Goal: Task Accomplishment & Management: Complete application form

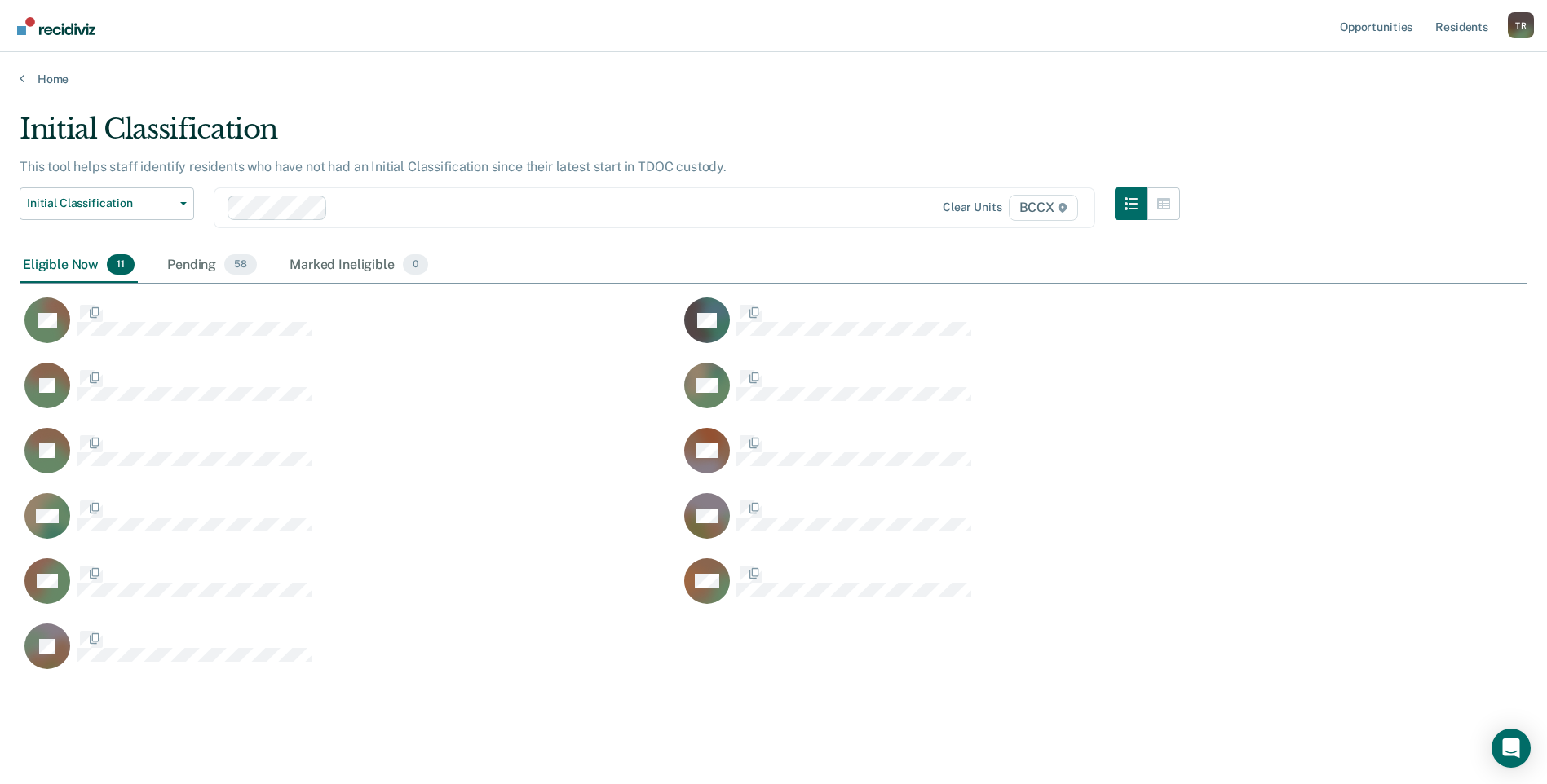
scroll to position [559, 1496]
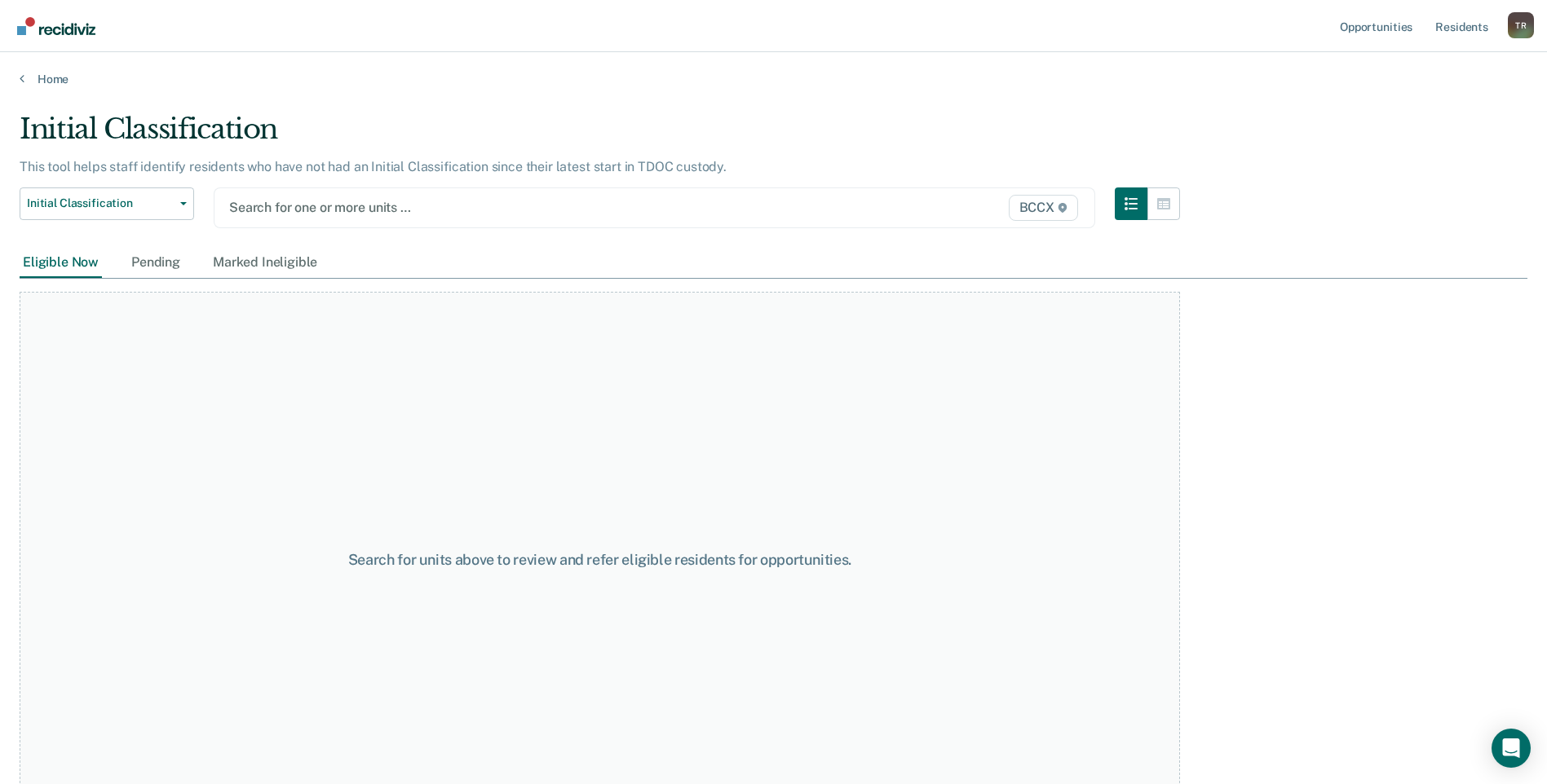
click at [311, 209] on div at bounding box center [526, 208] width 594 height 18
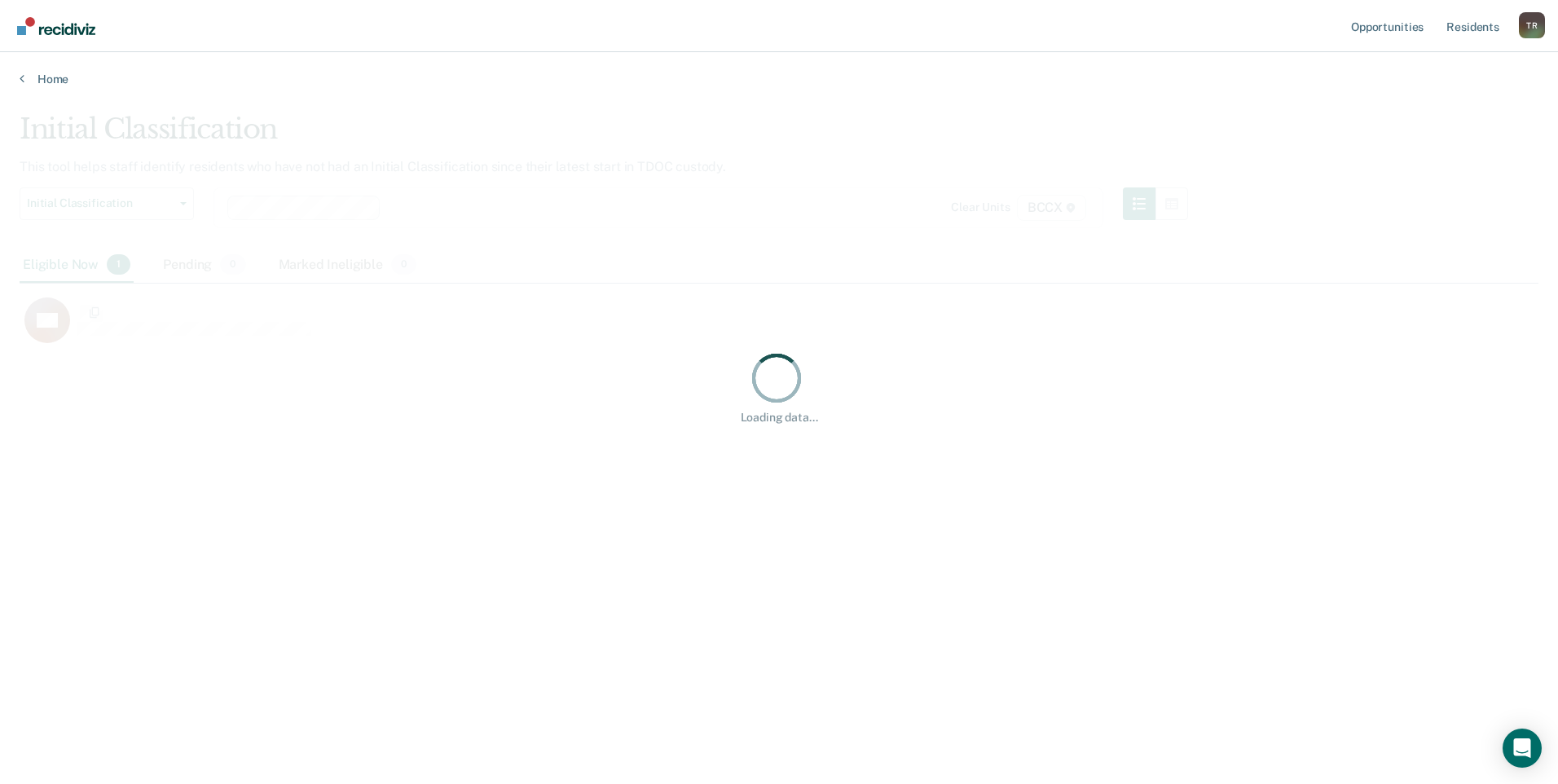
scroll to position [537, 1507]
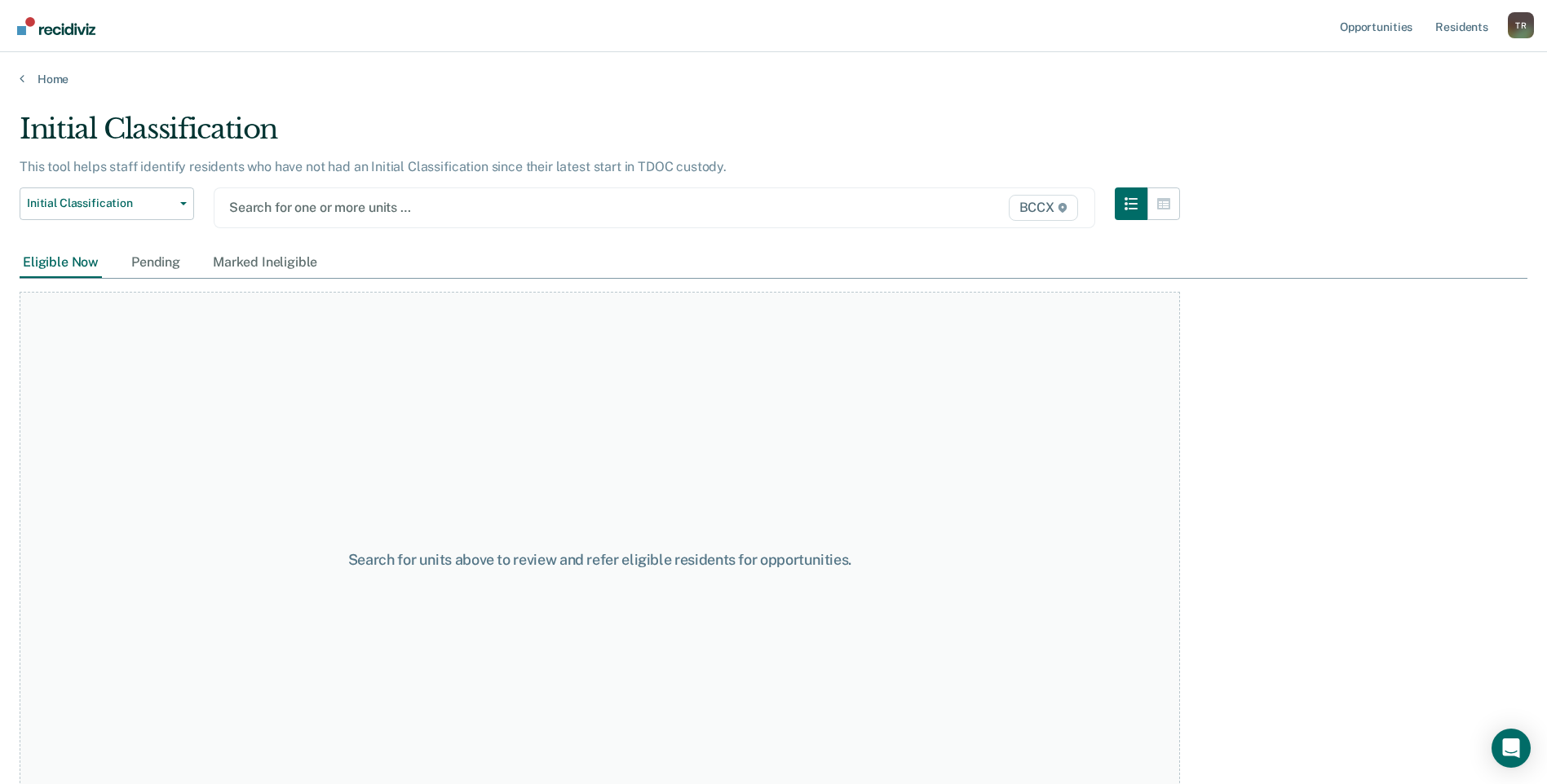
click at [364, 203] on div at bounding box center [526, 208] width 594 height 18
click at [310, 213] on div at bounding box center [526, 208] width 594 height 18
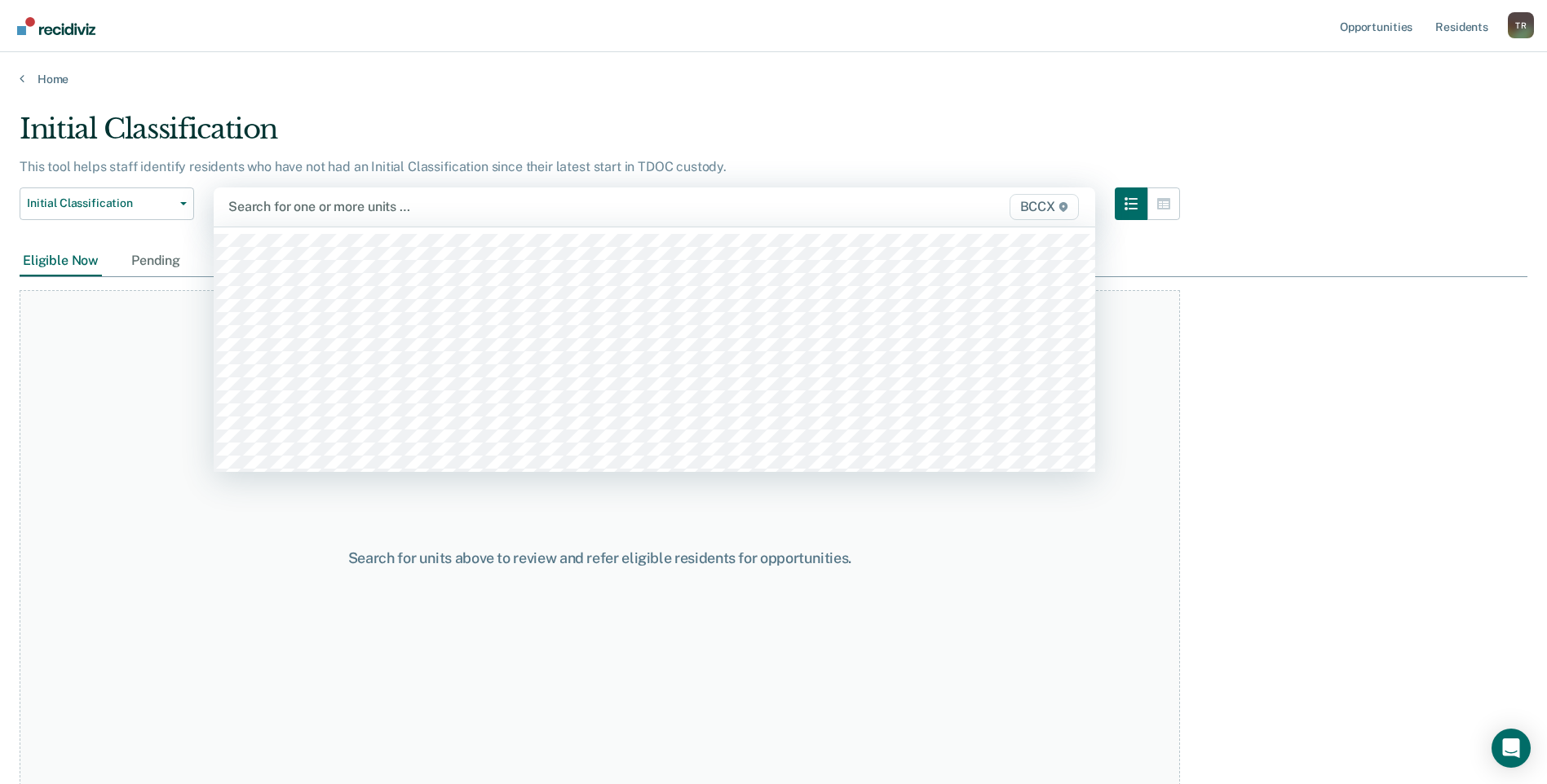
click at [308, 209] on div at bounding box center [526, 207] width 595 height 18
click at [309, 209] on div at bounding box center [526, 207] width 595 height 18
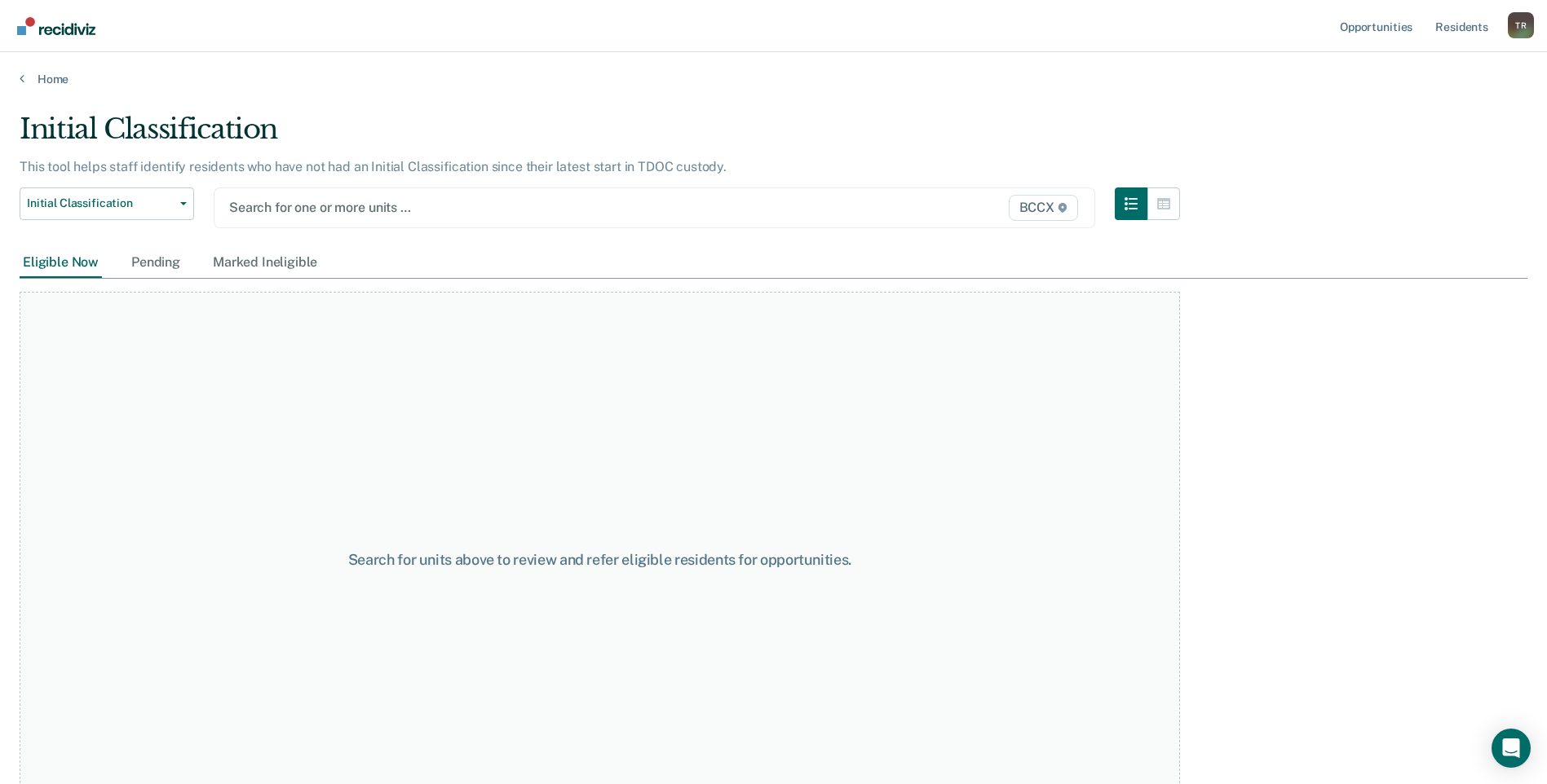
click at [304, 208] on div at bounding box center [526, 208] width 594 height 18
click at [193, 454] on div "Search for units above to review and refer eligible residents for opportunities." at bounding box center [599, 560] width 1160 height 536
click at [277, 213] on div at bounding box center [526, 208] width 594 height 18
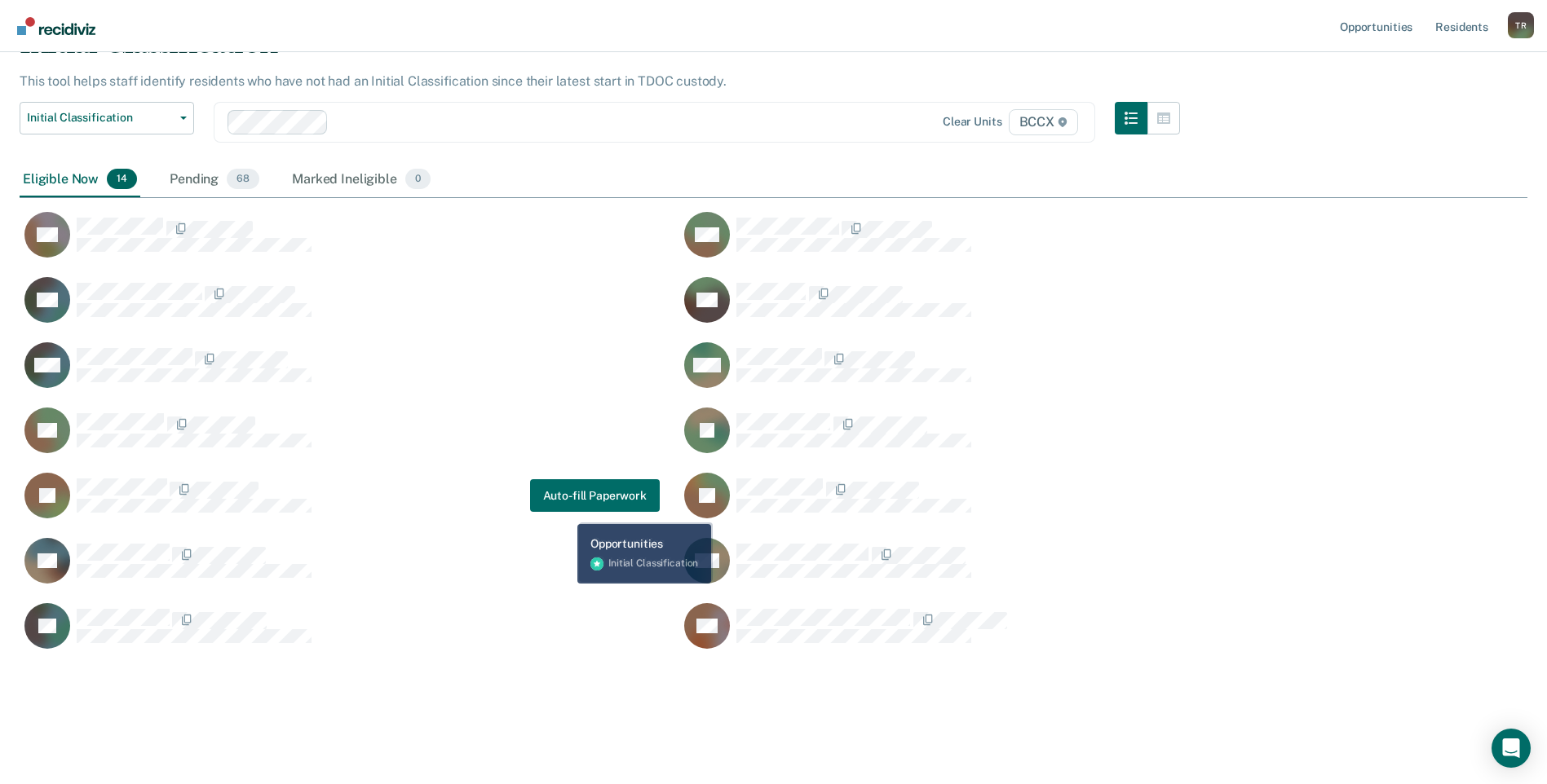
scroll to position [87, 0]
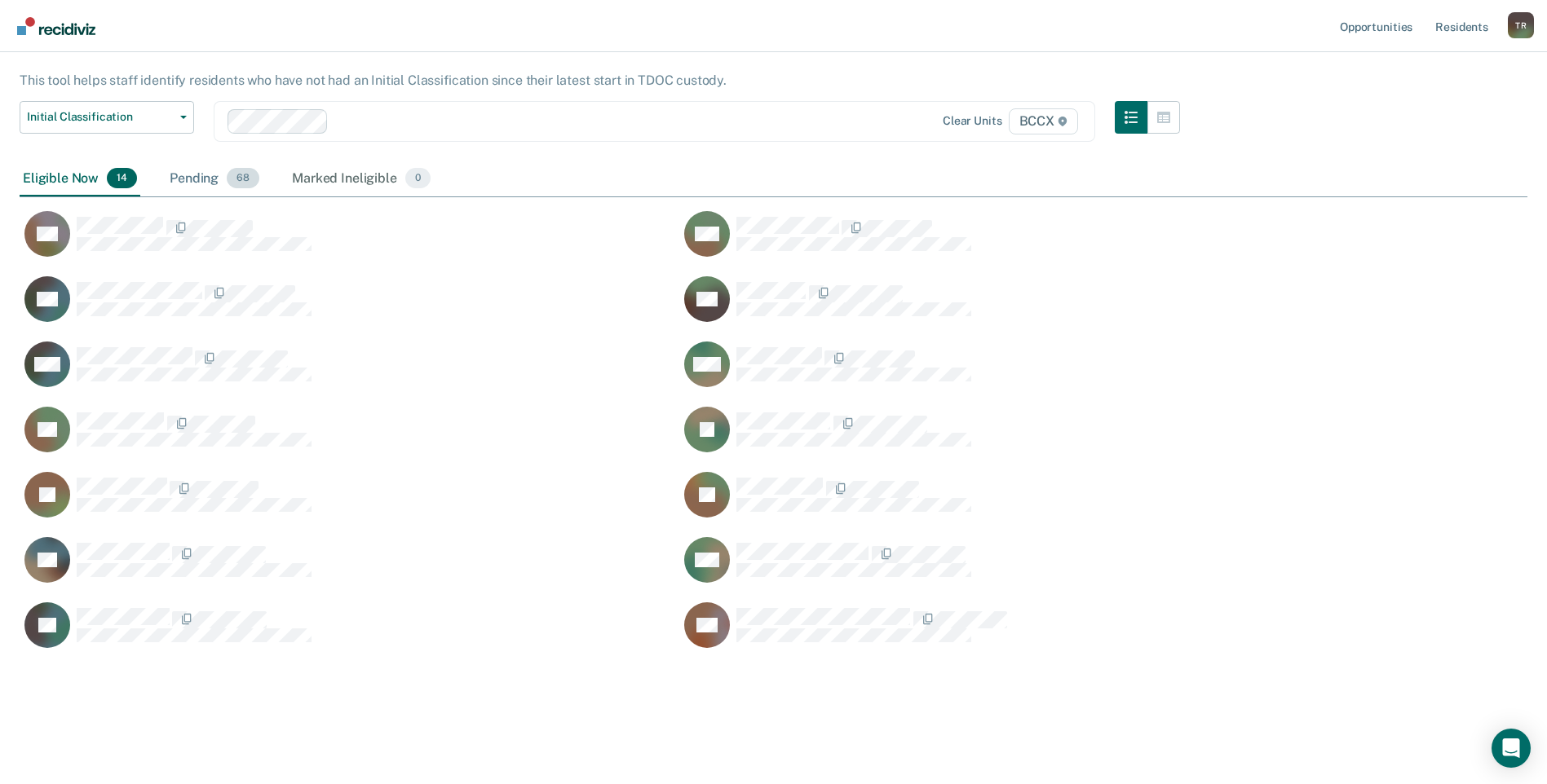
click at [233, 184] on span "68" at bounding box center [243, 178] width 33 height 21
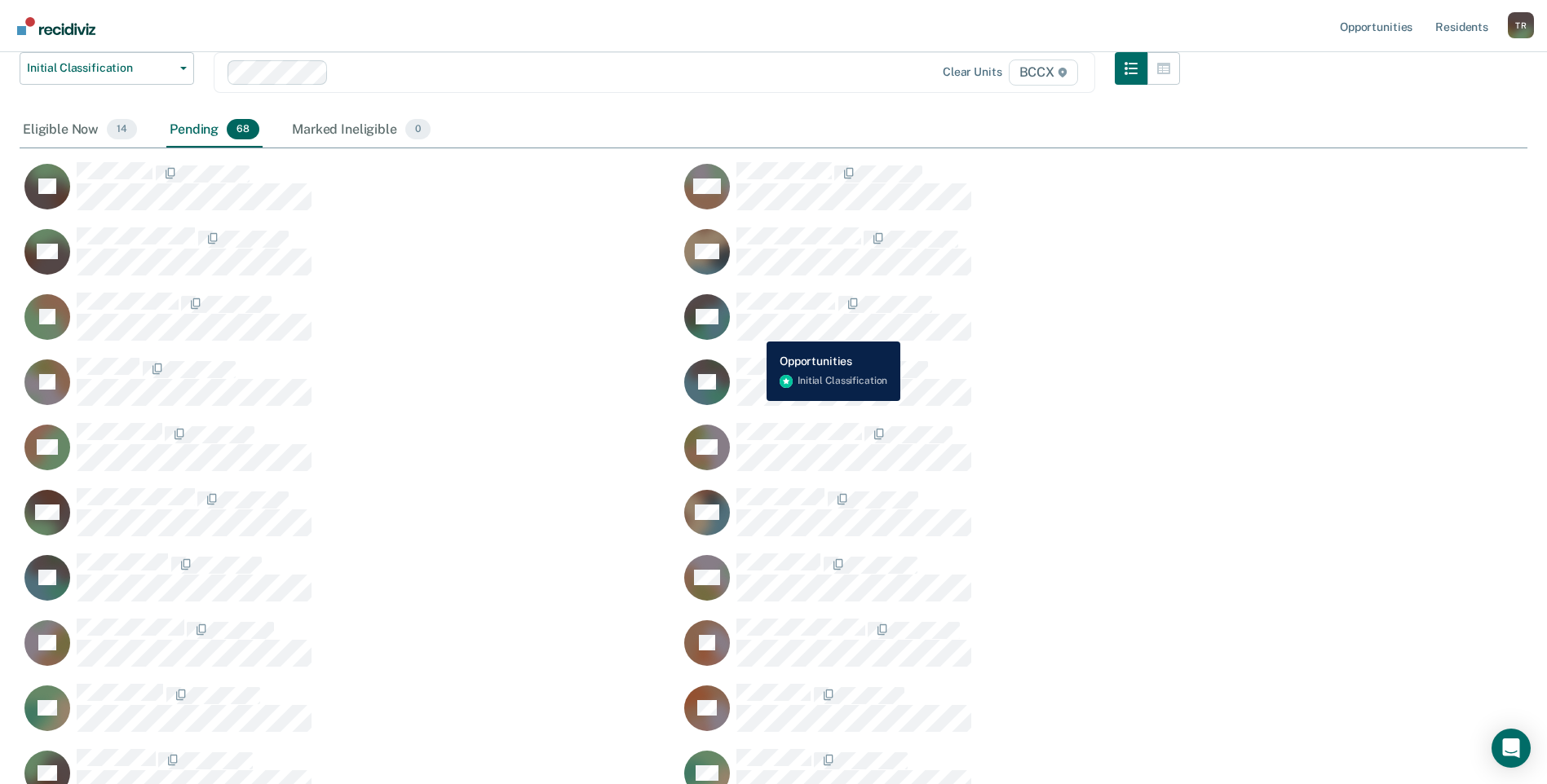
scroll to position [0, 0]
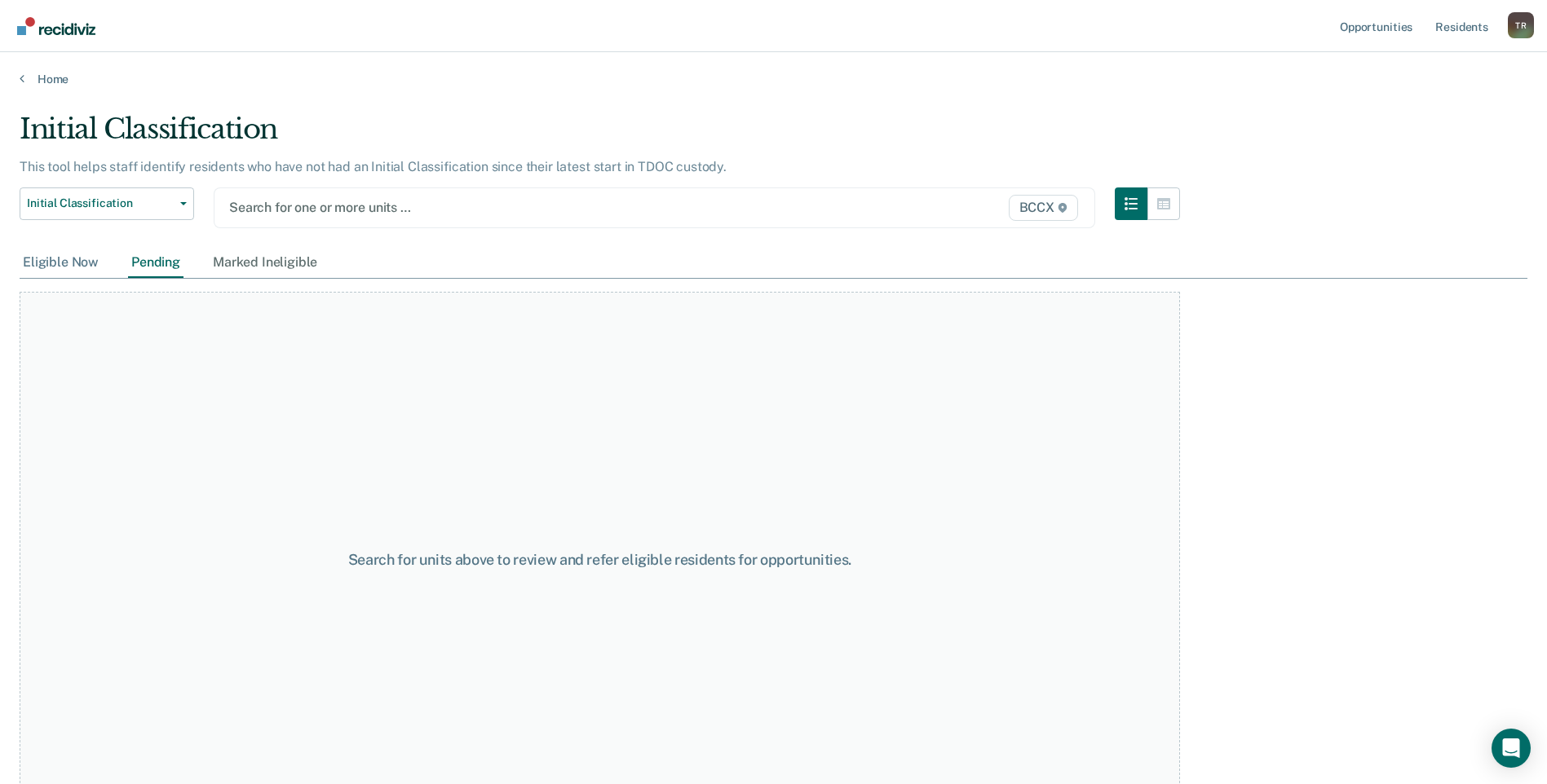
click at [64, 258] on div "Eligible Now" at bounding box center [61, 263] width 82 height 30
click at [277, 206] on div at bounding box center [526, 208] width 594 height 18
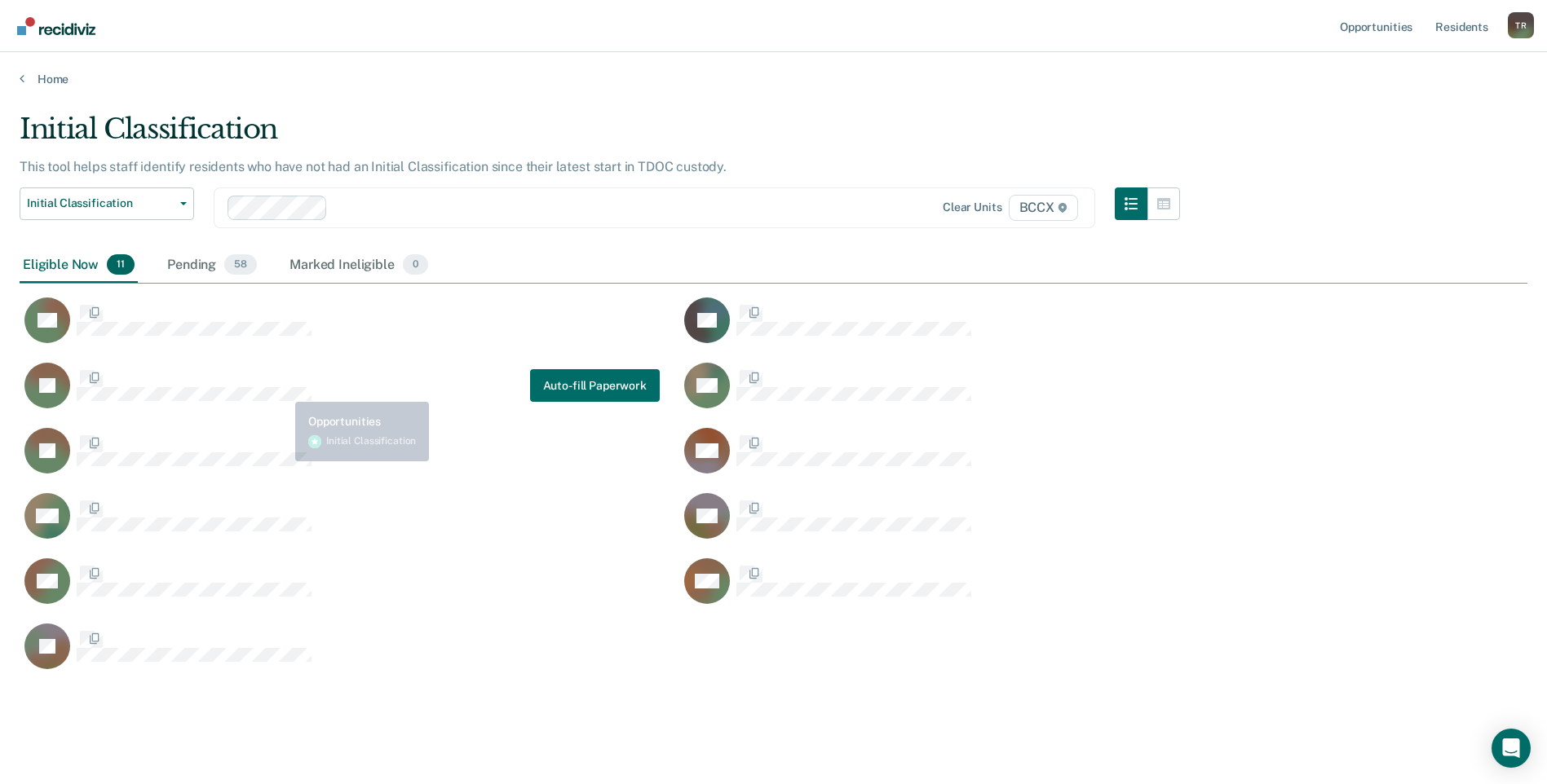
scroll to position [559, 1496]
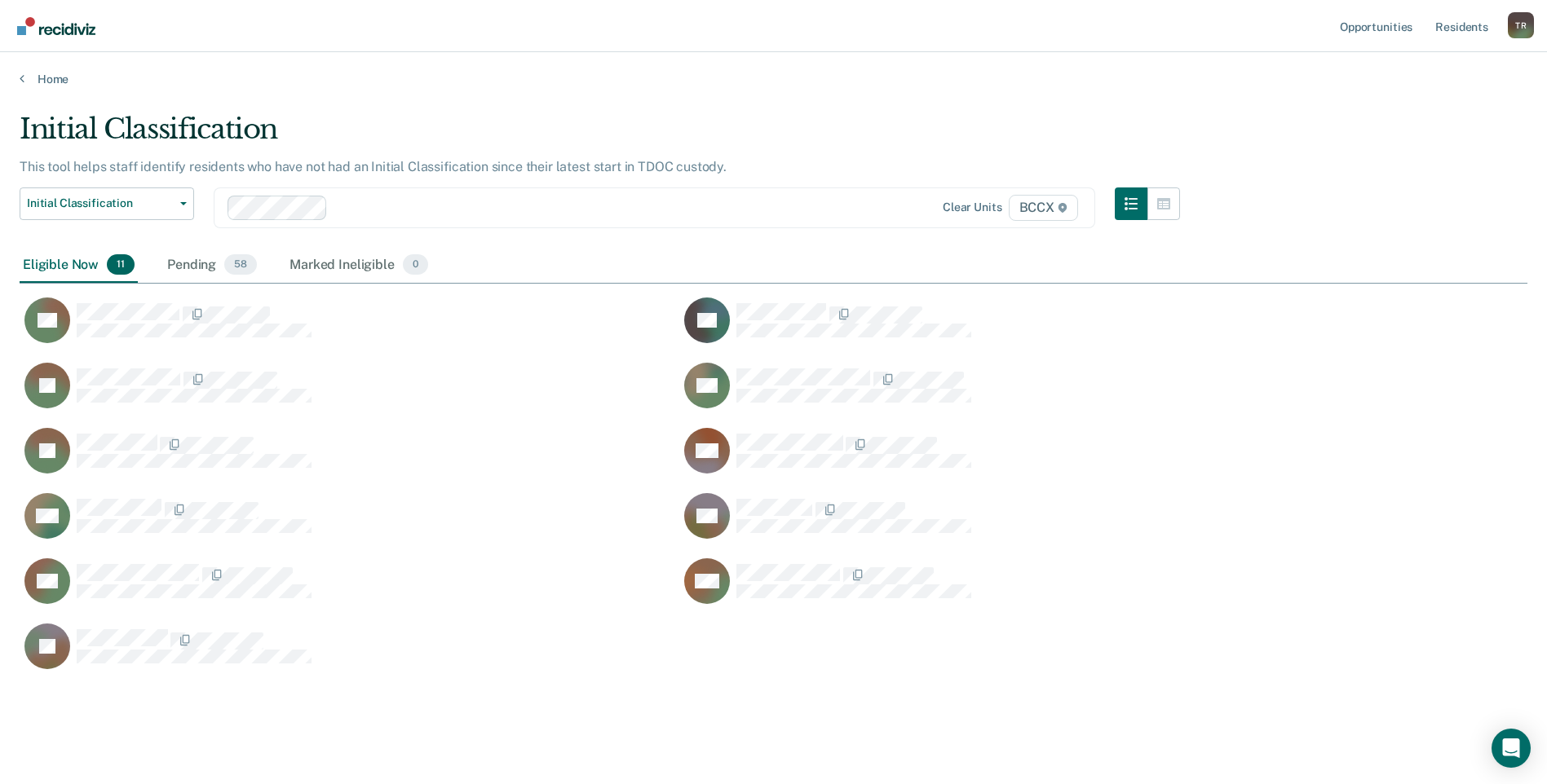
click at [225, 724] on div "Initial Classification This tool helps staff identify residents who have not ha…" at bounding box center [773, 424] width 1507 height 623
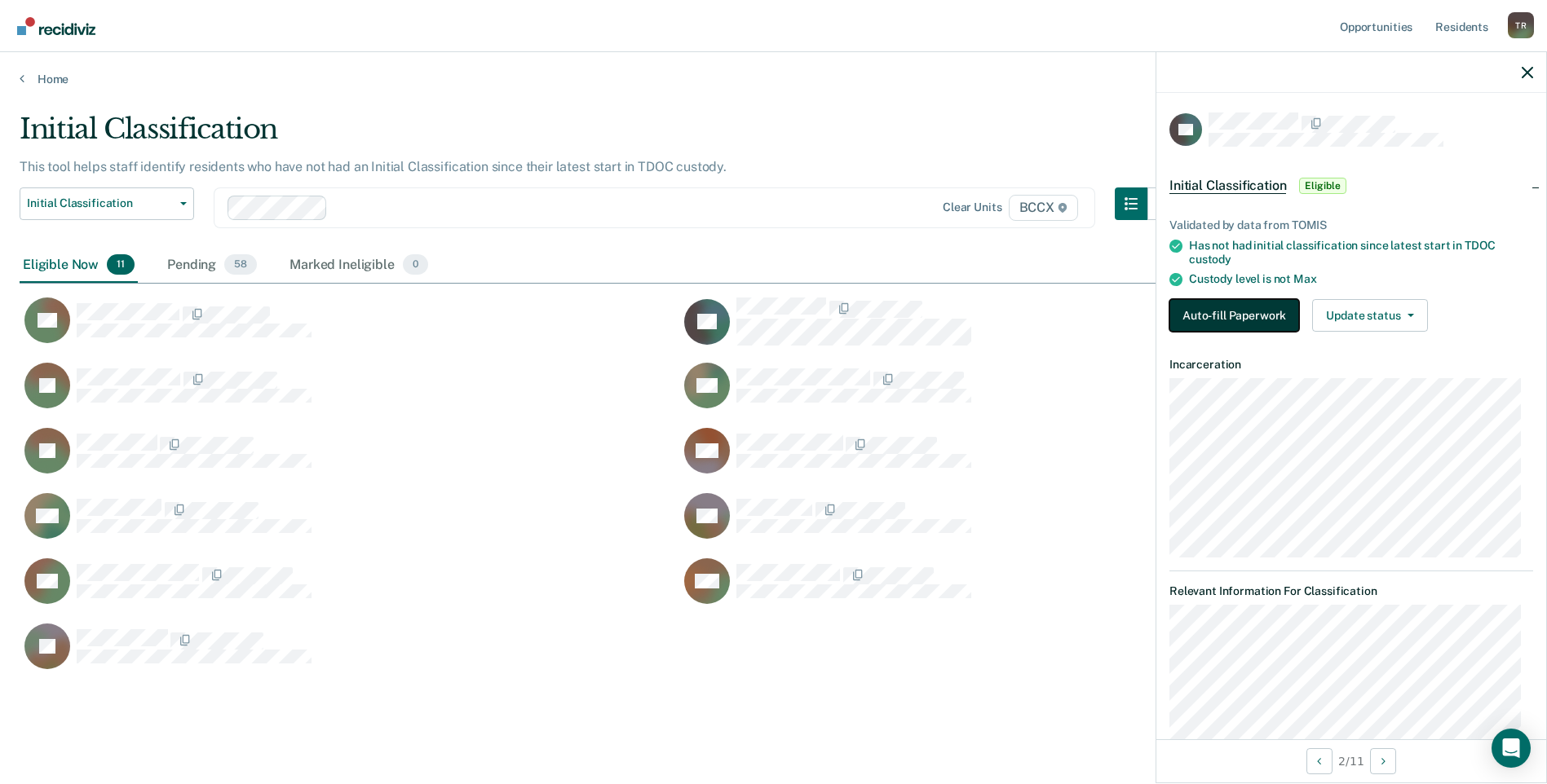
click at [1217, 316] on button "Auto-fill Paperwork" at bounding box center [1234, 315] width 129 height 33
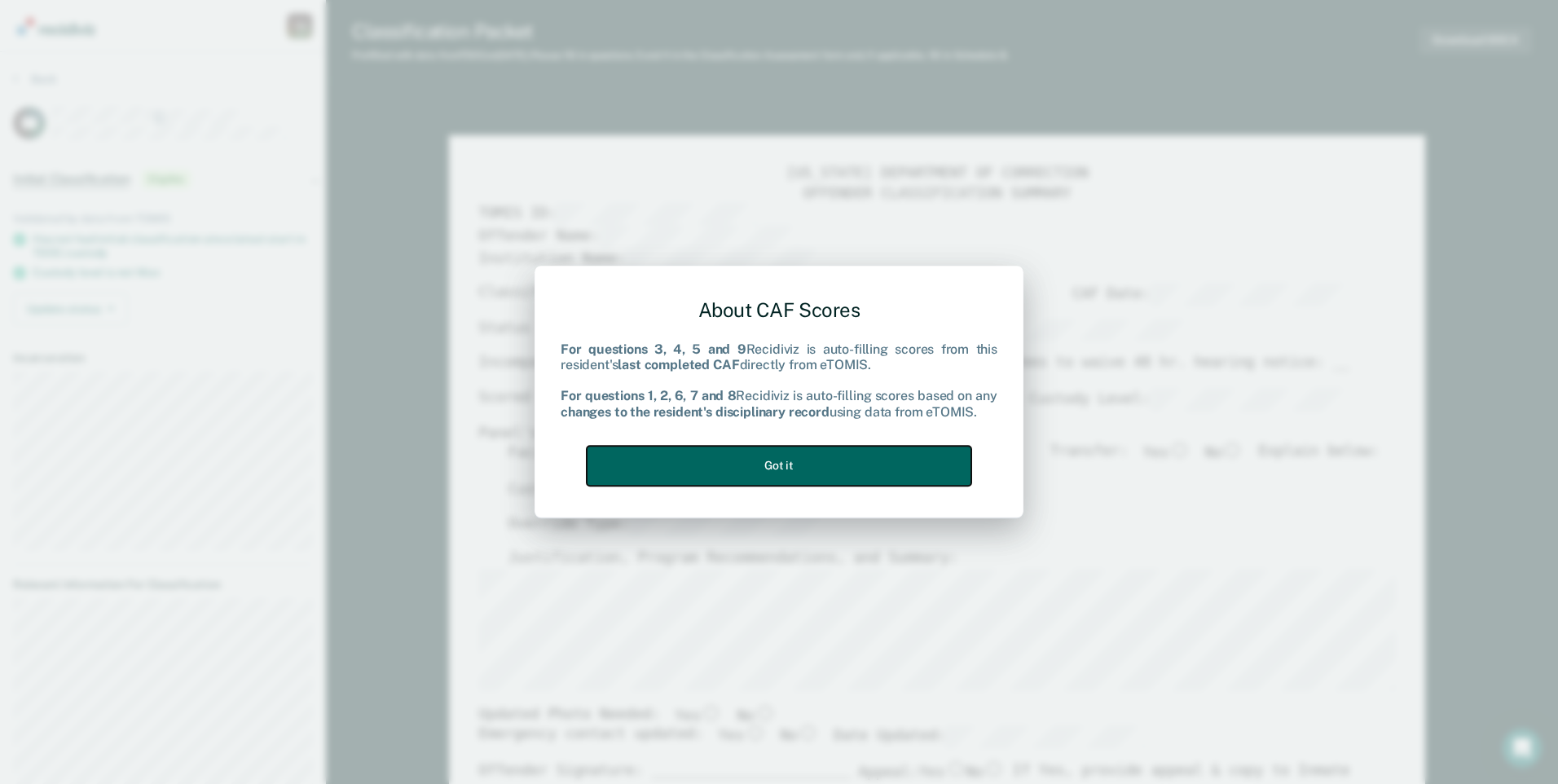
click at [895, 467] on button "Got it" at bounding box center [779, 466] width 385 height 40
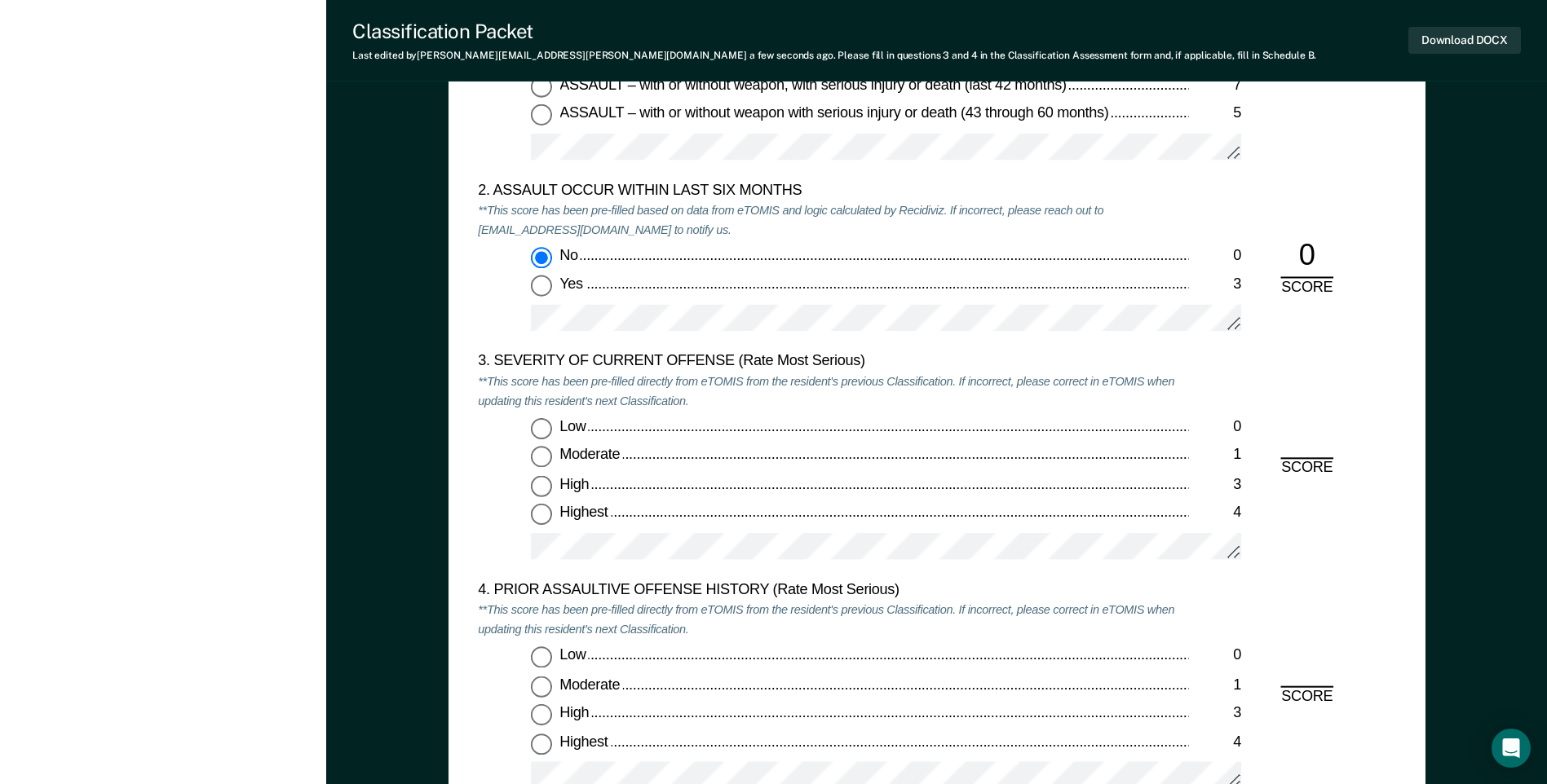
scroll to position [1875, 0]
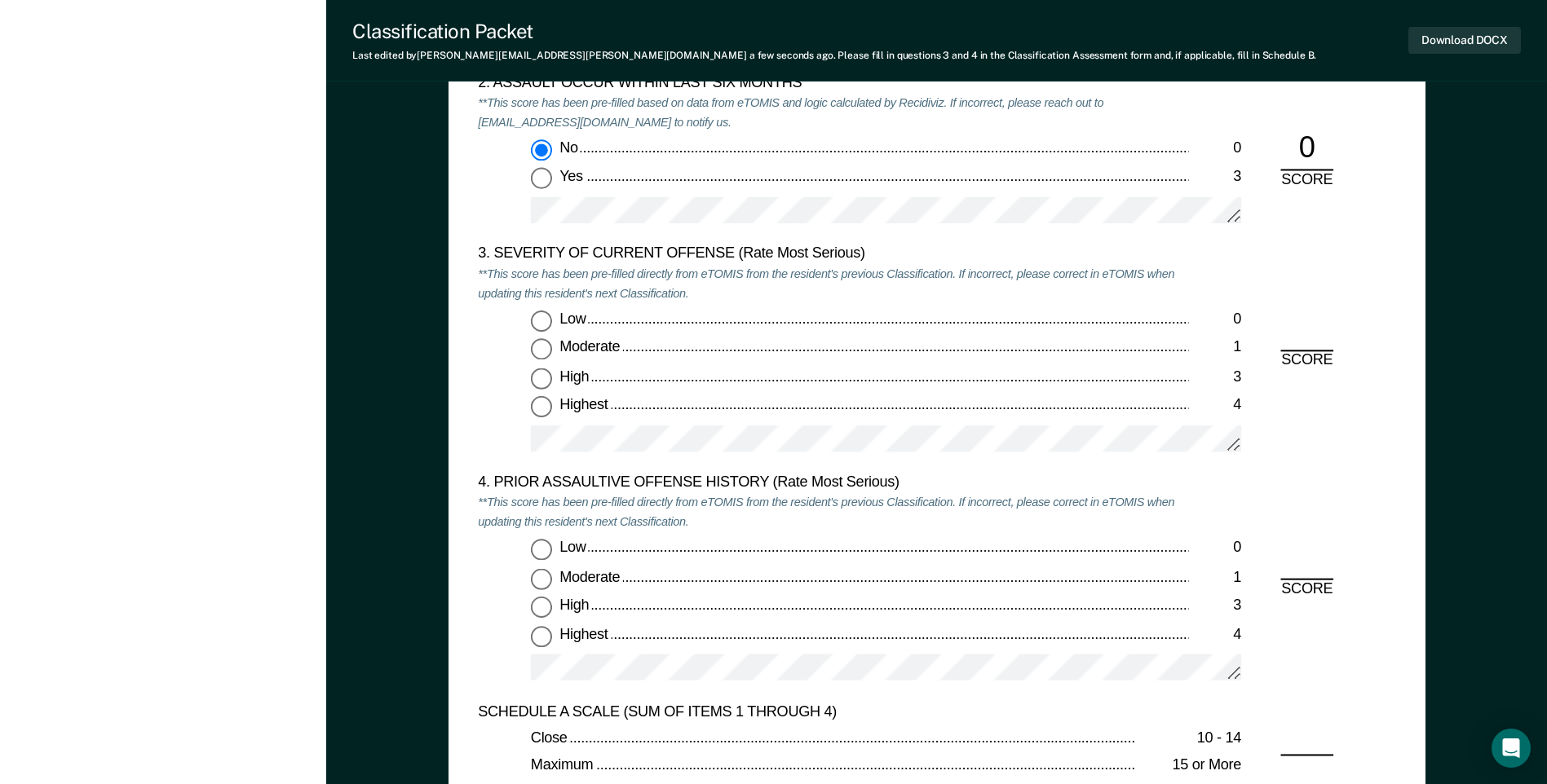
click at [549, 408] on input "Highest 4" at bounding box center [541, 407] width 21 height 21
type textarea "x"
radio input "true"
click at [544, 545] on input "Low 0" at bounding box center [541, 550] width 21 height 21
type textarea "x"
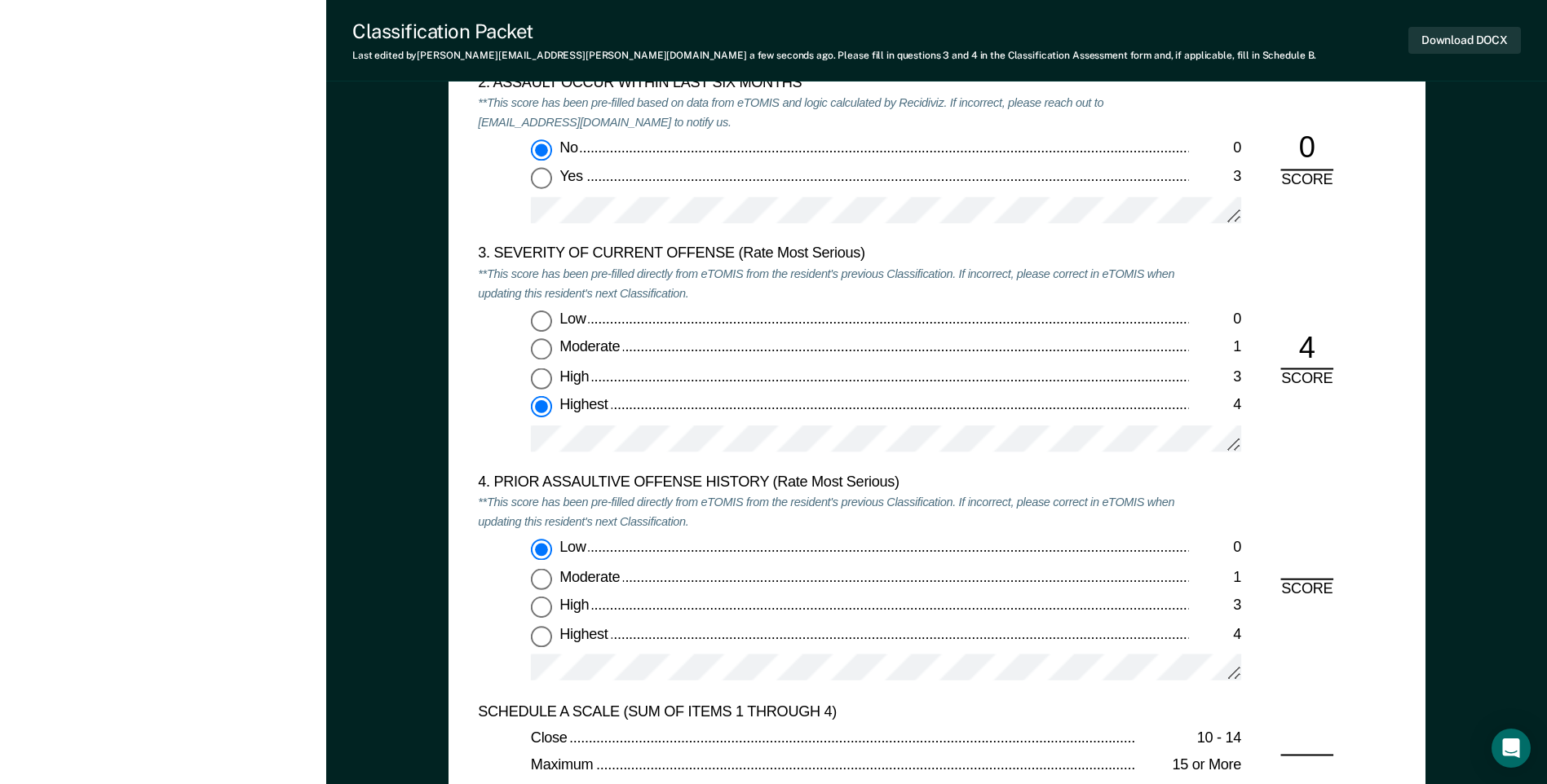
radio input "true"
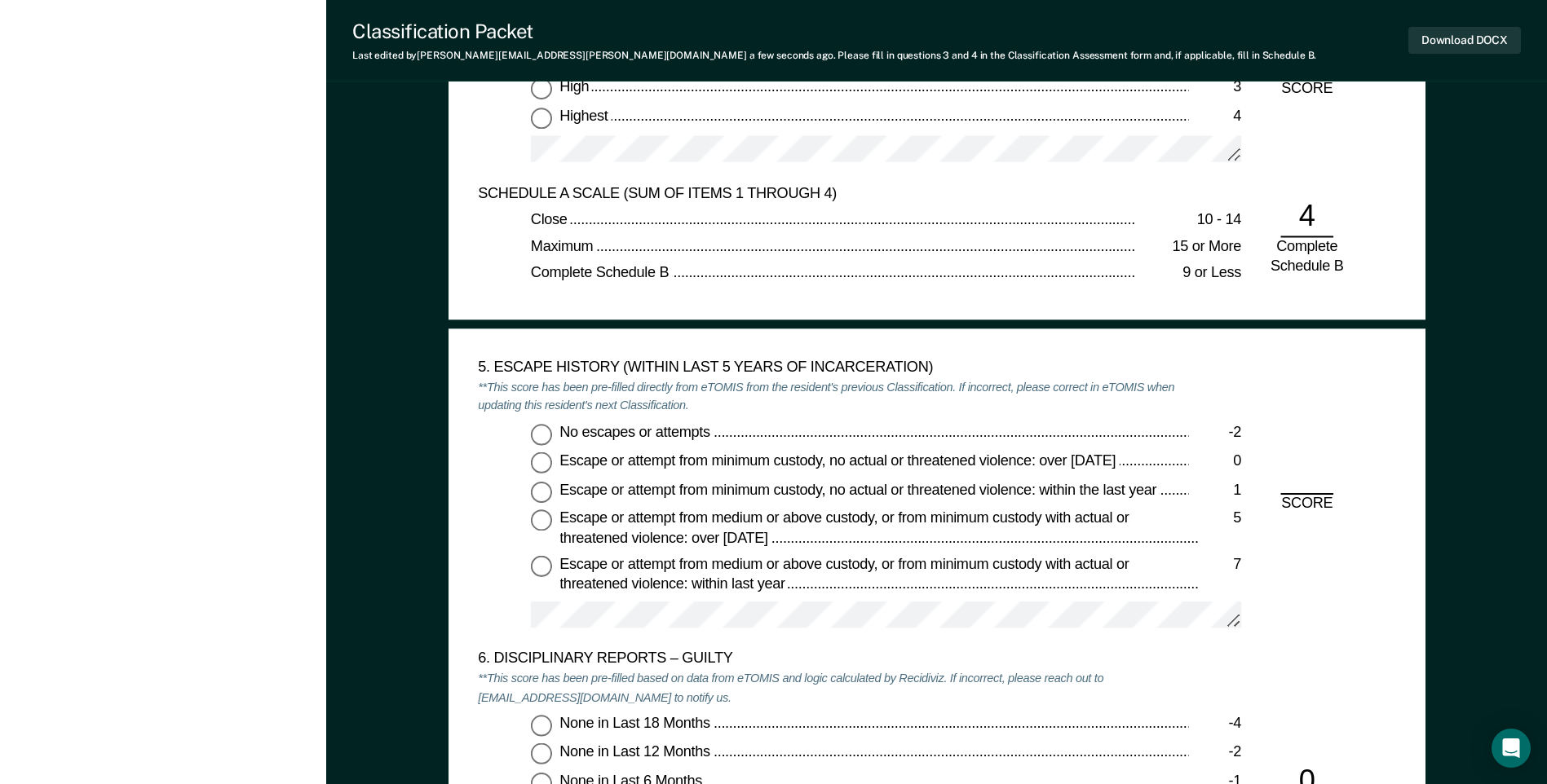
scroll to position [2445, 0]
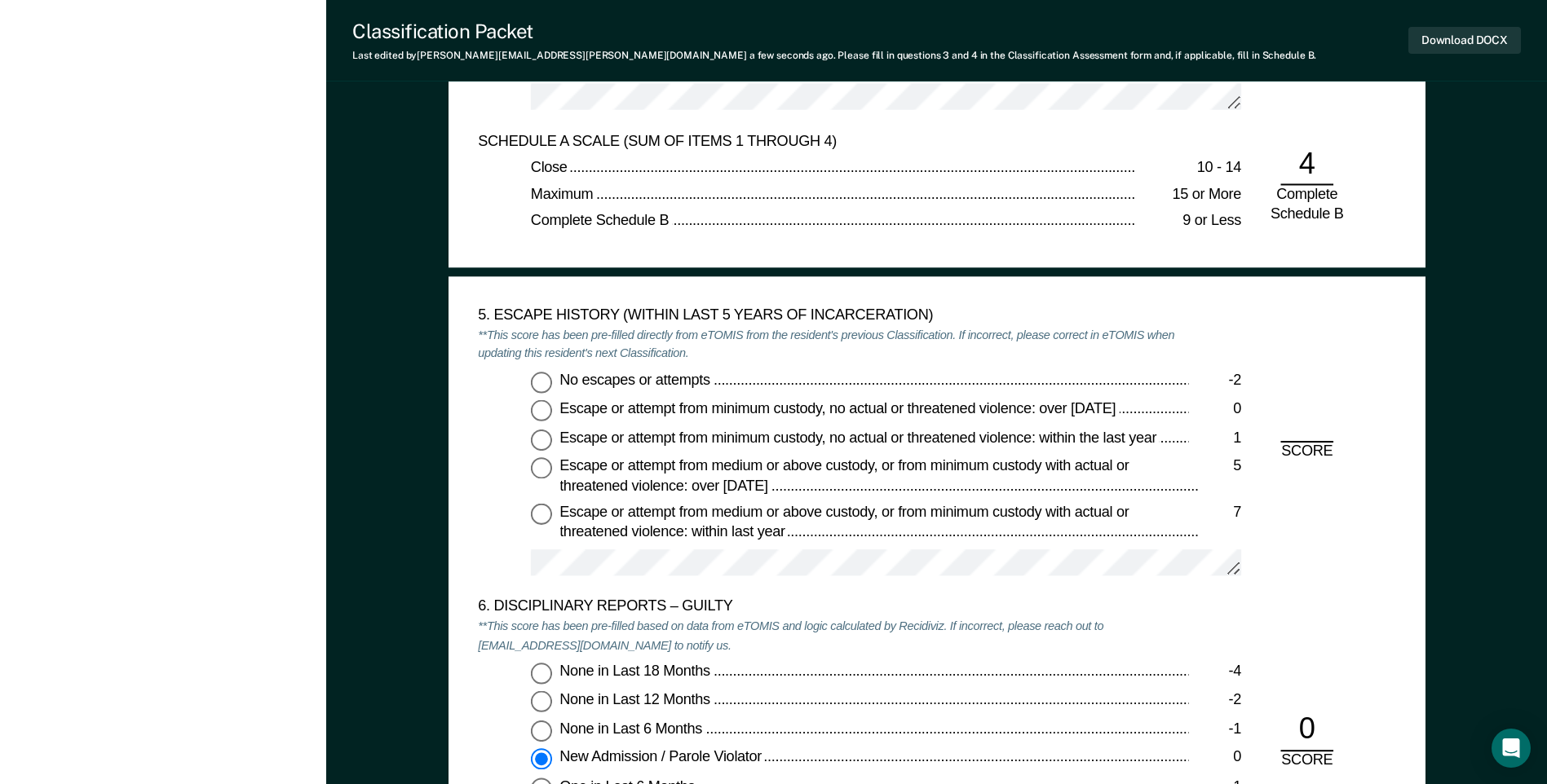
click at [546, 386] on input "No escapes or attempts -2" at bounding box center [541, 381] width 21 height 21
type textarea "x"
radio input "true"
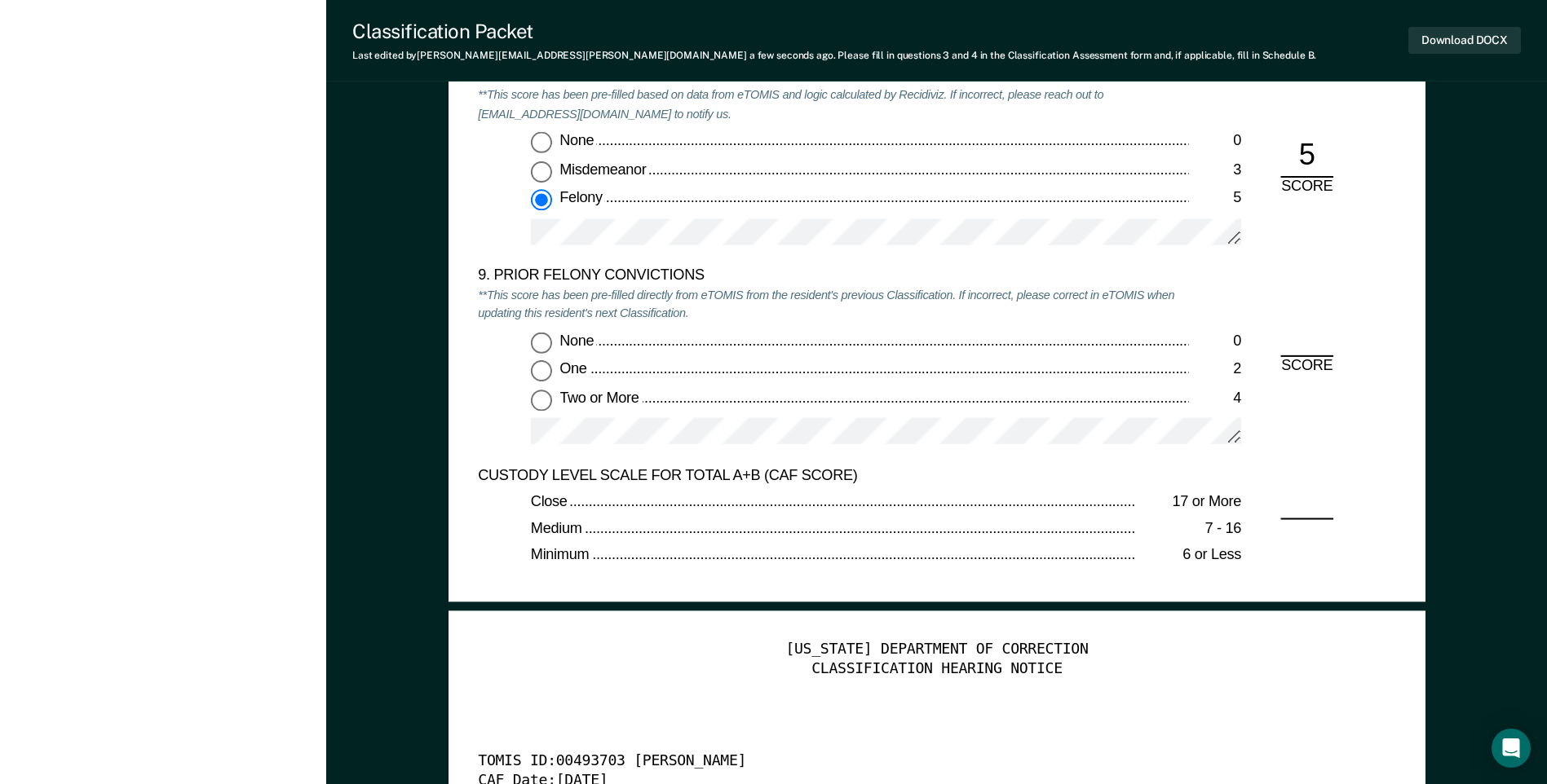
scroll to position [3505, 0]
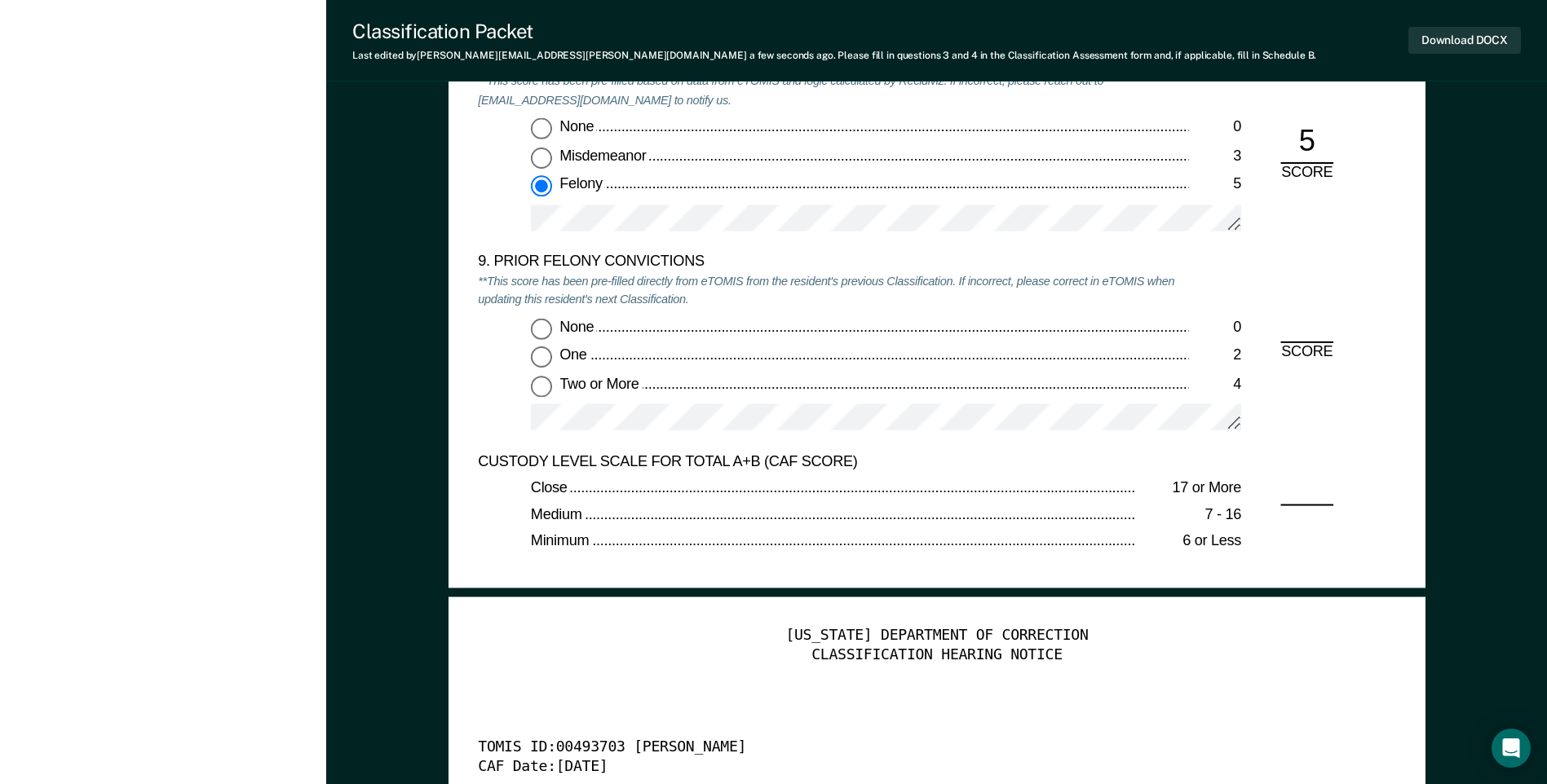
click at [541, 386] on input "Two or More 4" at bounding box center [541, 386] width 21 height 21
type textarea "x"
radio input "true"
click at [545, 361] on input "One 2" at bounding box center [541, 356] width 21 height 21
type textarea "x"
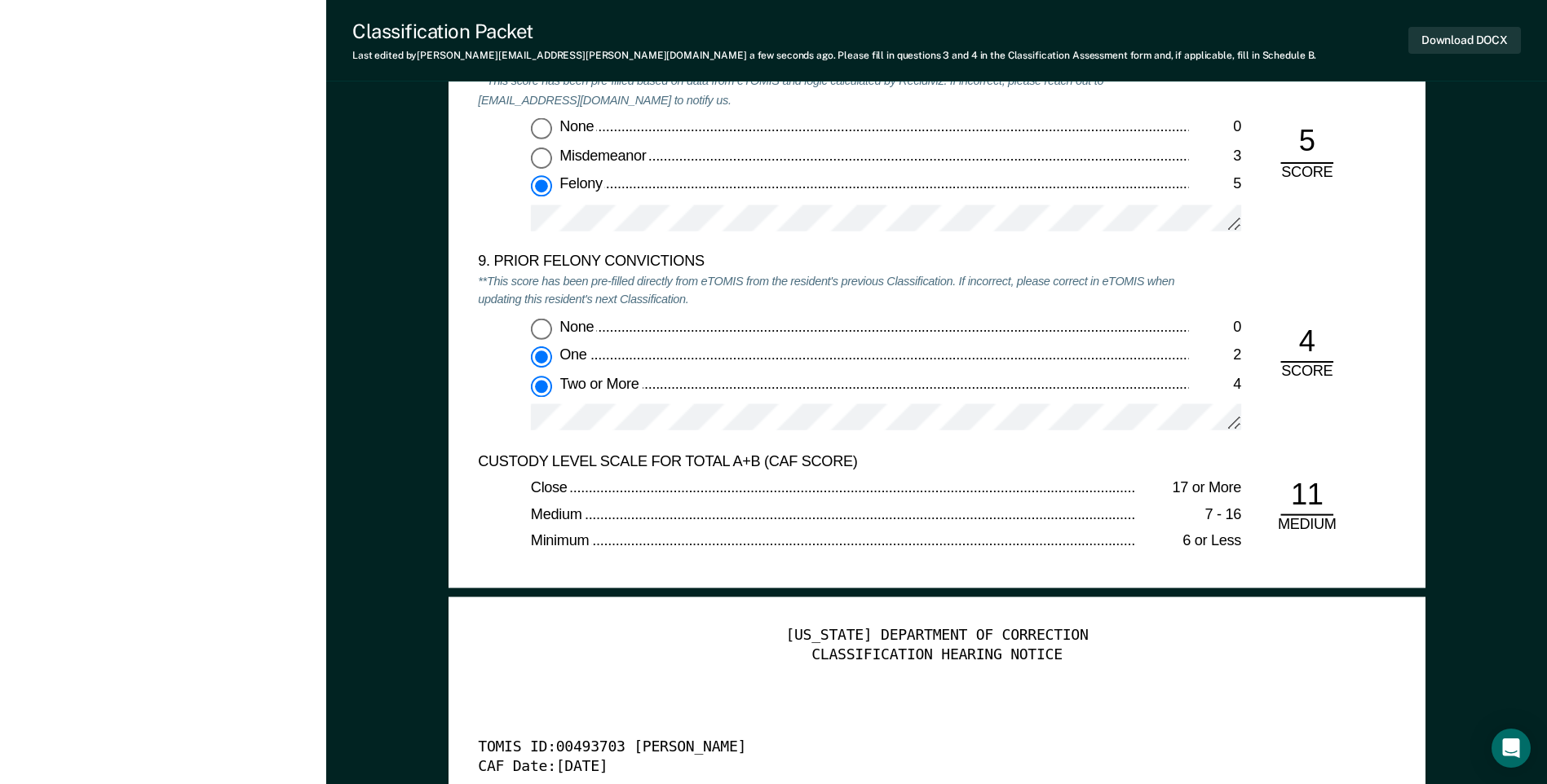
radio input "true"
radio input "false"
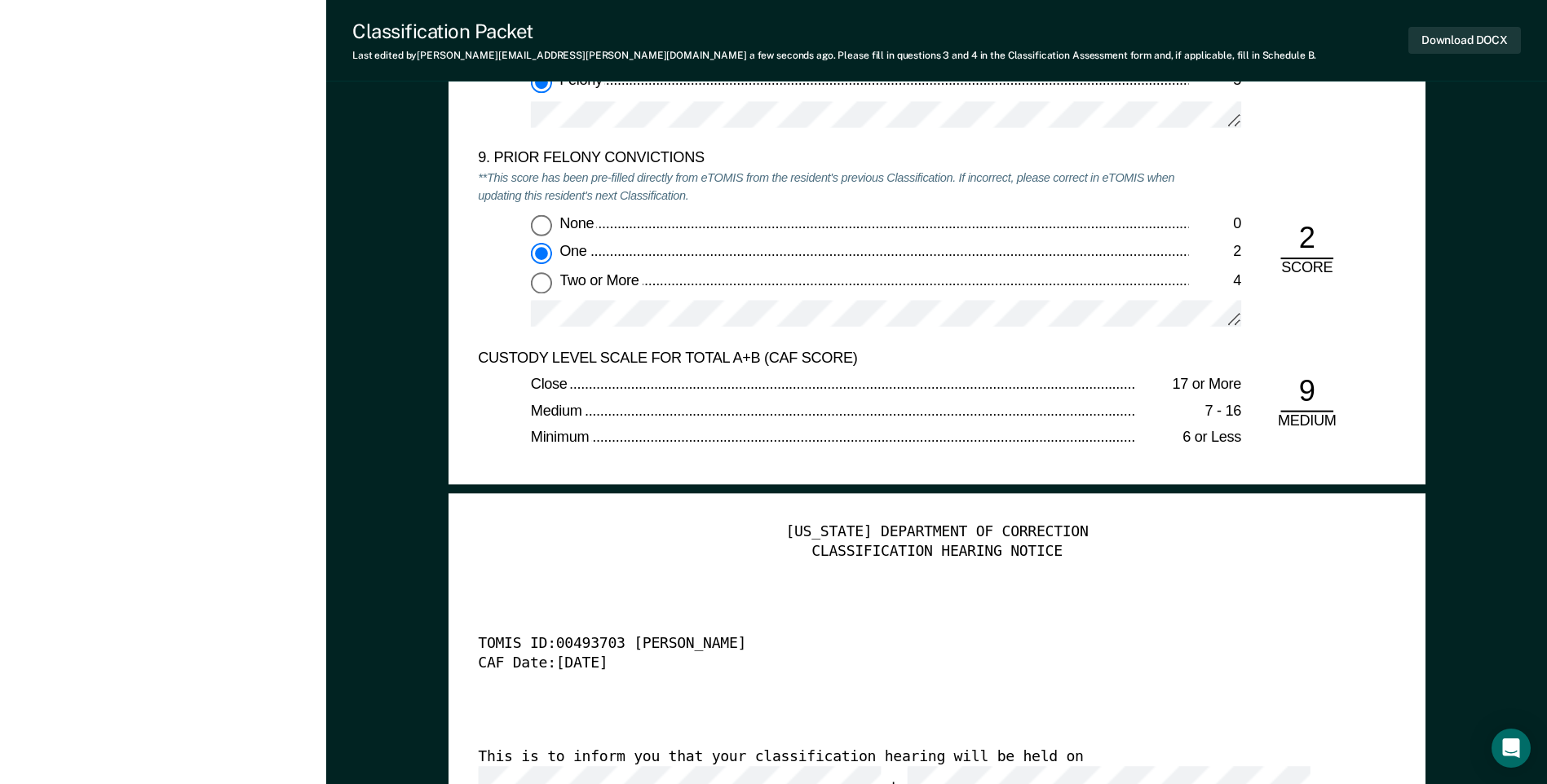
scroll to position [3749, 0]
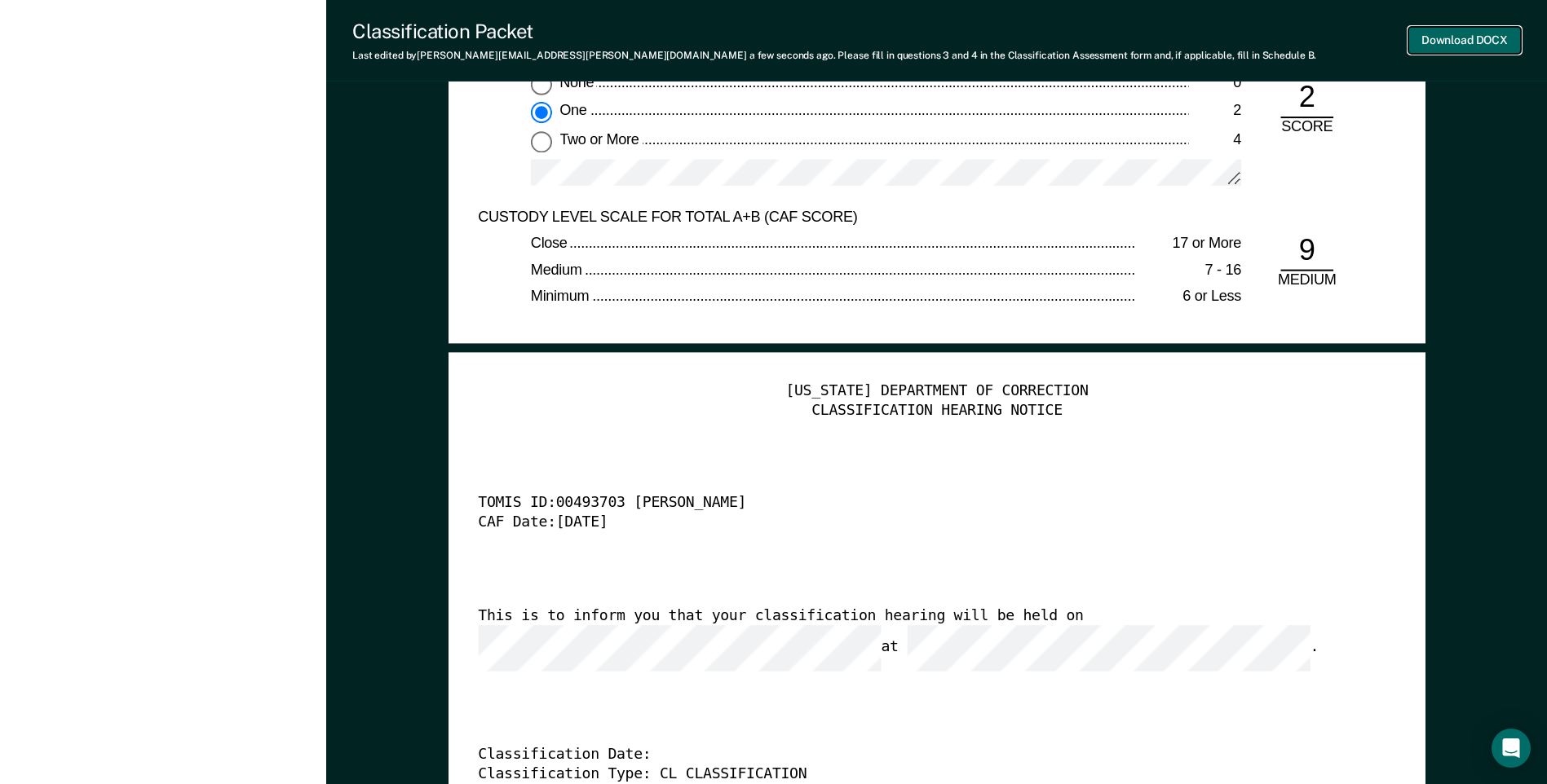
click at [1439, 38] on button "Download DOCX" at bounding box center [1465, 40] width 113 height 27
click at [1214, 470] on div "[US_STATE] DEPARTMENT OF CORRECTION CLASSIFICATION HEARING NOTICE TOMIS ID: 004…" at bounding box center [936, 629] width 917 height 497
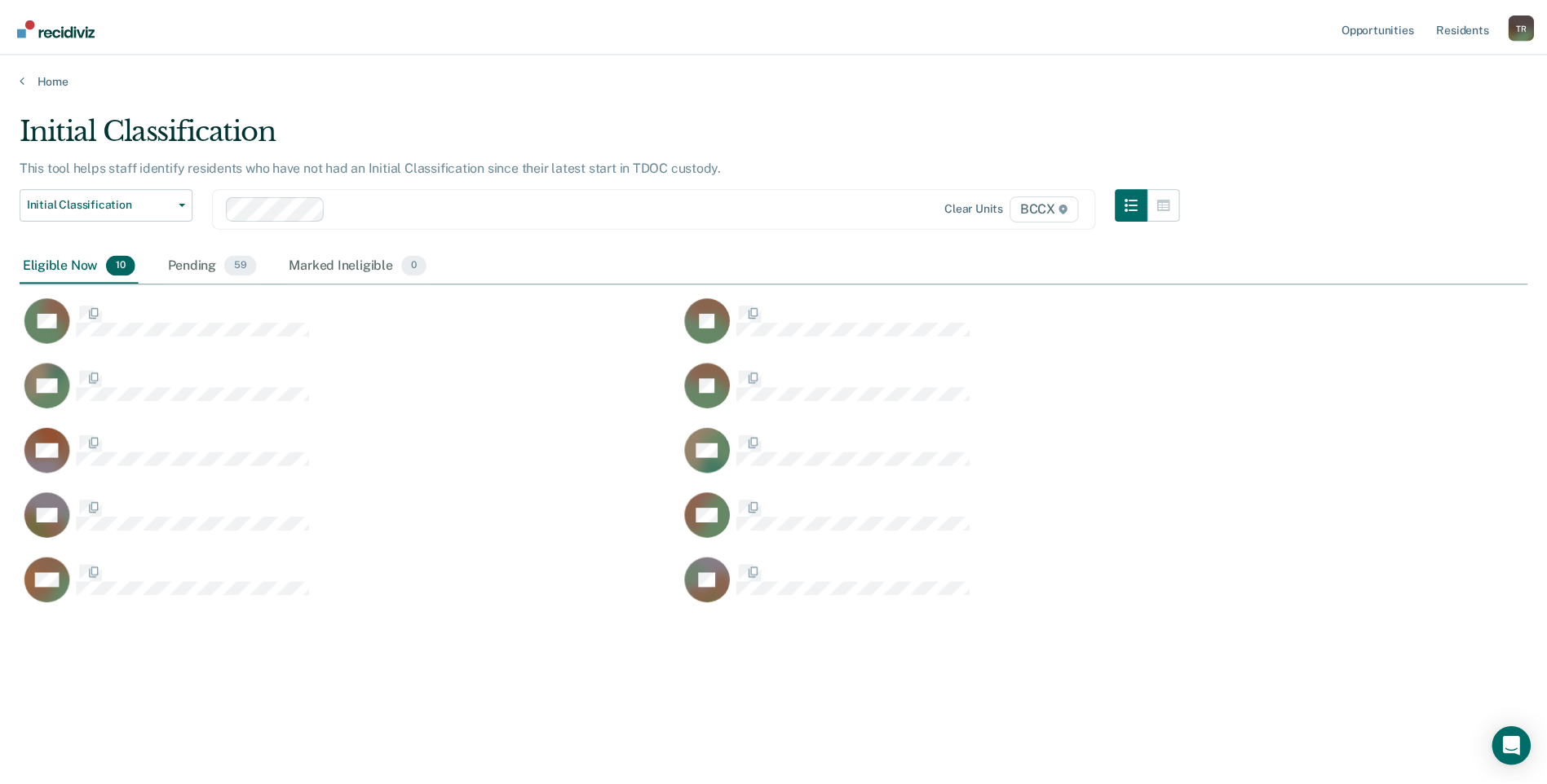
scroll to position [537, 1507]
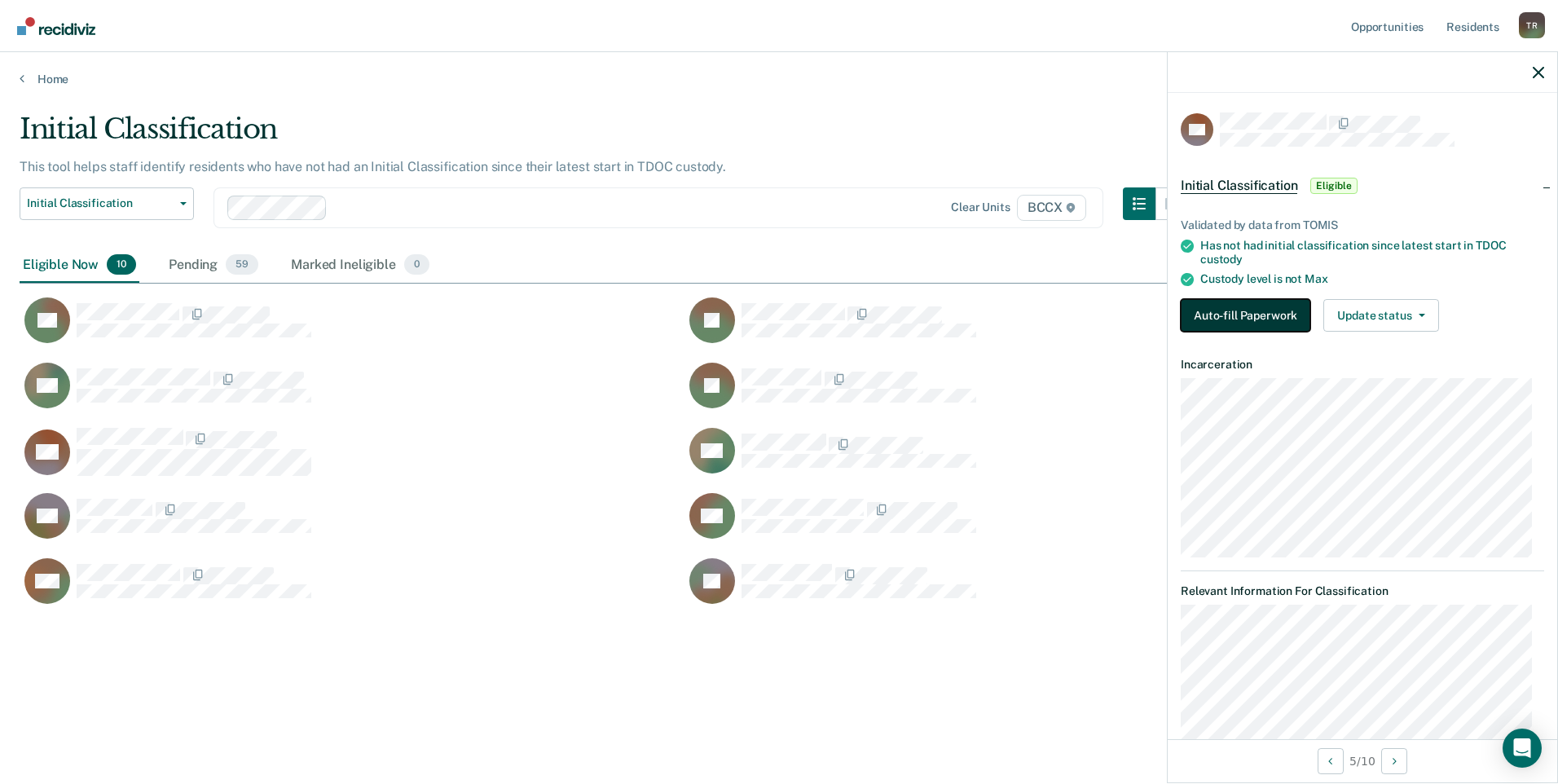
click at [1284, 312] on button "Auto-fill Paperwork" at bounding box center [1245, 315] width 129 height 33
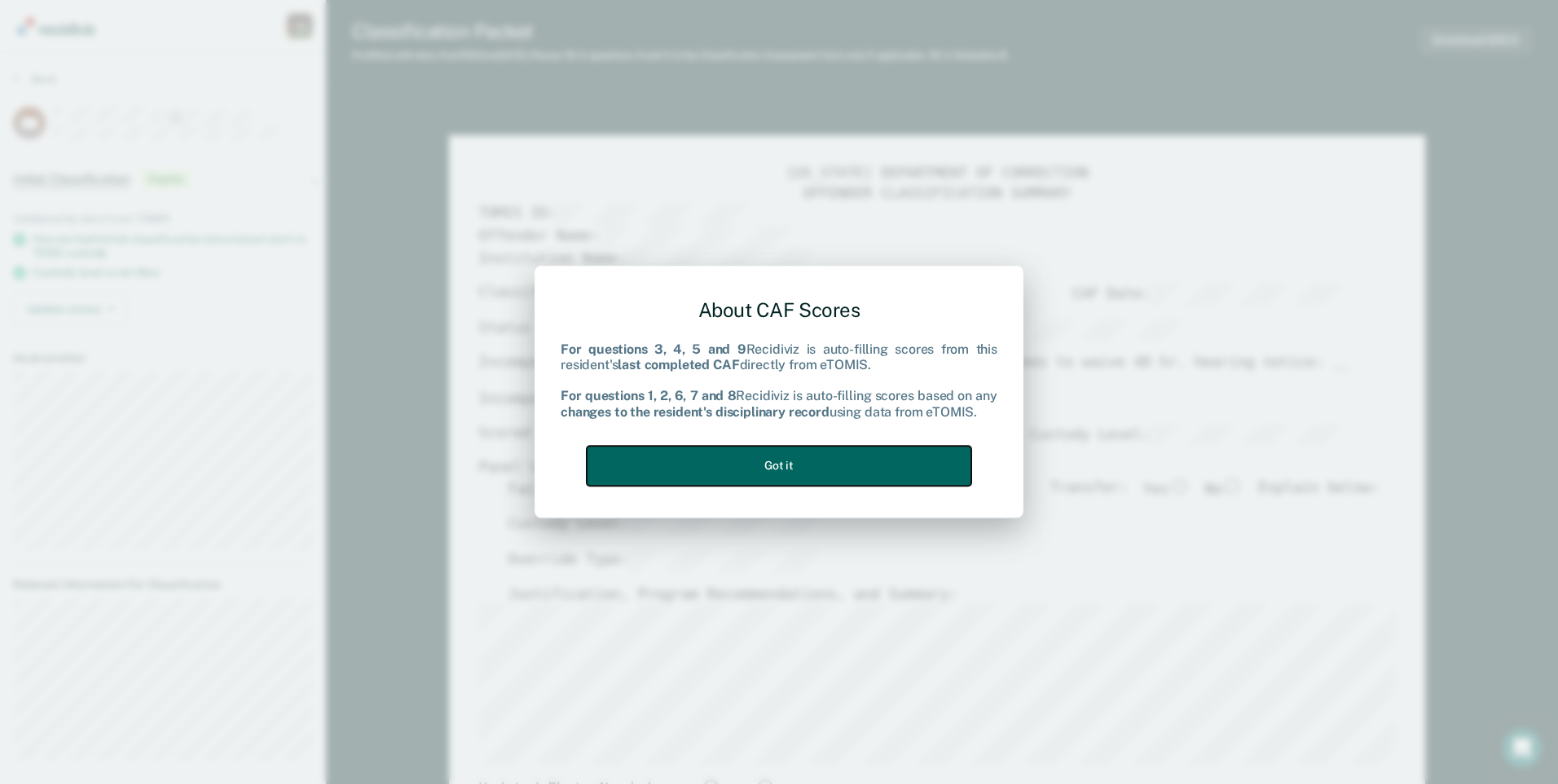
click at [917, 462] on button "Got it" at bounding box center [779, 466] width 385 height 40
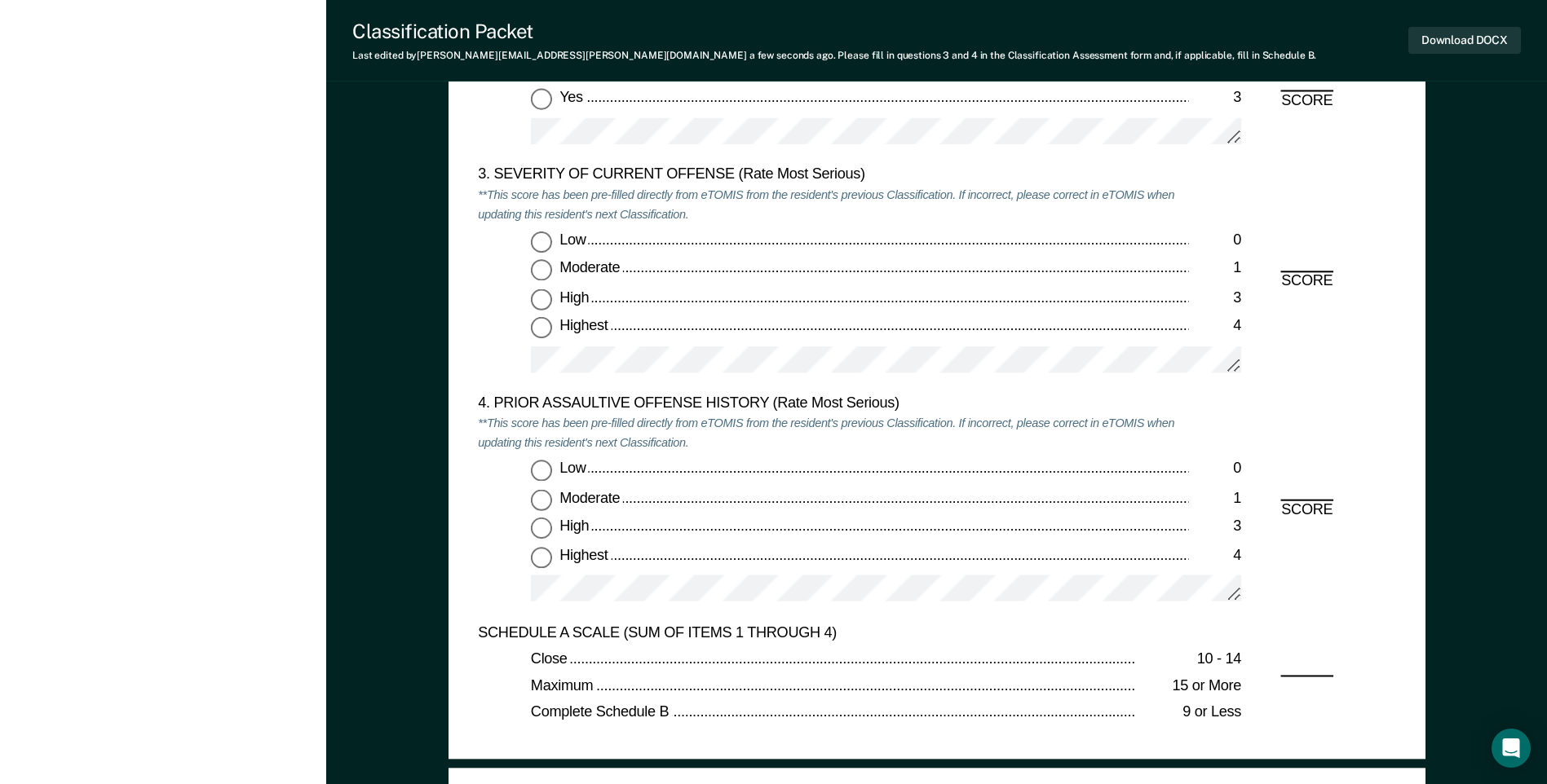
scroll to position [1956, 0]
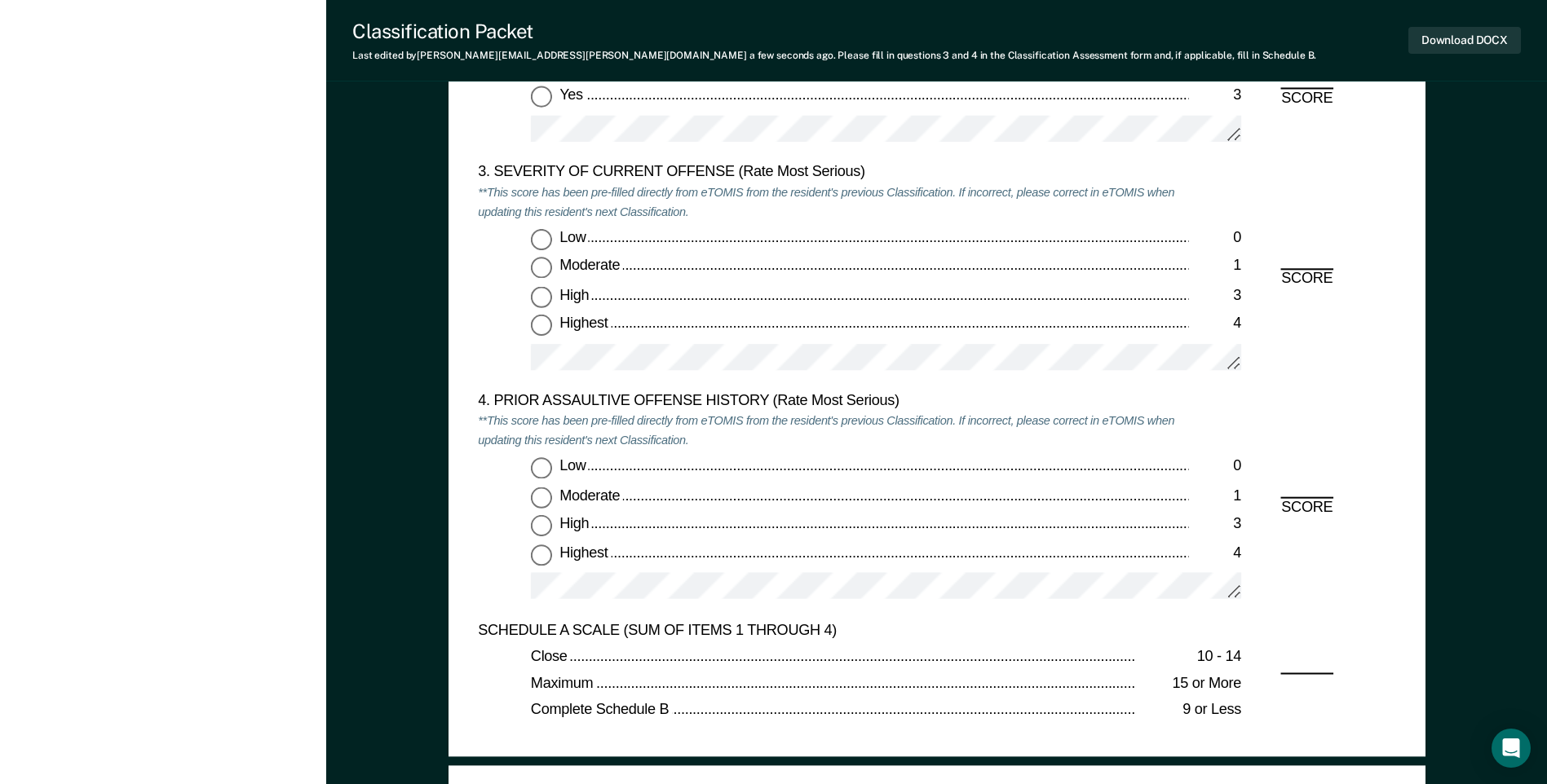
click at [547, 329] on input "Highest 4" at bounding box center [541, 325] width 21 height 21
type textarea "x"
radio input "true"
click at [546, 472] on input "Low 0" at bounding box center [541, 468] width 21 height 21
type textarea "x"
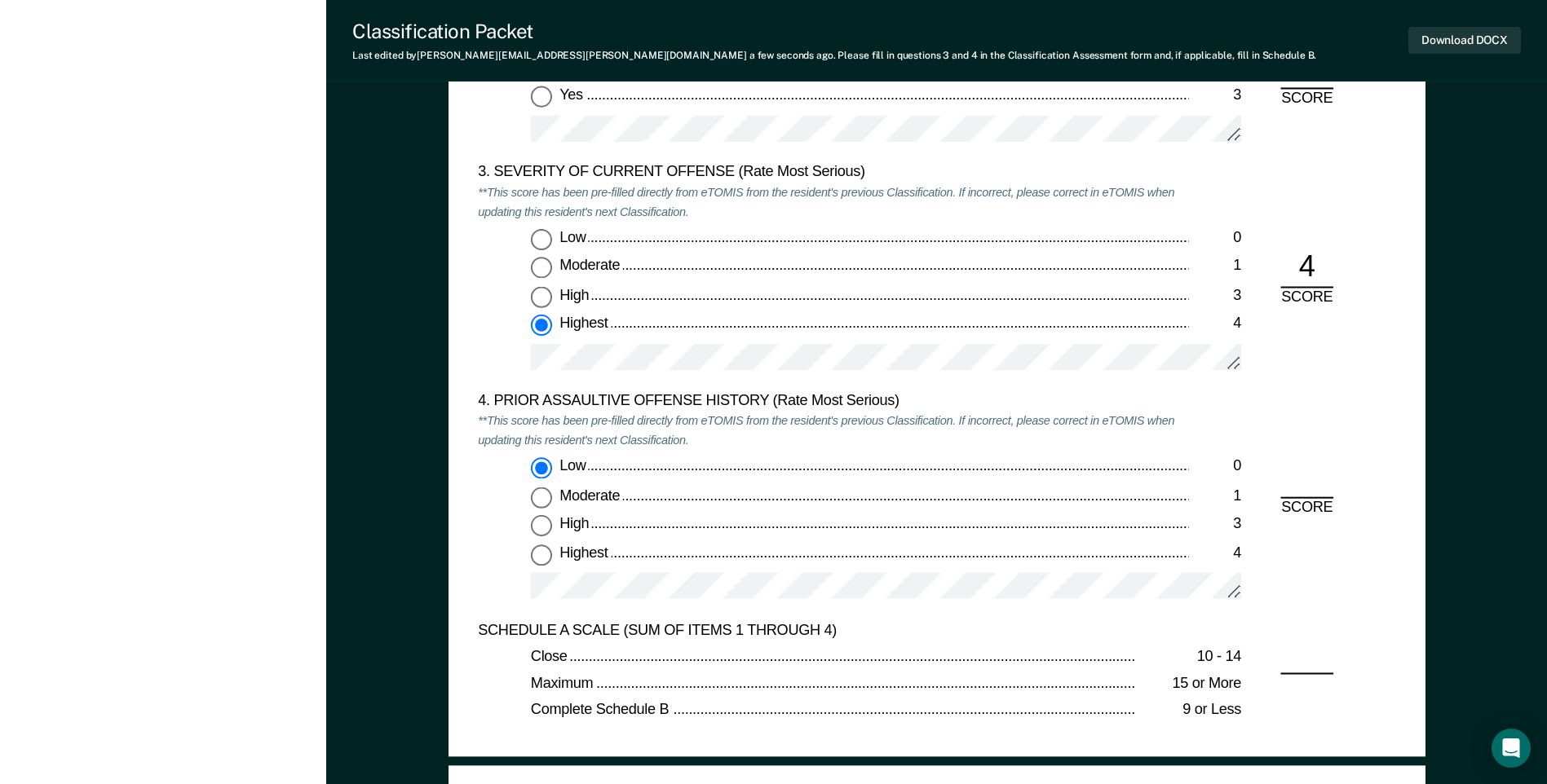
radio input "true"
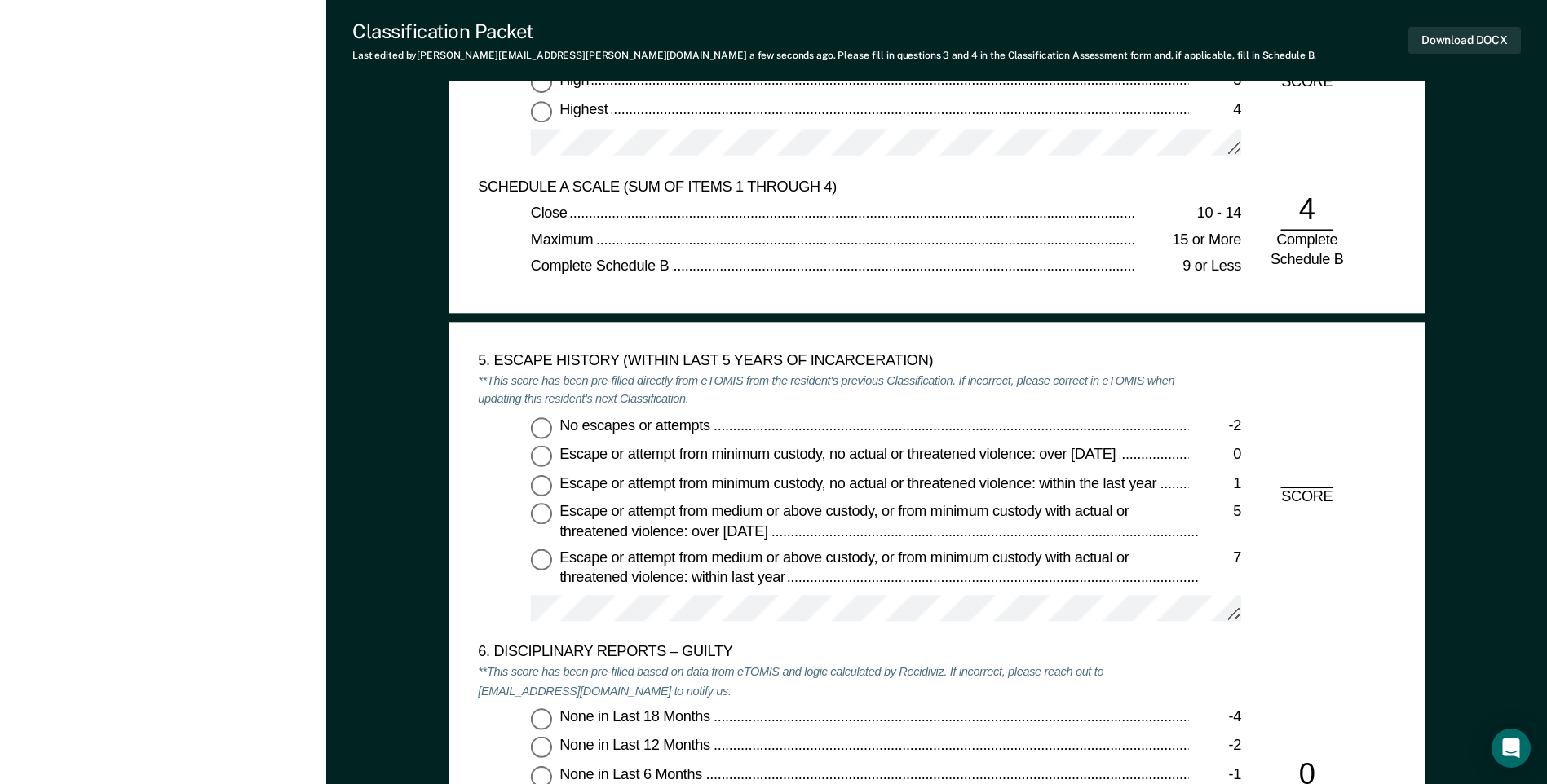
scroll to position [2445, 0]
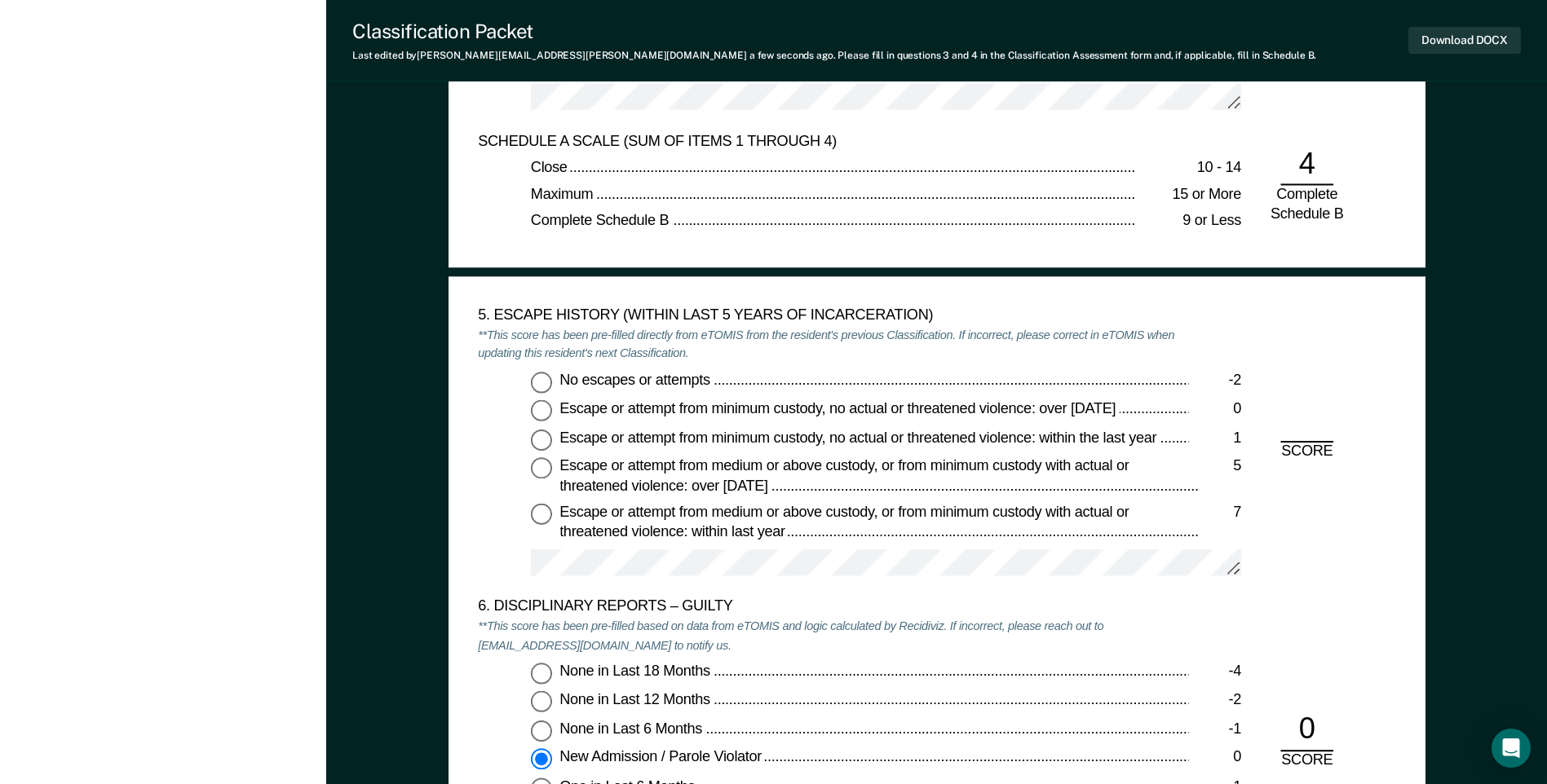
click at [538, 387] on input "No escapes or attempts -2" at bounding box center [541, 381] width 21 height 21
type textarea "x"
radio input "true"
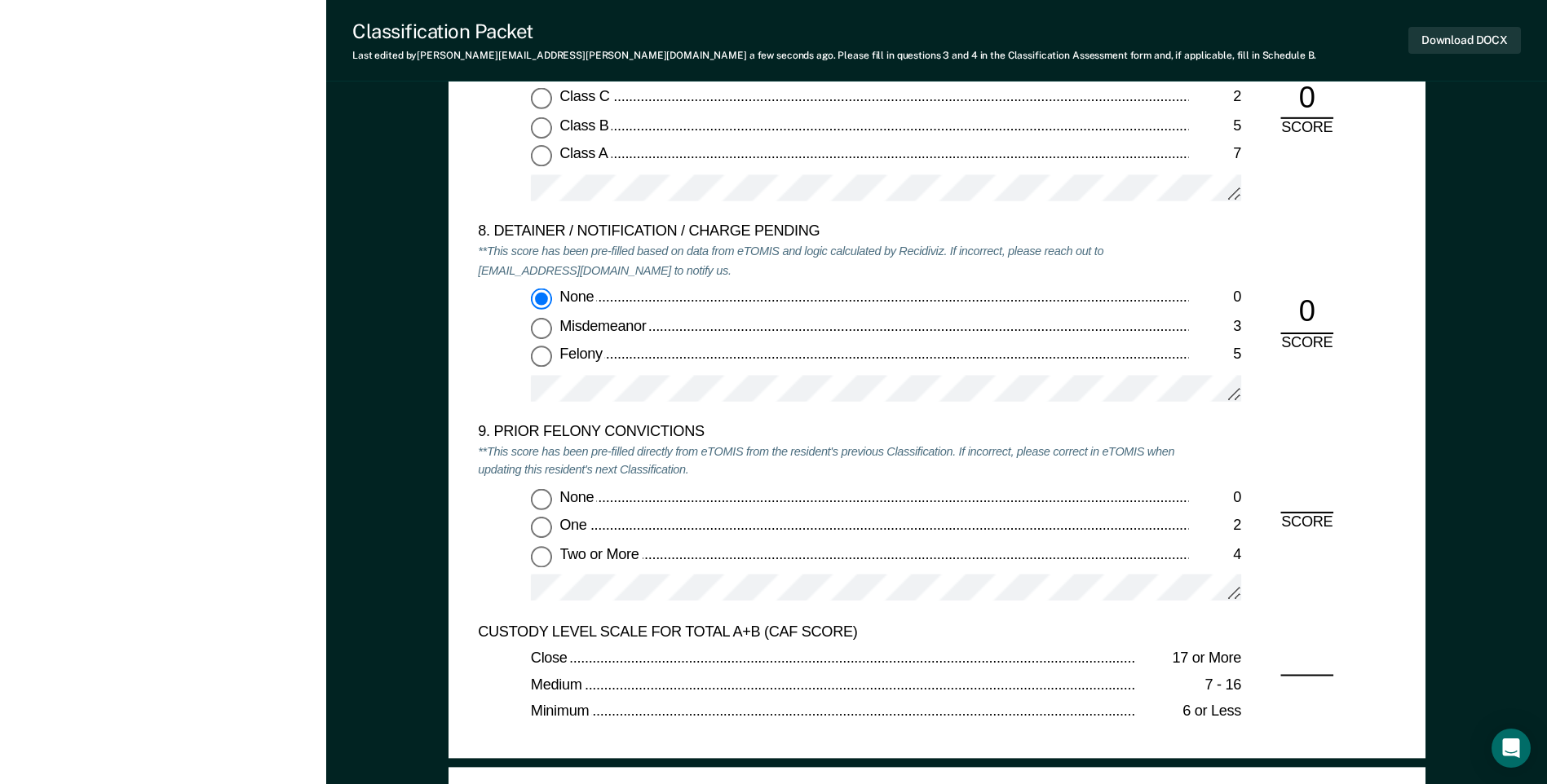
scroll to position [3423, 0]
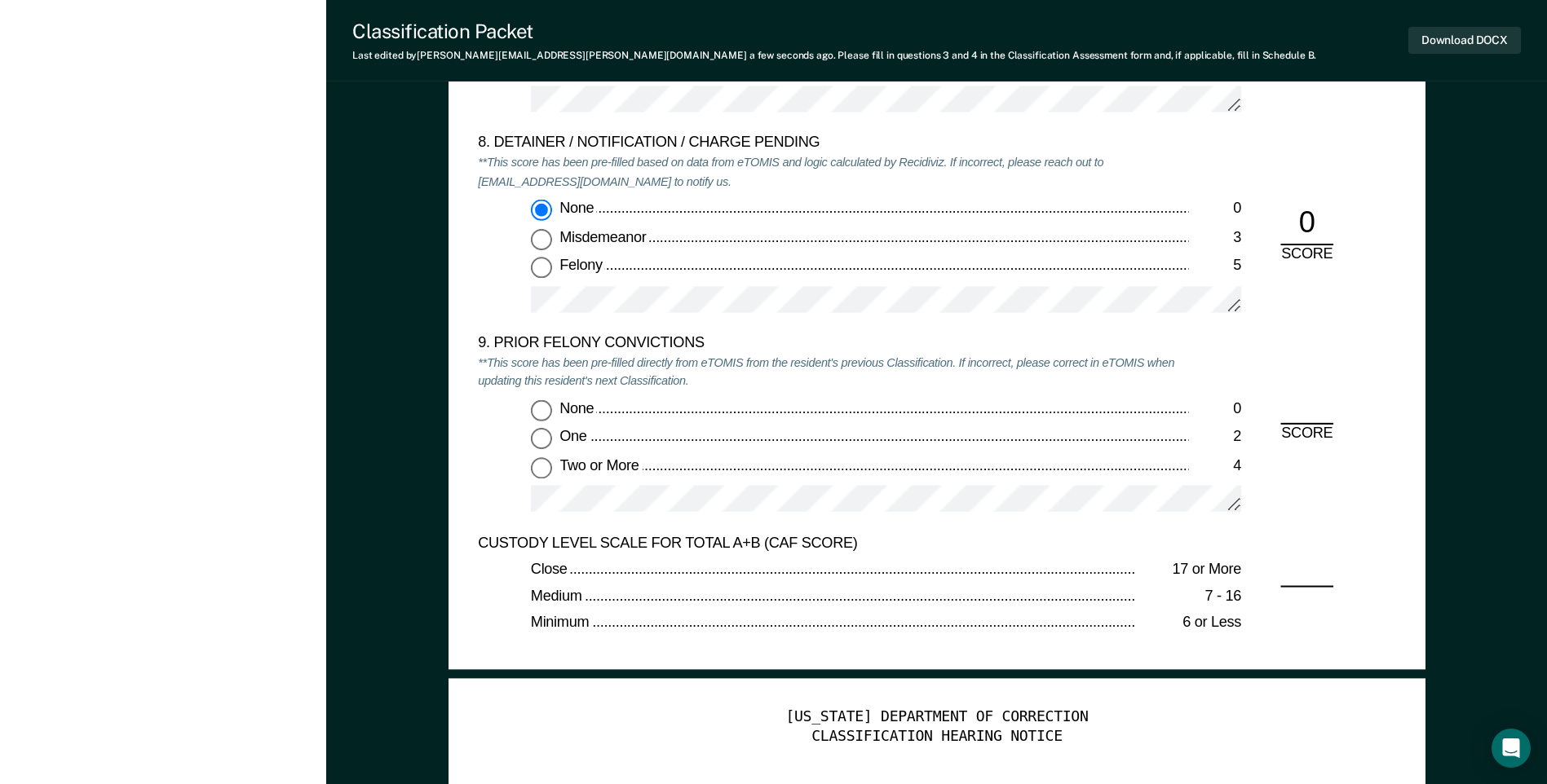
click at [541, 474] on input "Two or More 4" at bounding box center [541, 467] width 21 height 21
type textarea "x"
radio input "true"
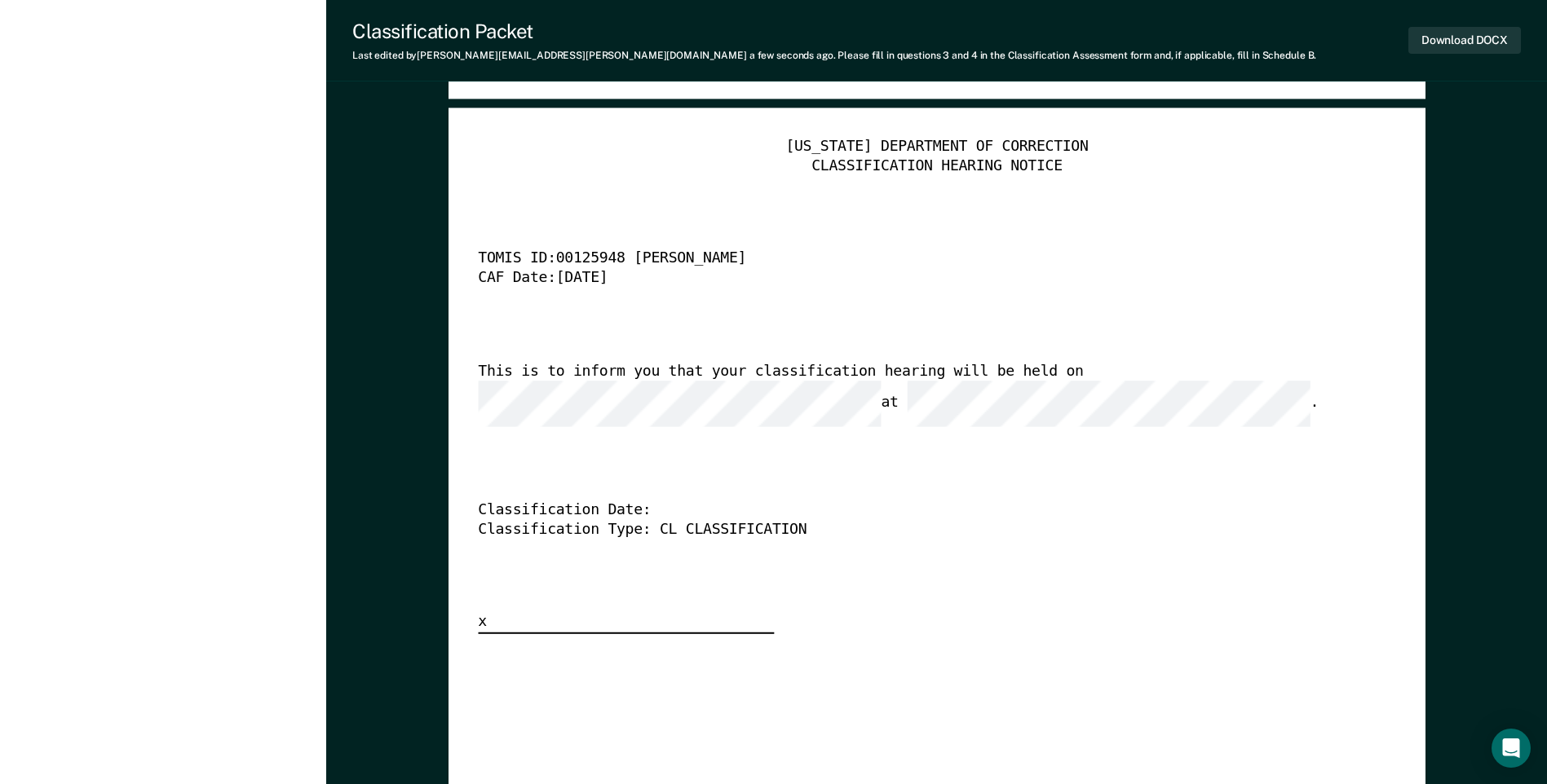
scroll to position [3342, 0]
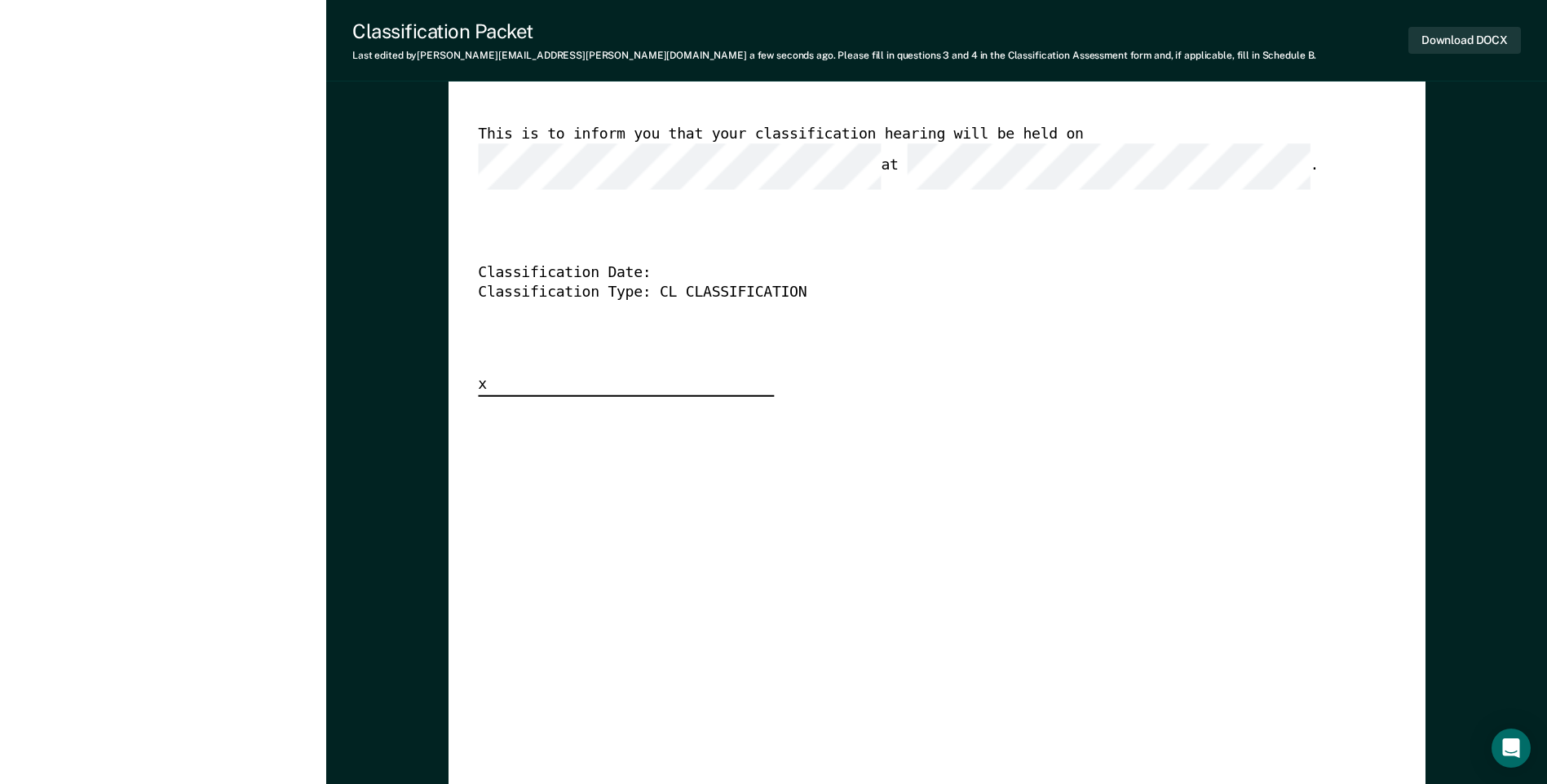
scroll to position [3994, 0]
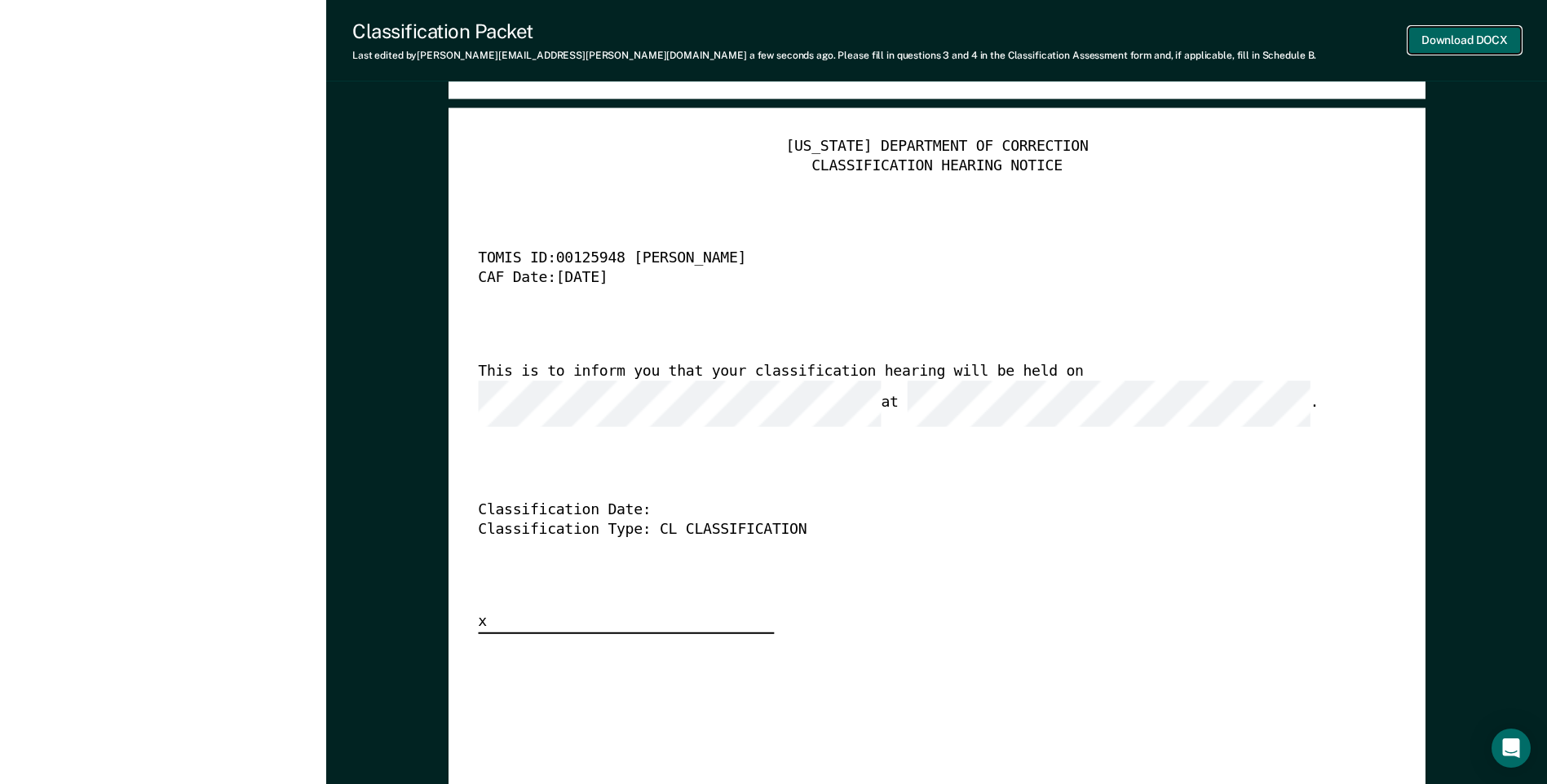
click at [1445, 48] on button "Download DOCX" at bounding box center [1465, 40] width 113 height 27
click at [1006, 560] on div "[US_STATE] DEPARTMENT OF CORRECTION CLASSIFICATION HEARING NOTICE TOMIS ID: 001…" at bounding box center [936, 385] width 917 height 497
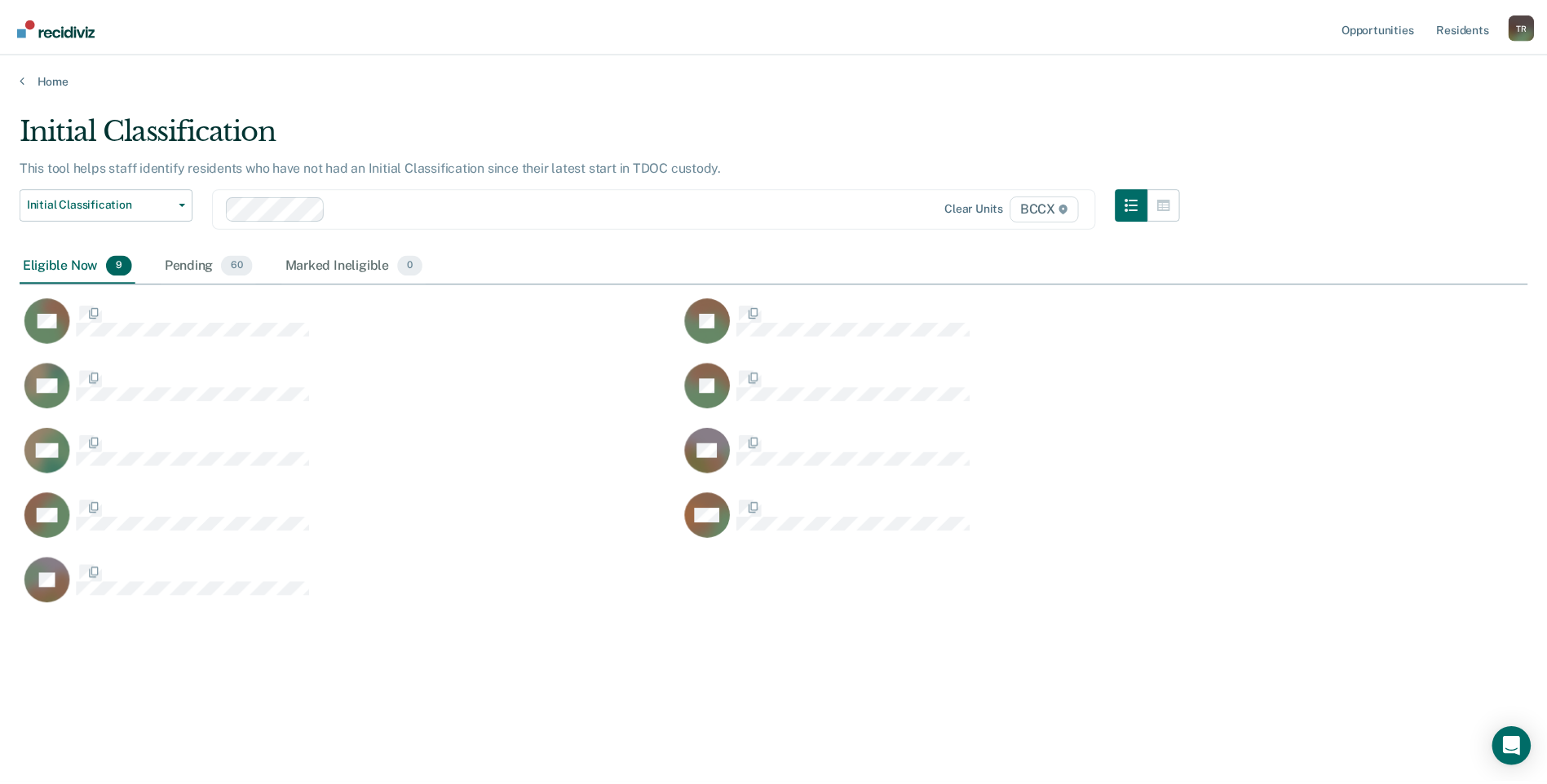
scroll to position [537, 1507]
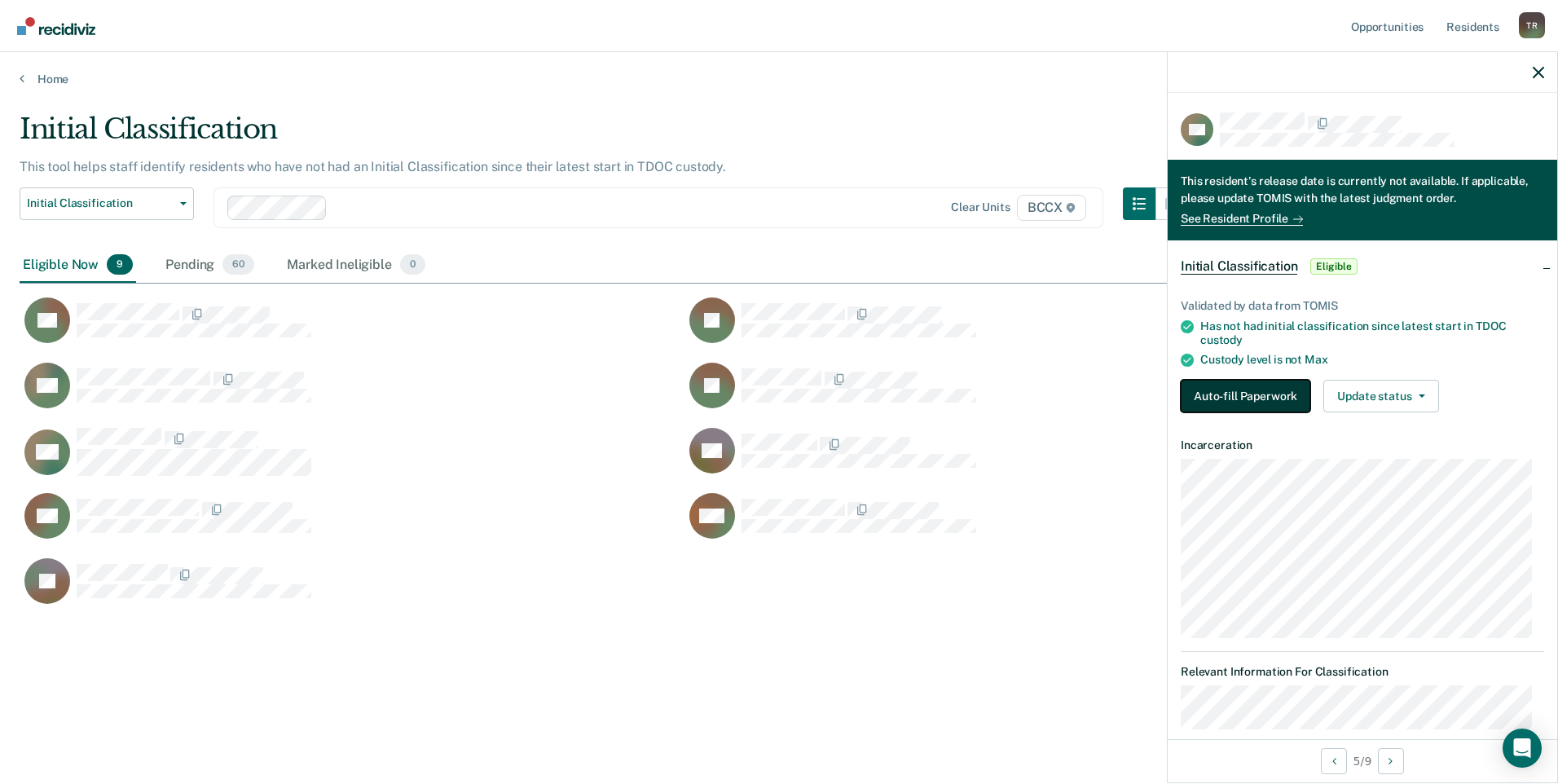
click at [1255, 387] on button "Auto-fill Paperwork" at bounding box center [1245, 396] width 129 height 33
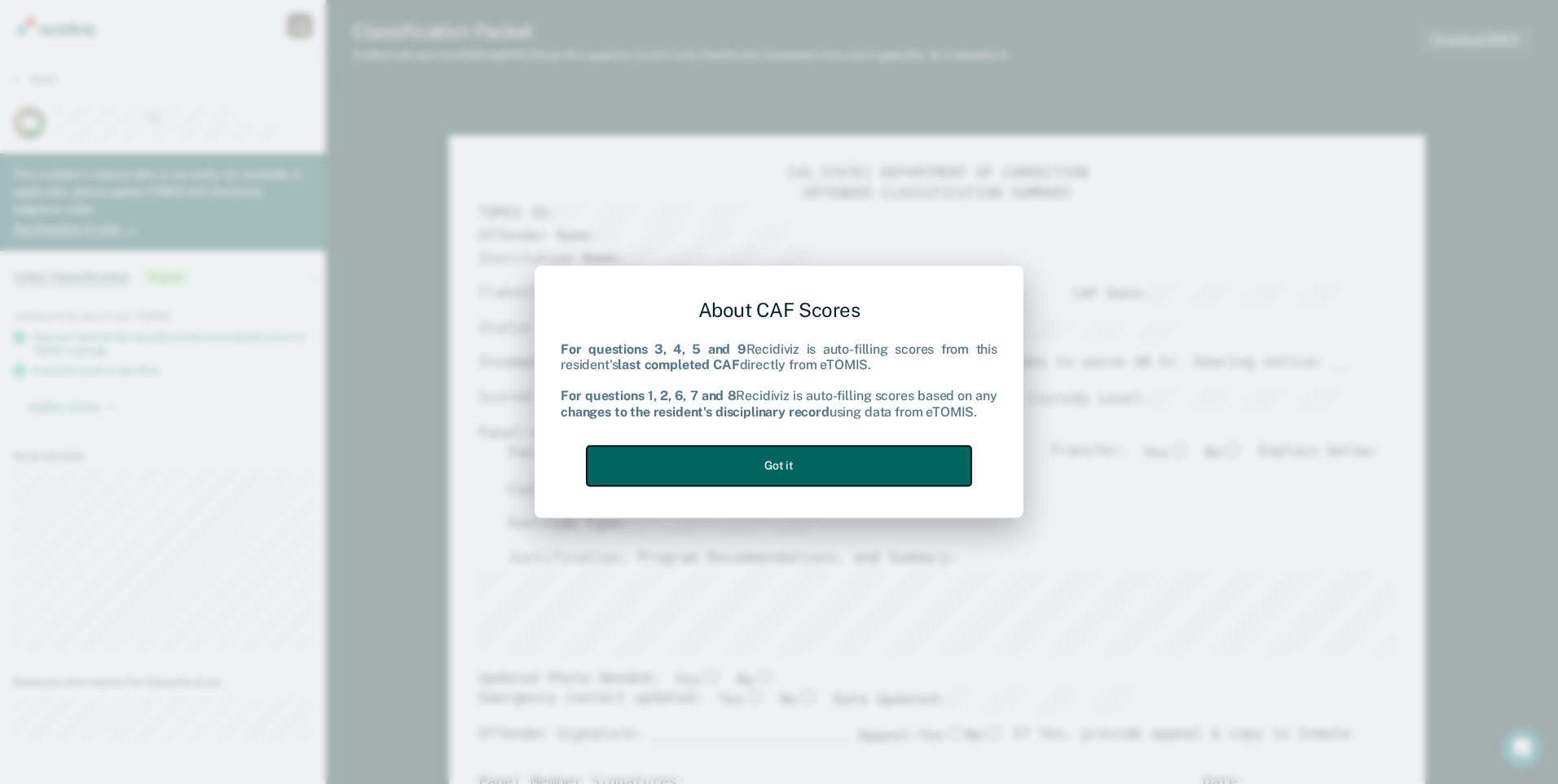
click at [819, 459] on button "Got it" at bounding box center [779, 466] width 385 height 40
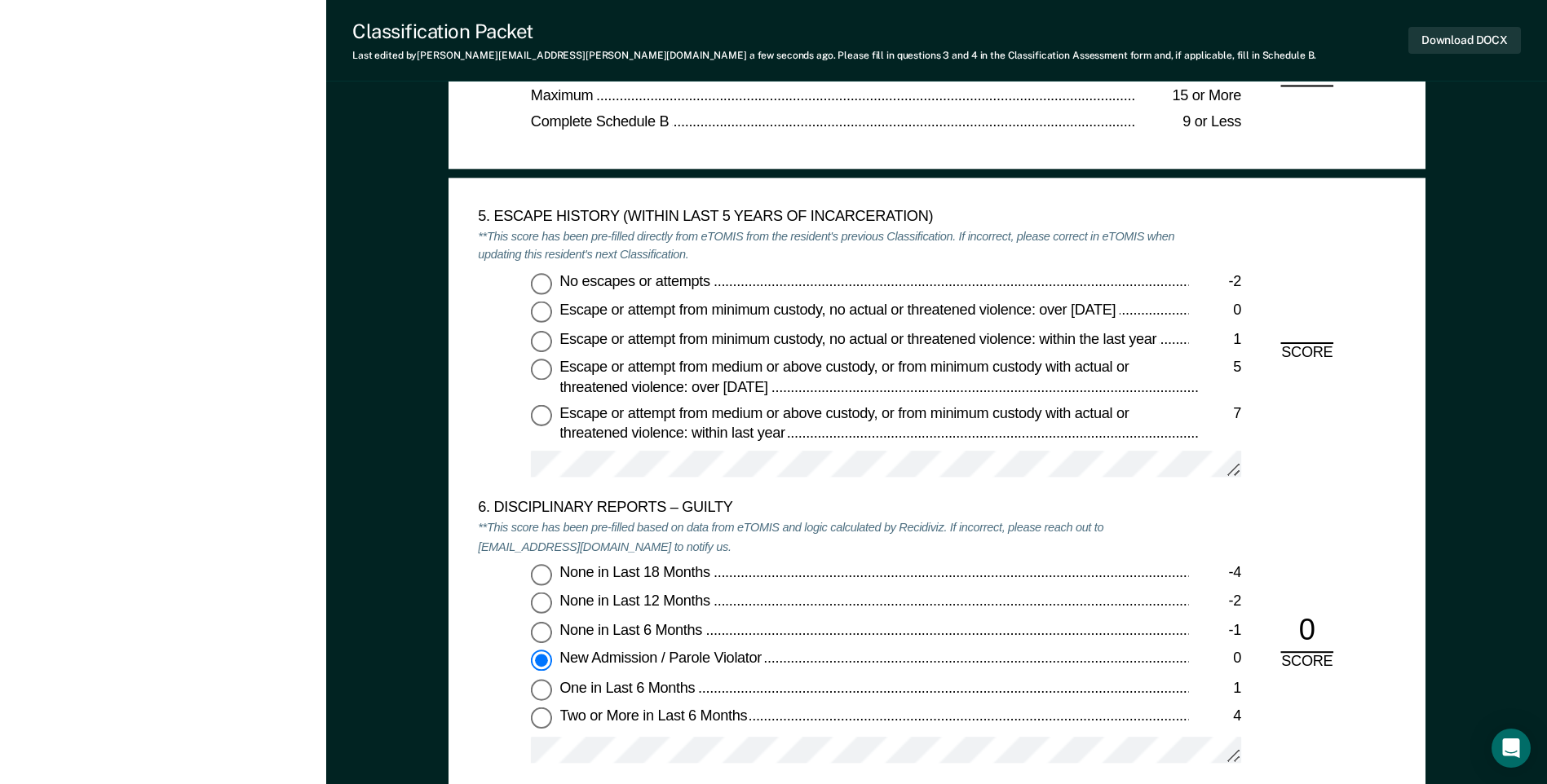
scroll to position [2527, 0]
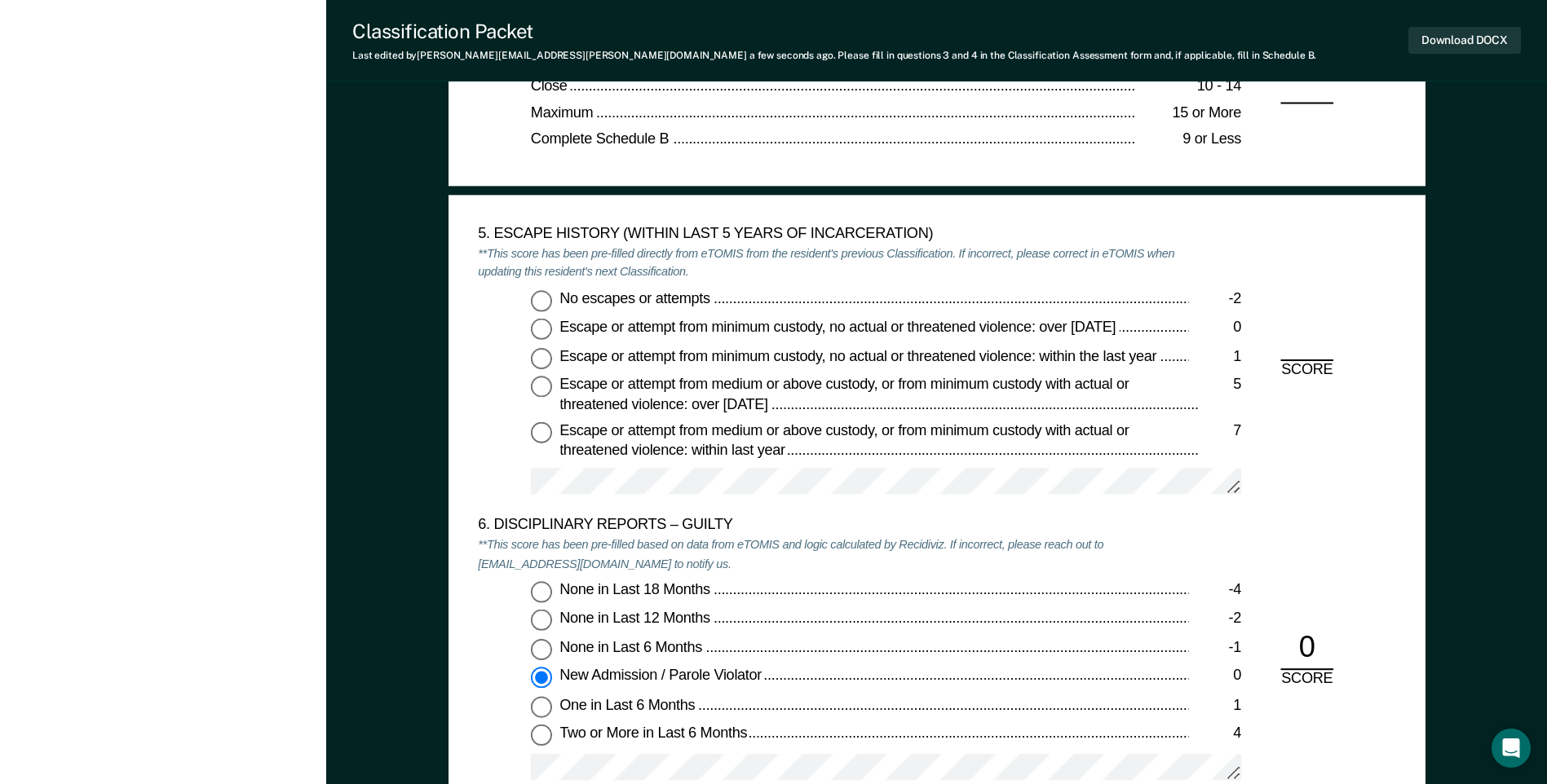
click at [550, 308] on input "No escapes or attempts -2" at bounding box center [541, 300] width 21 height 21
type textarea "x"
radio input "true"
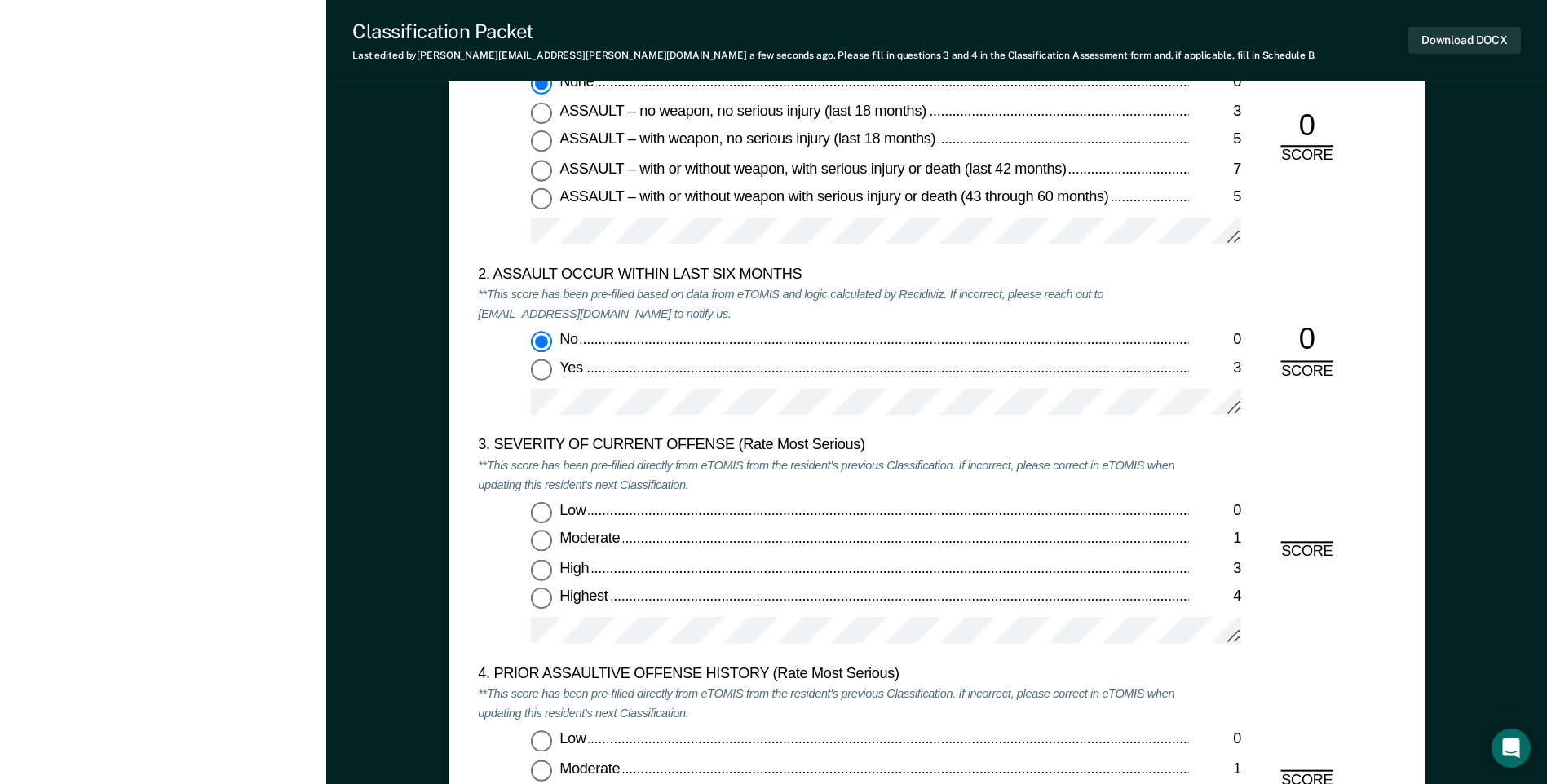
scroll to position [1712, 0]
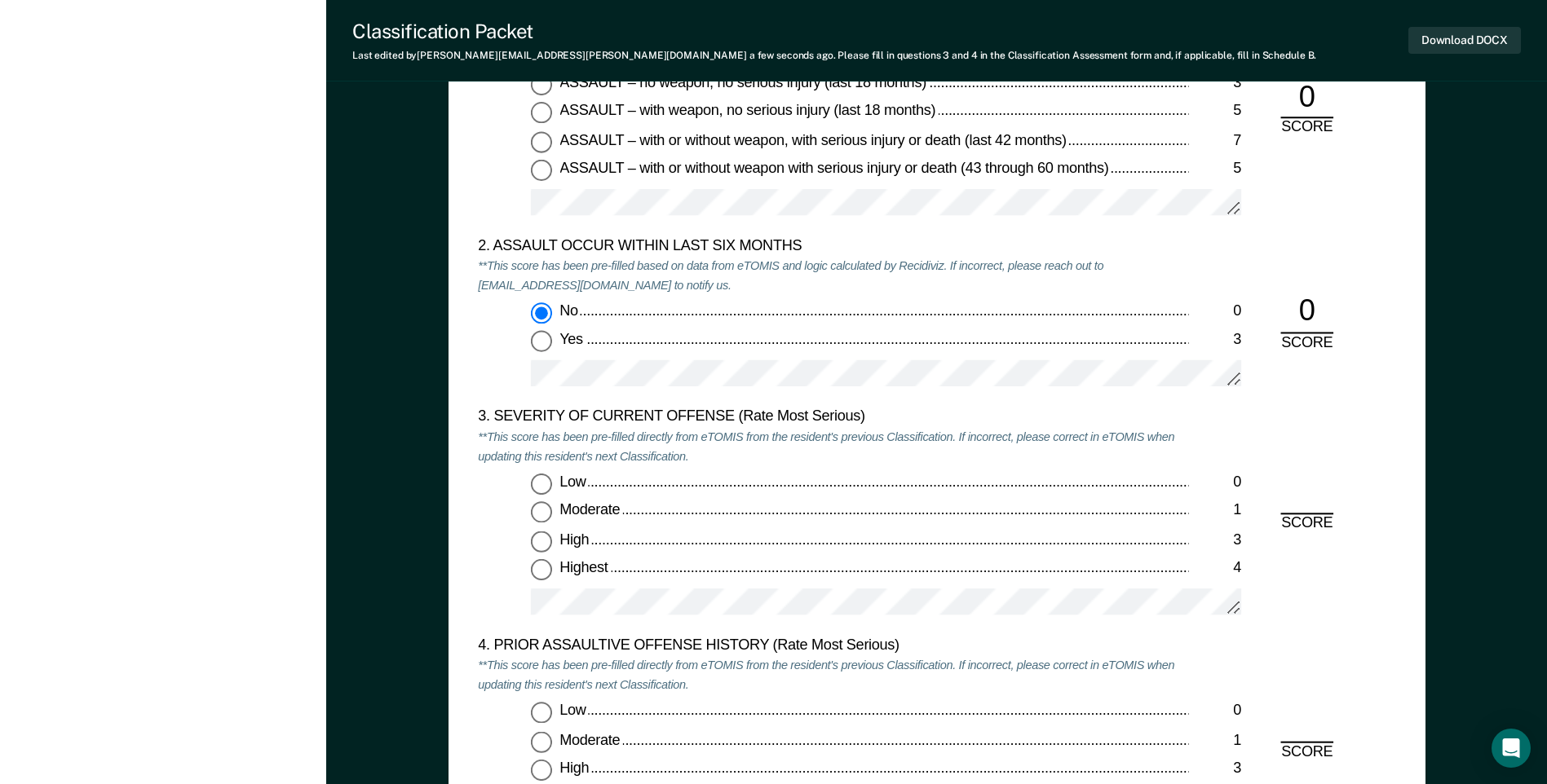
click at [548, 487] on input "Low 0" at bounding box center [541, 484] width 21 height 21
type textarea "x"
radio input "true"
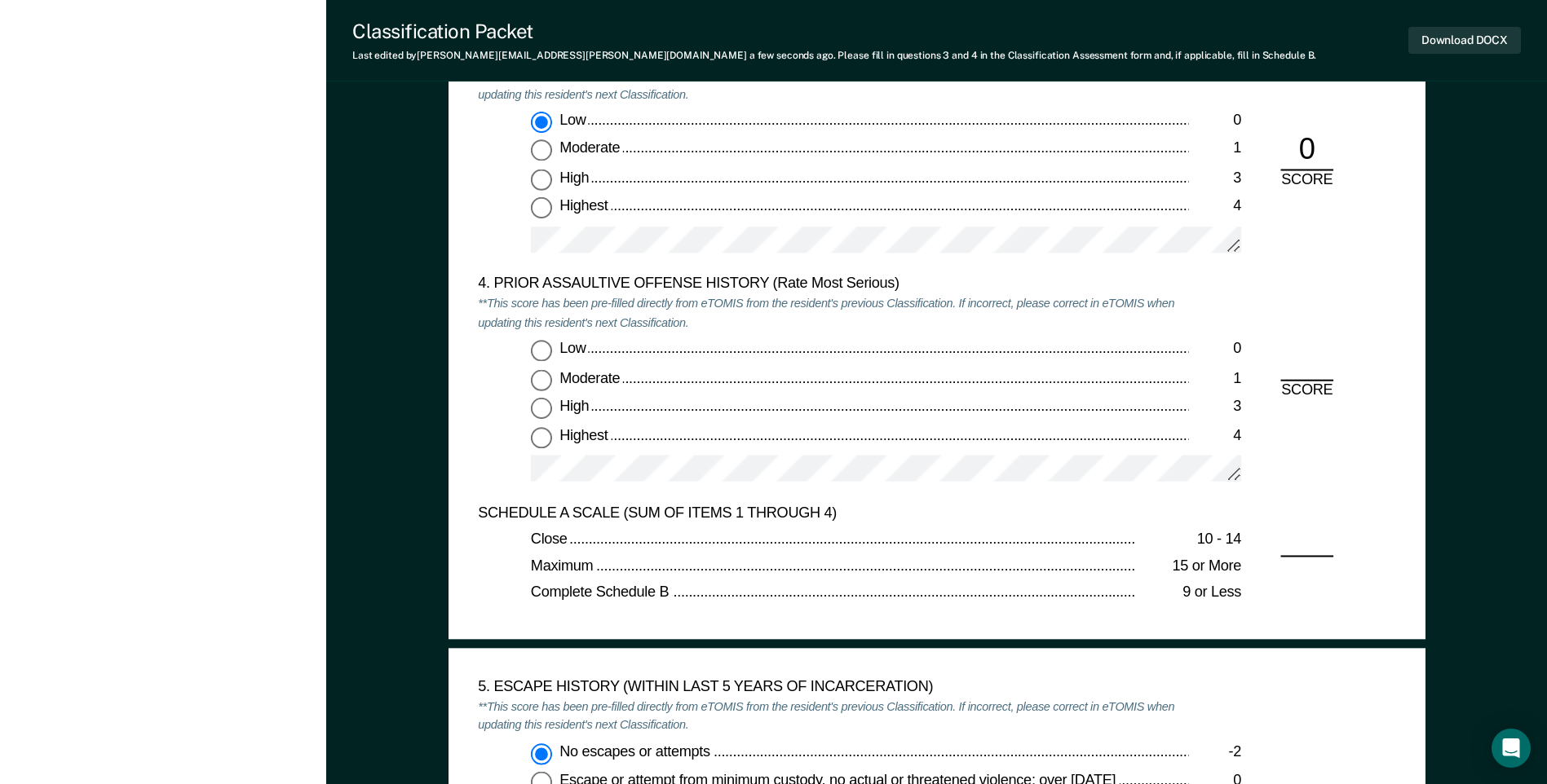
scroll to position [2119, 0]
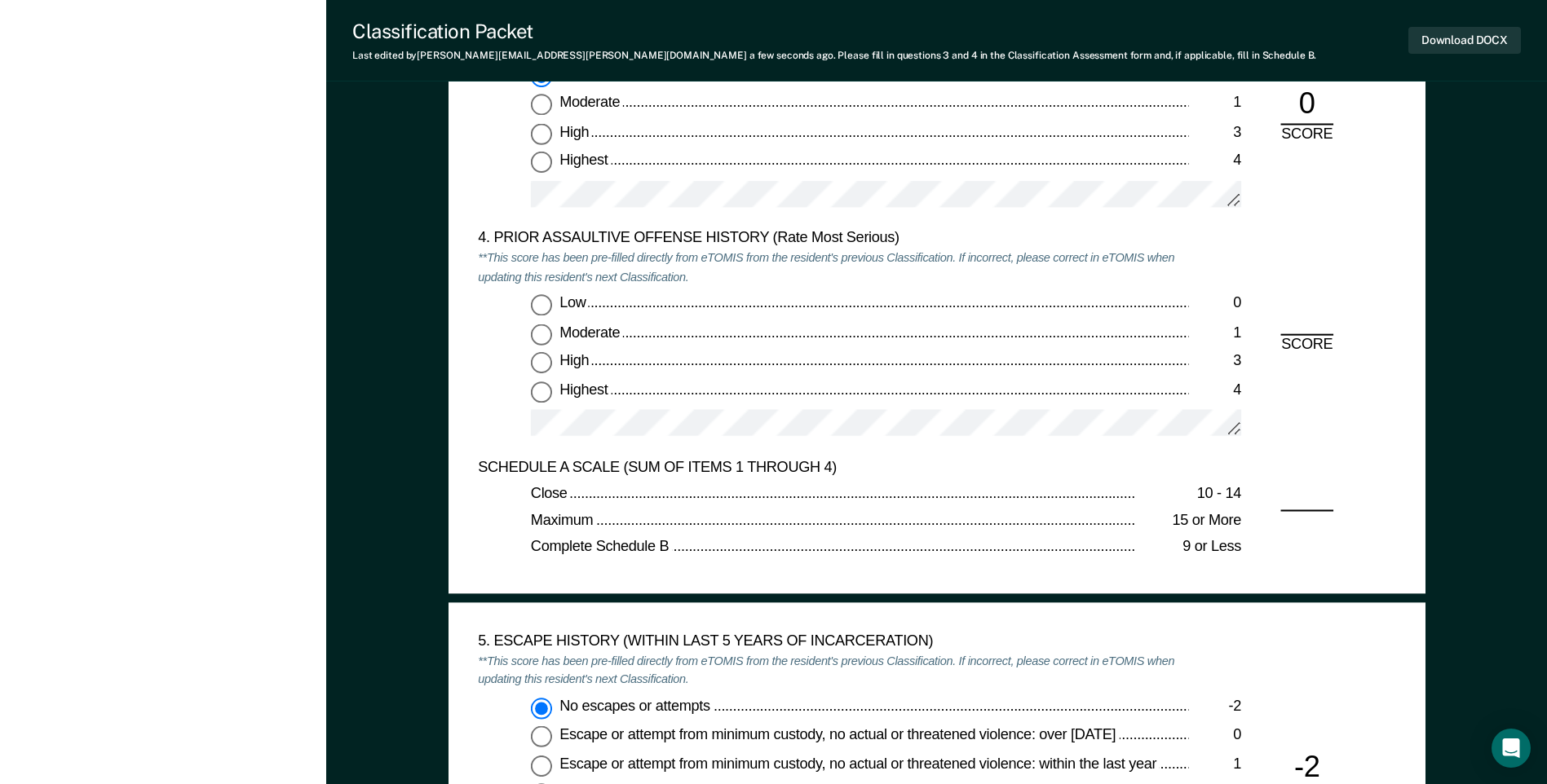
click at [547, 305] on input "Low 0" at bounding box center [541, 305] width 21 height 21
type textarea "x"
radio input "true"
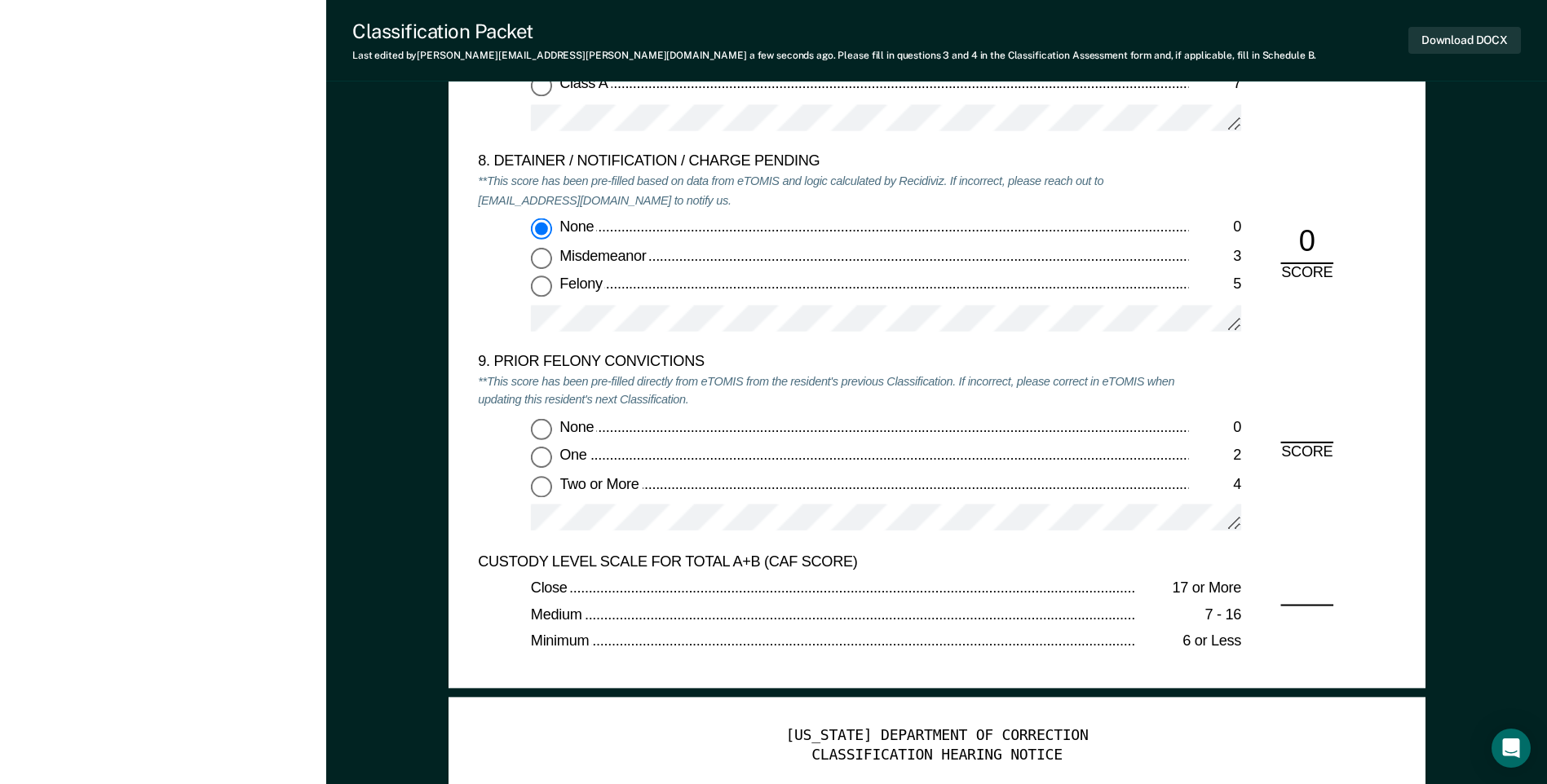
scroll to position [3423, 0]
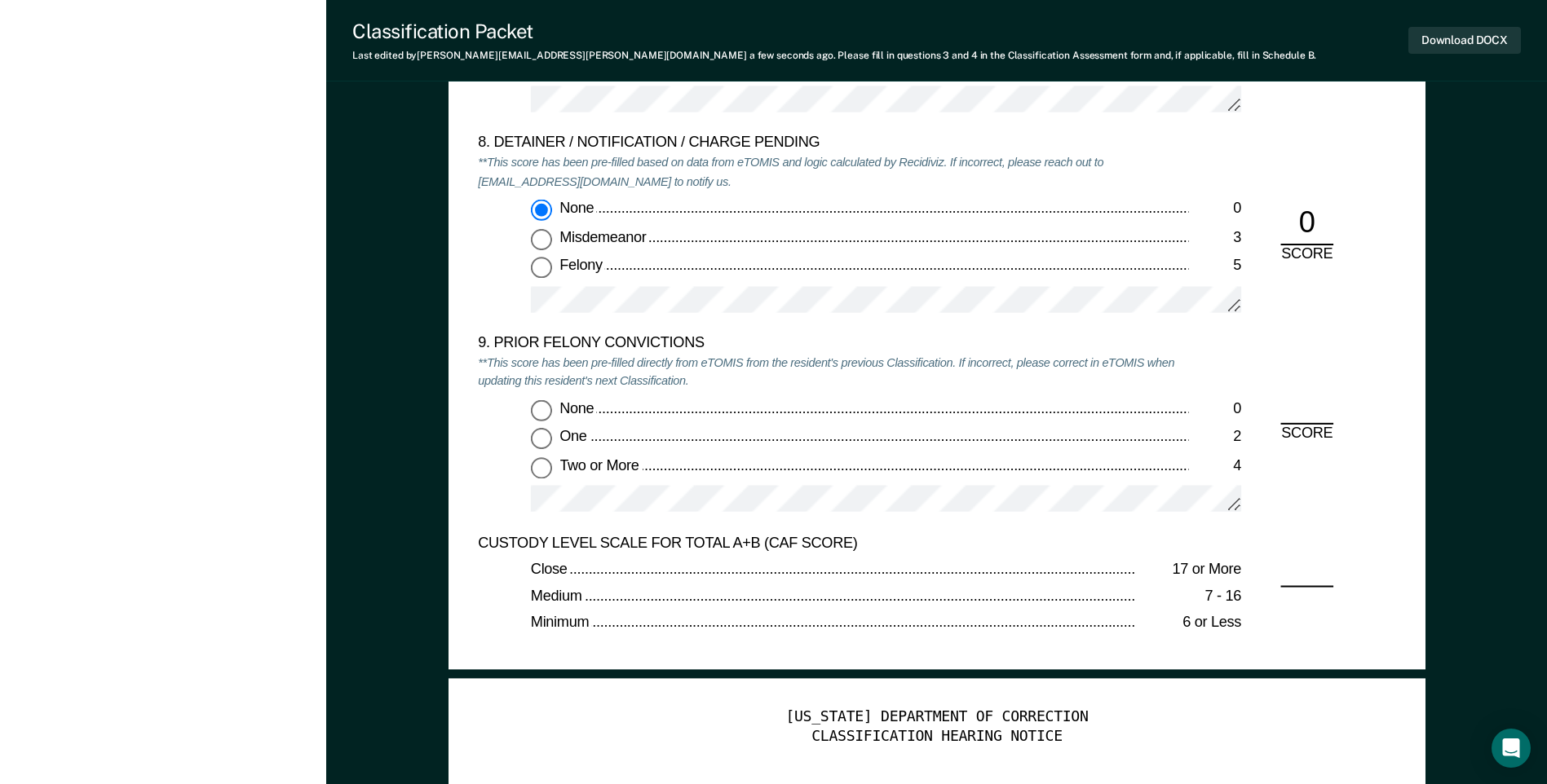
click at [546, 410] on input "None 0" at bounding box center [541, 409] width 21 height 21
type textarea "x"
radio input "true"
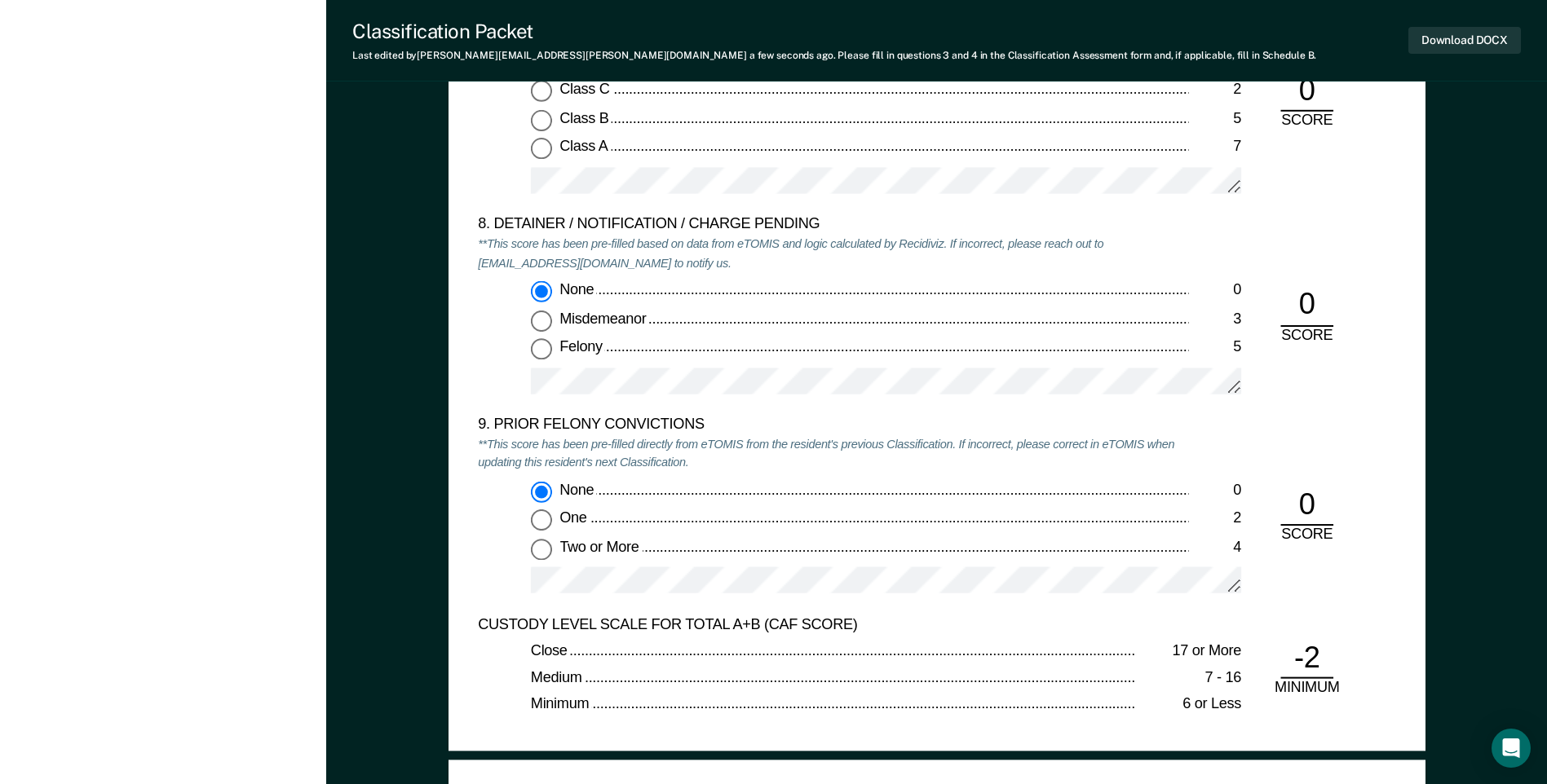
scroll to position [3179, 0]
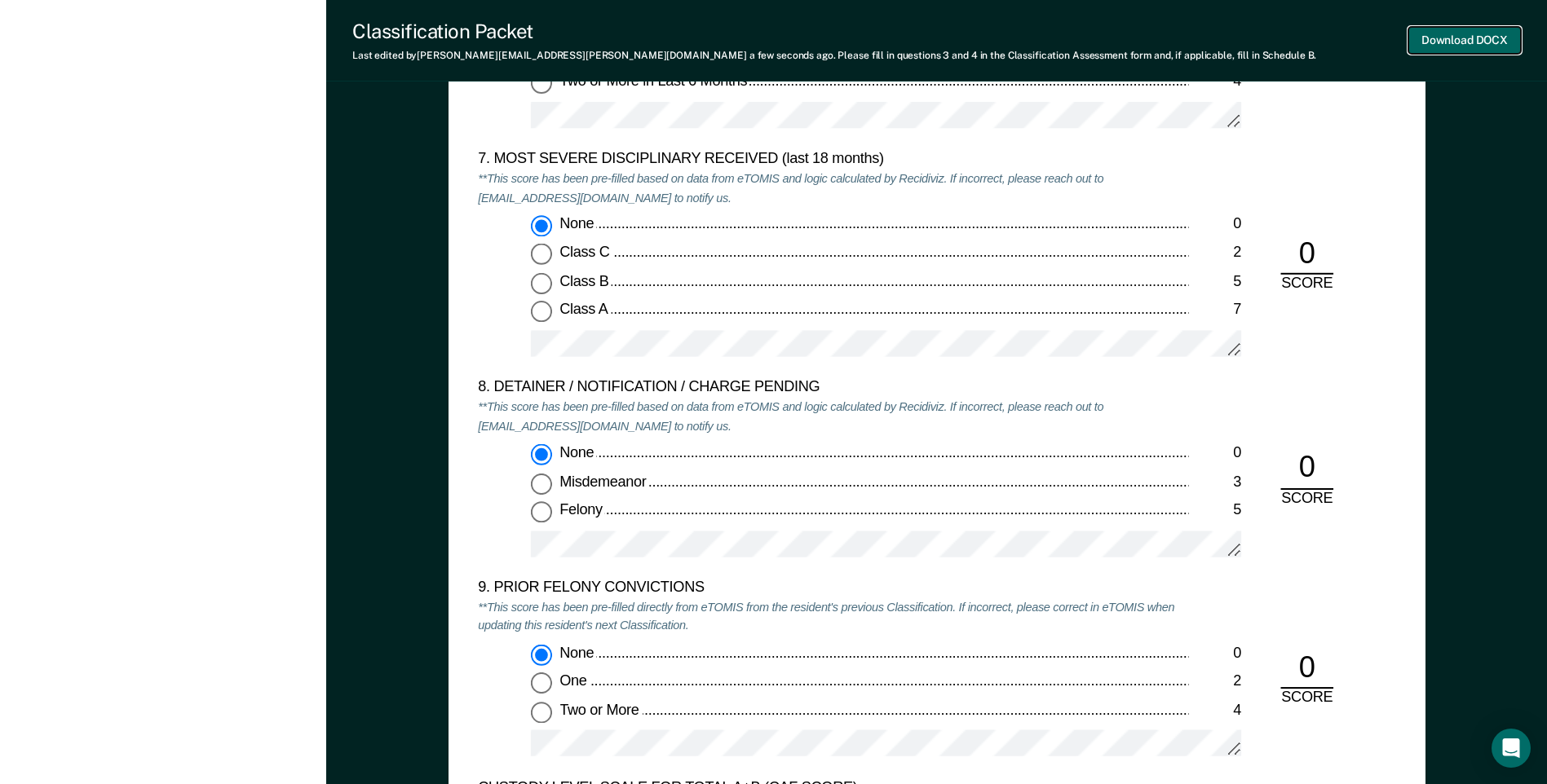
click at [1425, 43] on button "Download DOCX" at bounding box center [1465, 40] width 113 height 27
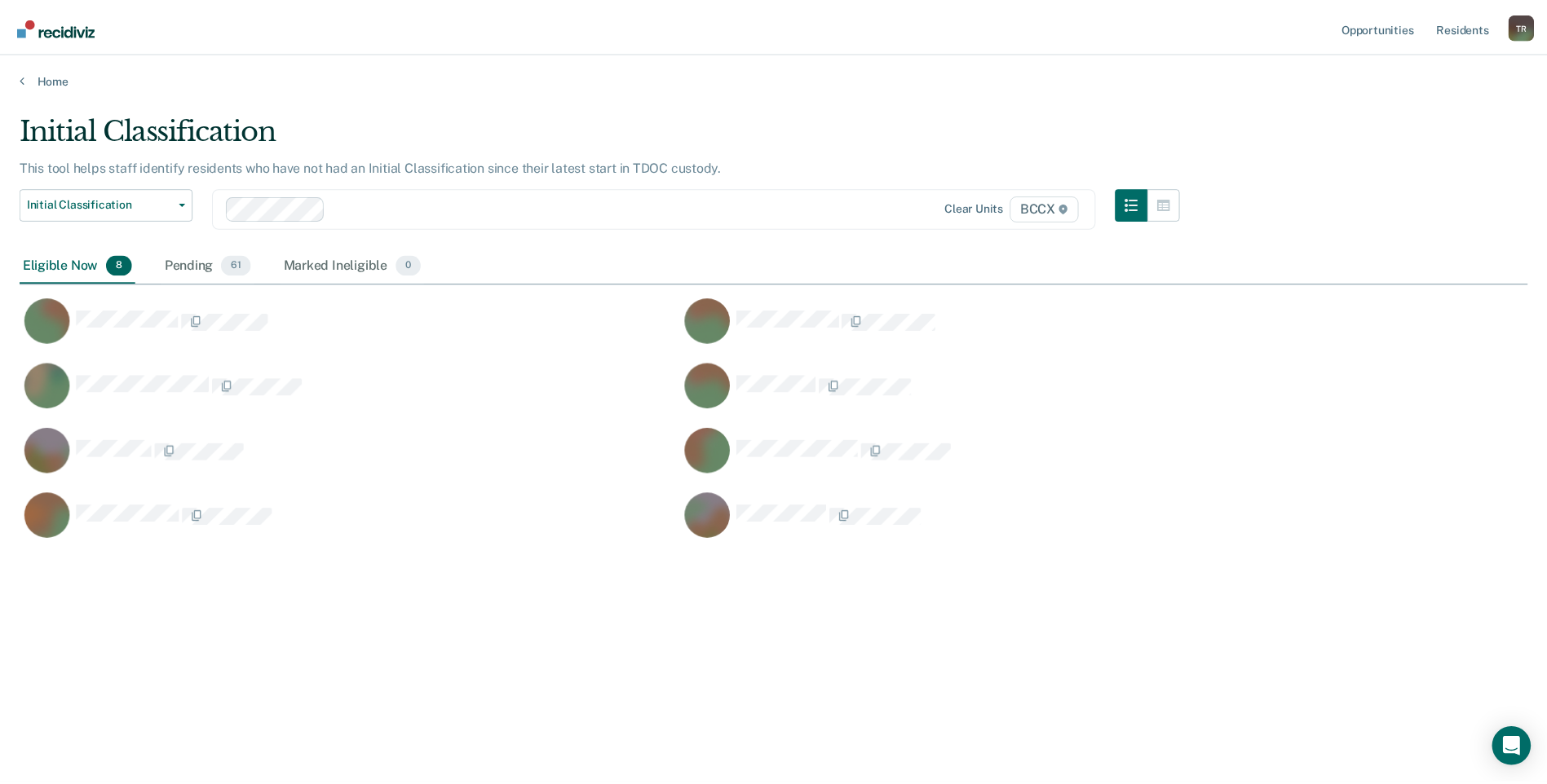
scroll to position [537, 1507]
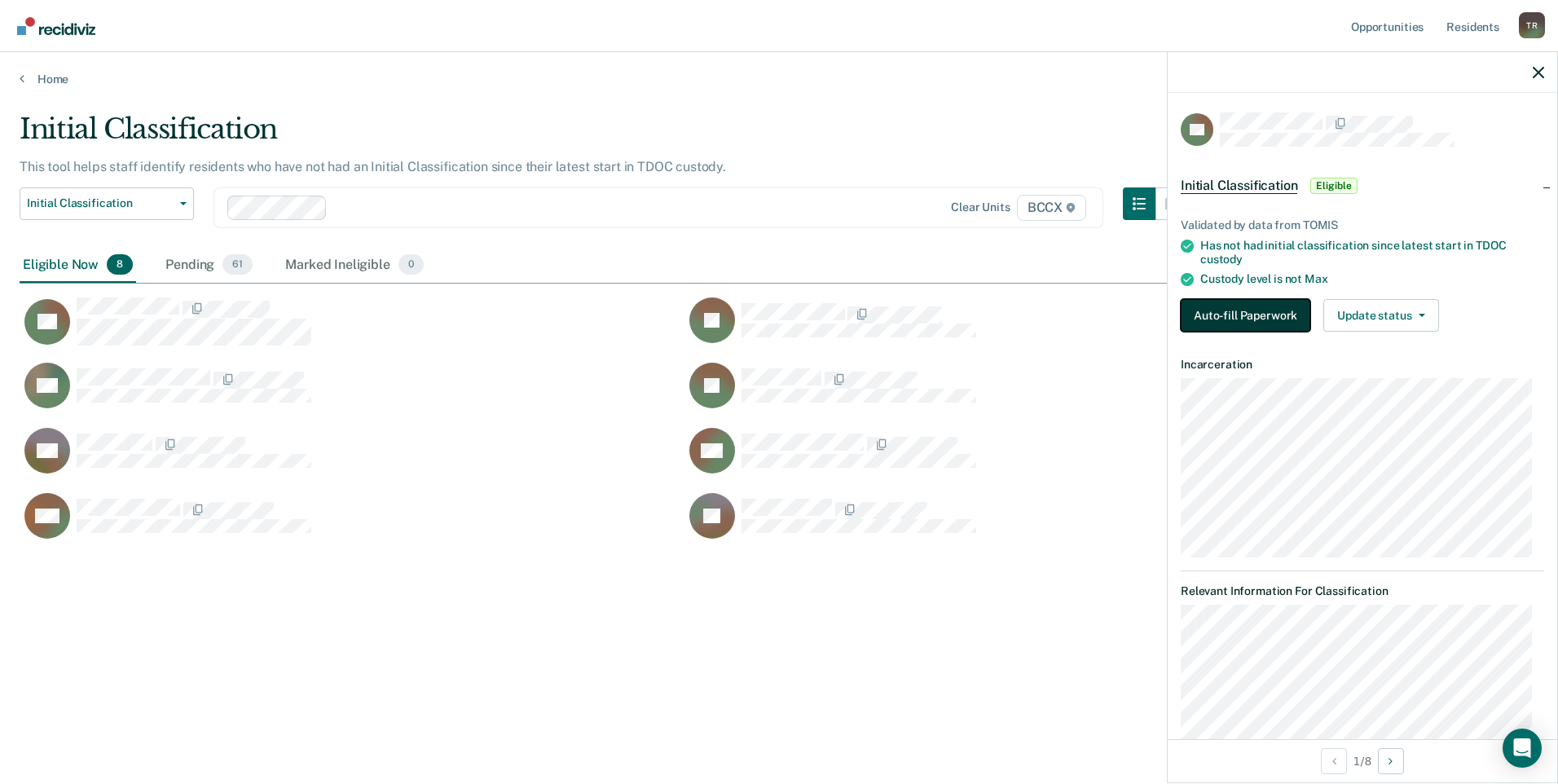
click at [1226, 305] on button "Auto-fill Paperwork" at bounding box center [1245, 315] width 129 height 33
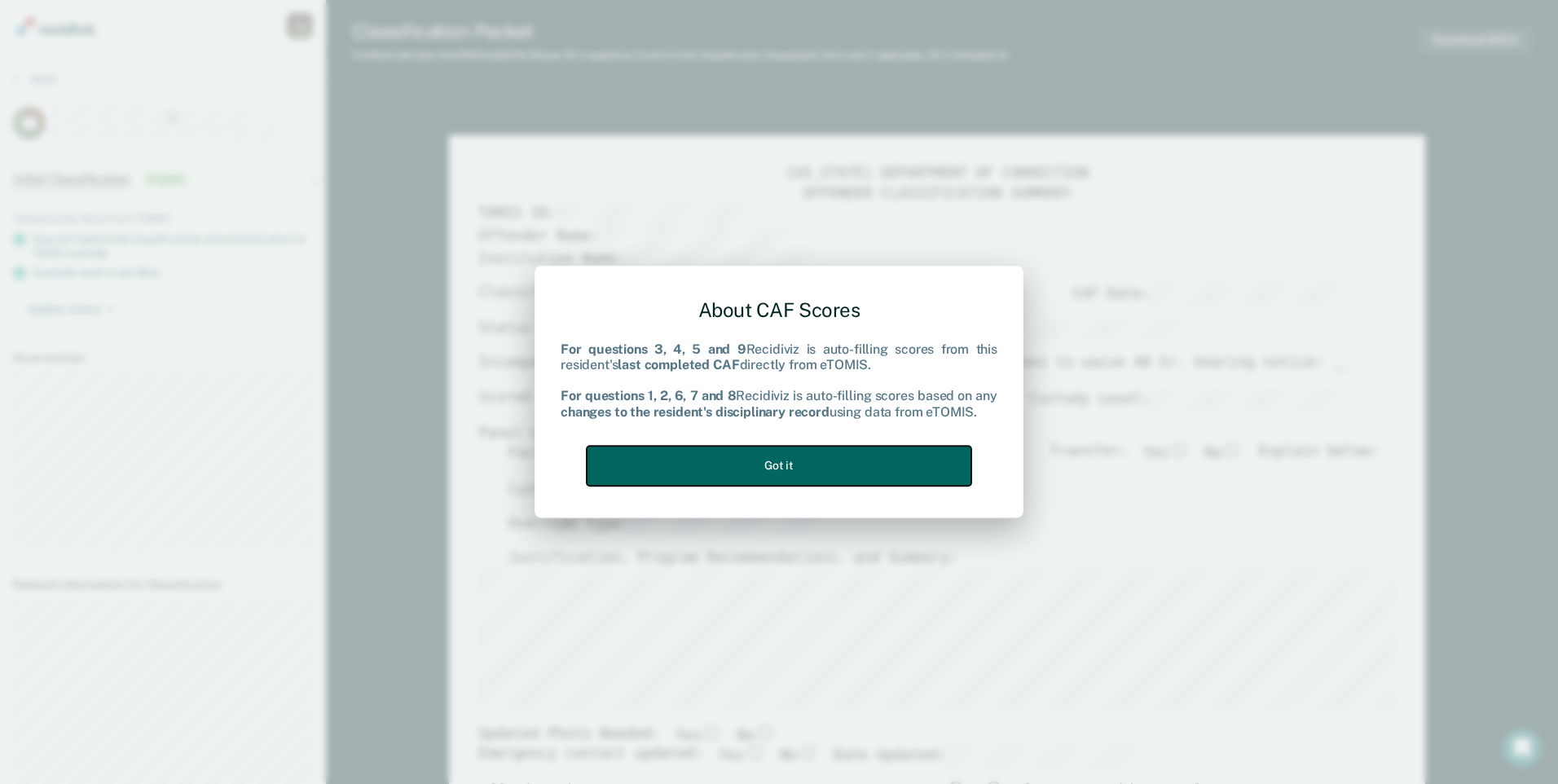
click at [824, 476] on button "Got it" at bounding box center [779, 466] width 385 height 40
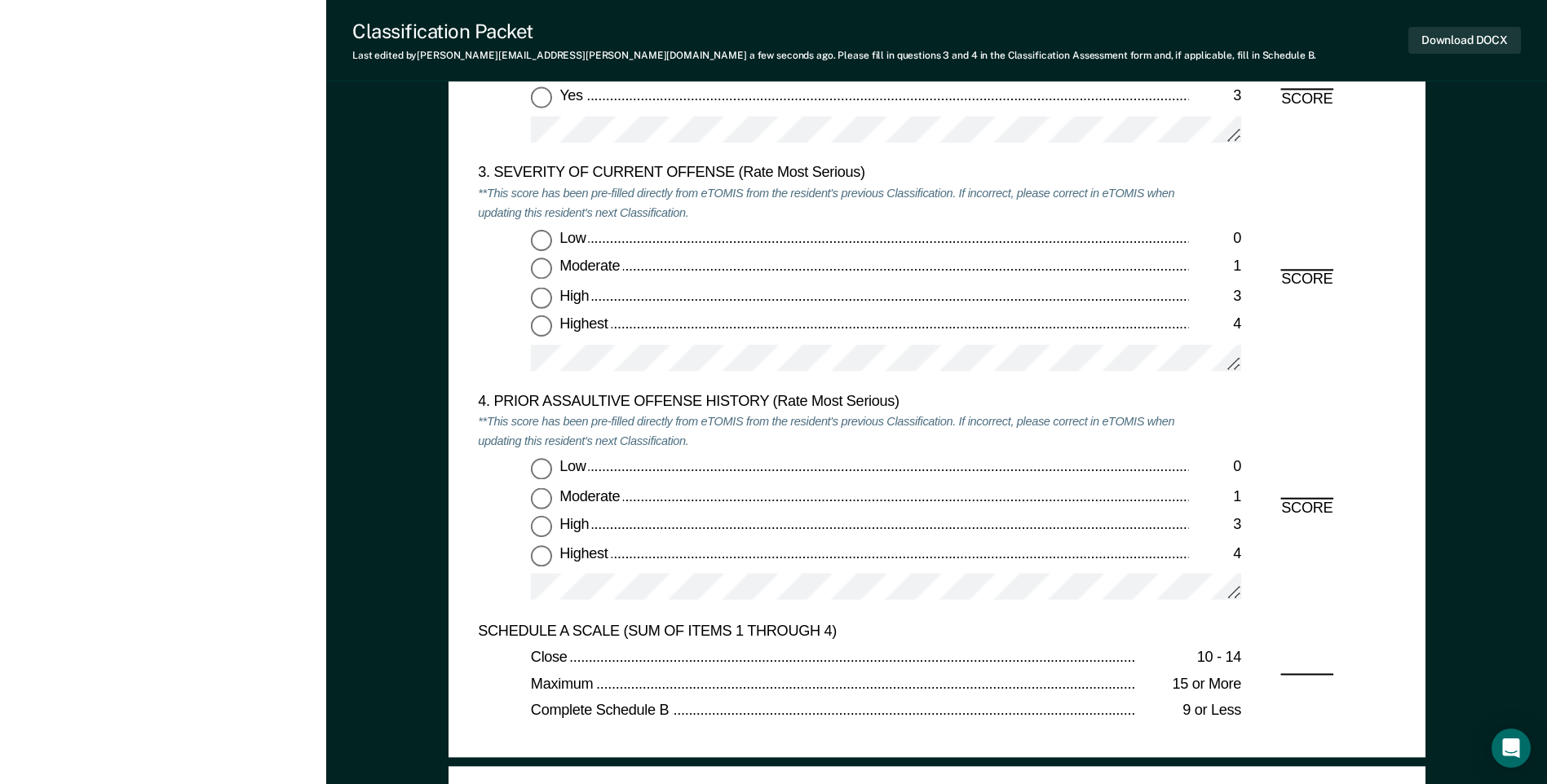
scroll to position [1956, 0]
click at [538, 236] on input "Low 0" at bounding box center [541, 239] width 21 height 21
type textarea "x"
radio input "true"
click at [545, 472] on input "Low 0" at bounding box center [541, 468] width 21 height 21
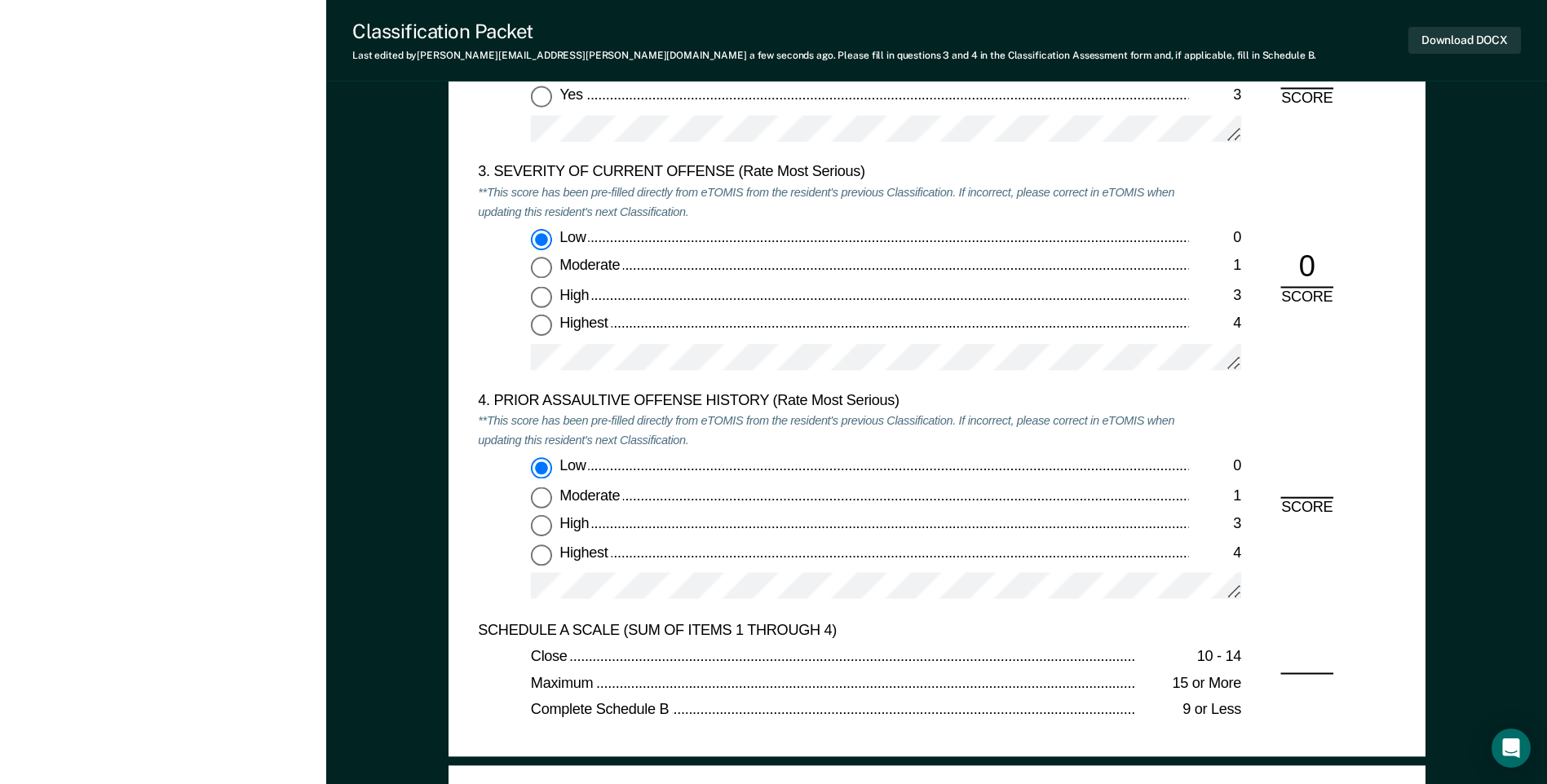
type textarea "x"
radio input "true"
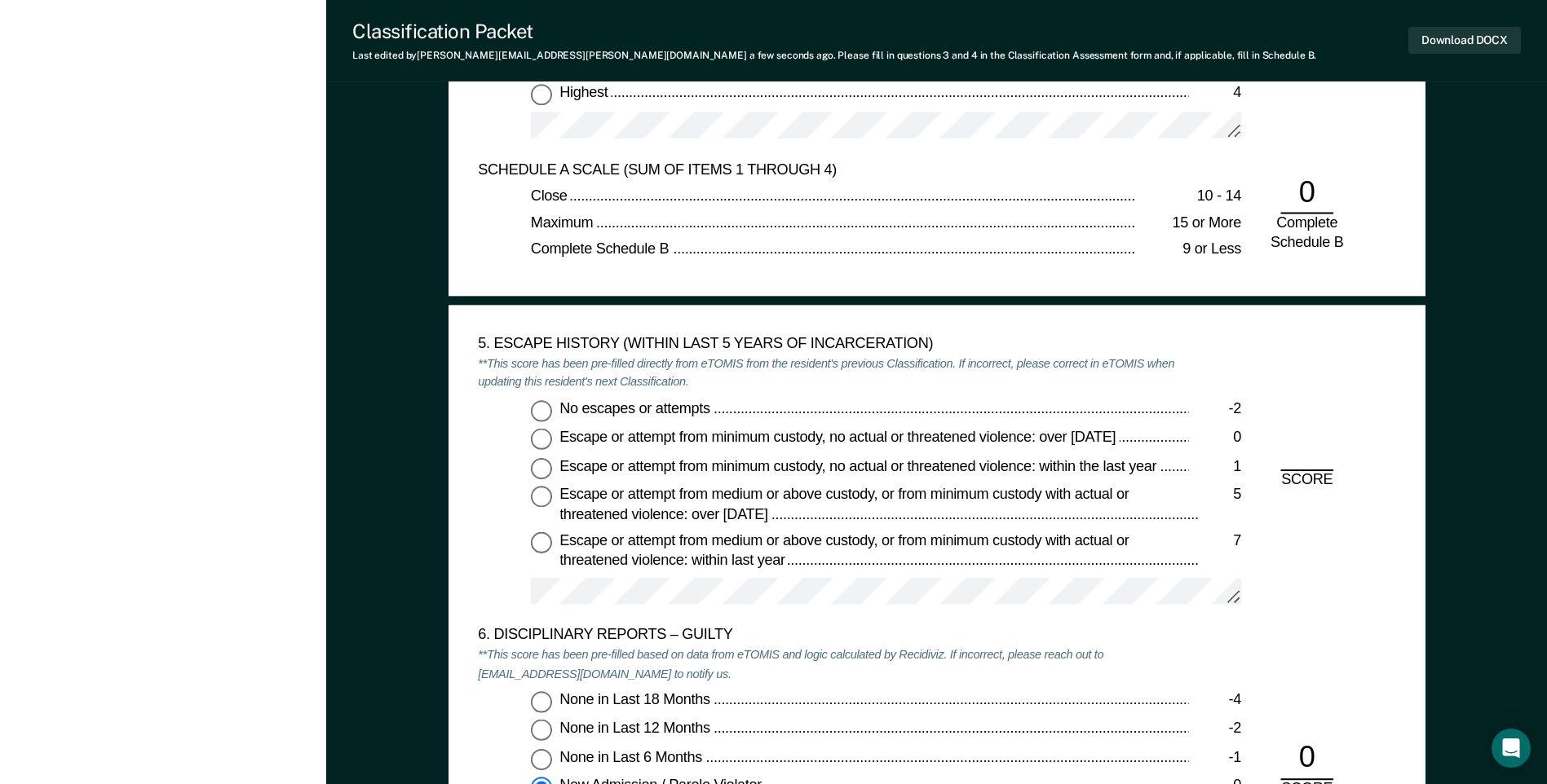
scroll to position [2445, 0]
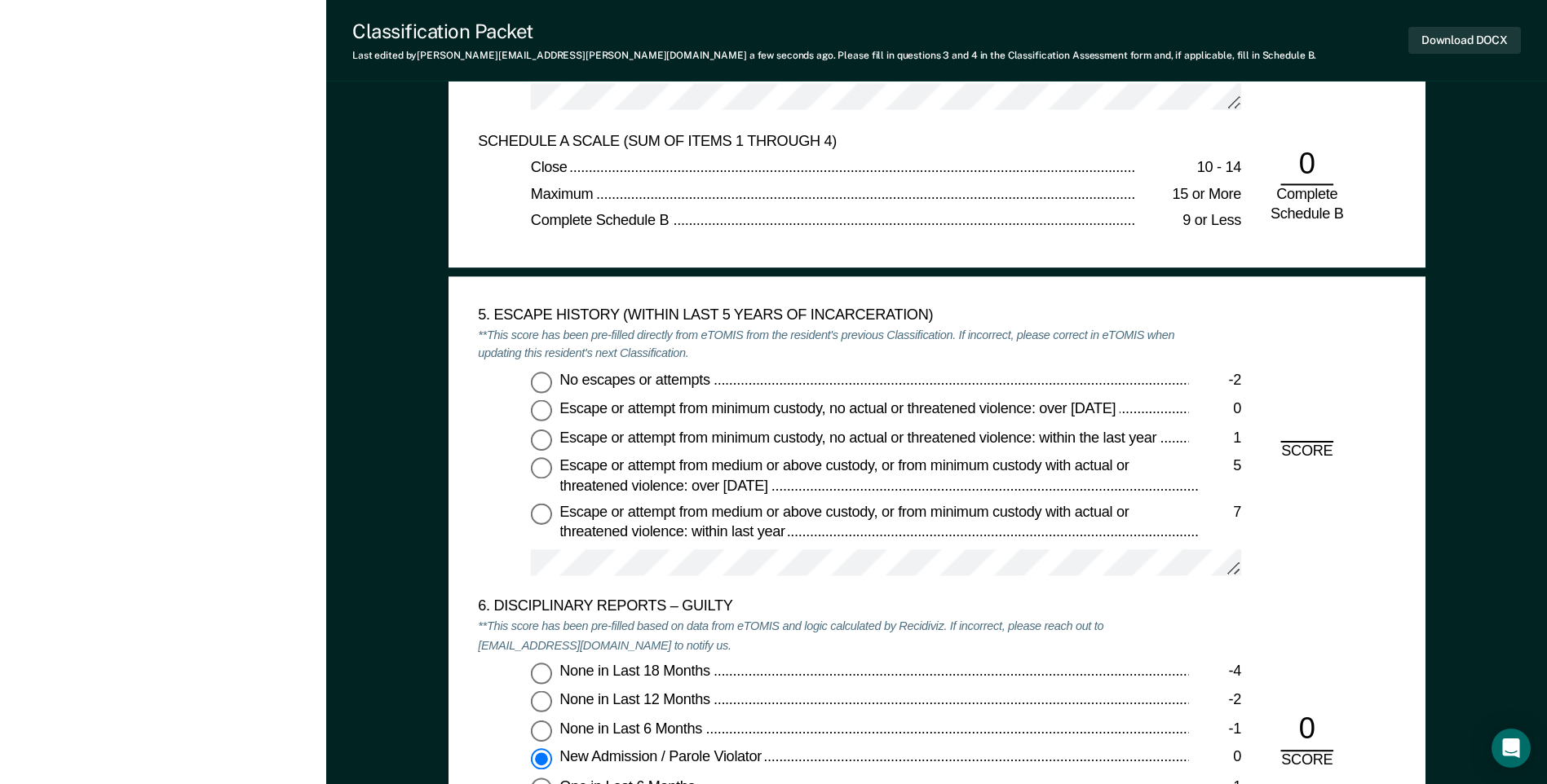
click at [543, 388] on input "No escapes or attempts -2" at bounding box center [541, 381] width 21 height 21
type textarea "x"
radio input "true"
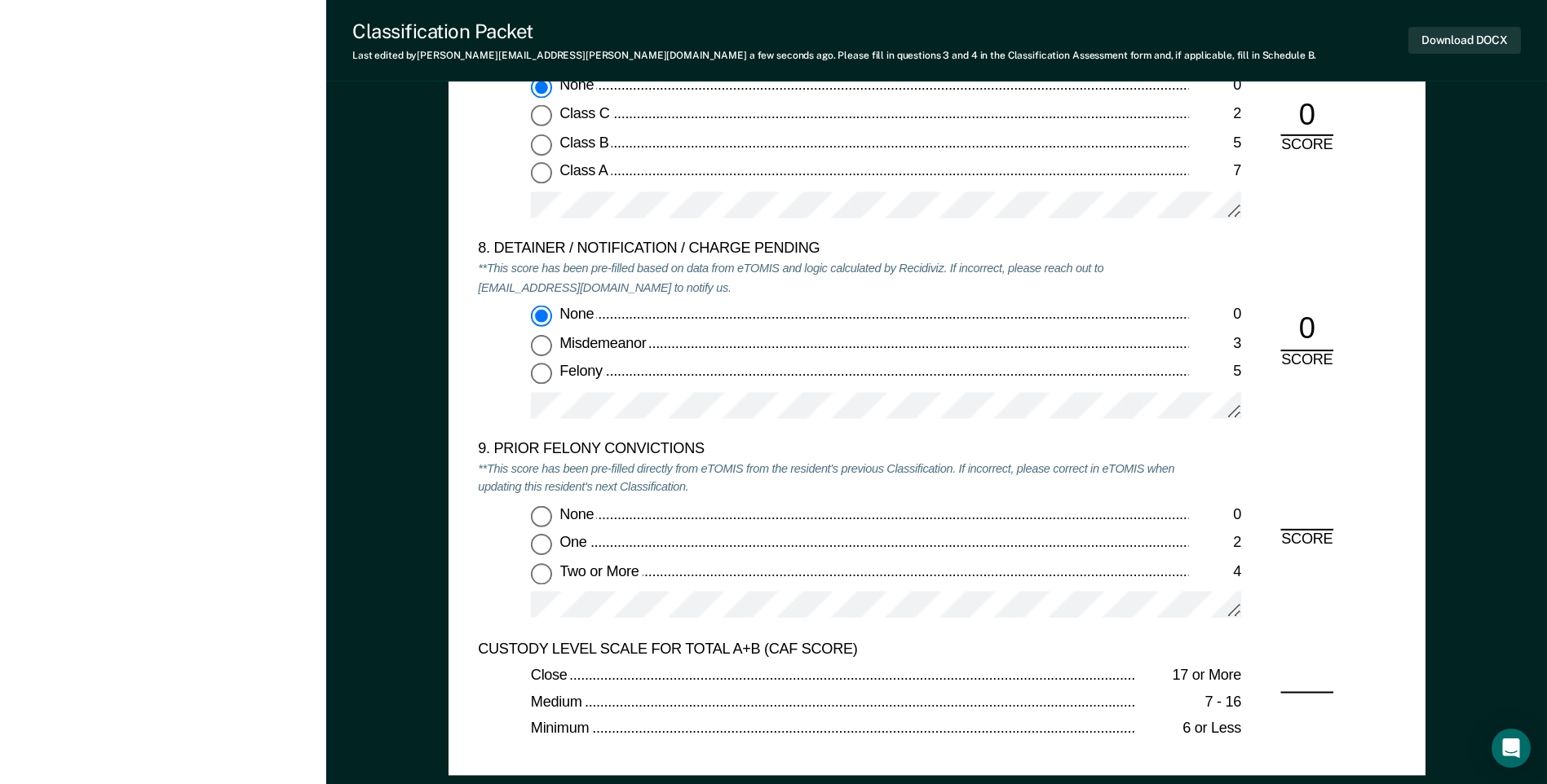
scroll to position [3342, 0]
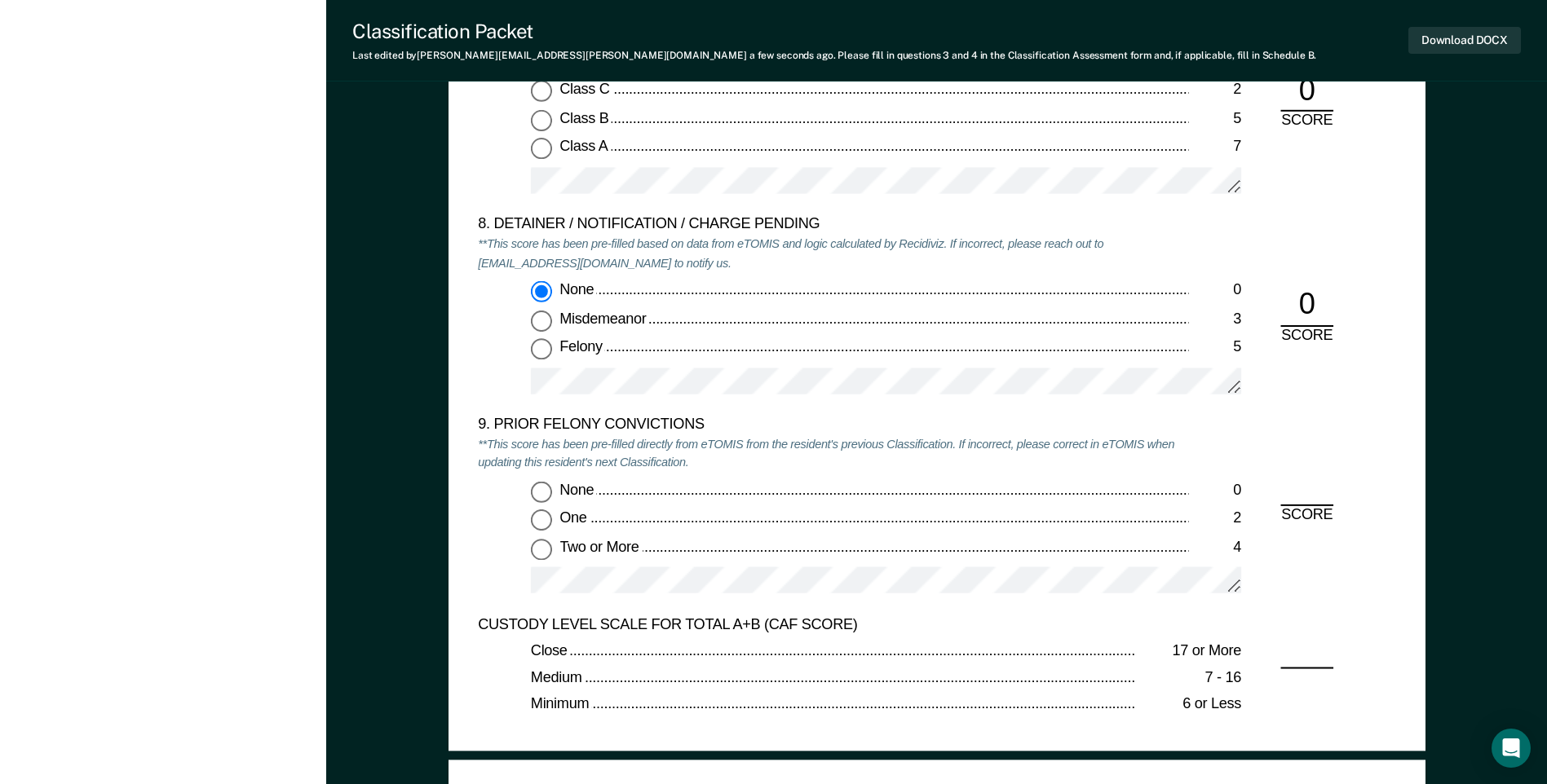
click at [541, 544] on input "Two or More 4" at bounding box center [541, 549] width 21 height 21
type textarea "x"
radio input "true"
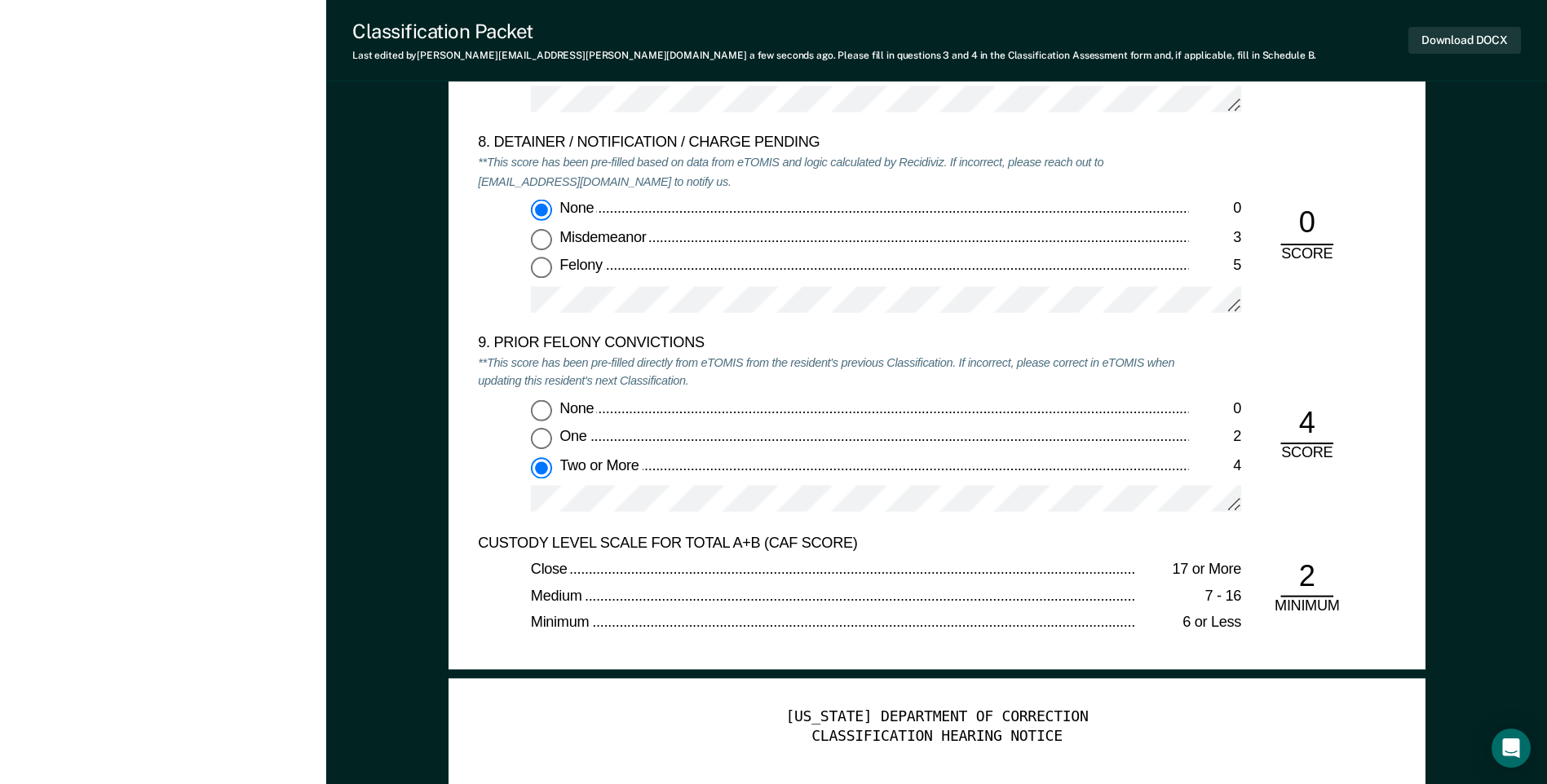
scroll to position [3097, 0]
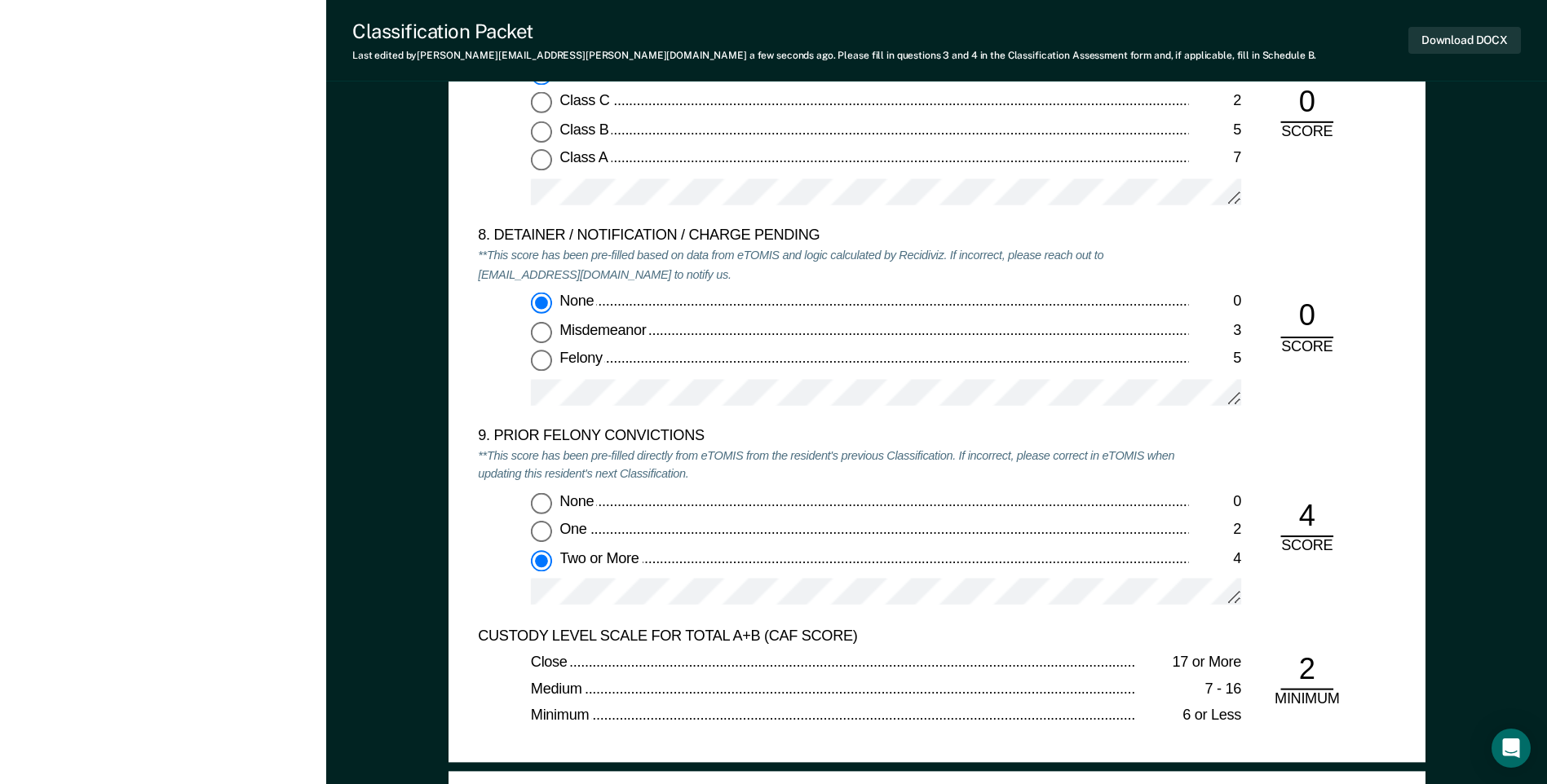
scroll to position [3179, 0]
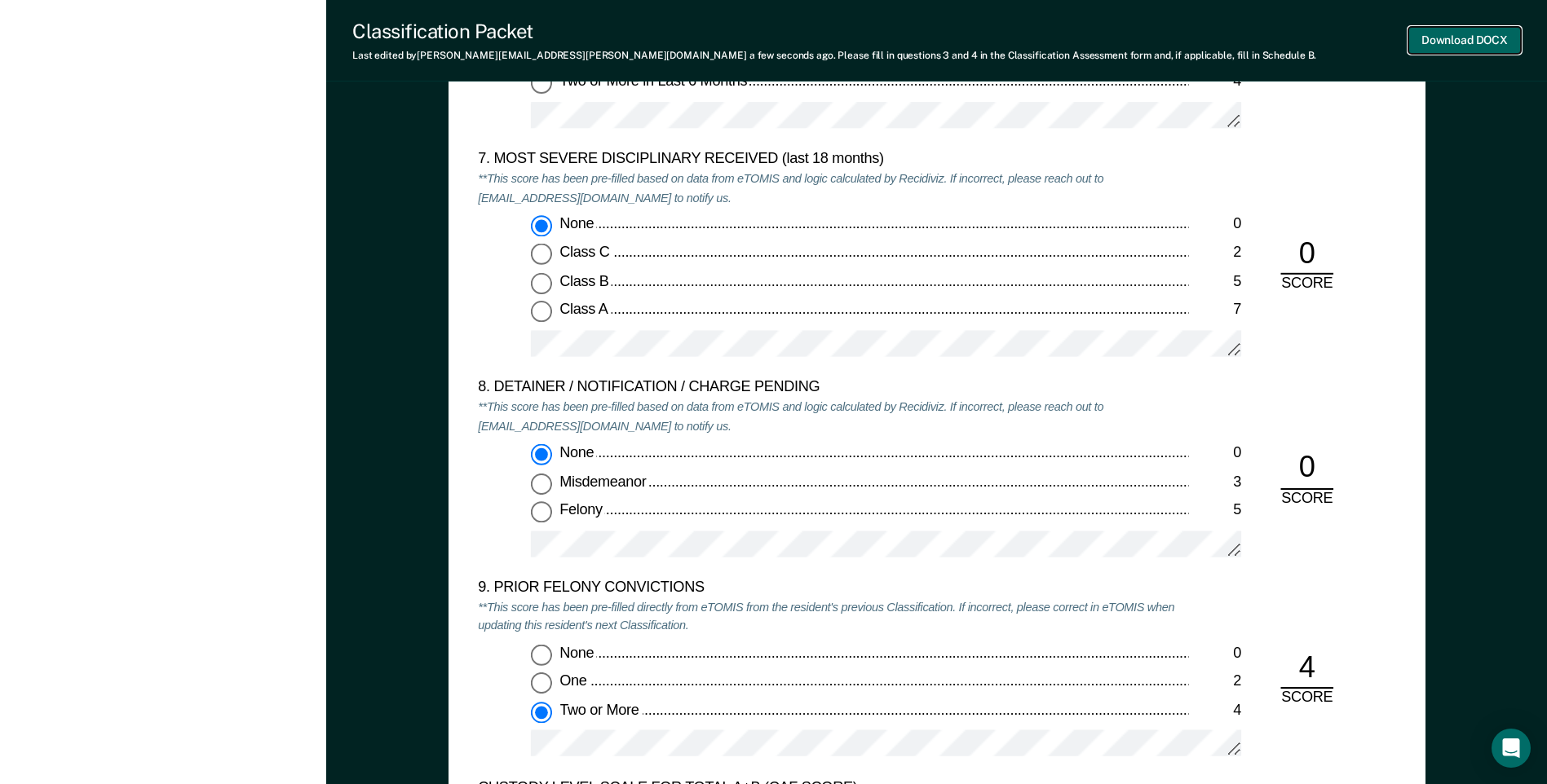
click at [1439, 40] on button "Download DOCX" at bounding box center [1465, 40] width 113 height 27
click at [1014, 408] on em "**This score has been pre-filled based on data from eTOMIS and logic calculated…" at bounding box center [790, 417] width 626 height 34
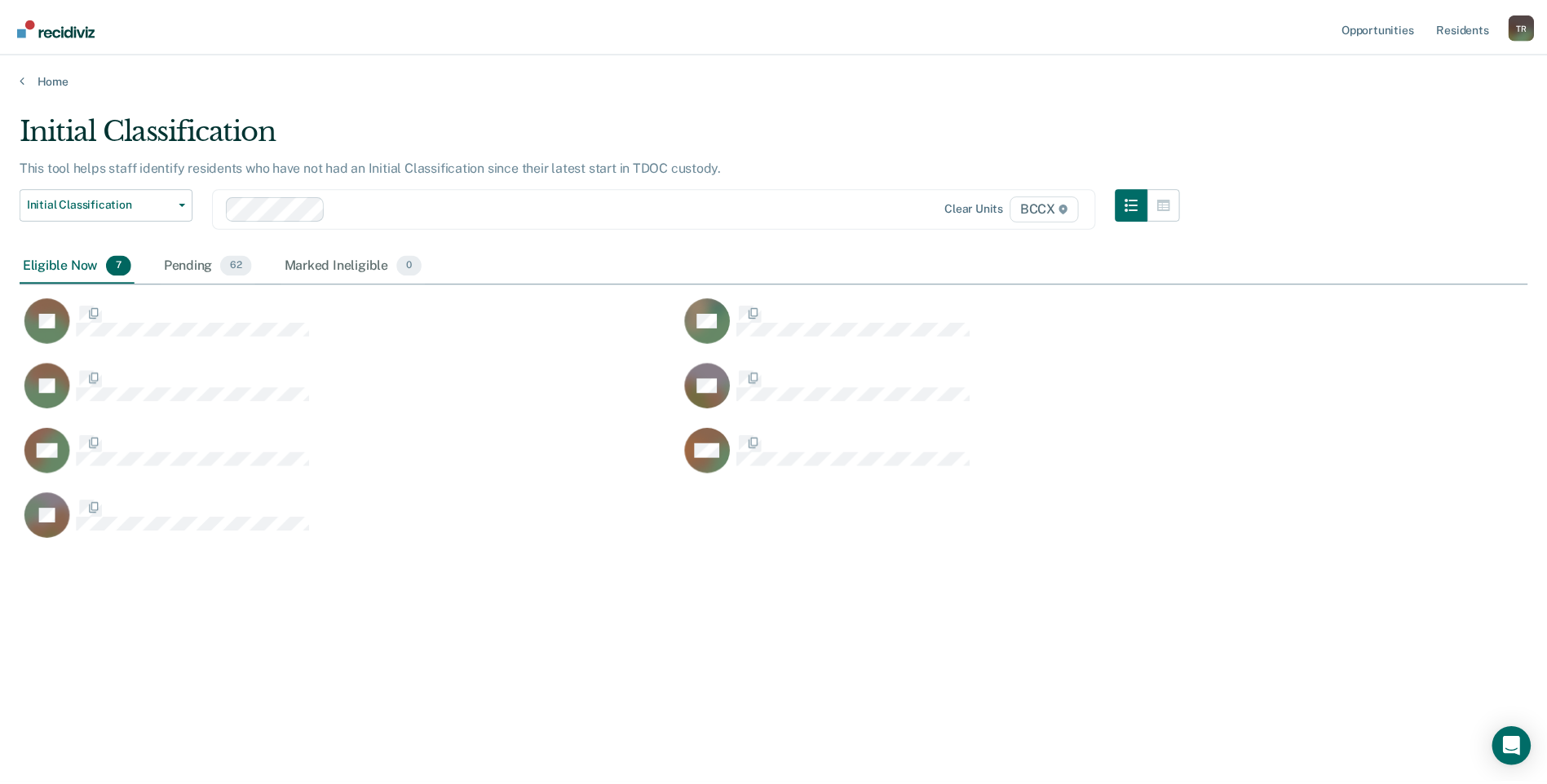
scroll to position [537, 1507]
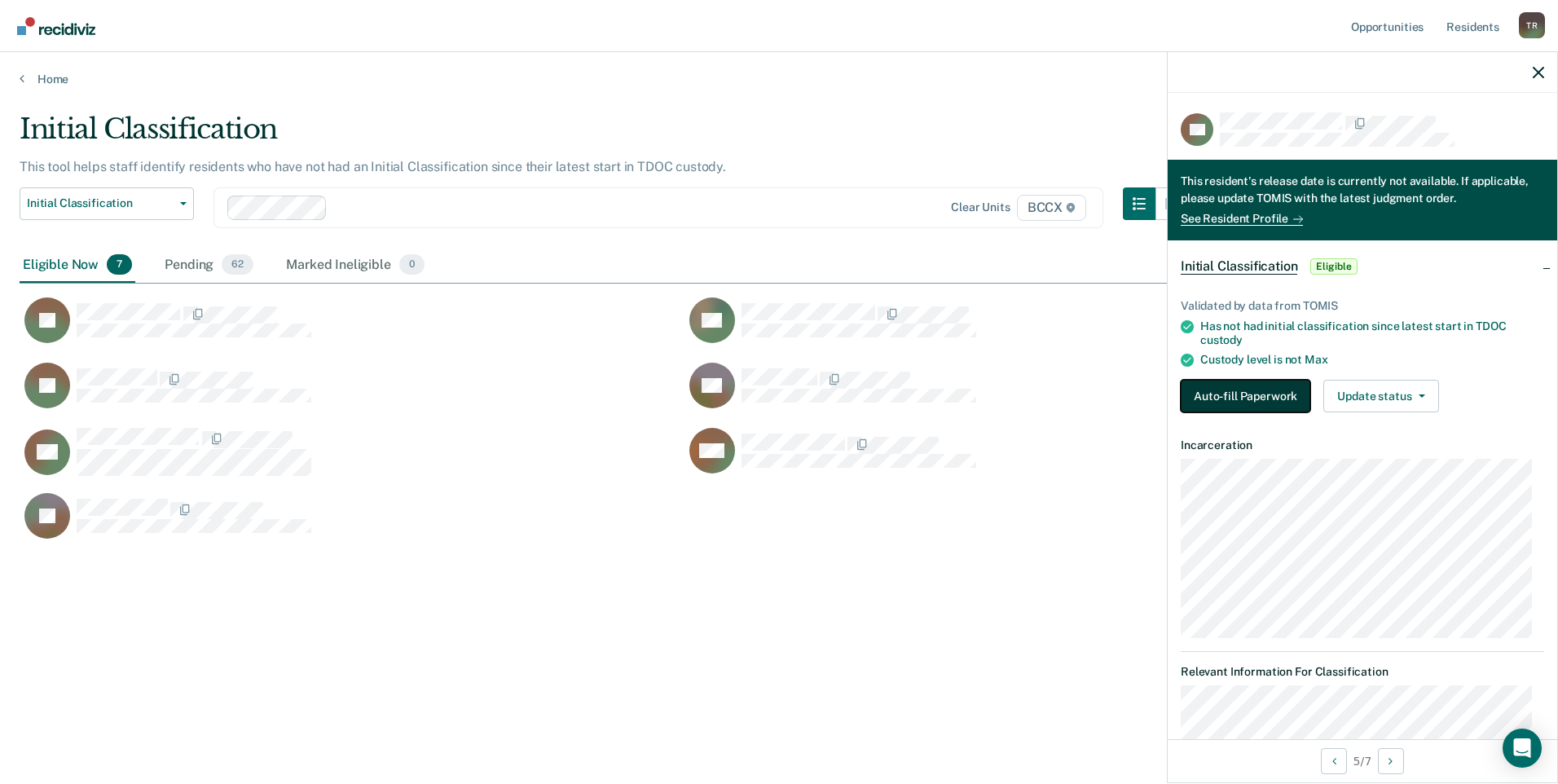
click at [1280, 404] on button "Auto-fill Paperwork" at bounding box center [1245, 396] width 129 height 33
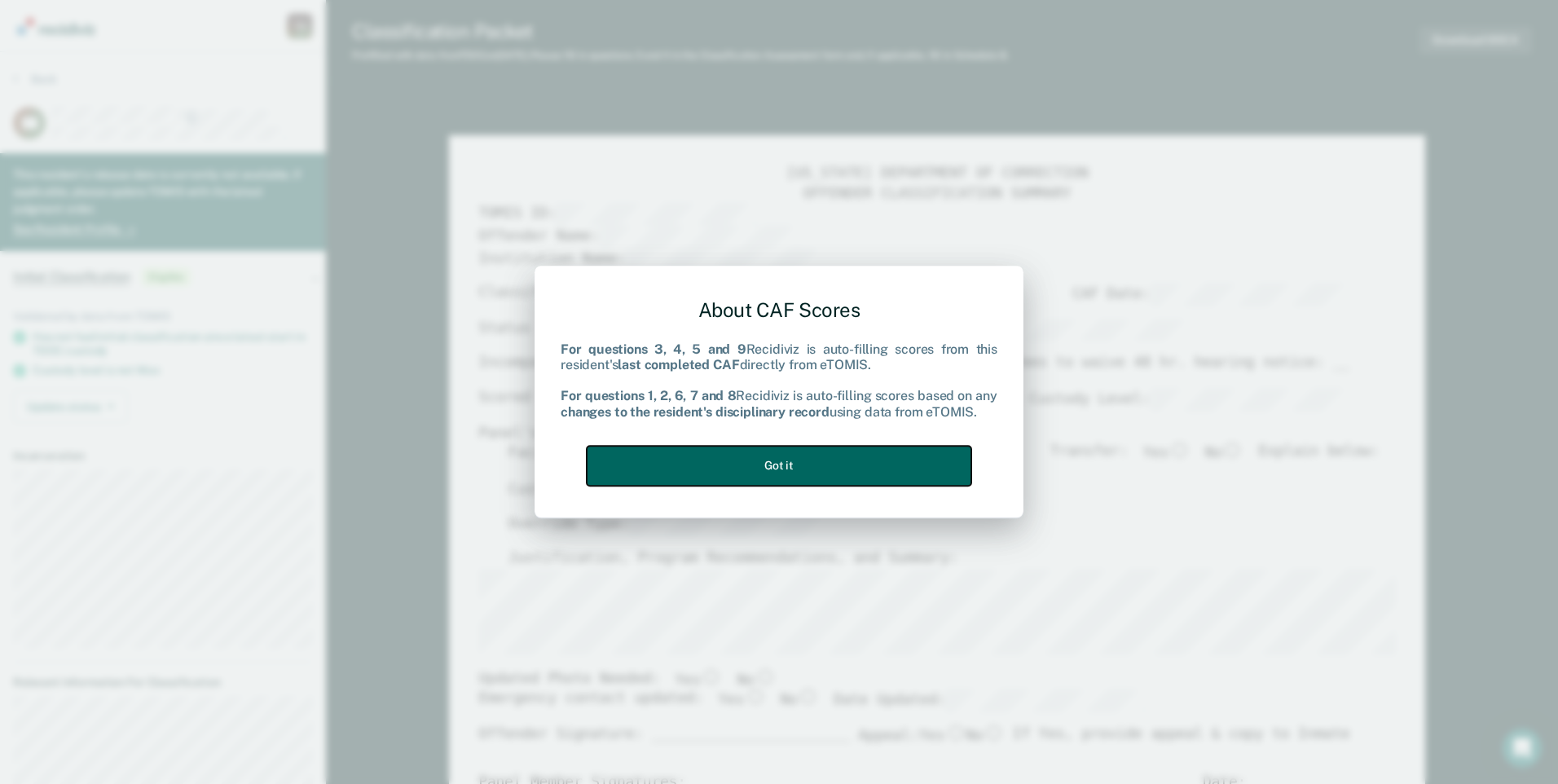
click at [905, 447] on button "Got it" at bounding box center [779, 466] width 385 height 40
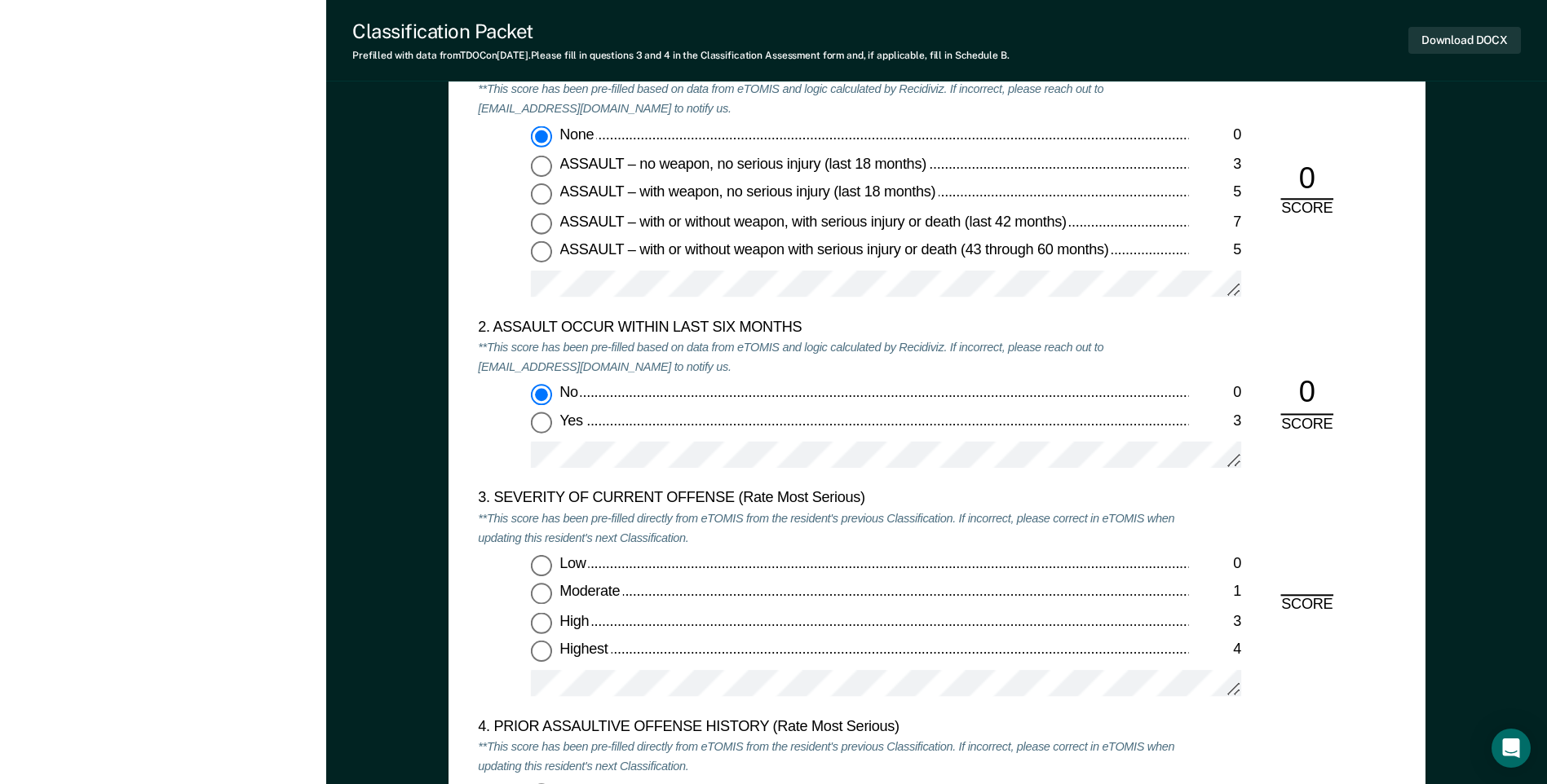
scroll to position [1956, 0]
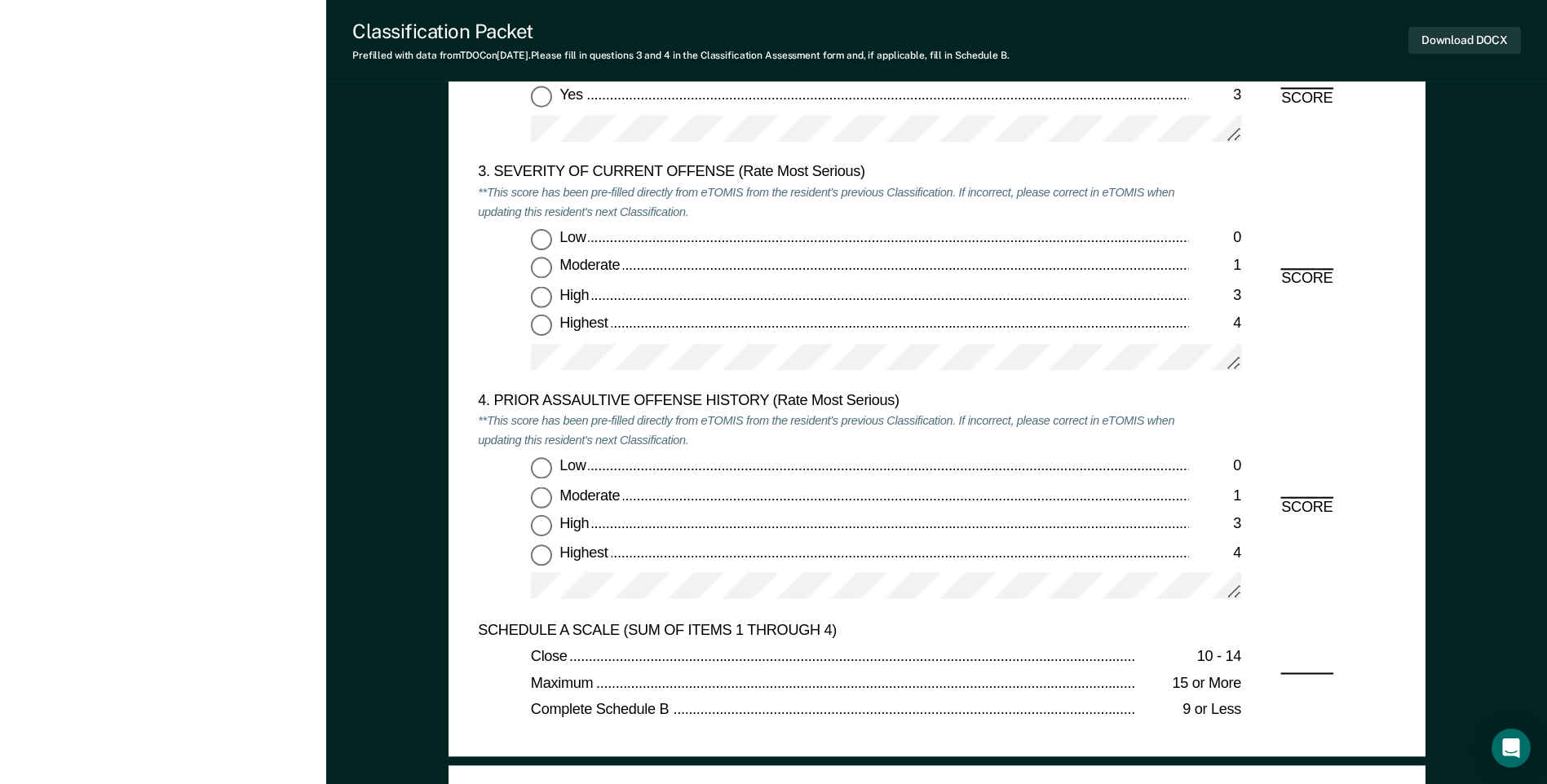
click at [539, 333] on input "Highest 4" at bounding box center [541, 325] width 21 height 21
type textarea "x"
radio input "true"
click at [546, 474] on input "Low 0" at bounding box center [541, 468] width 21 height 21
type textarea "x"
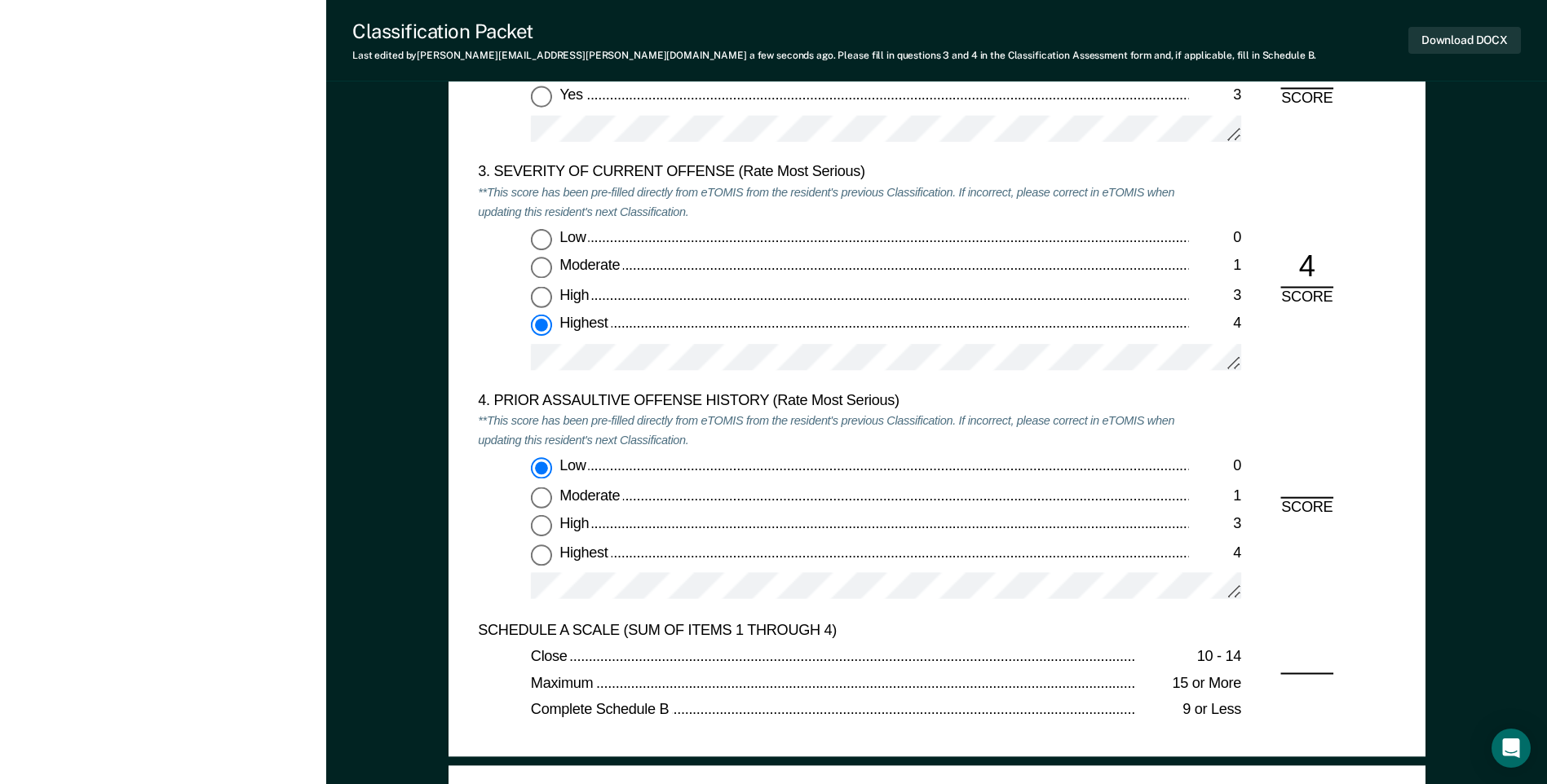
radio input "true"
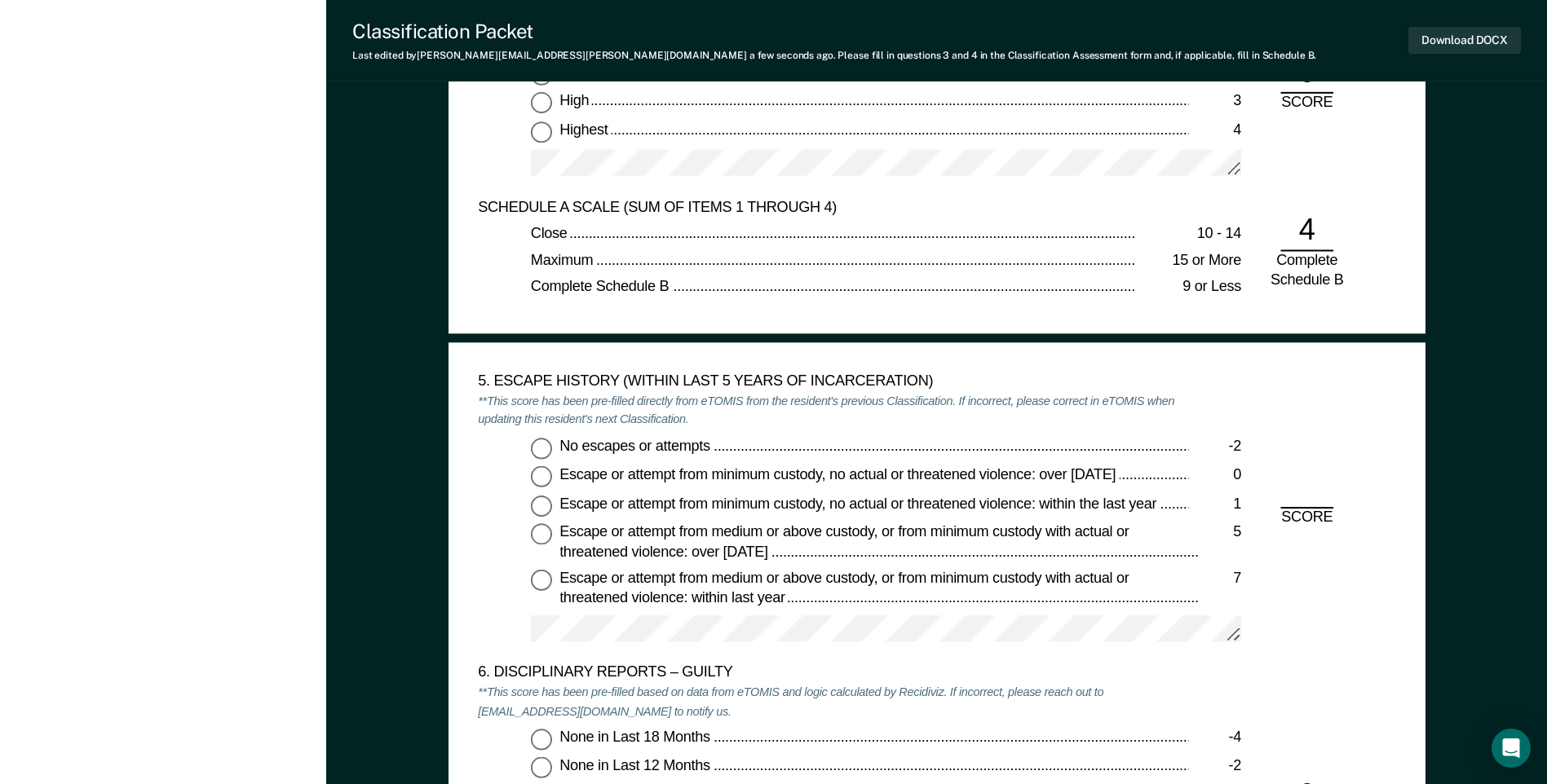
scroll to position [2445, 0]
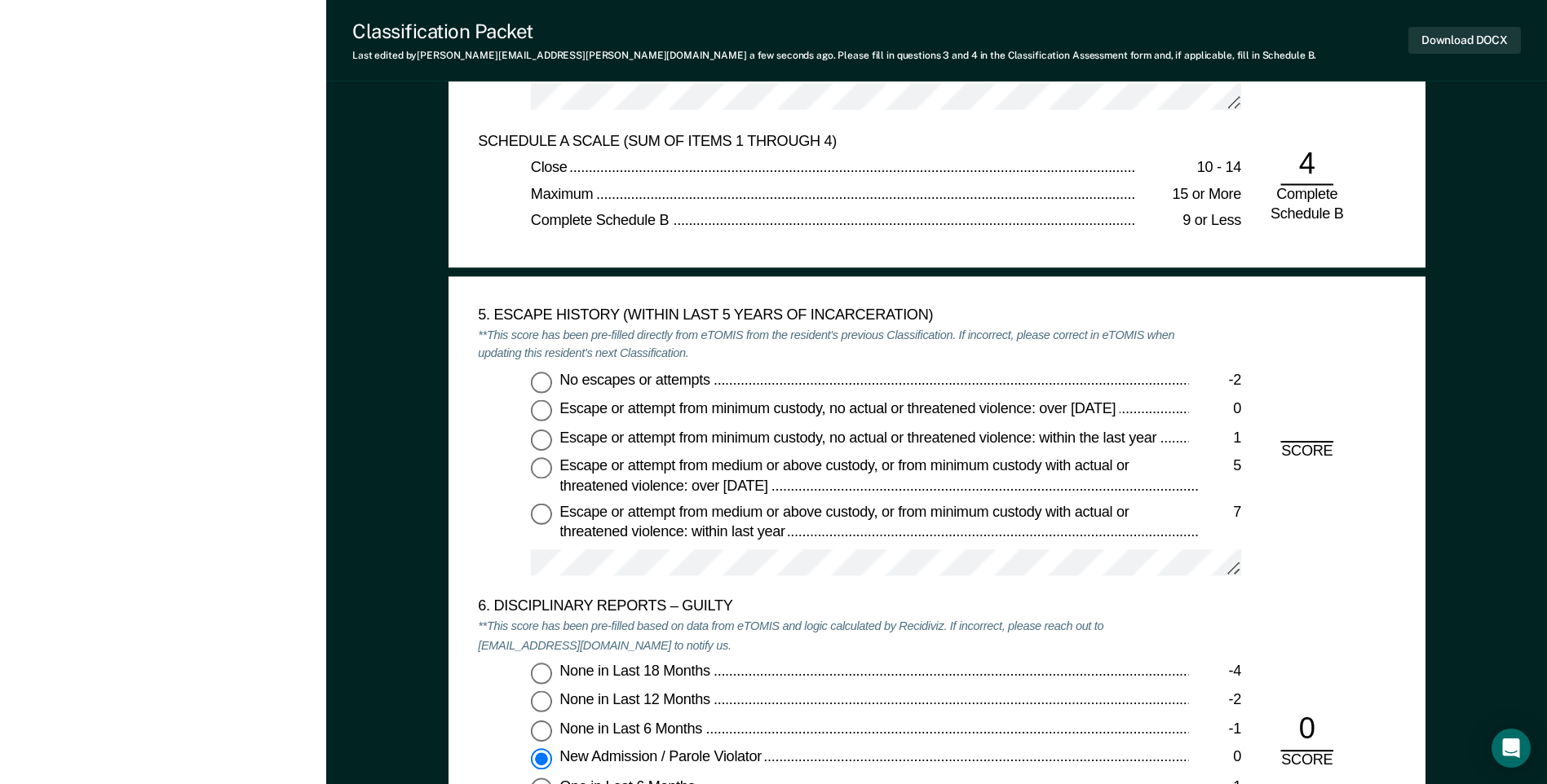
click at [548, 387] on input "No escapes or attempts -2" at bounding box center [541, 381] width 21 height 21
type textarea "x"
radio input "true"
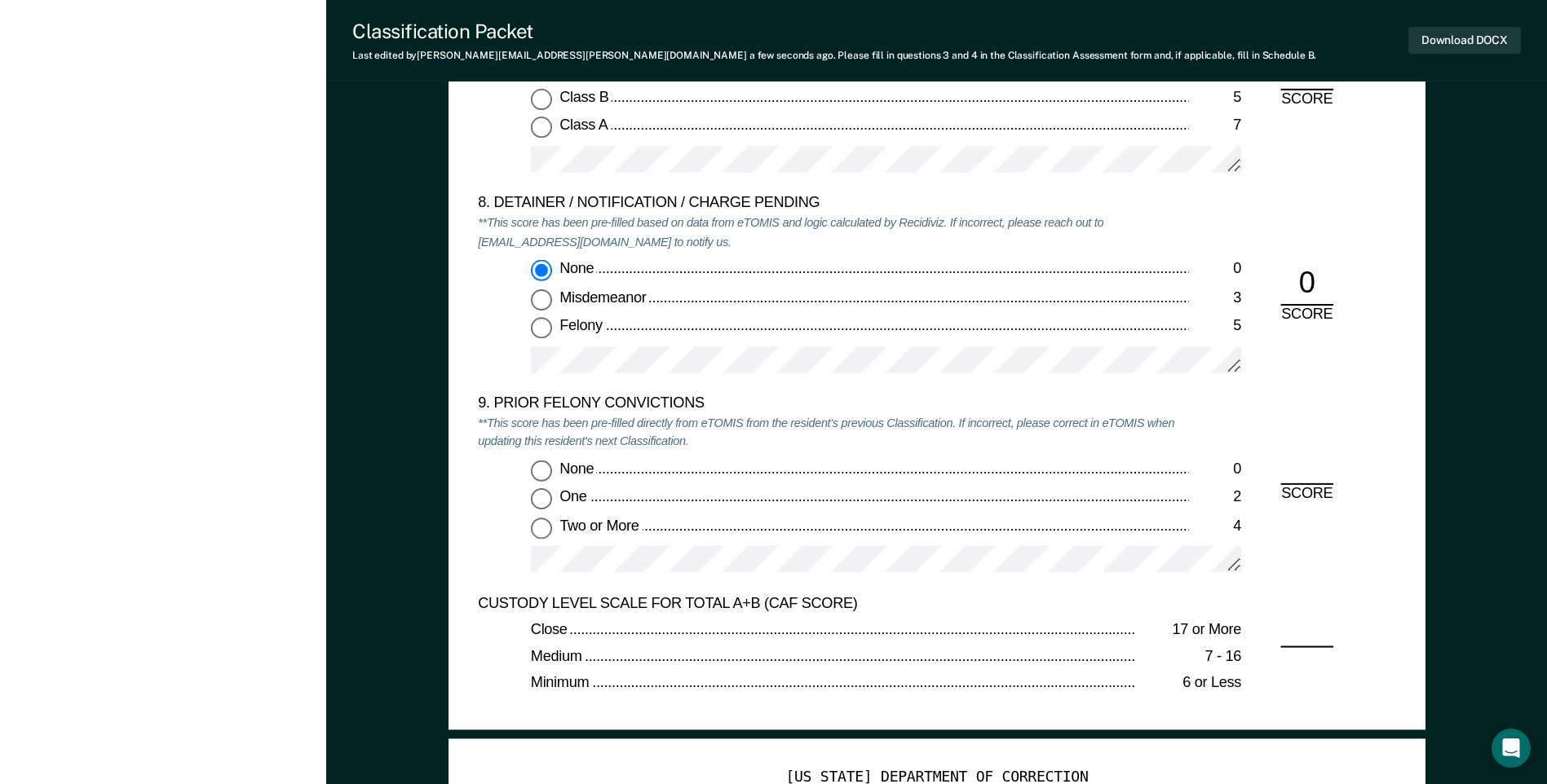
scroll to position [3342, 0]
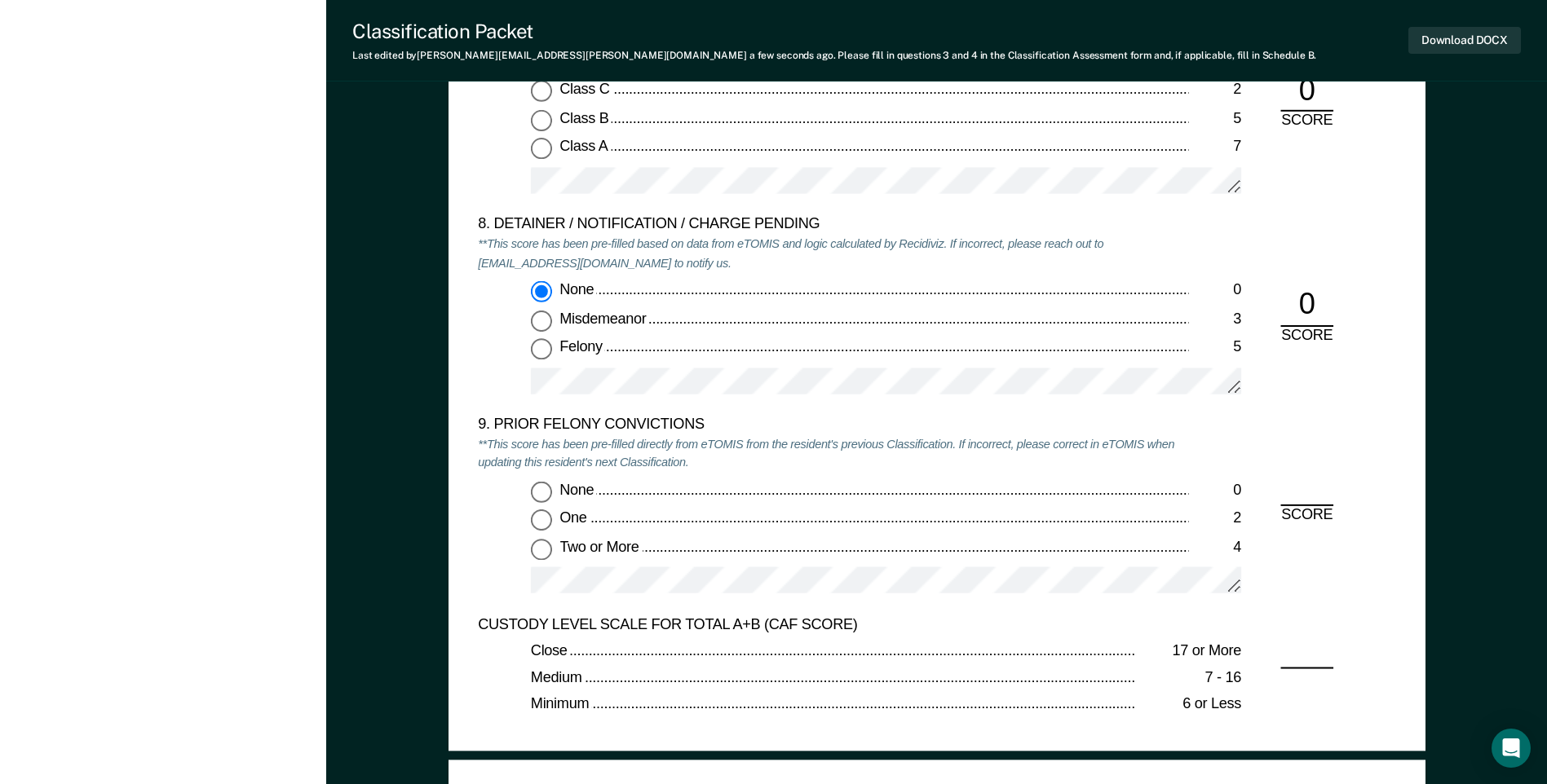
click at [536, 486] on input "None 0" at bounding box center [541, 491] width 21 height 21
type textarea "x"
radio input "true"
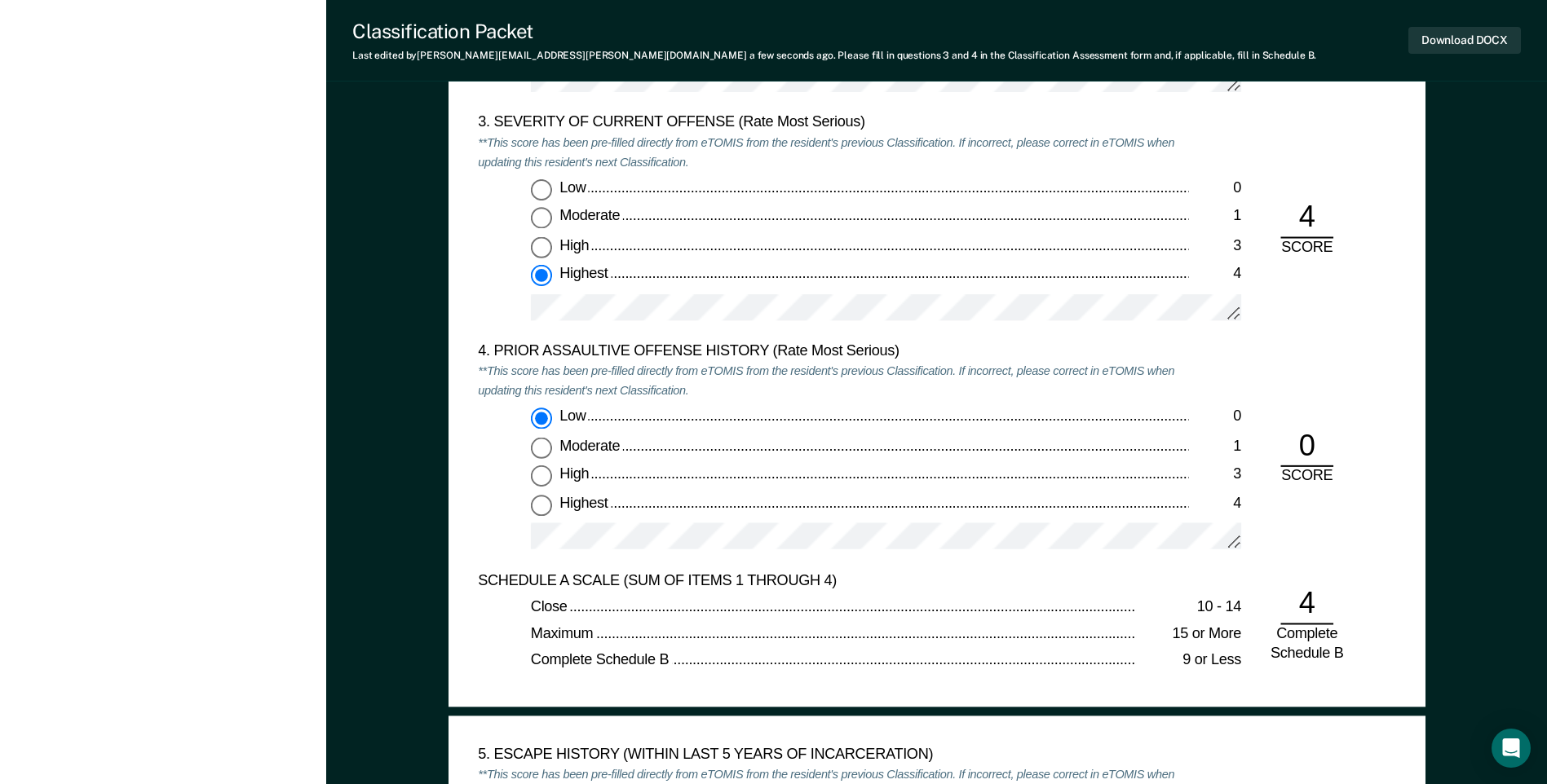
scroll to position [1956, 0]
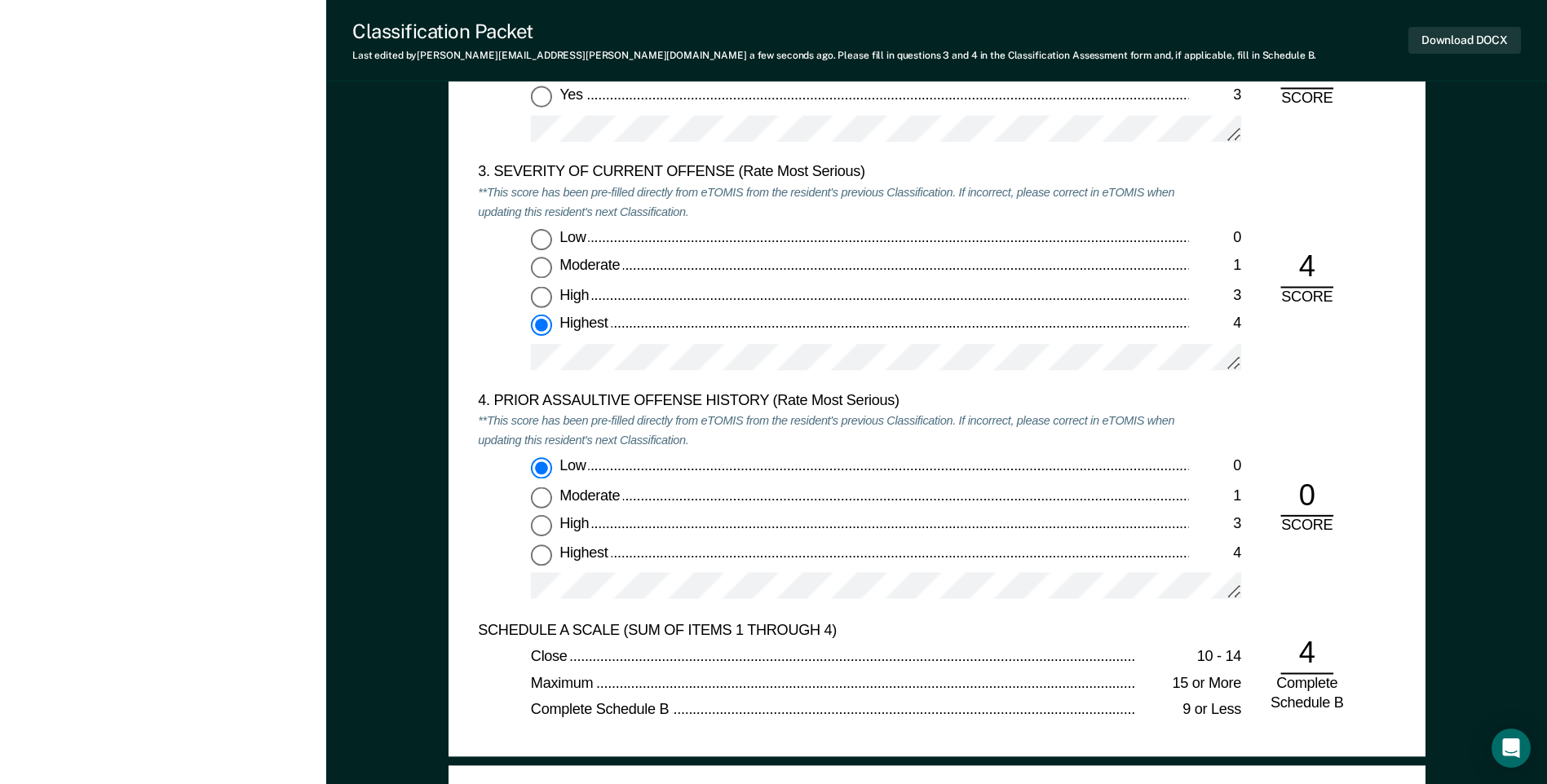
click at [207, 352] on div "[PERSON_NAME] T R Profile How it works Log Out Back AG This resident's release …" at bounding box center [163, 757] width 326 height 5427
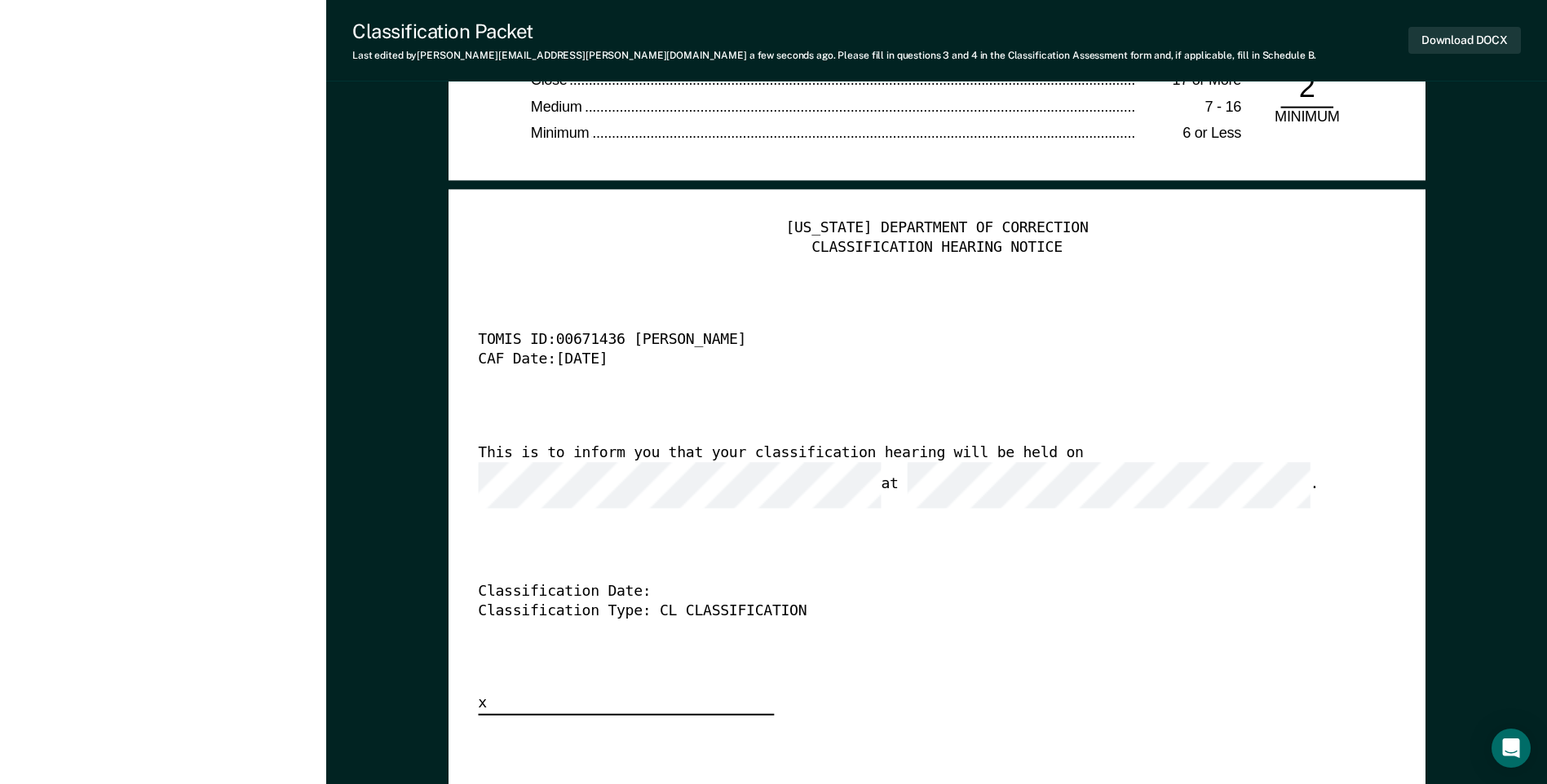
scroll to position [3423, 0]
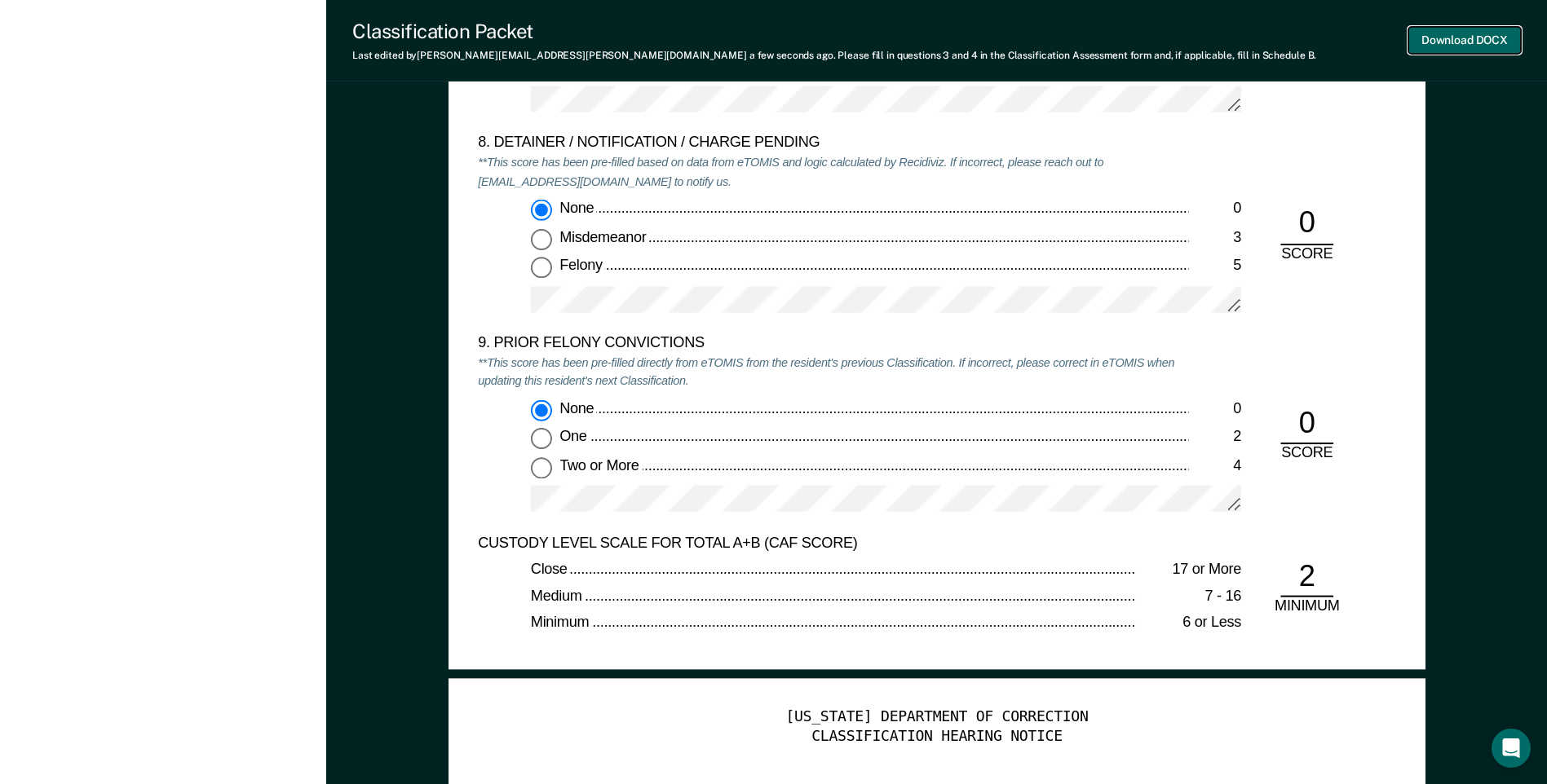
click at [1442, 41] on button "Download DOCX" at bounding box center [1465, 40] width 113 height 27
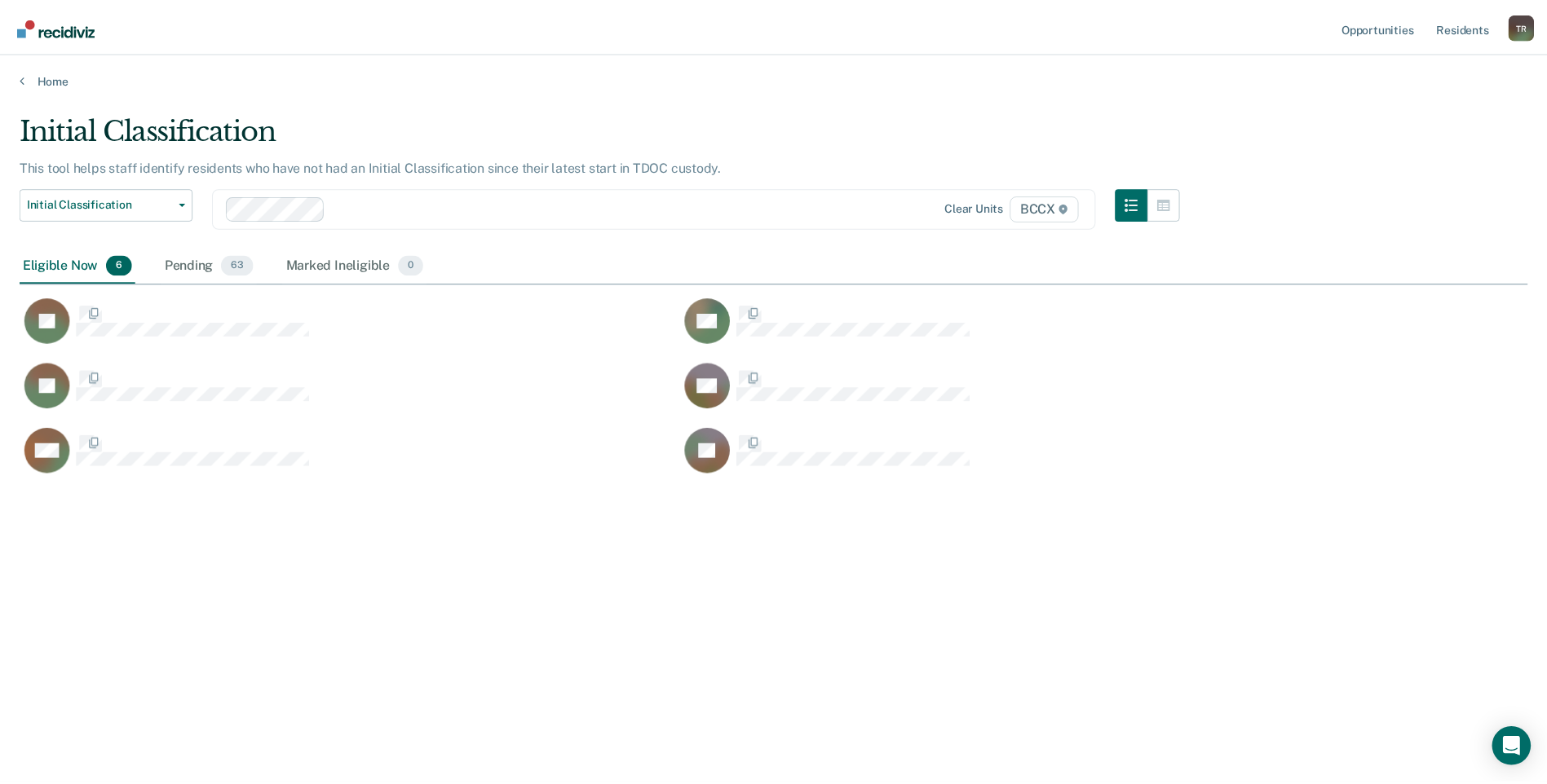
scroll to position [537, 1507]
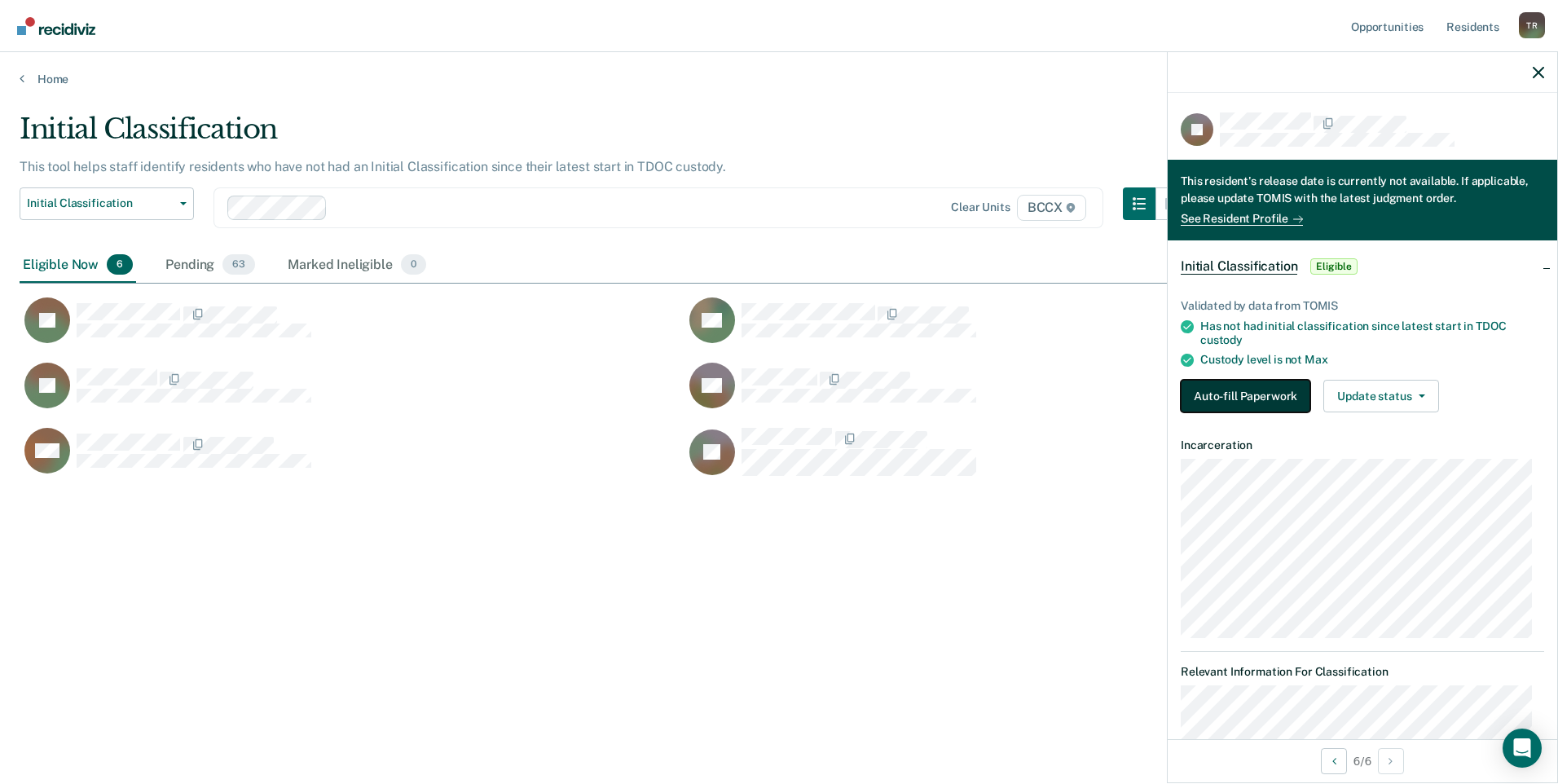
click at [1250, 403] on button "Auto-fill Paperwork" at bounding box center [1245, 396] width 129 height 33
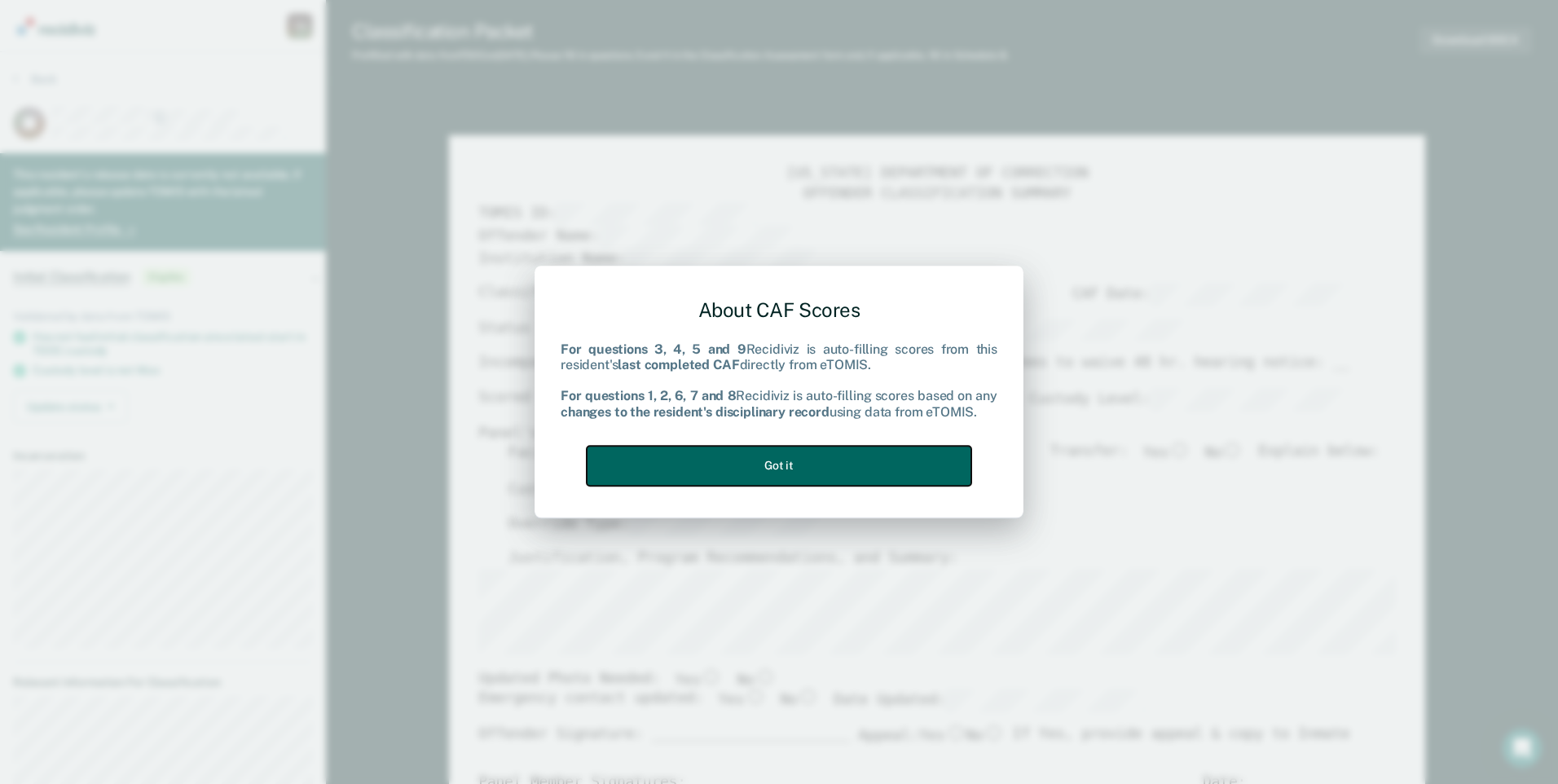
click at [825, 465] on button "Got it" at bounding box center [779, 466] width 385 height 40
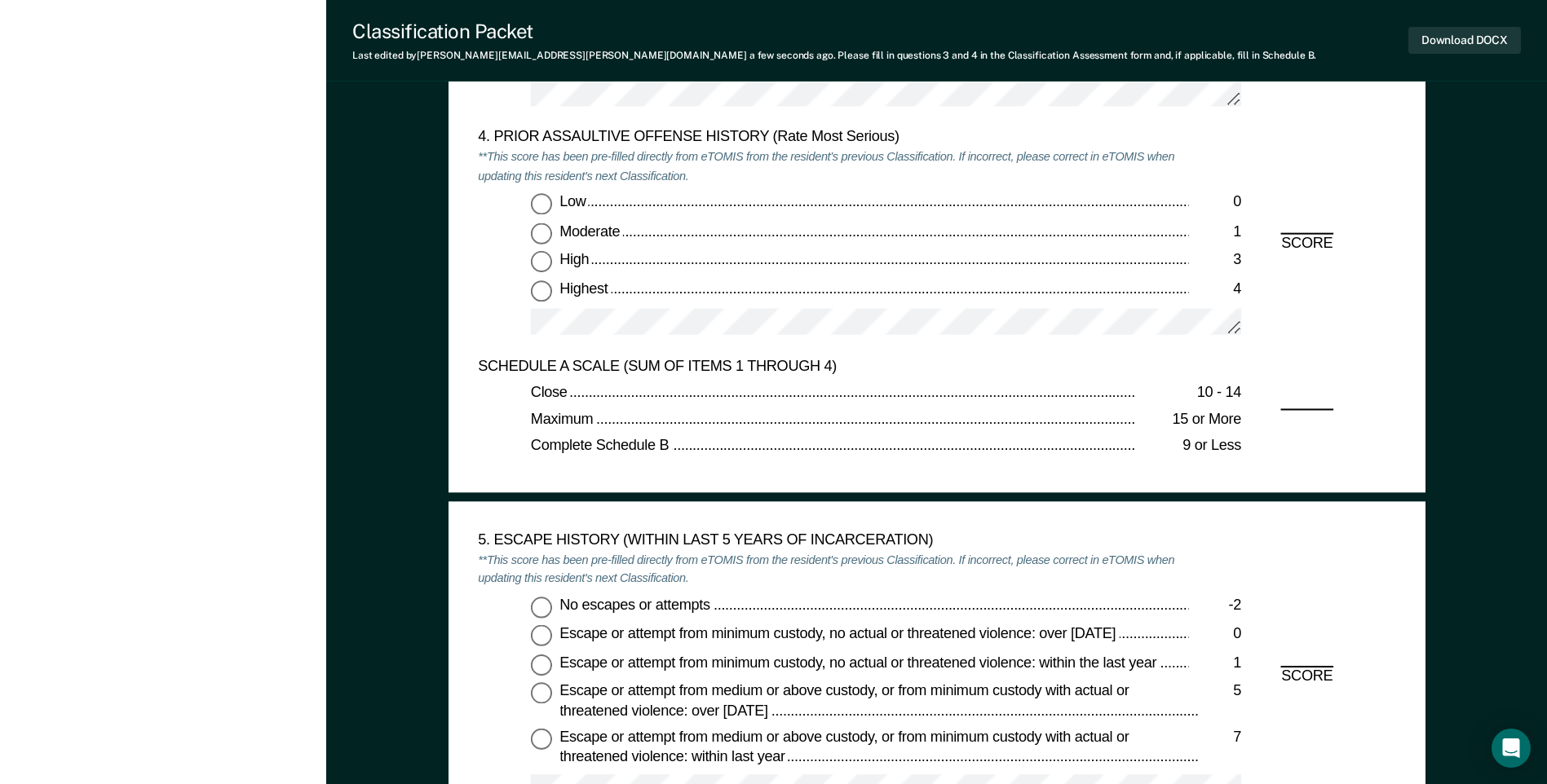
scroll to position [2364, 0]
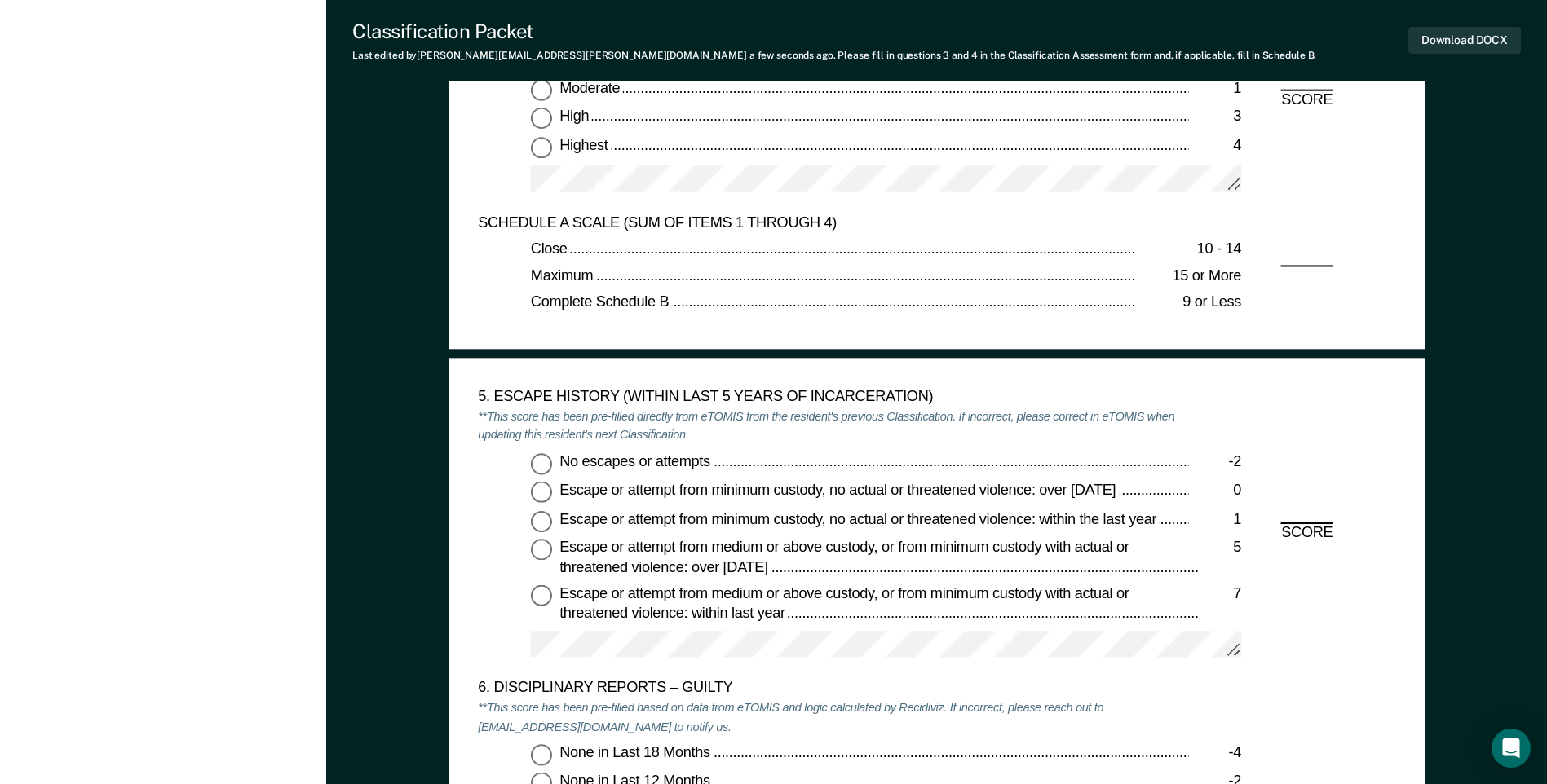
click at [546, 462] on input "No escapes or attempts -2" at bounding box center [541, 463] width 21 height 21
type textarea "x"
radio input "true"
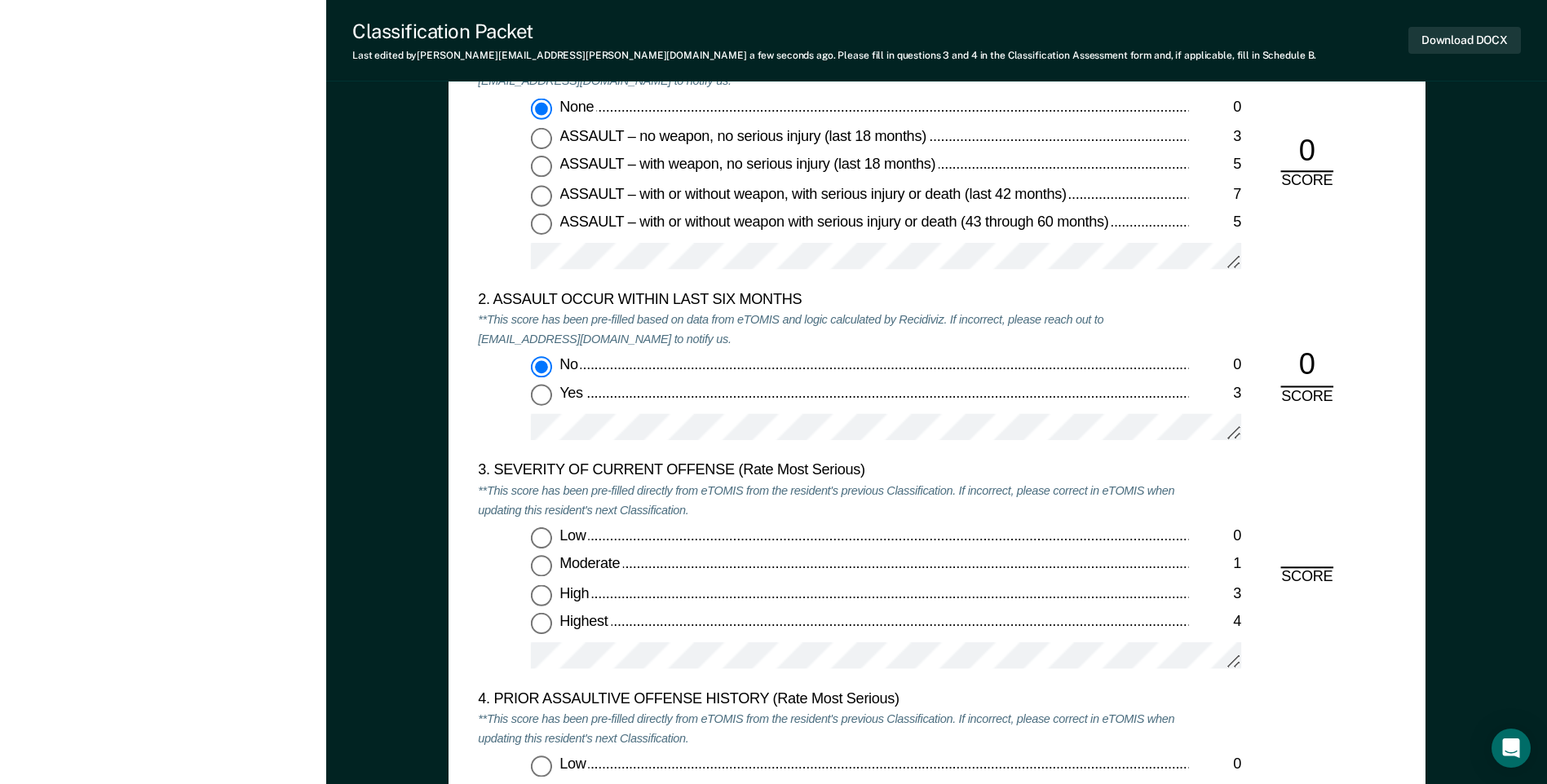
scroll to position [1875, 0]
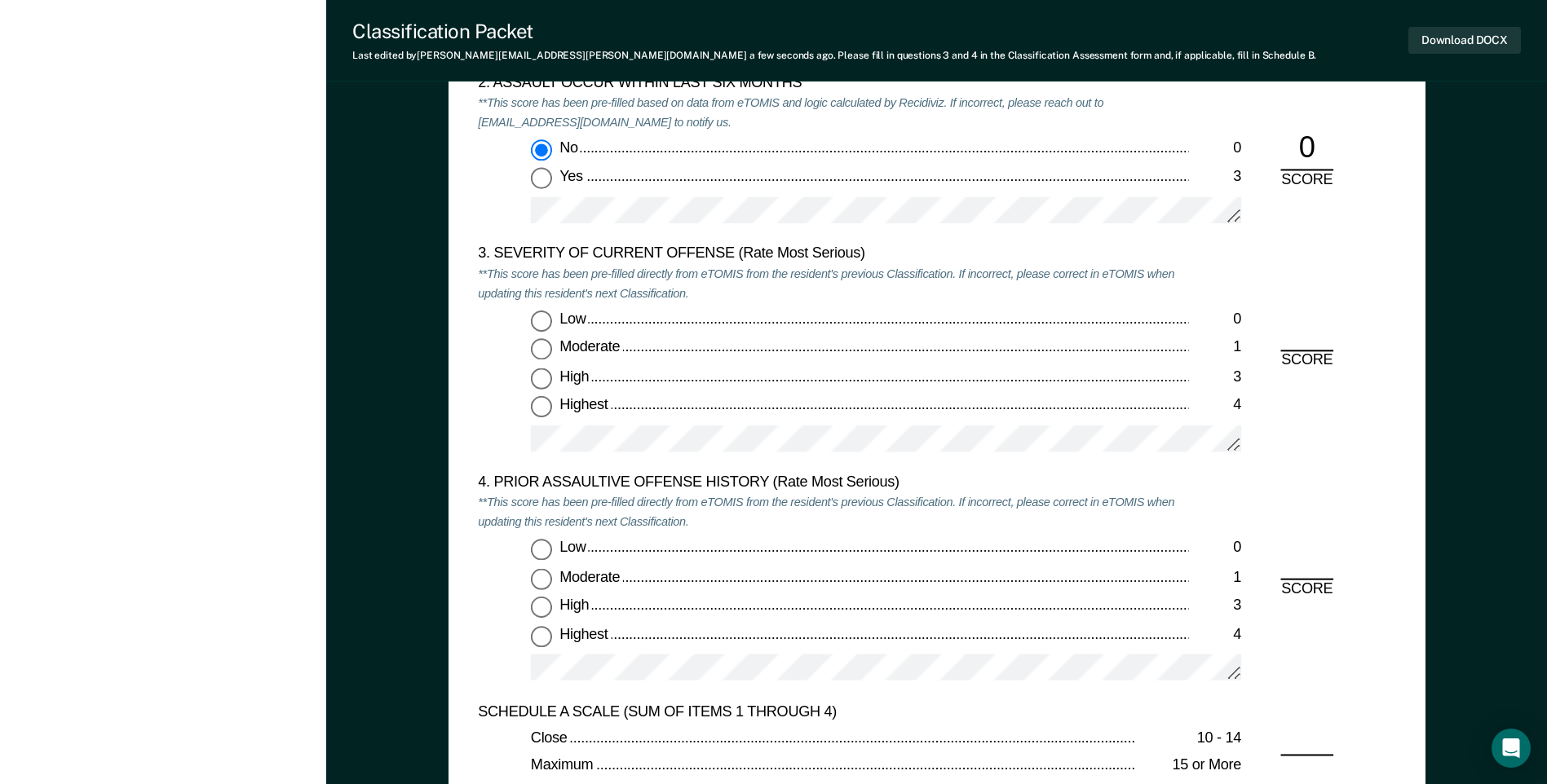
click at [547, 322] on input "Low 0" at bounding box center [541, 321] width 21 height 21
type textarea "x"
radio input "true"
click at [548, 545] on input "Low 0" at bounding box center [541, 550] width 21 height 21
type textarea "x"
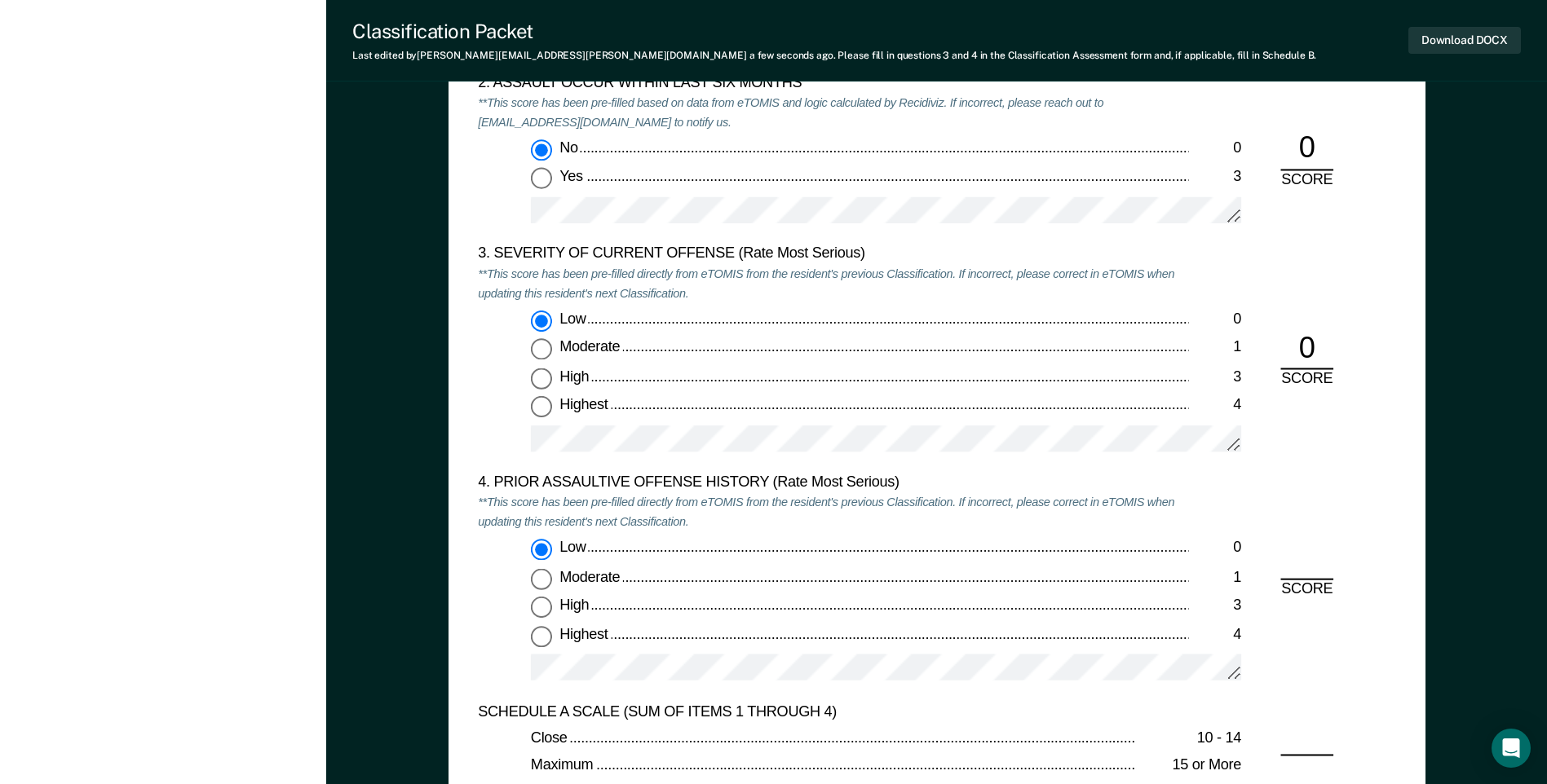
radio input "true"
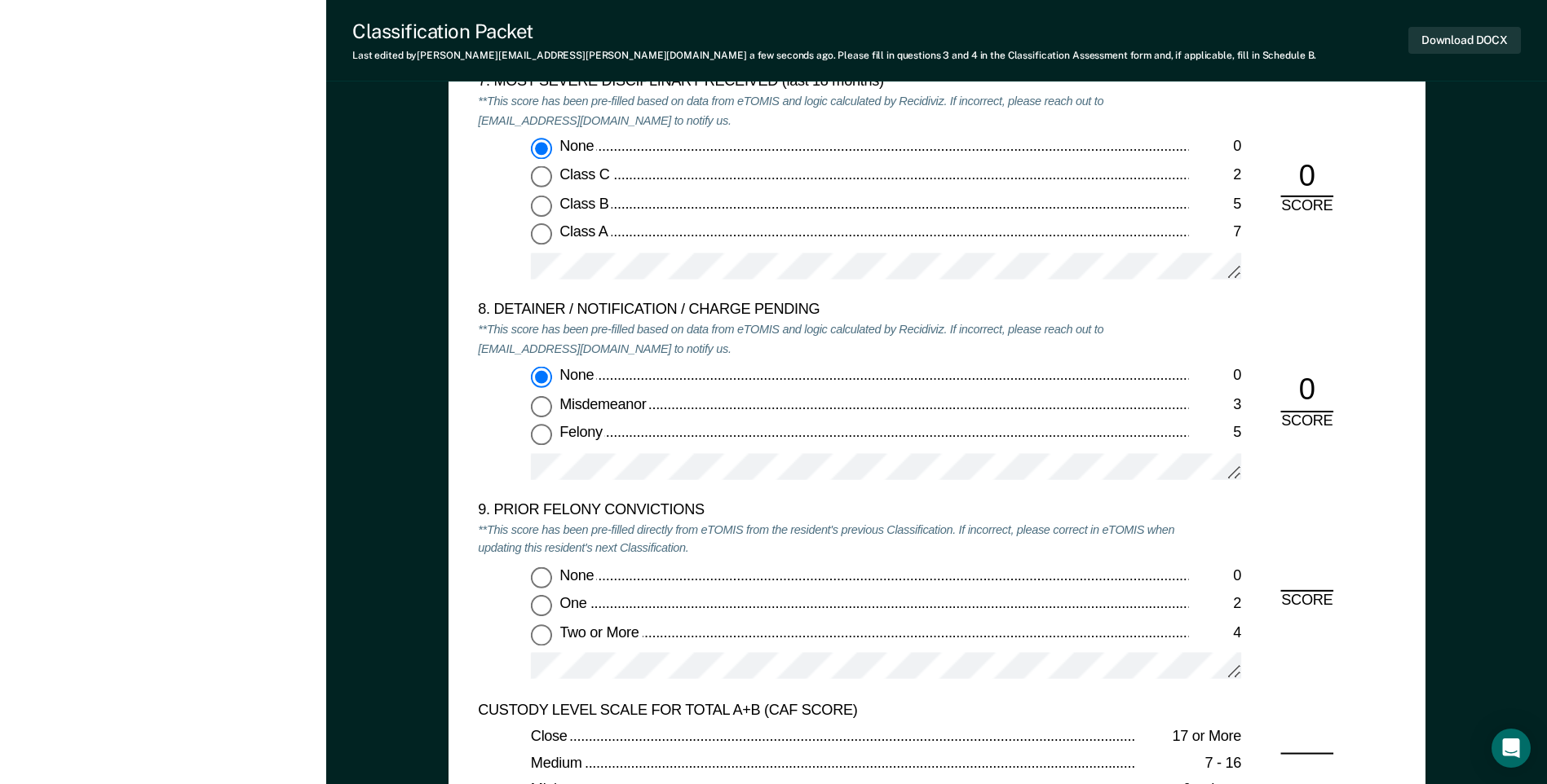
scroll to position [3423, 0]
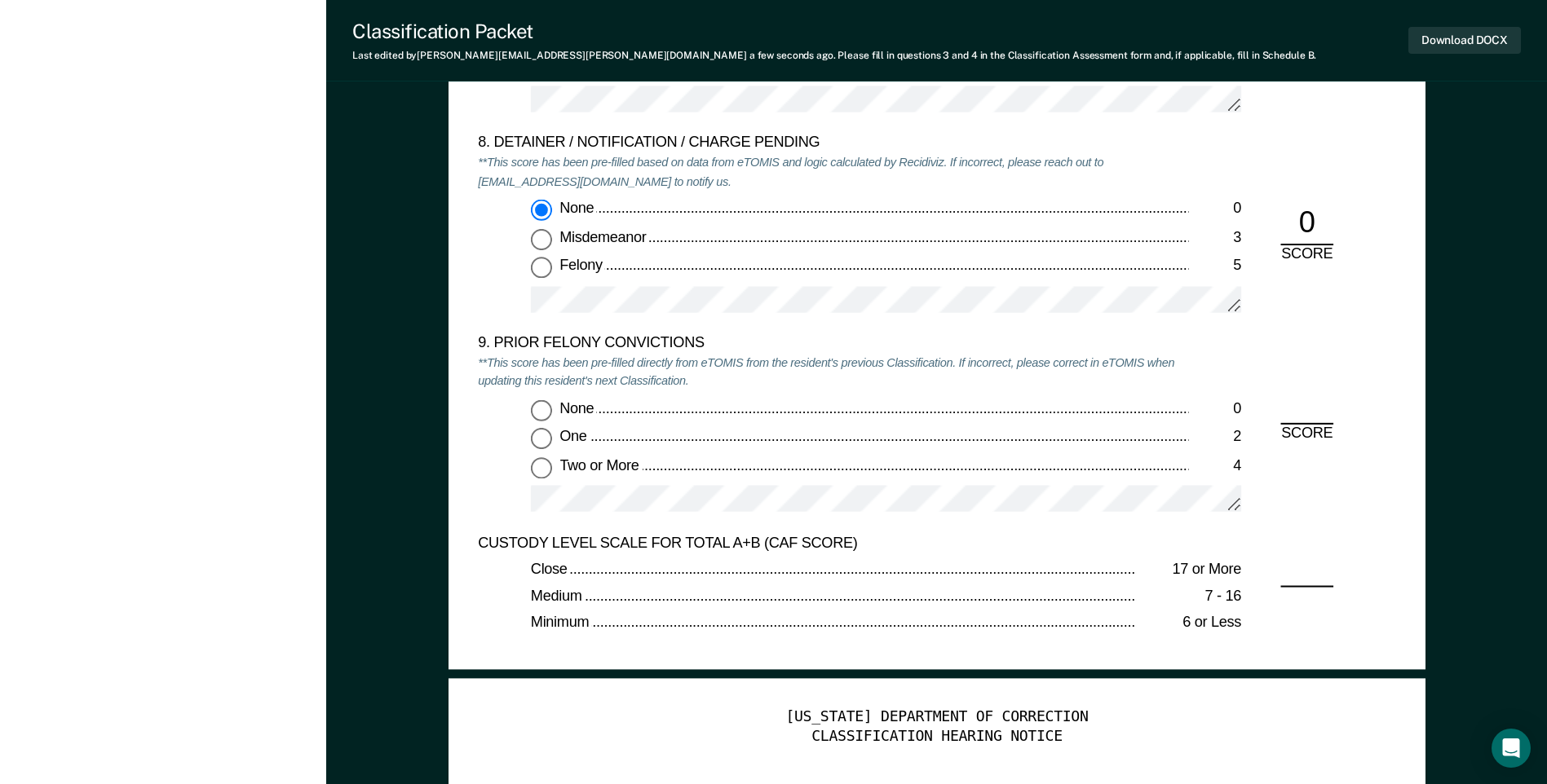
click at [542, 471] on input "Two or More 4" at bounding box center [541, 467] width 21 height 21
type textarea "x"
radio input "true"
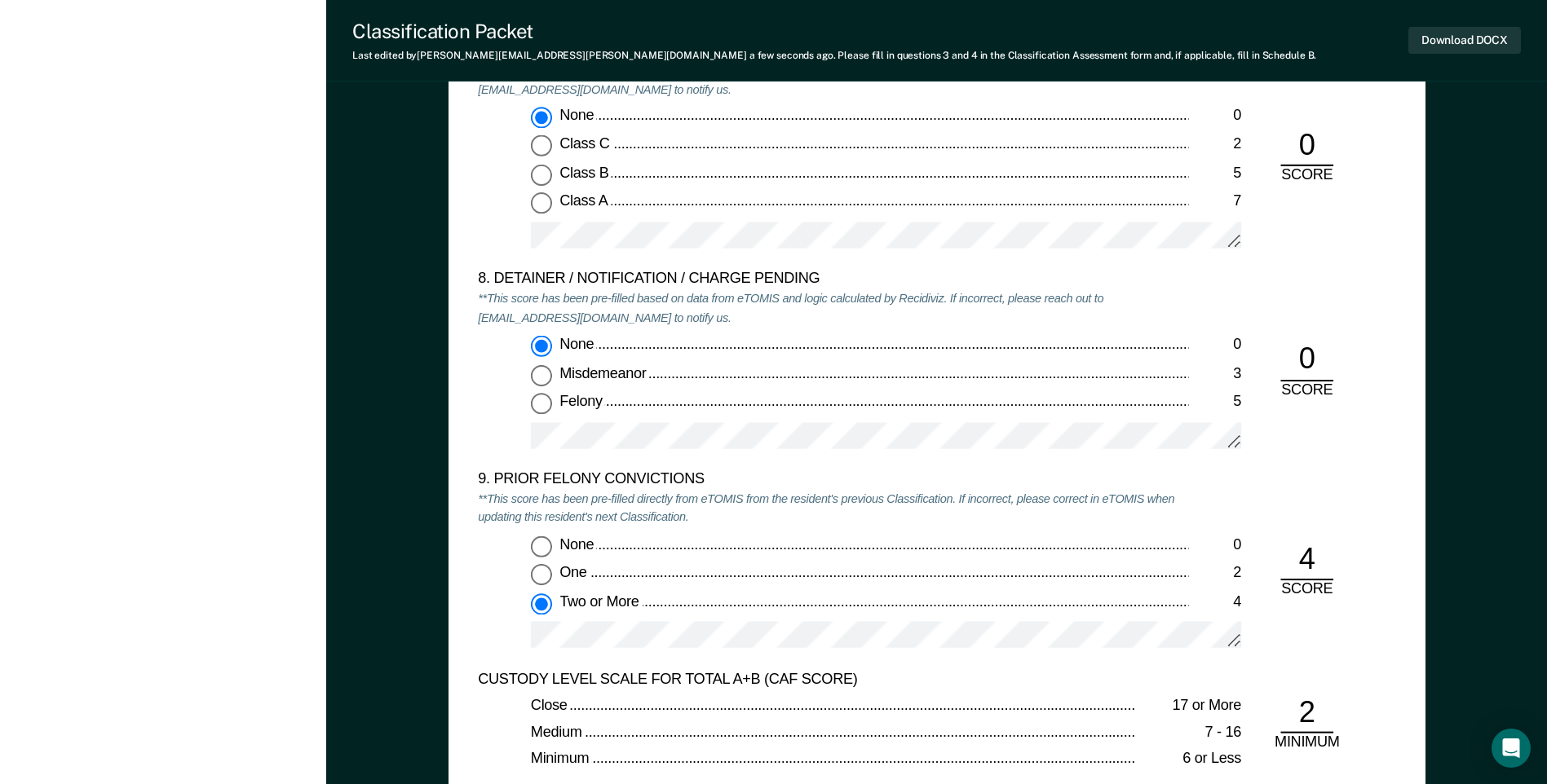
scroll to position [3260, 0]
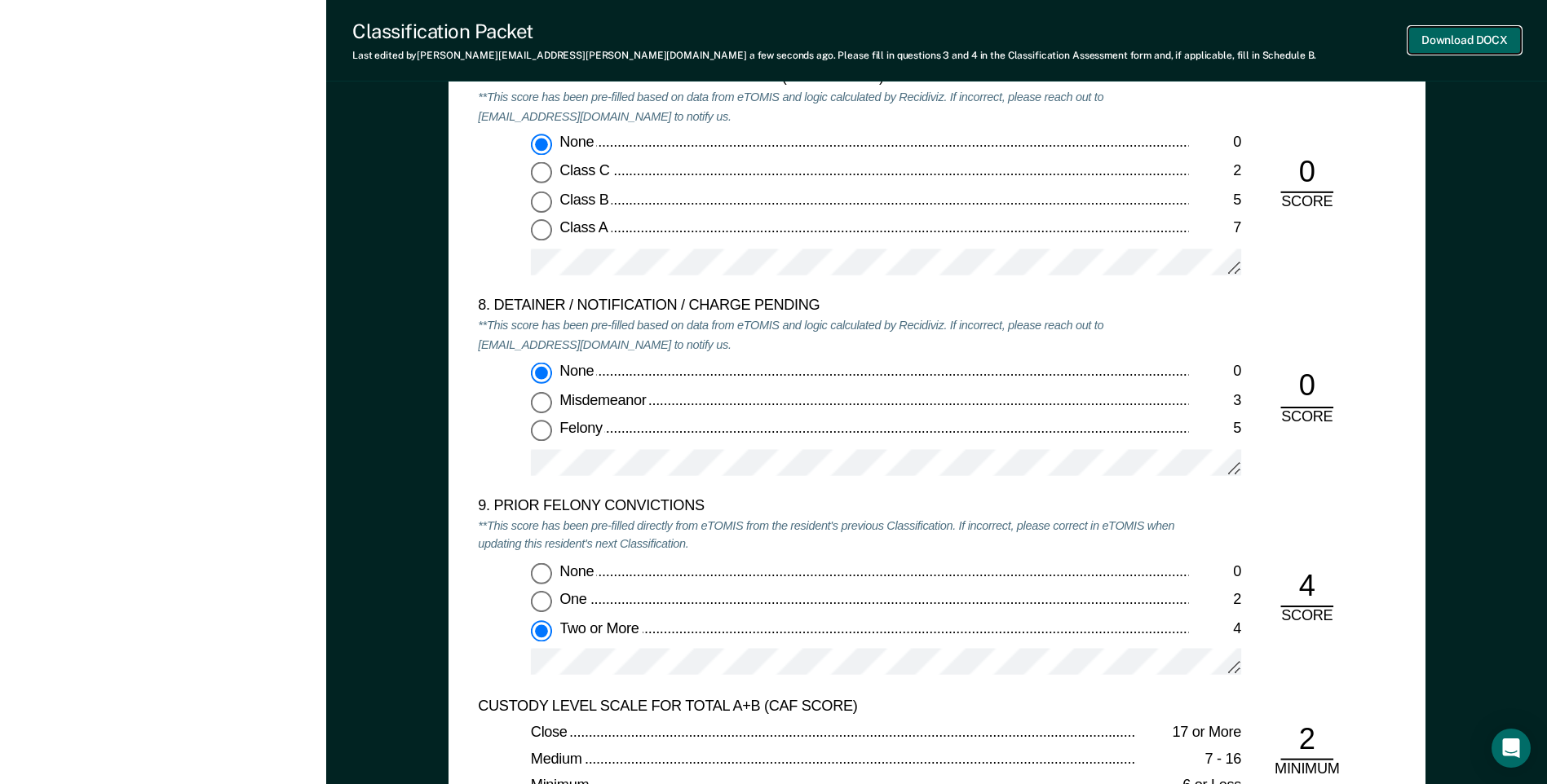
click at [1423, 46] on button "Download DOCX" at bounding box center [1465, 40] width 113 height 27
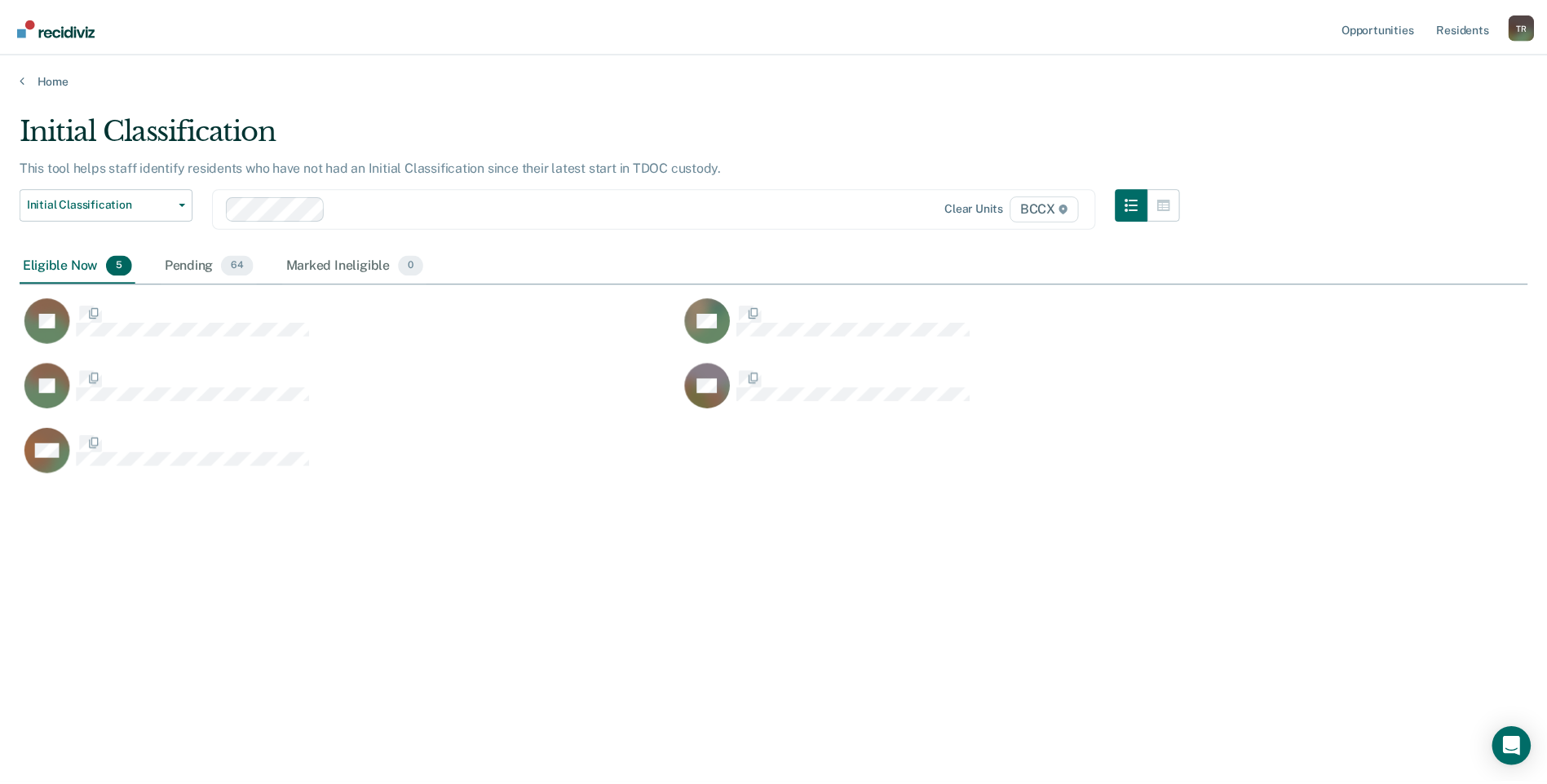
scroll to position [537, 1507]
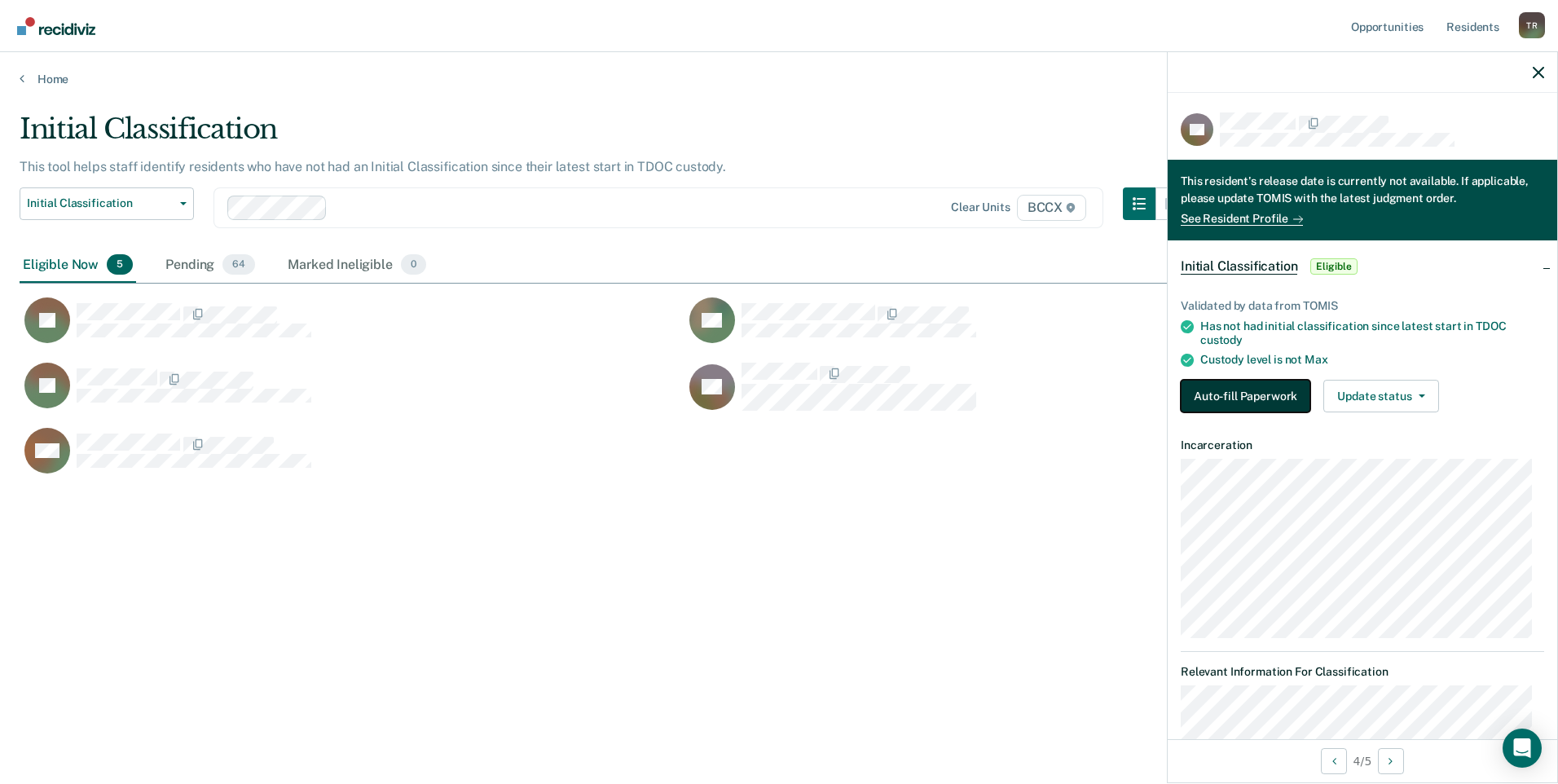
click at [1253, 398] on button "Auto-fill Paperwork" at bounding box center [1245, 396] width 129 height 33
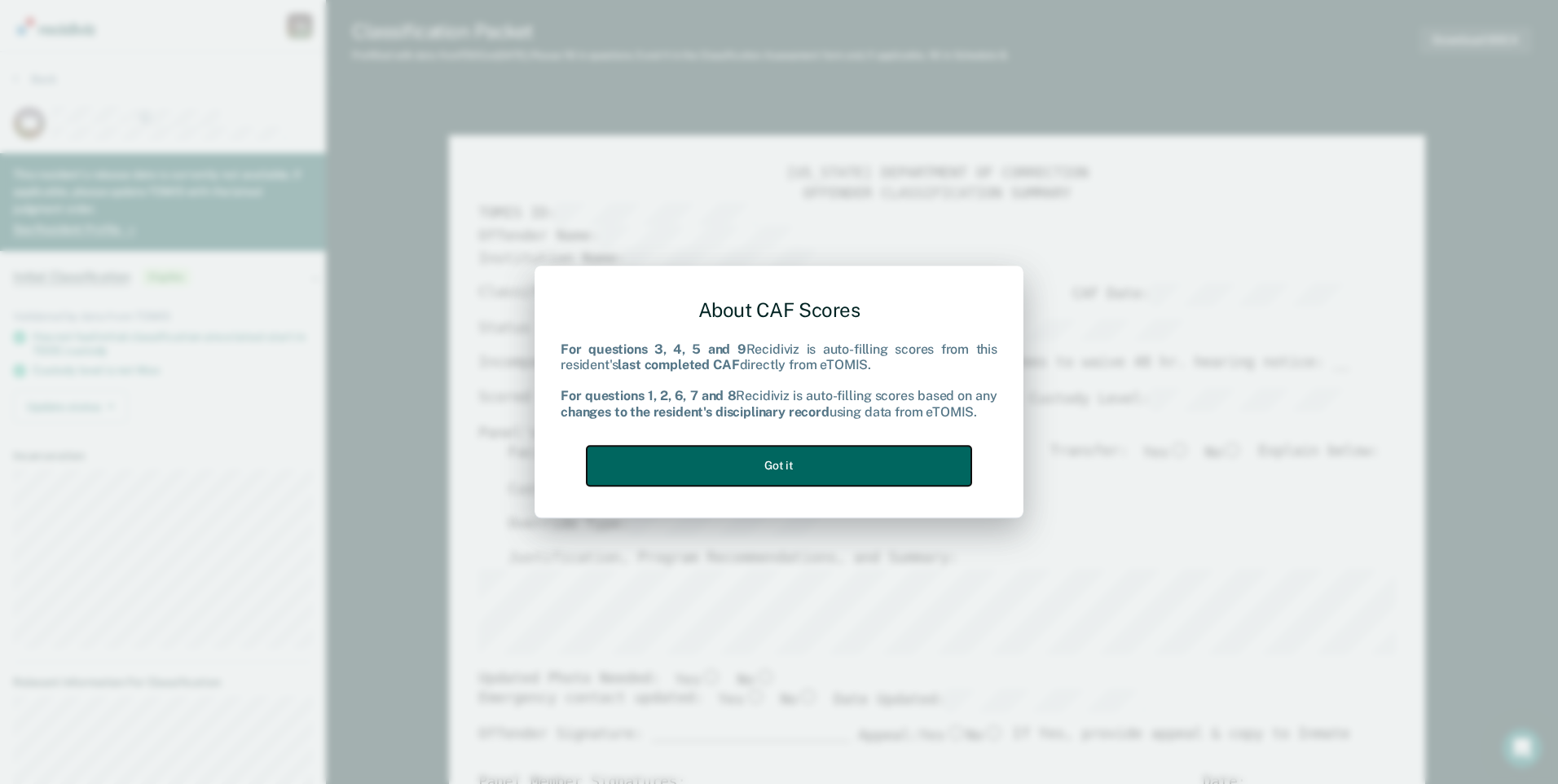
click at [950, 457] on button "Got it" at bounding box center [779, 466] width 385 height 40
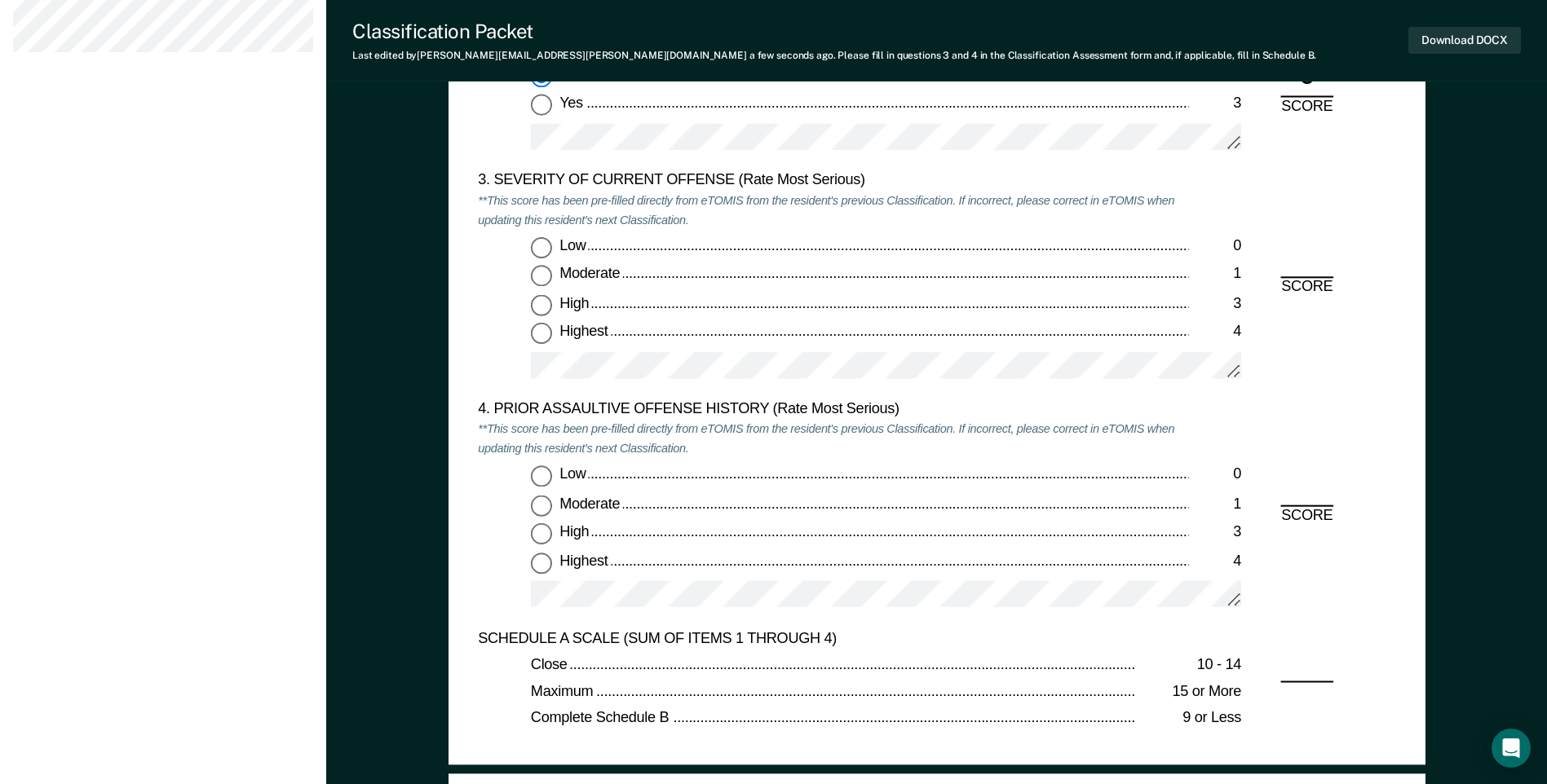
scroll to position [1956, 0]
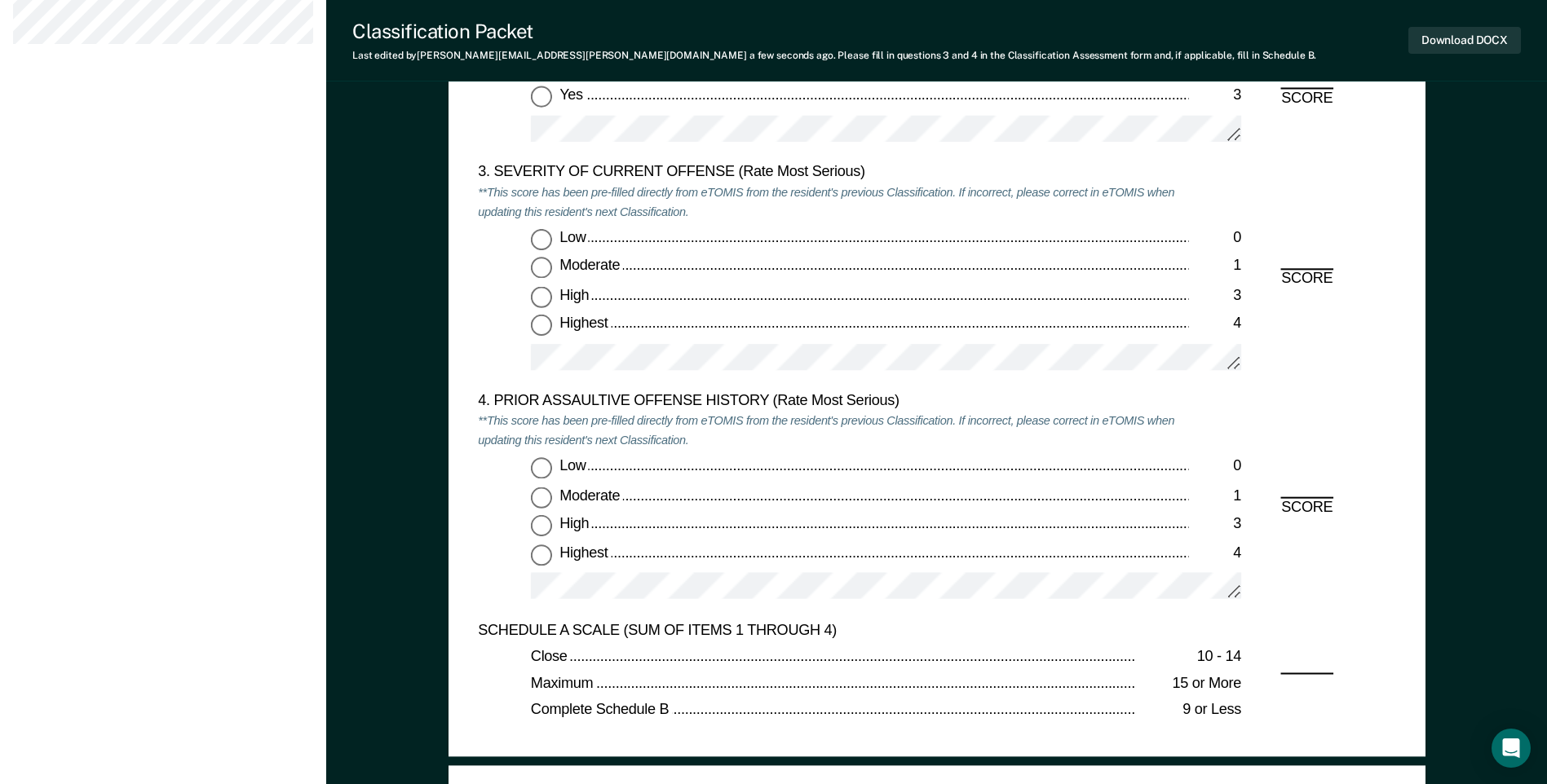
click at [538, 329] on input "Highest 4" at bounding box center [541, 325] width 21 height 21
type textarea "x"
radio input "true"
click at [537, 555] on input "Highest 4" at bounding box center [541, 554] width 21 height 21
type textarea "x"
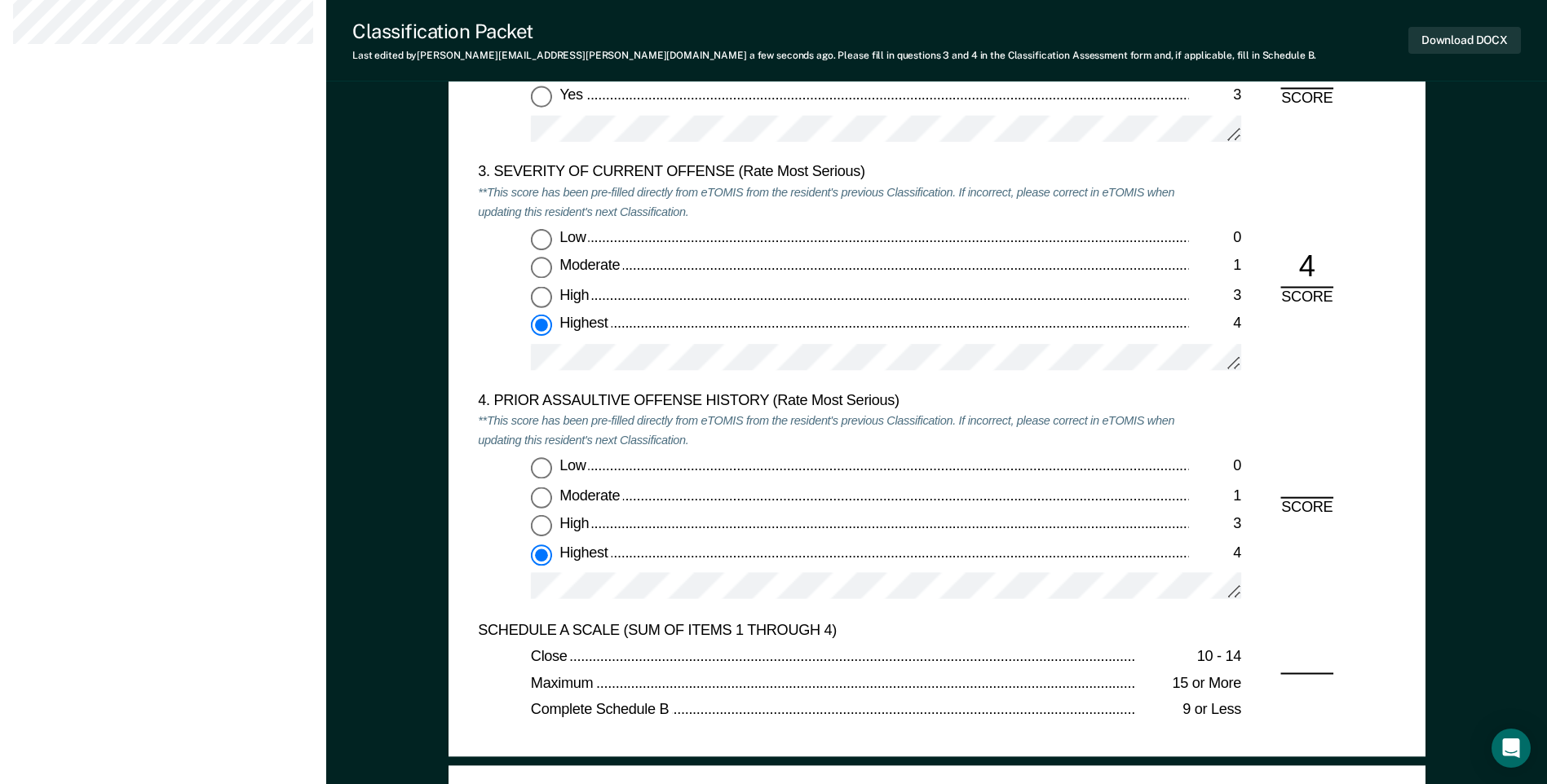
radio input "true"
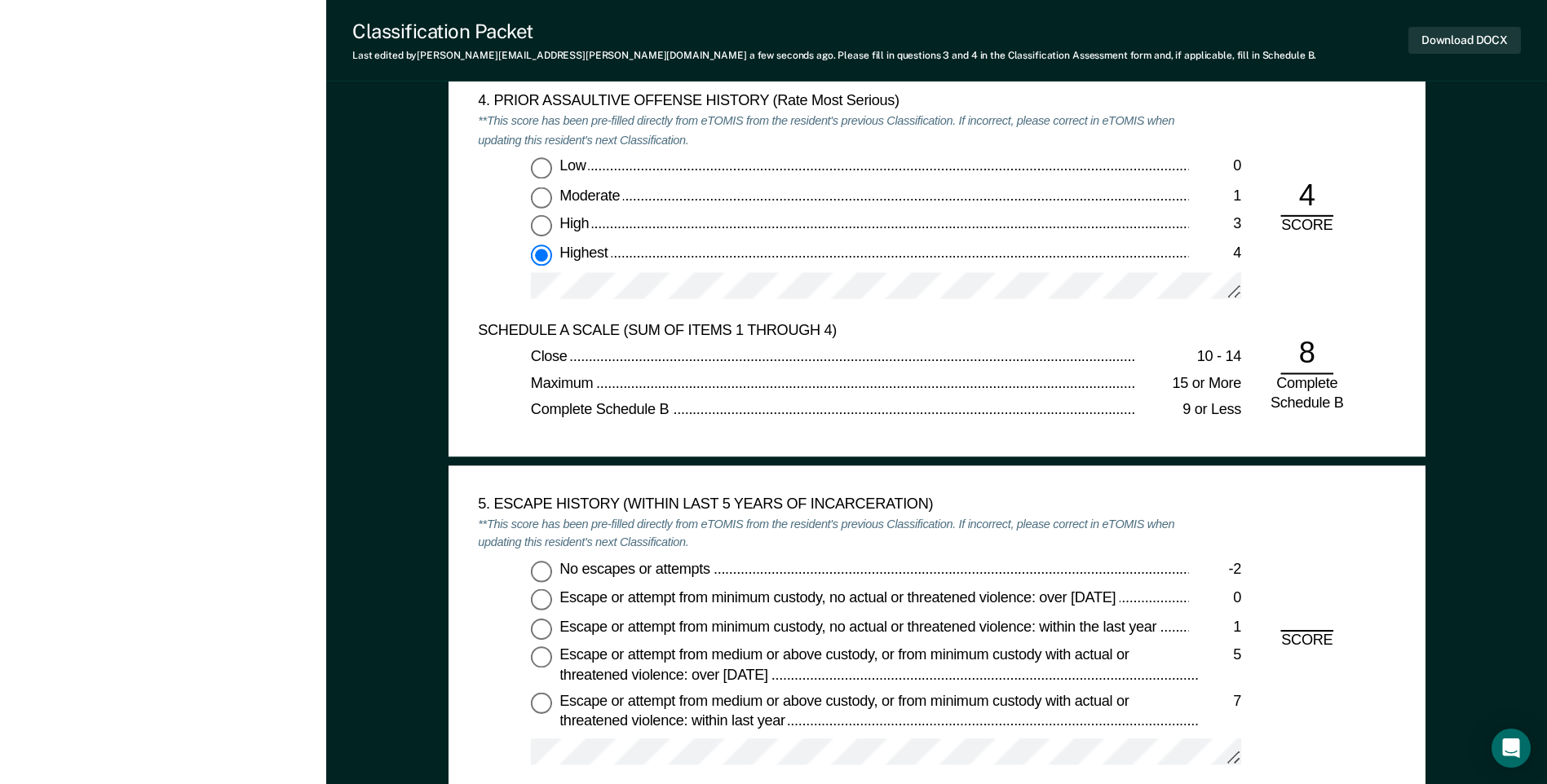
scroll to position [2282, 0]
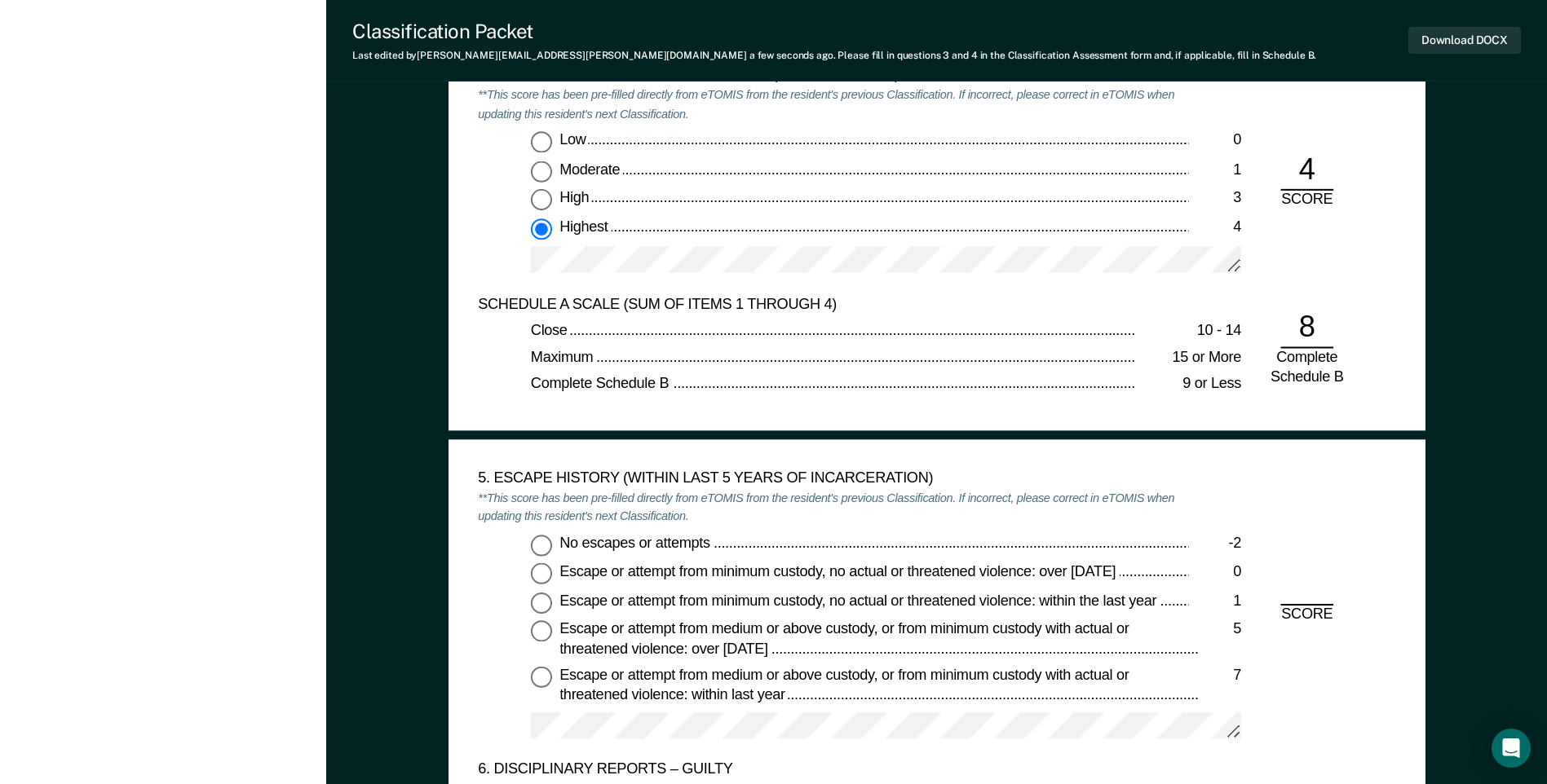
click at [540, 544] on input "No escapes or attempts -2" at bounding box center [541, 545] width 21 height 21
type textarea "x"
radio input "true"
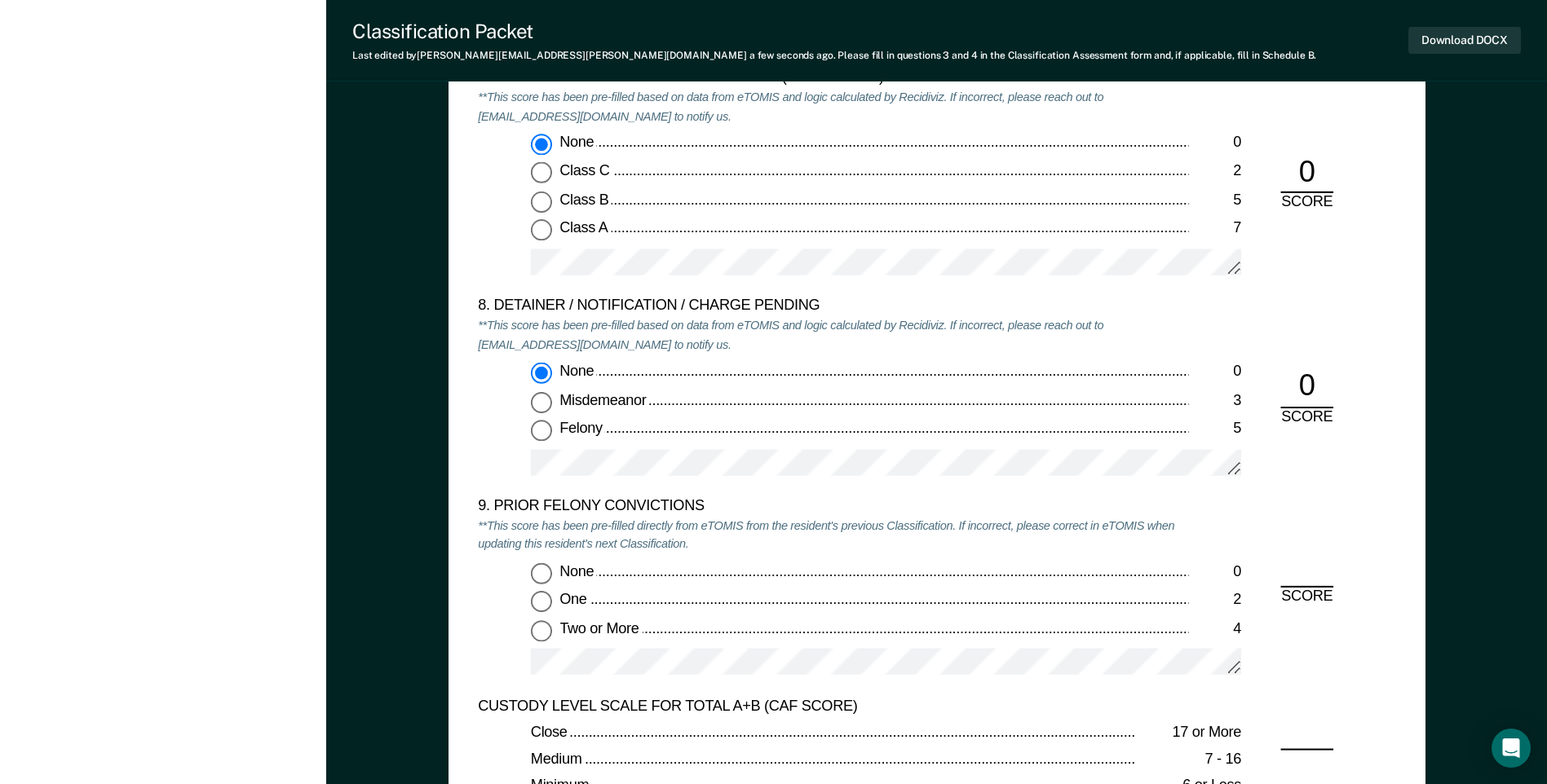
scroll to position [3505, 0]
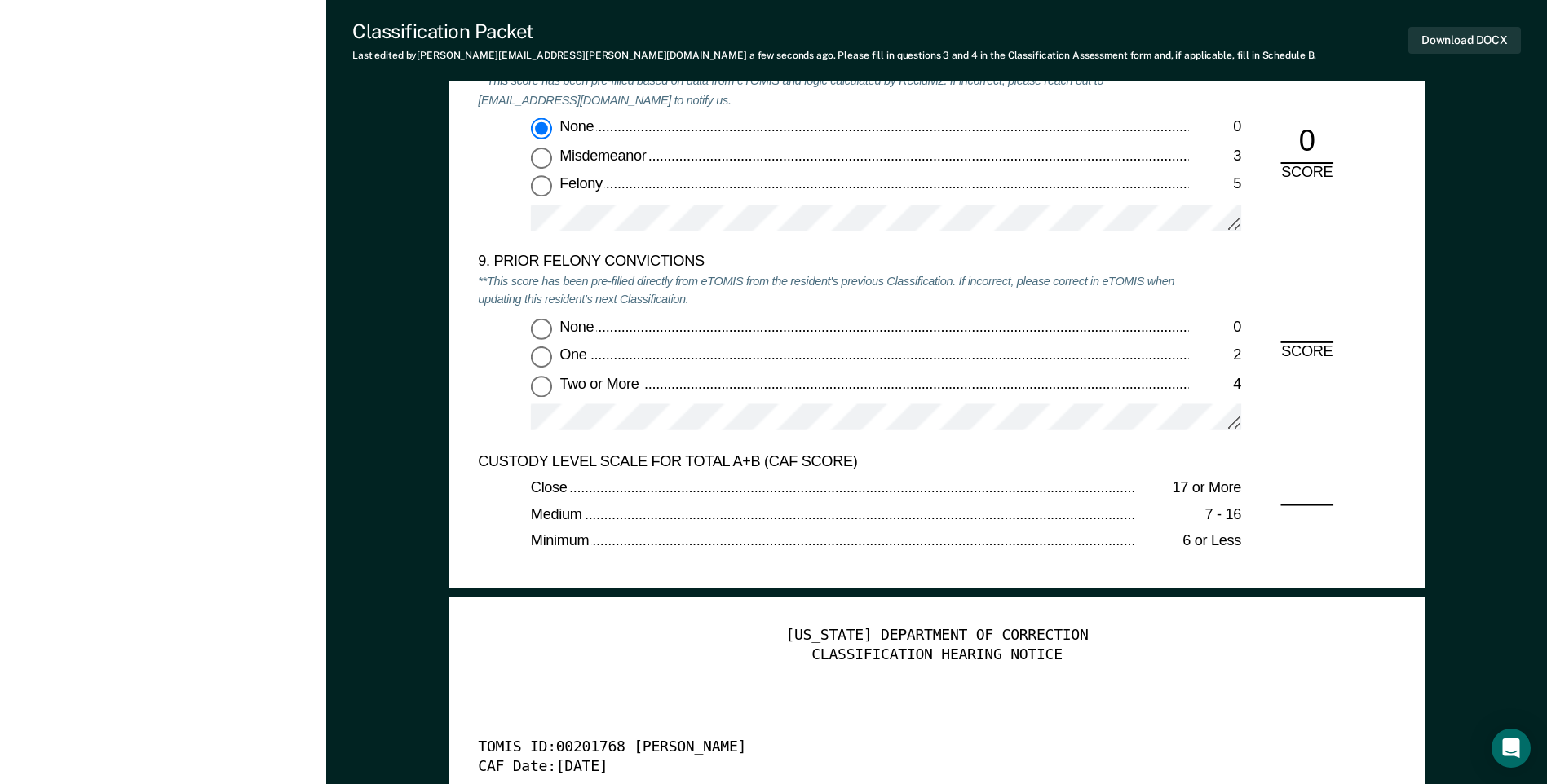
click at [541, 390] on input "Two or More 4" at bounding box center [541, 386] width 21 height 21
type textarea "x"
radio input "true"
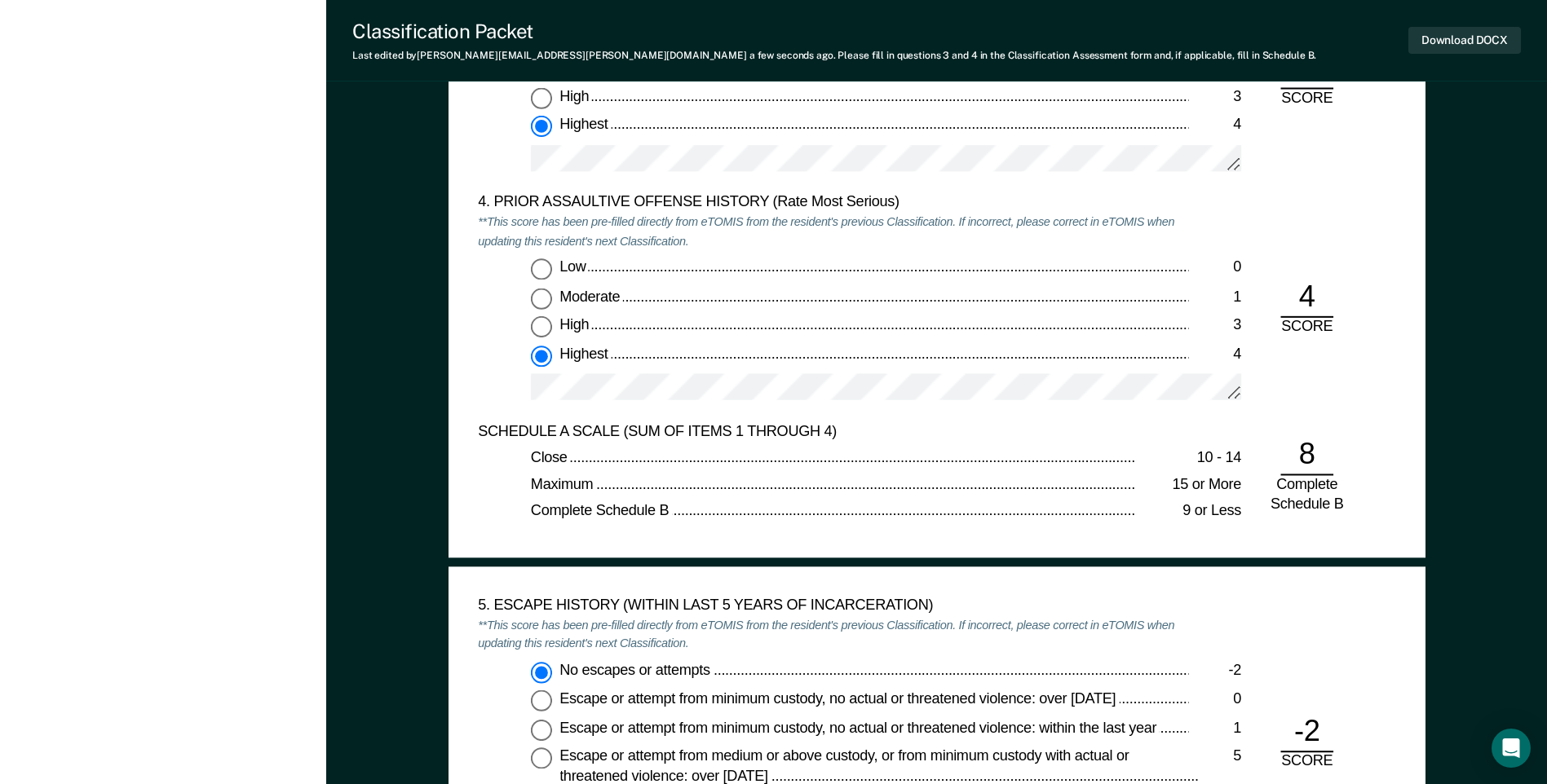
scroll to position [1956, 0]
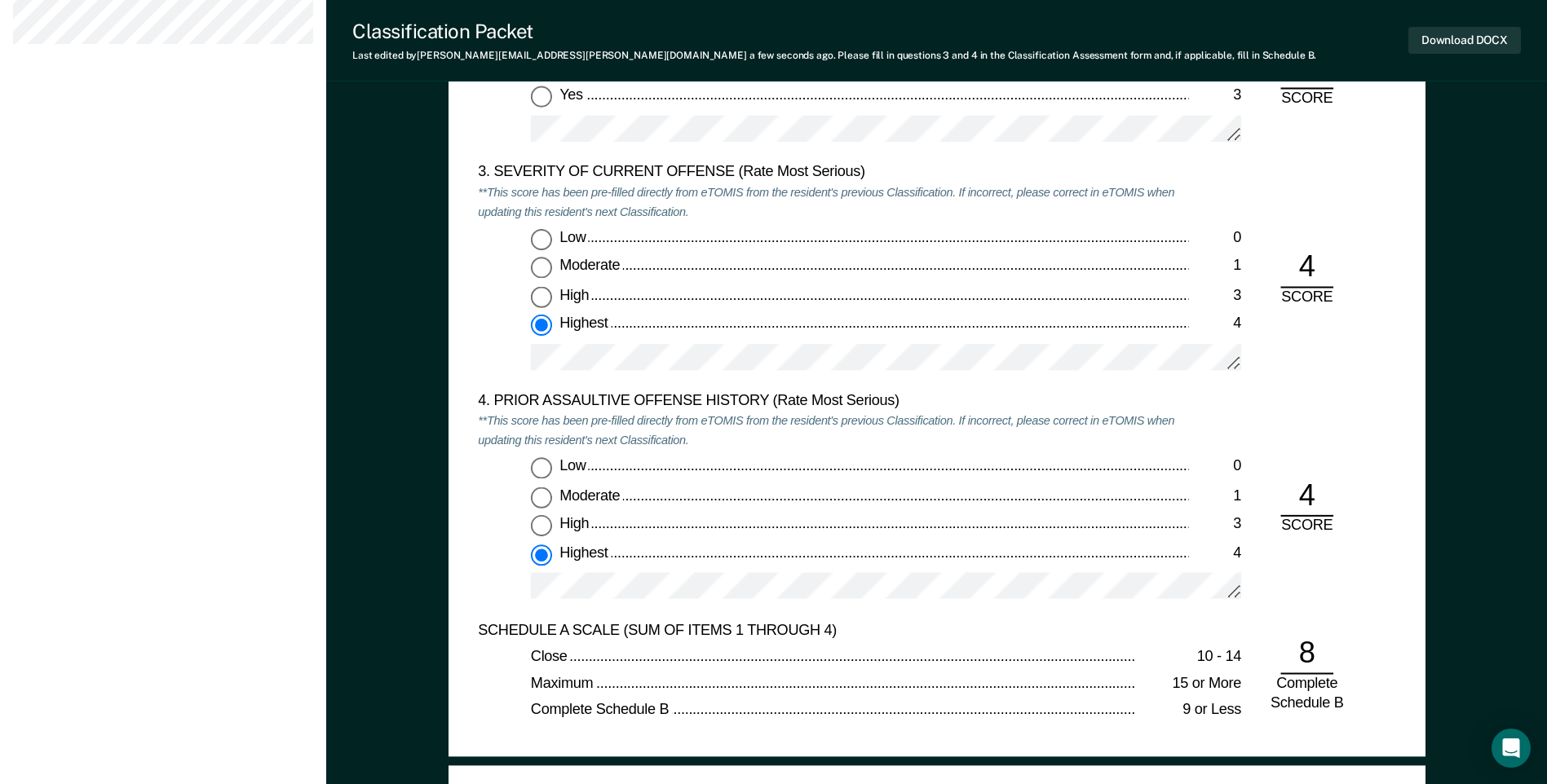
click at [283, 274] on div "[PERSON_NAME] T R Profile How it works Log Out Back SC This resident's release …" at bounding box center [163, 757] width 326 height 5427
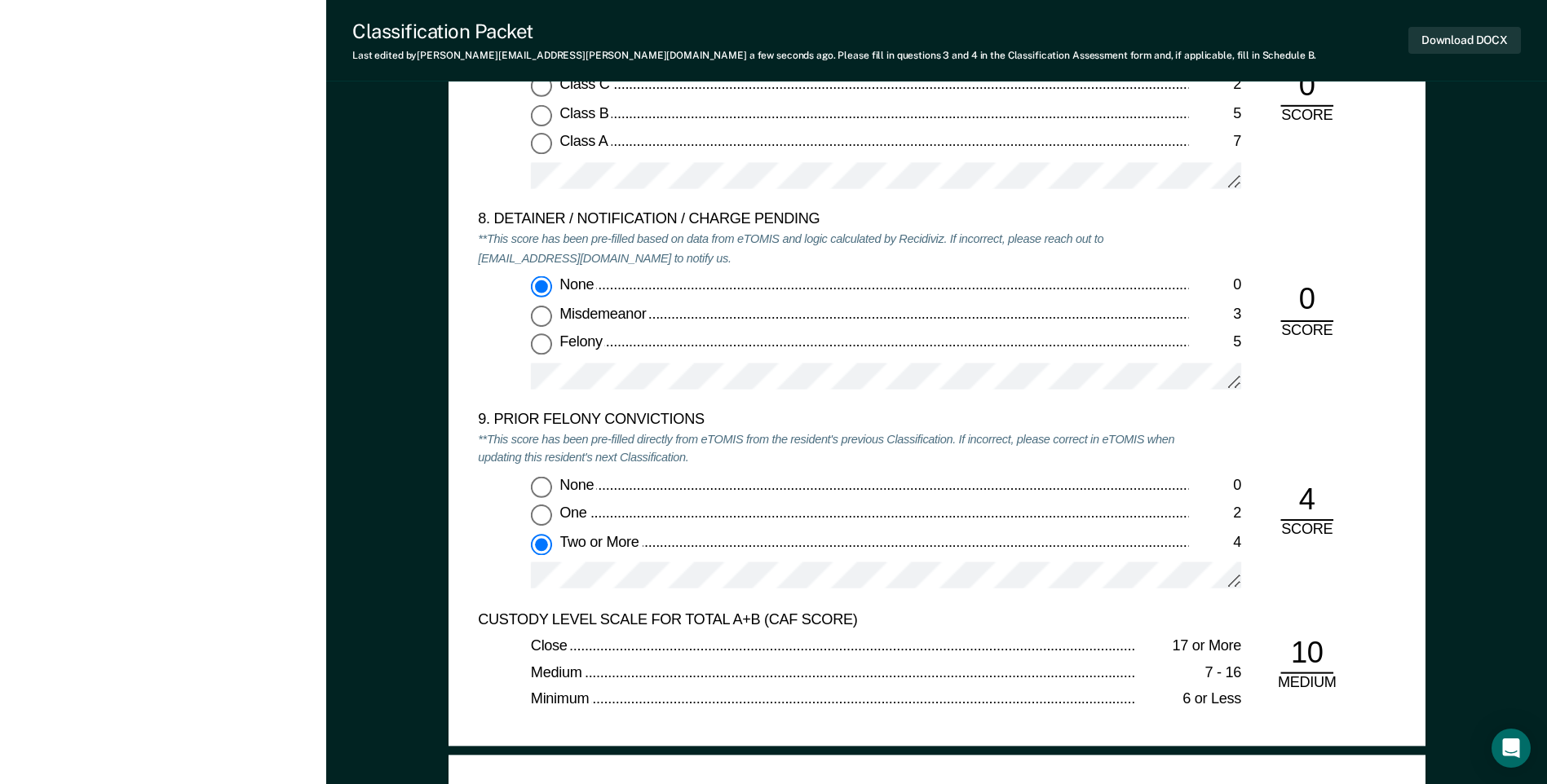
scroll to position [3342, 0]
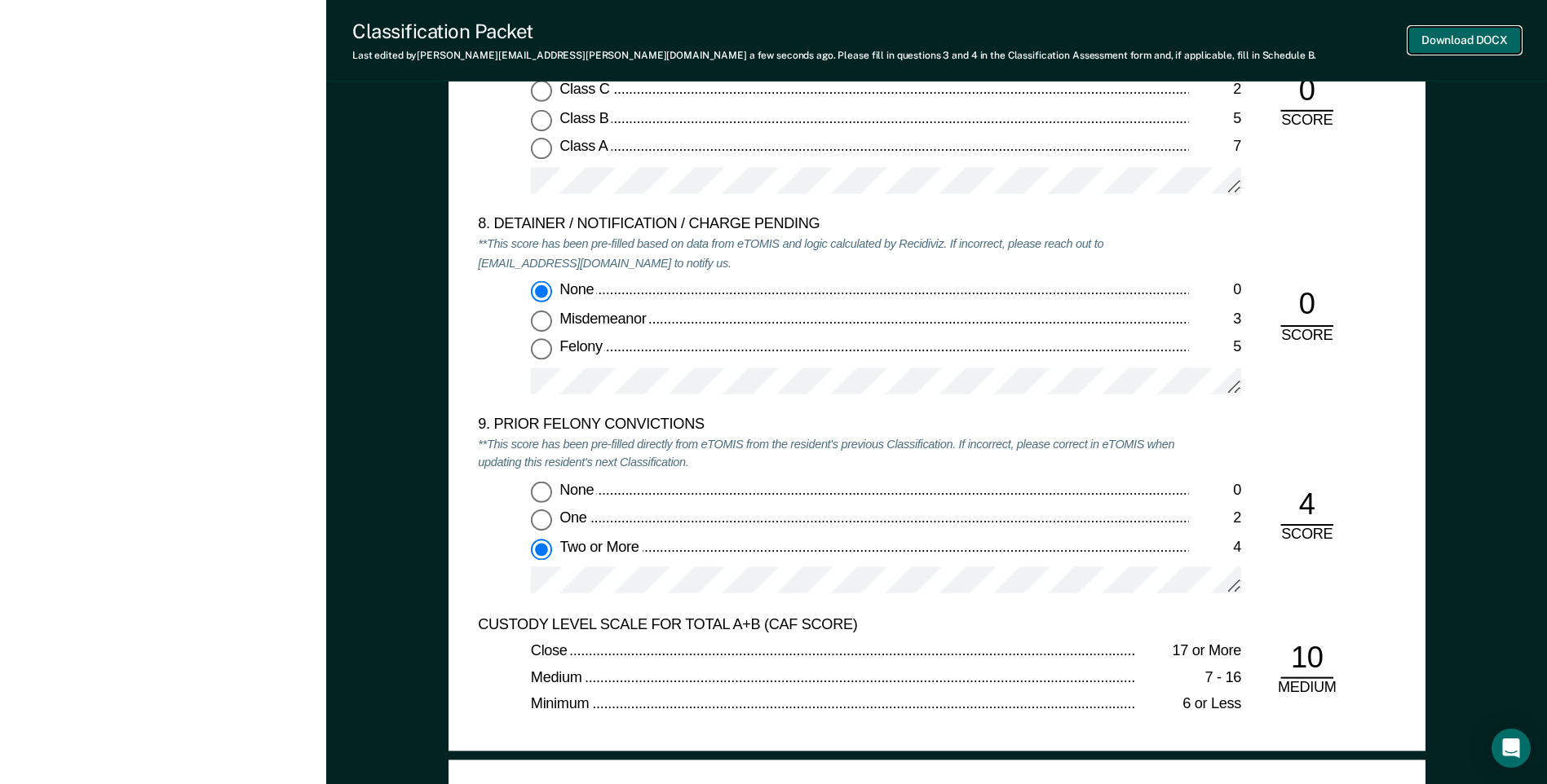
click at [1451, 45] on button "Download DOCX" at bounding box center [1465, 40] width 113 height 27
click at [990, 427] on div "9. PRIOR FELONY CONVICTIONS" at bounding box center [832, 425] width 710 height 19
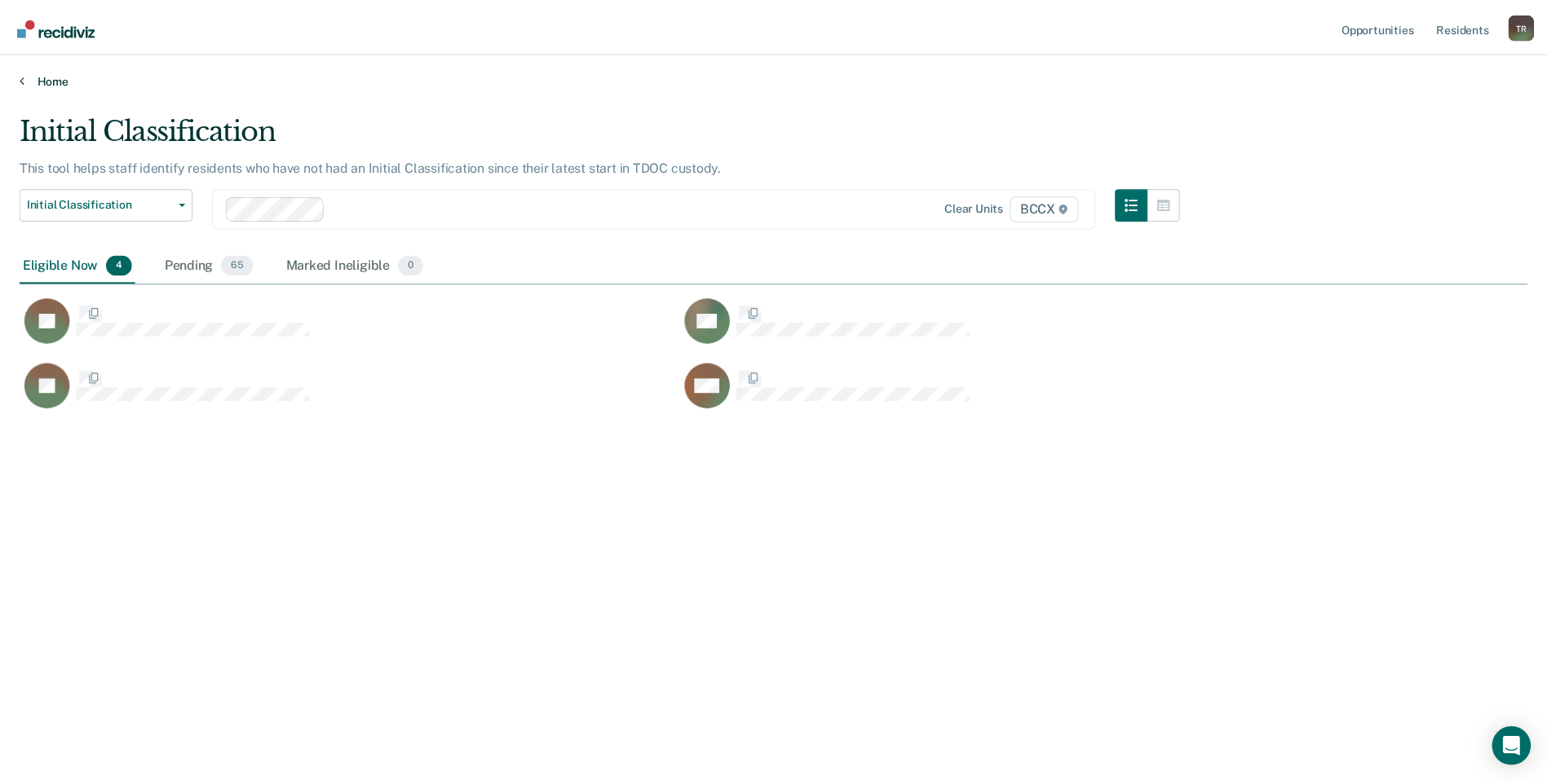
scroll to position [537, 1507]
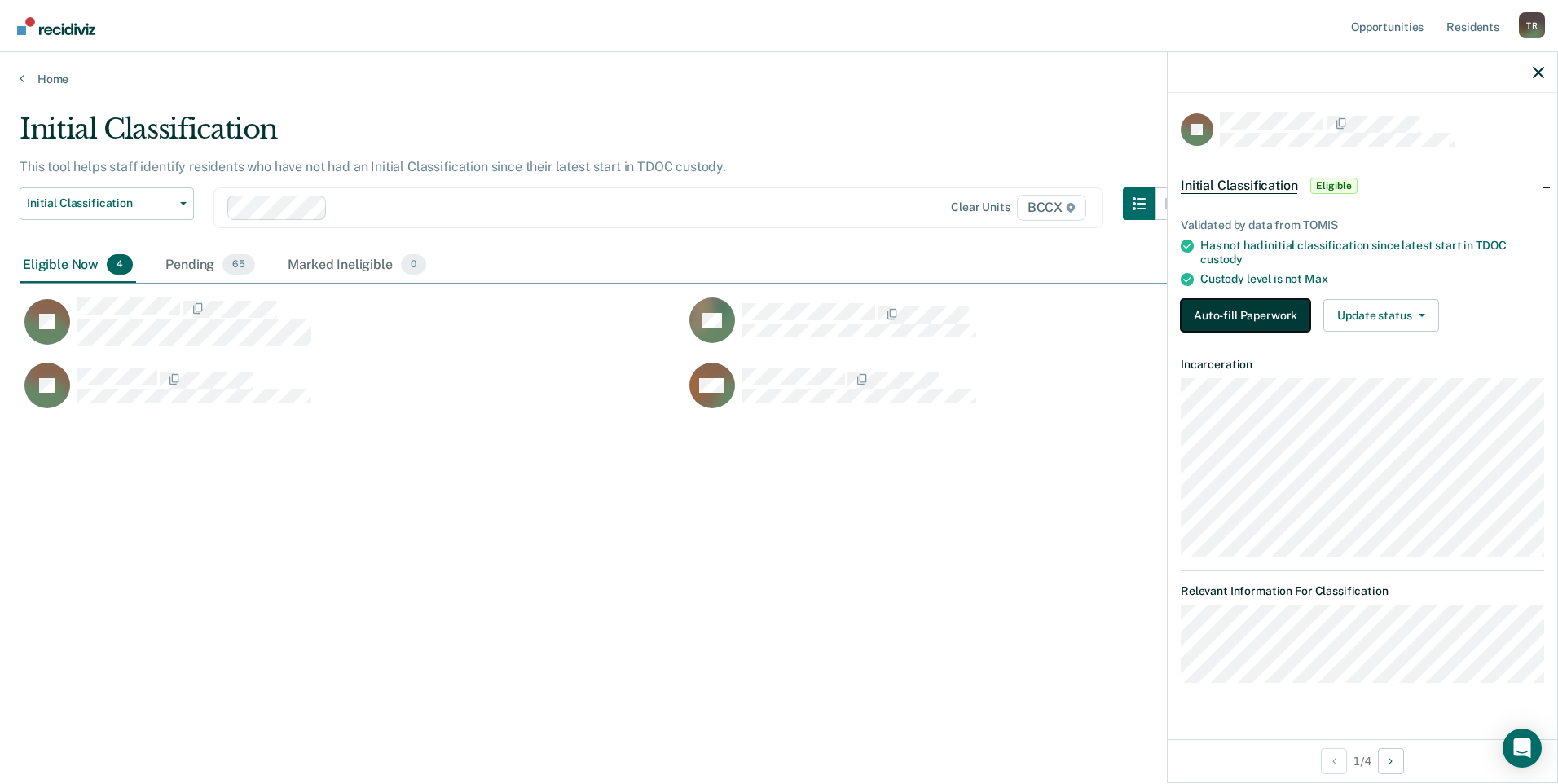
click at [1215, 314] on button "Auto-fill Paperwork" at bounding box center [1245, 315] width 129 height 33
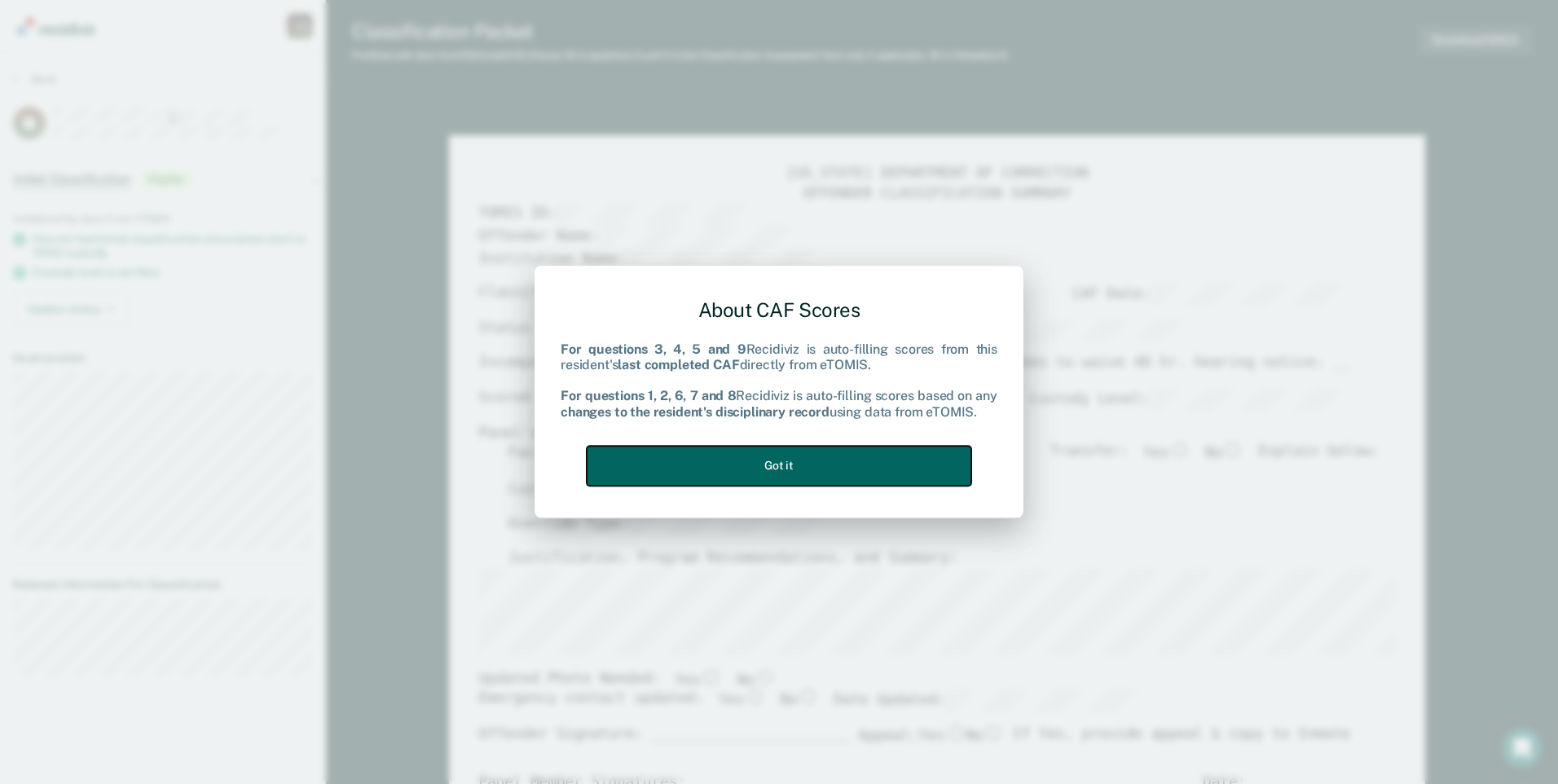
click at [862, 473] on button "Got it" at bounding box center [779, 466] width 385 height 40
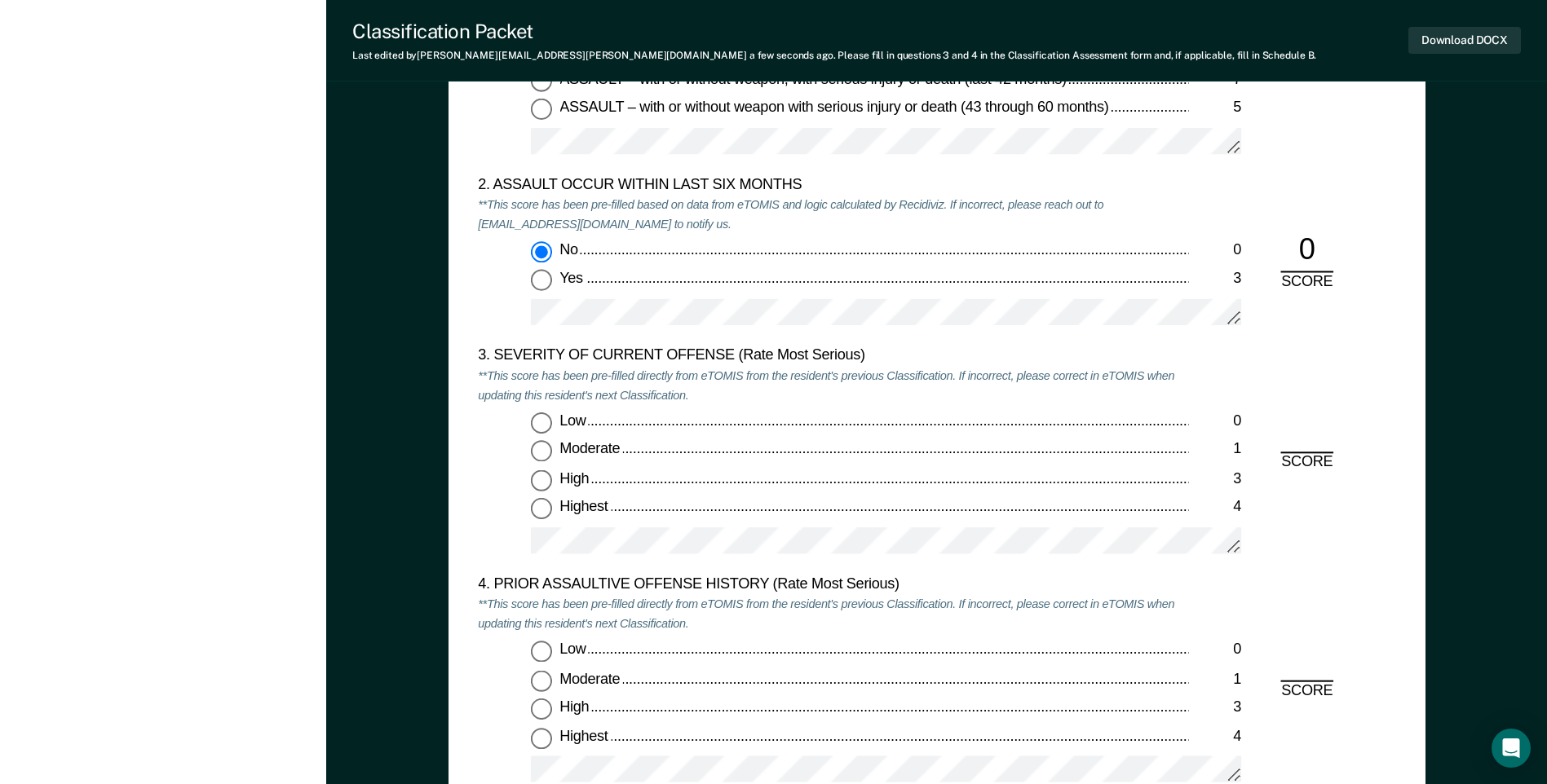
scroll to position [1793, 0]
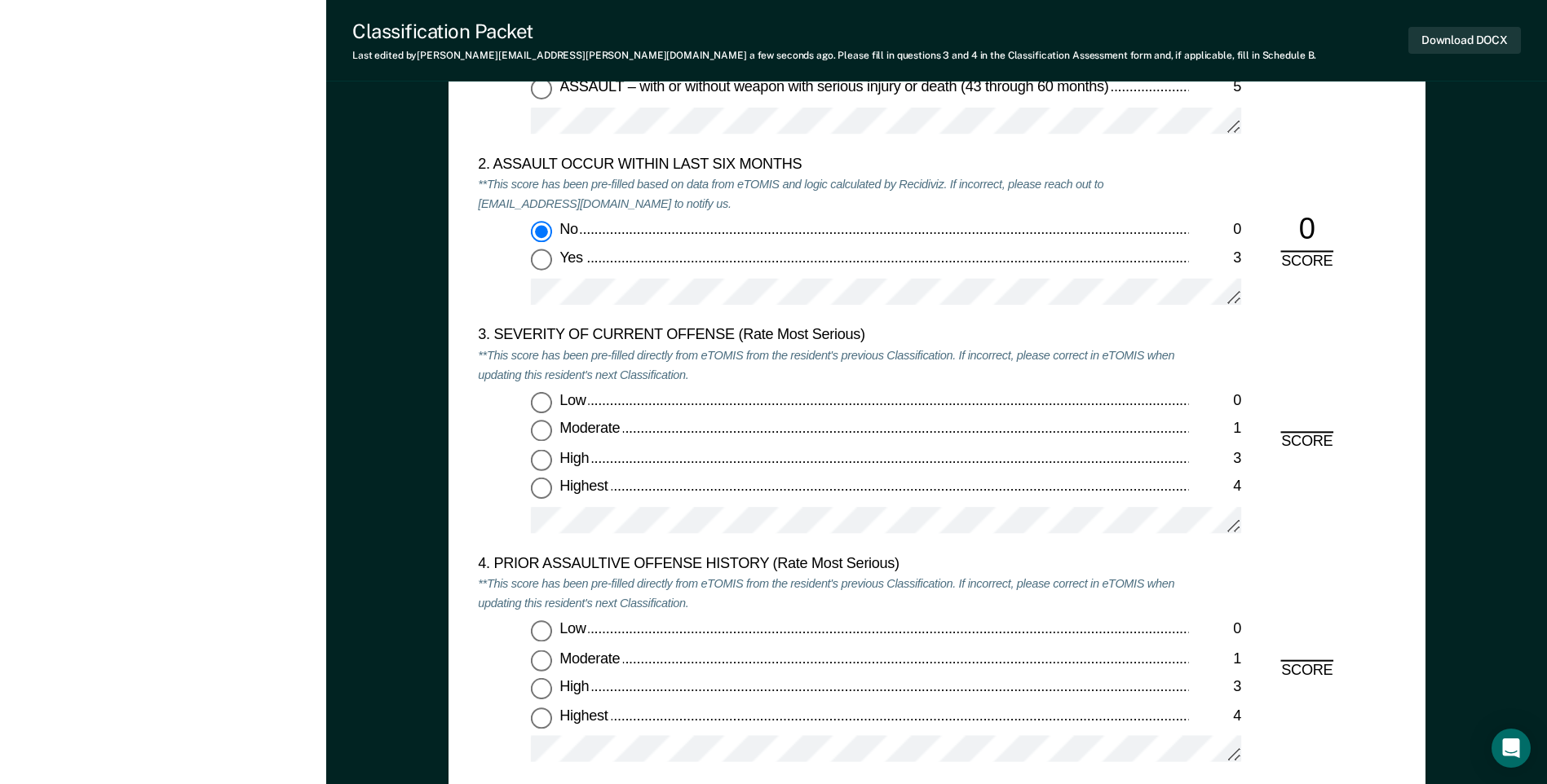
click at [545, 433] on input "Moderate 1" at bounding box center [541, 430] width 21 height 21
type textarea "x"
radio input "true"
click at [541, 632] on input "Low 0" at bounding box center [541, 631] width 21 height 21
type textarea "x"
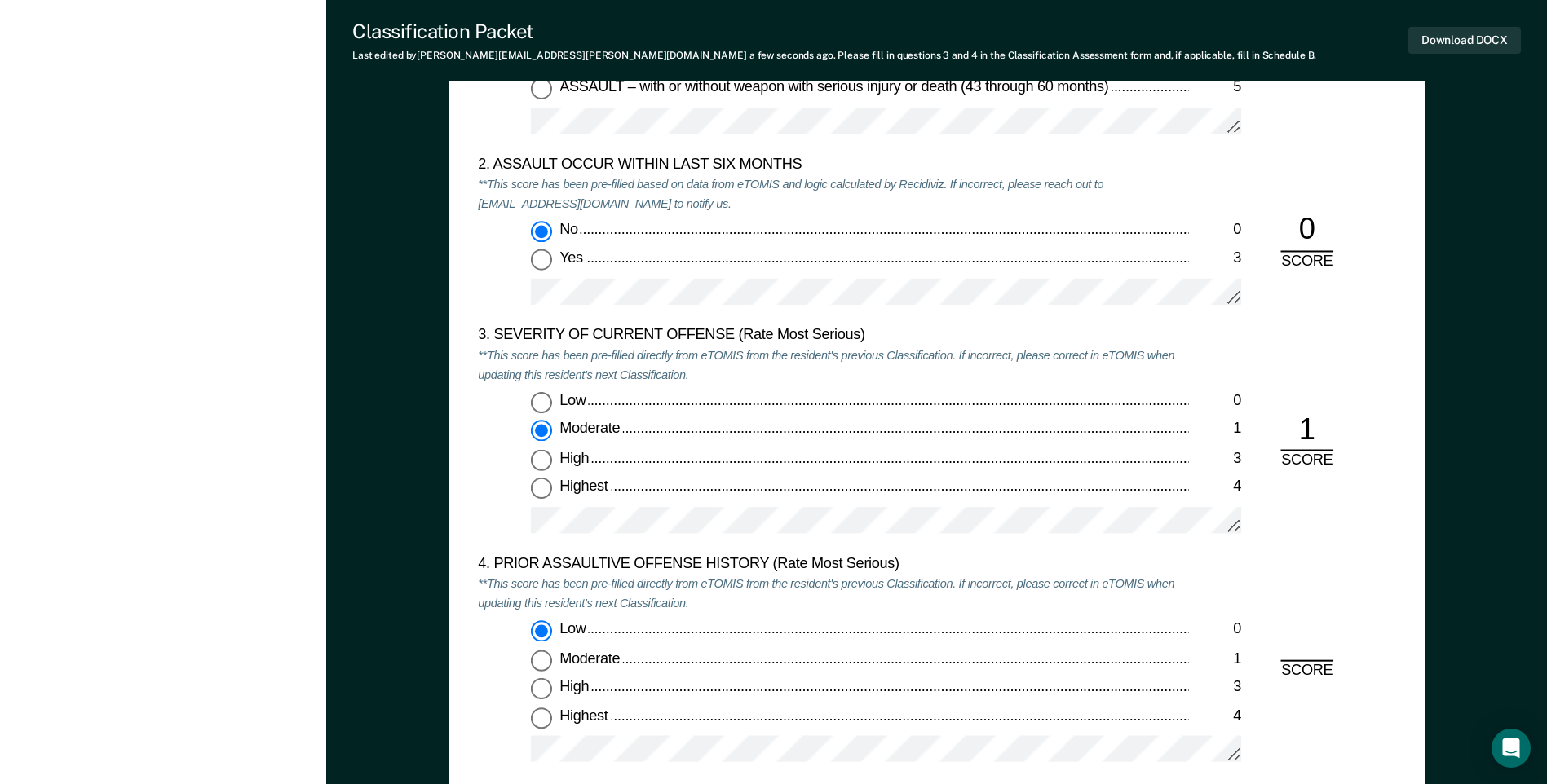
radio input "true"
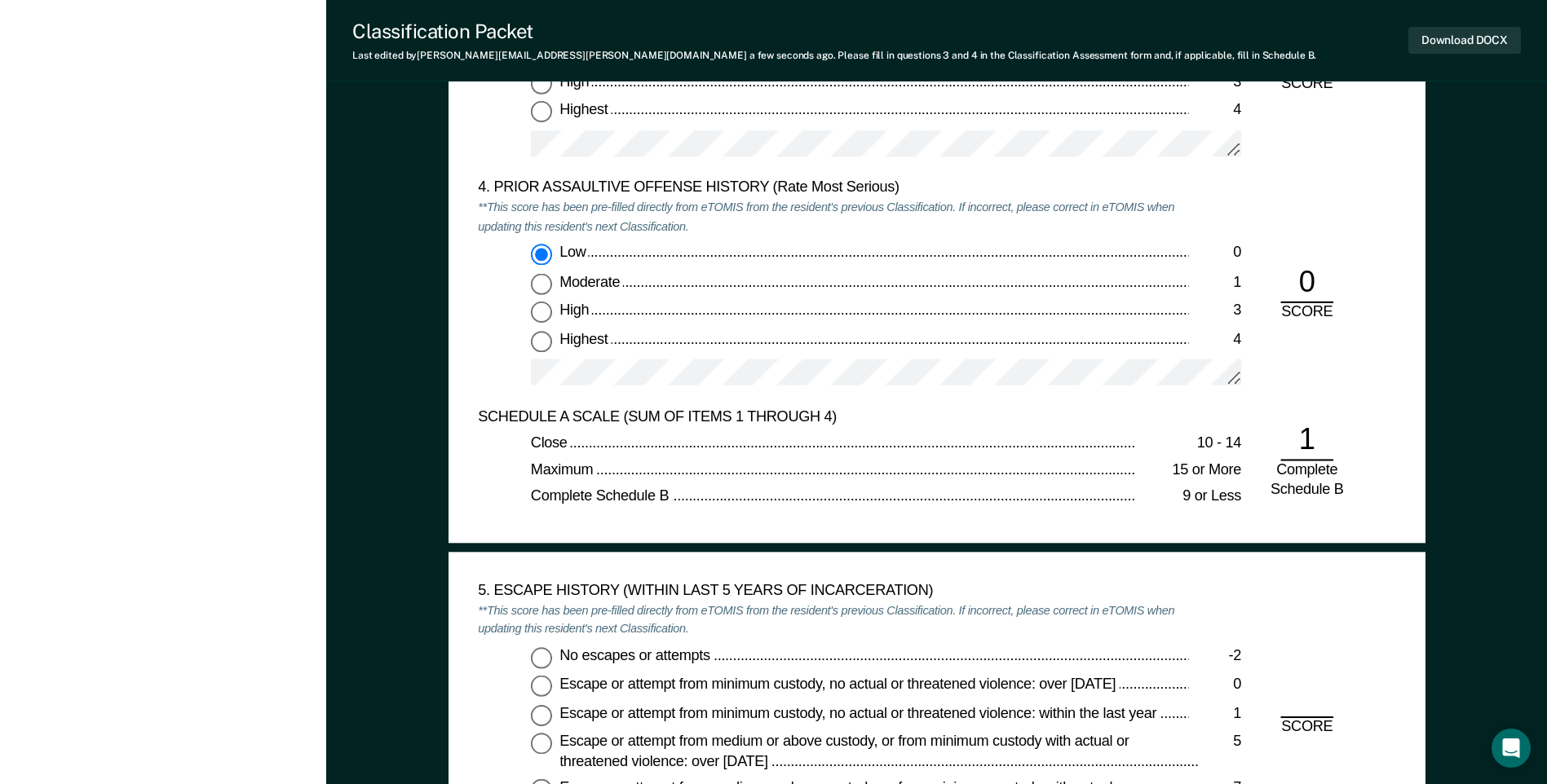
scroll to position [2201, 0]
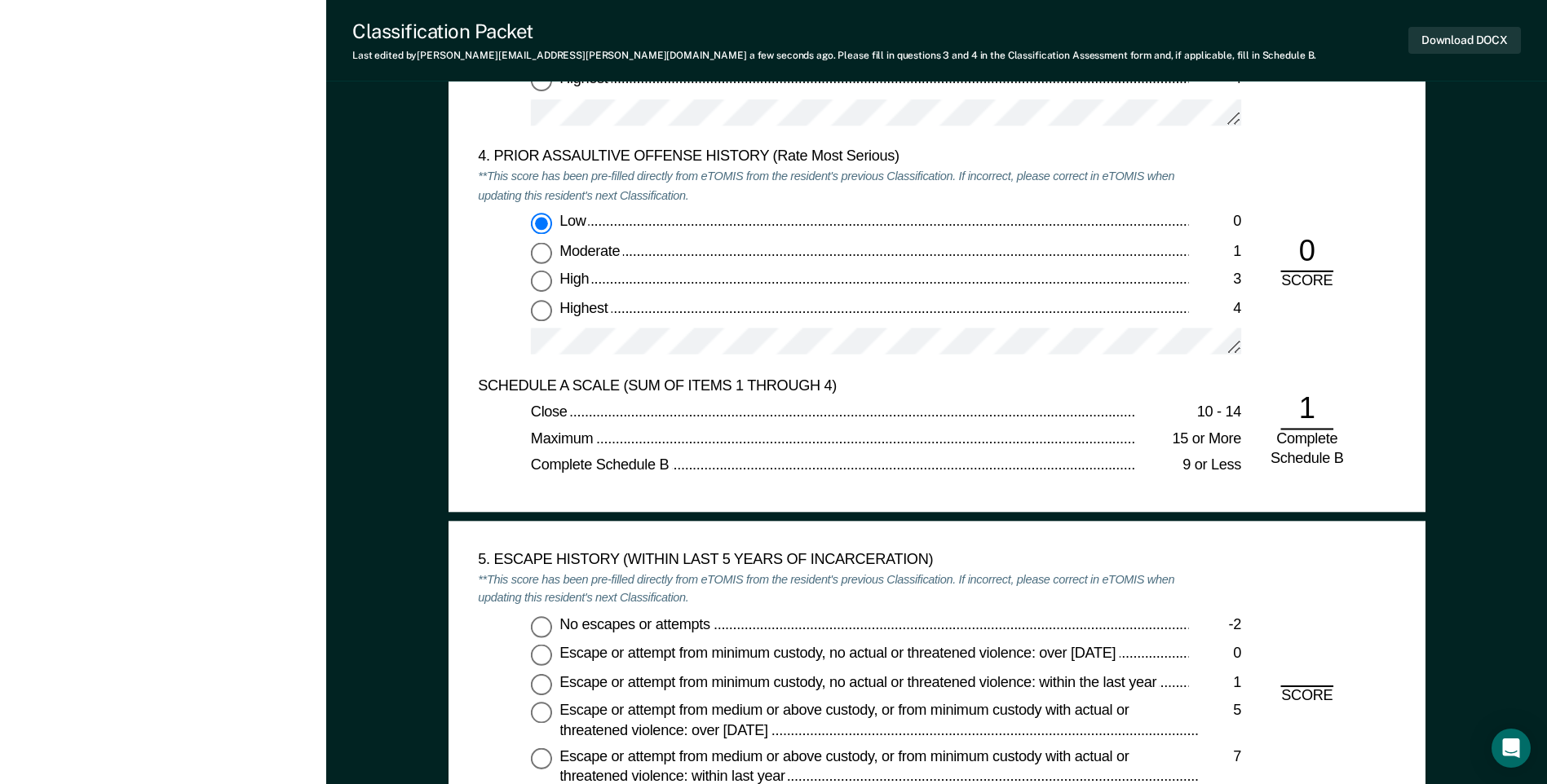
click at [537, 625] on input "No escapes or attempts -2" at bounding box center [541, 626] width 21 height 21
type textarea "x"
radio input "true"
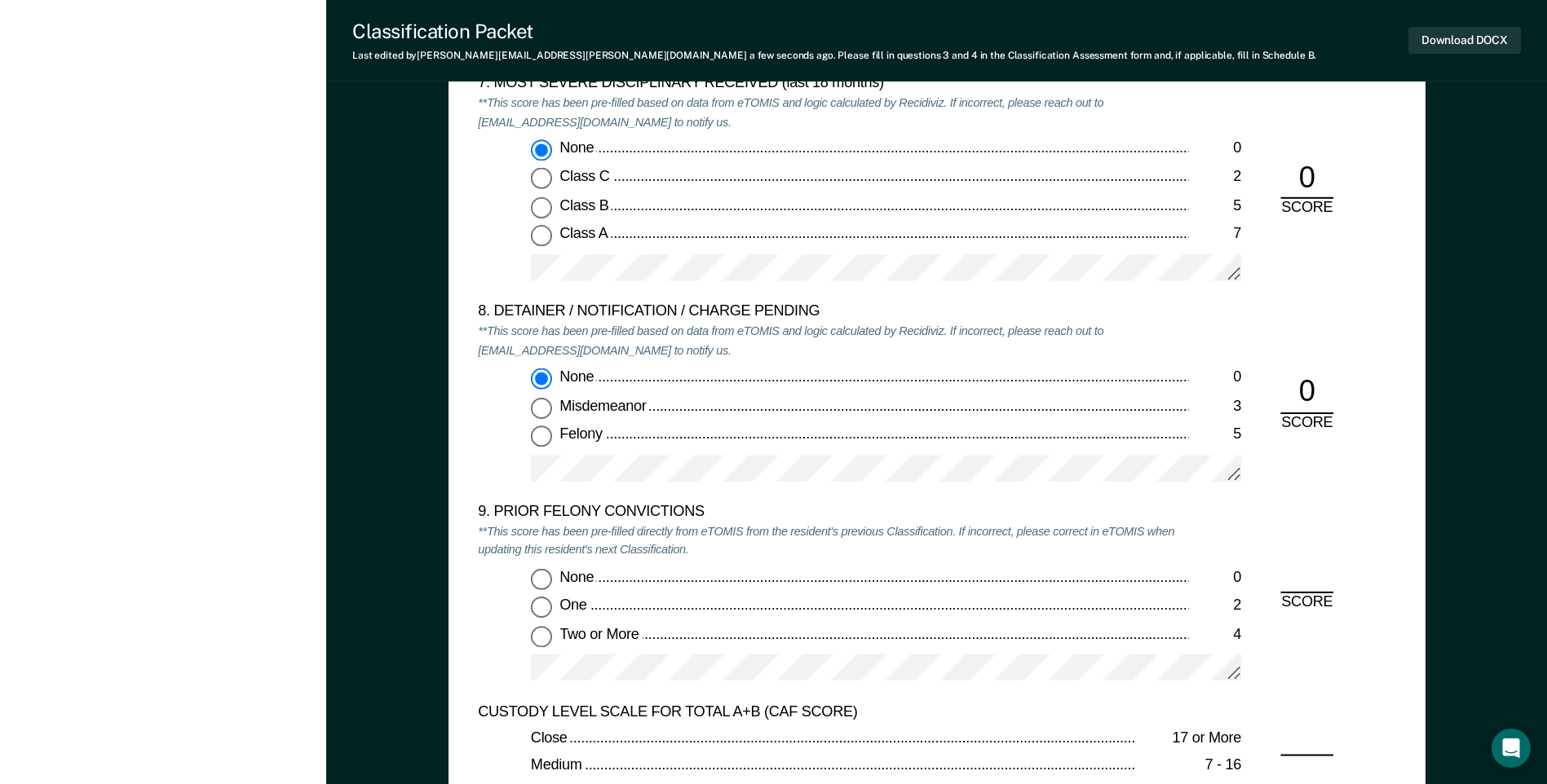
scroll to position [3260, 0]
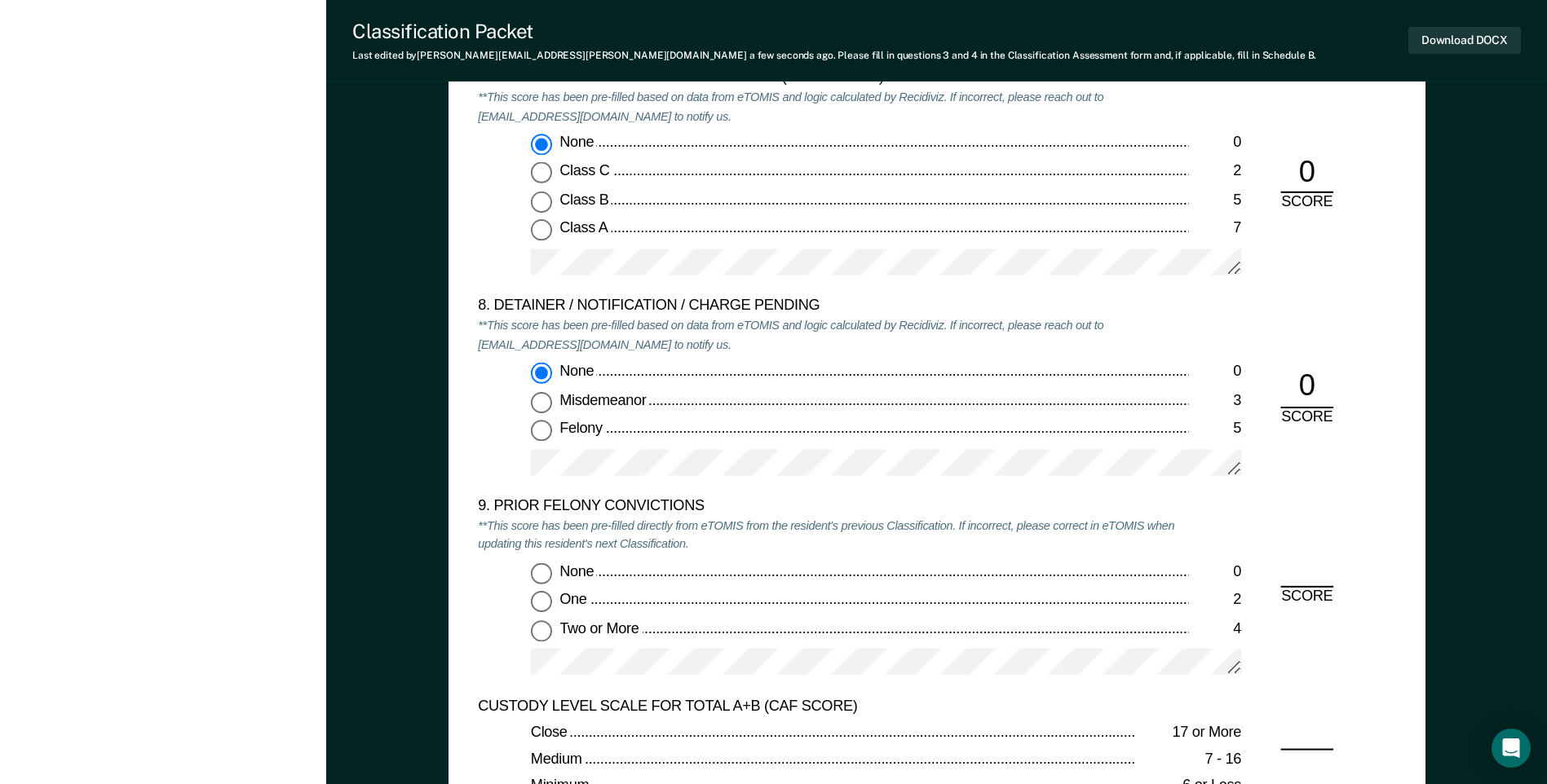
click at [536, 575] on input "None 0" at bounding box center [541, 572] width 21 height 21
type textarea "x"
radio input "true"
click at [1444, 47] on button "Download DOCX" at bounding box center [1465, 40] width 113 height 27
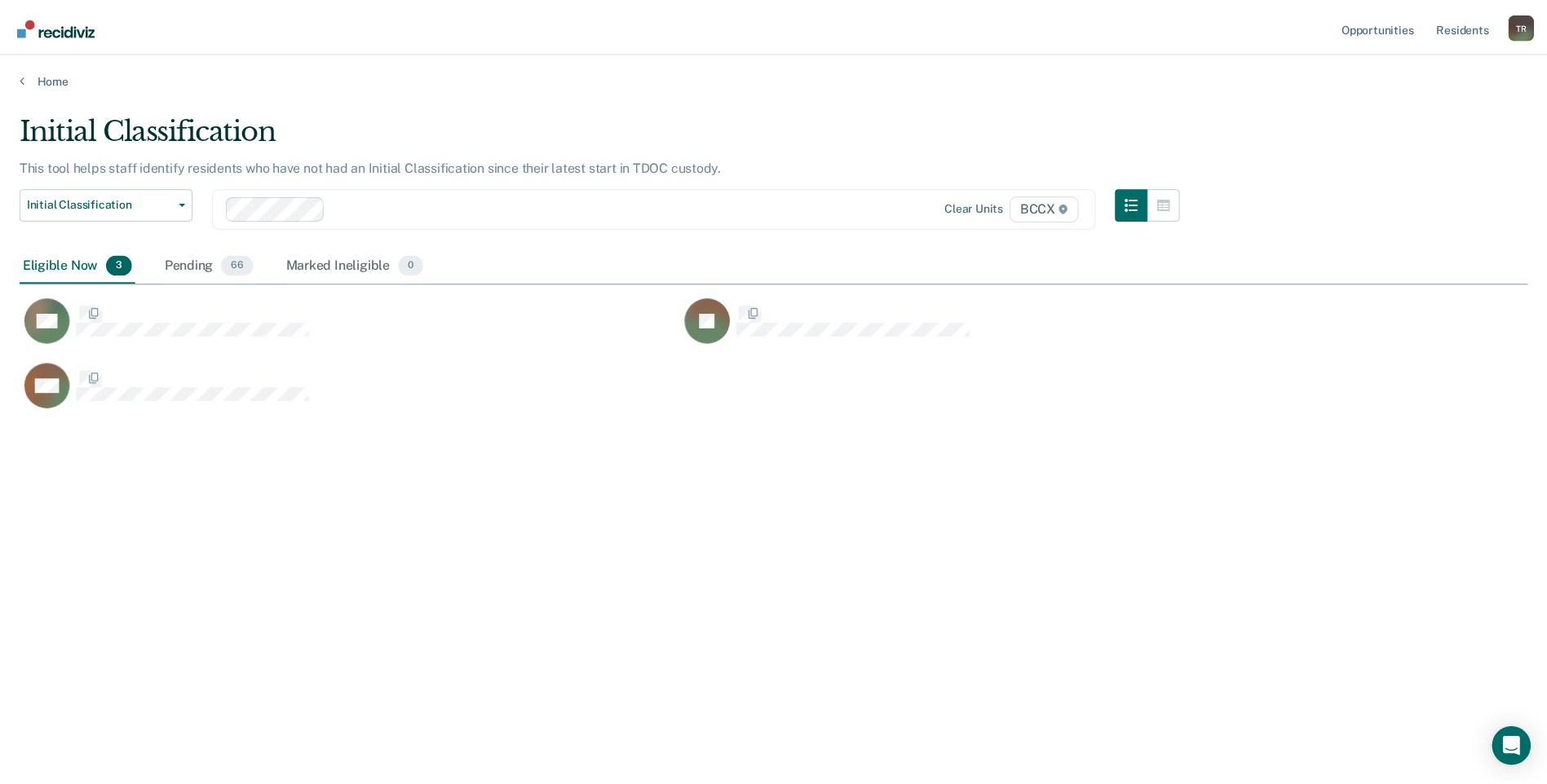
scroll to position [537, 1507]
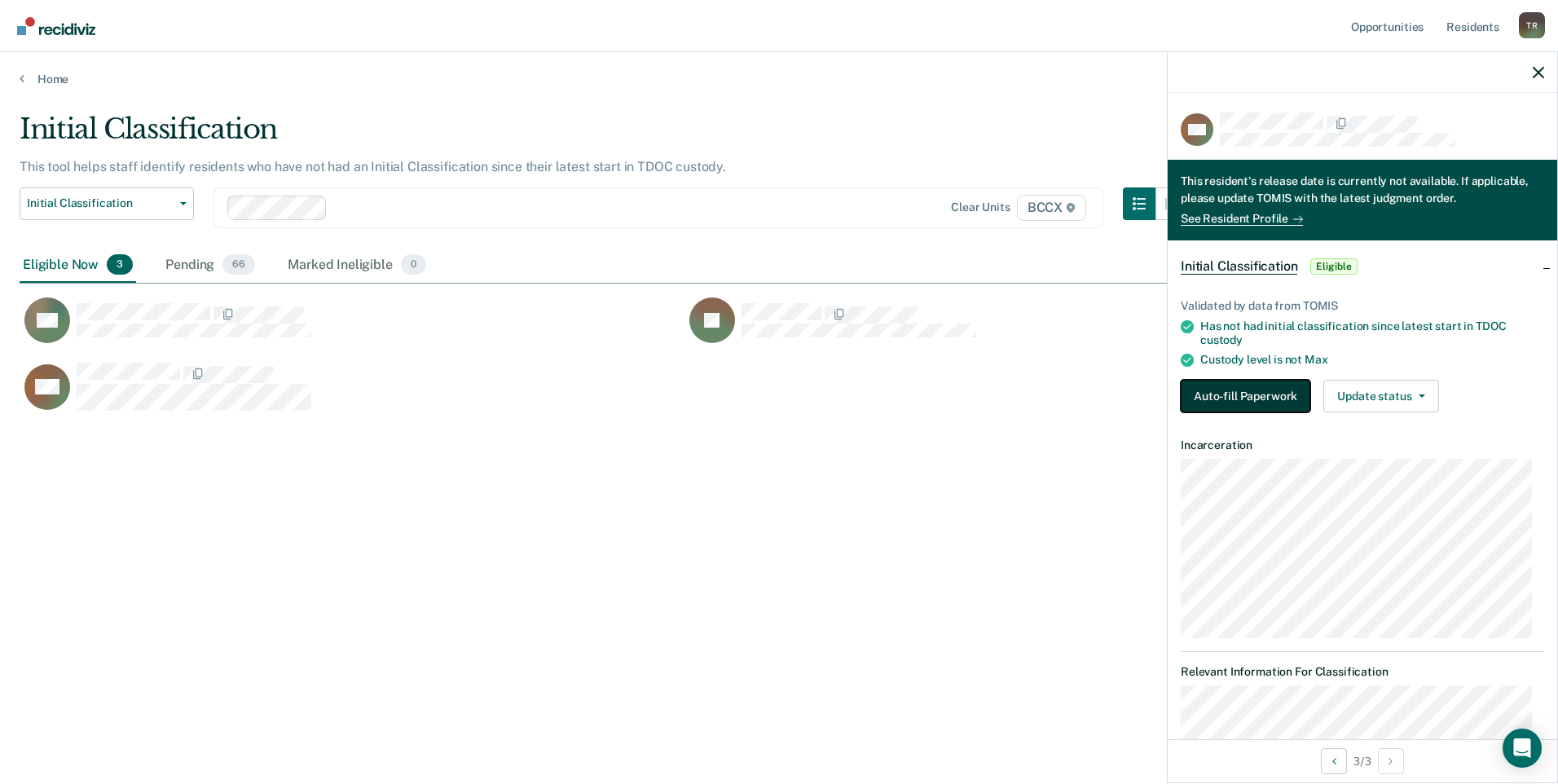
click at [1271, 394] on button "Auto-fill Paperwork" at bounding box center [1245, 396] width 129 height 33
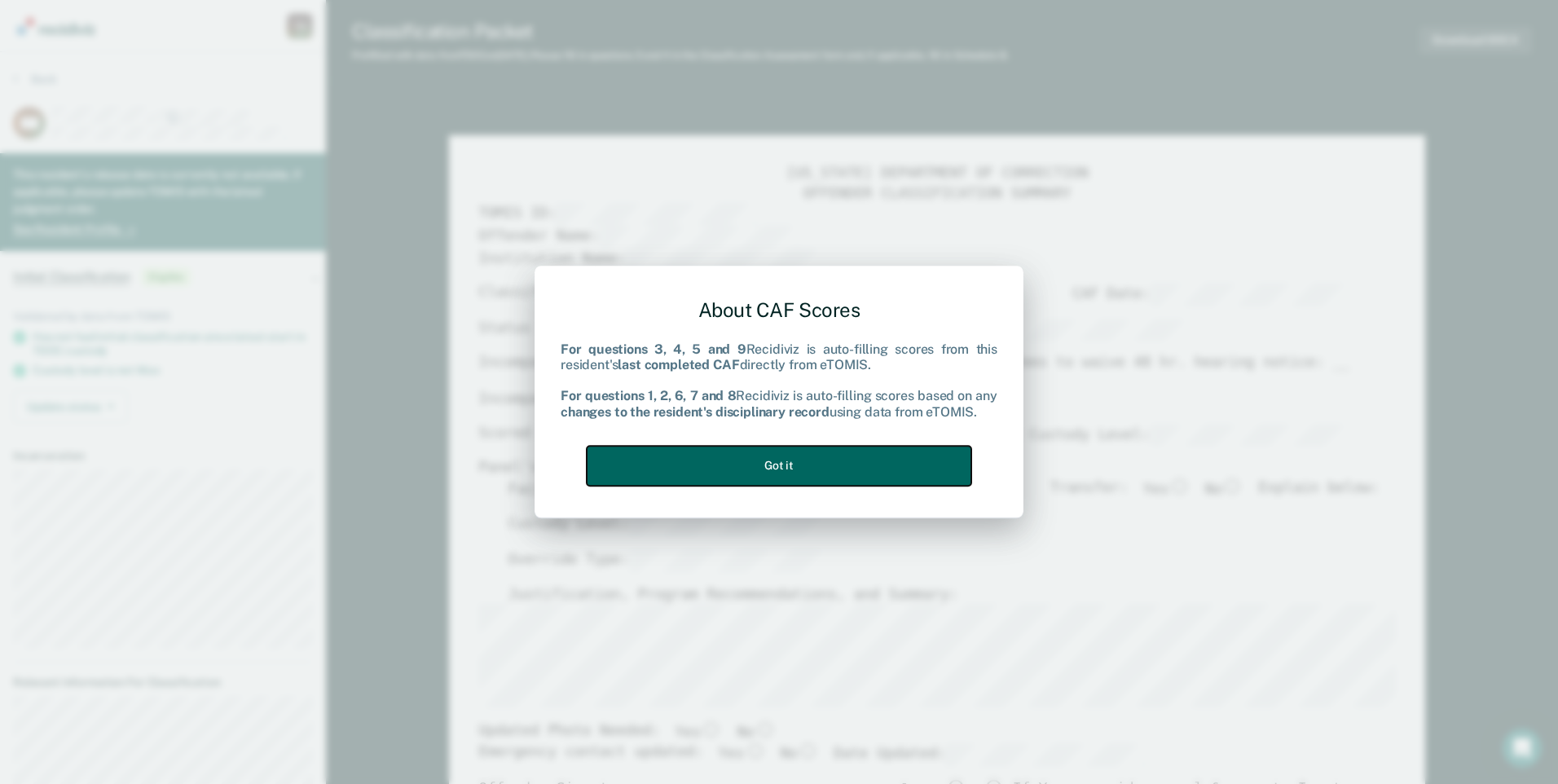
click at [918, 466] on button "Got it" at bounding box center [779, 466] width 385 height 40
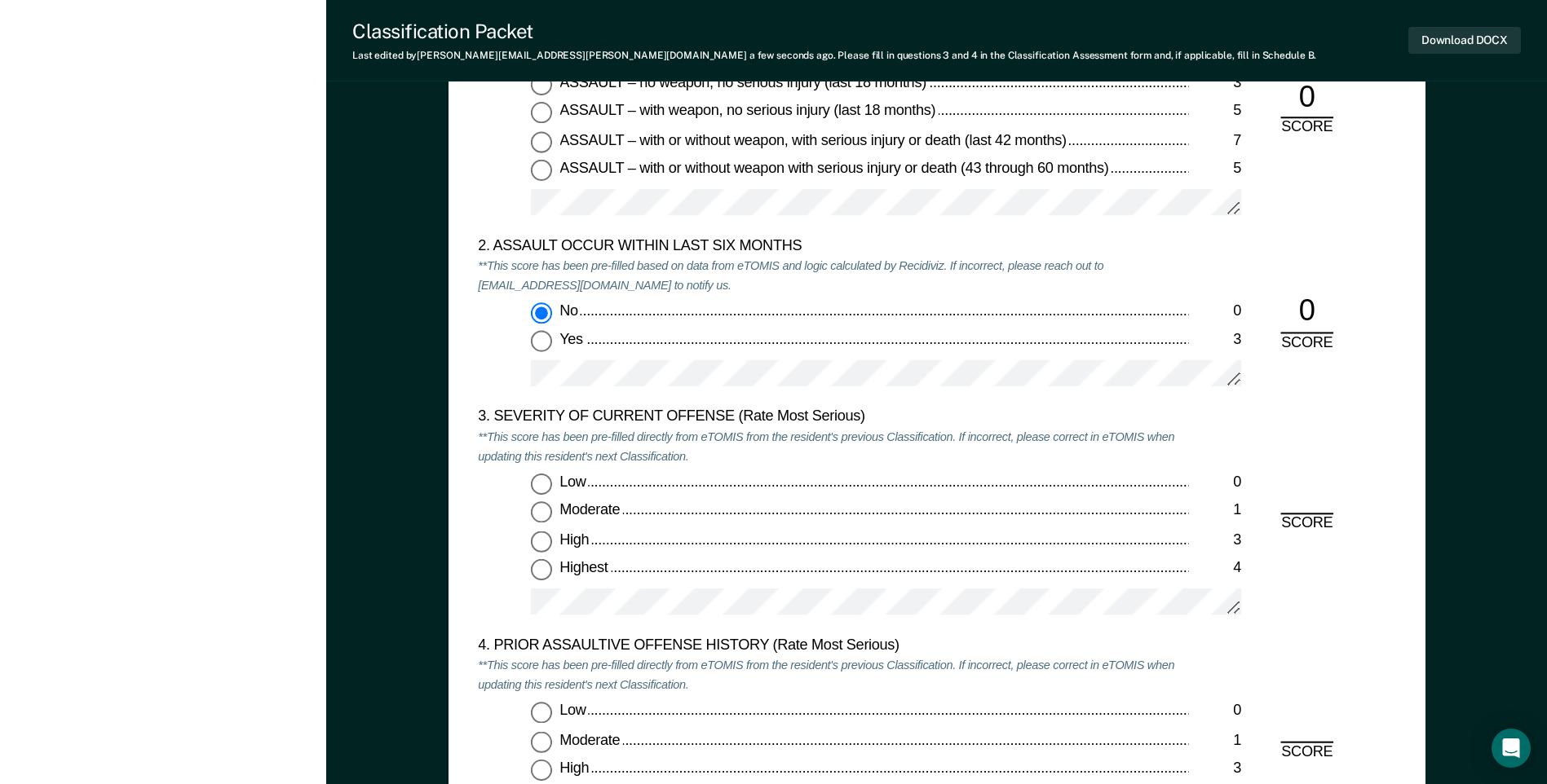
scroll to position [1875, 0]
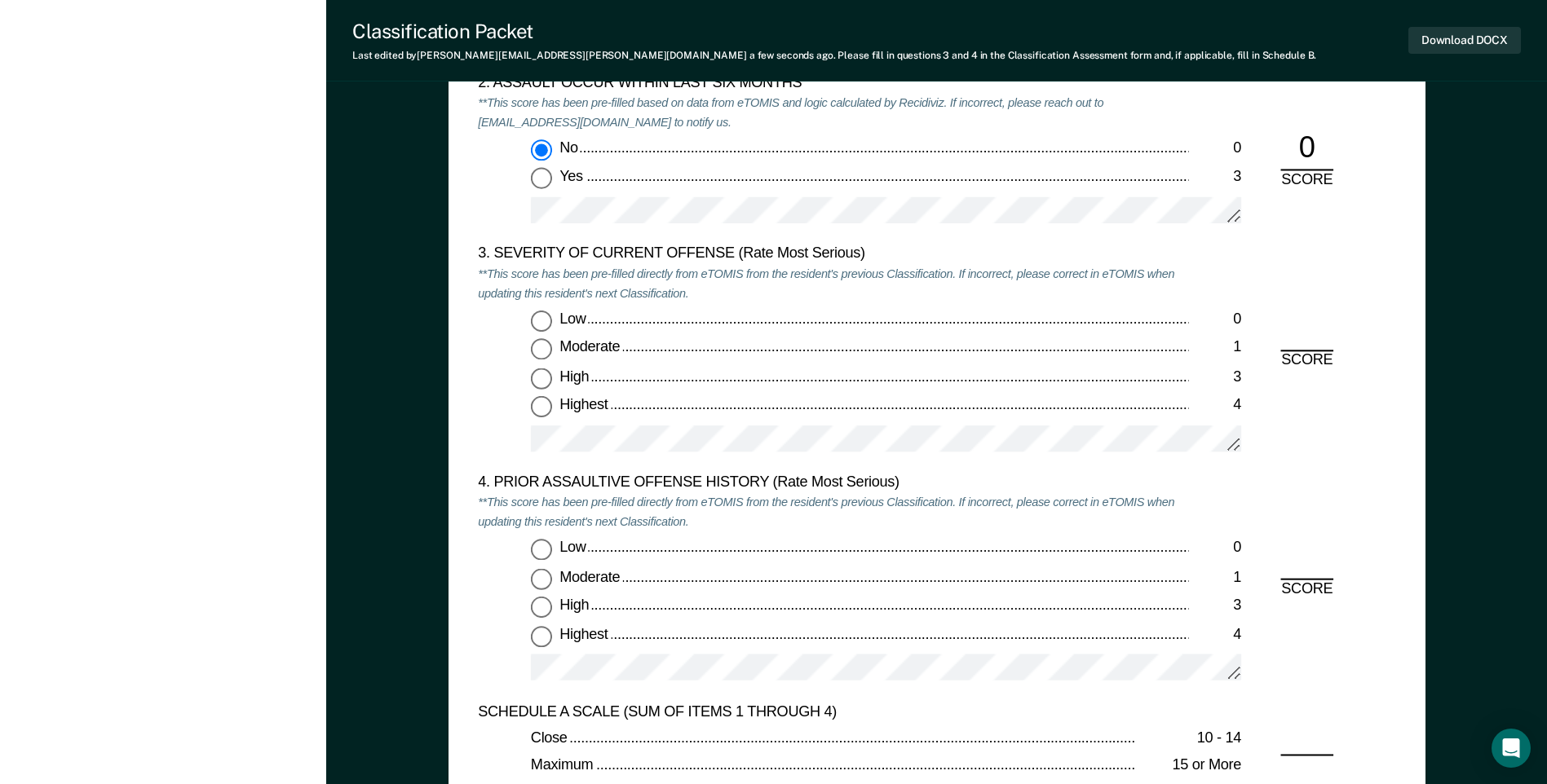
click at [541, 319] on input "Low 0" at bounding box center [541, 321] width 21 height 21
type textarea "x"
radio input "true"
click at [545, 636] on input "Highest 4" at bounding box center [541, 635] width 21 height 21
type textarea "x"
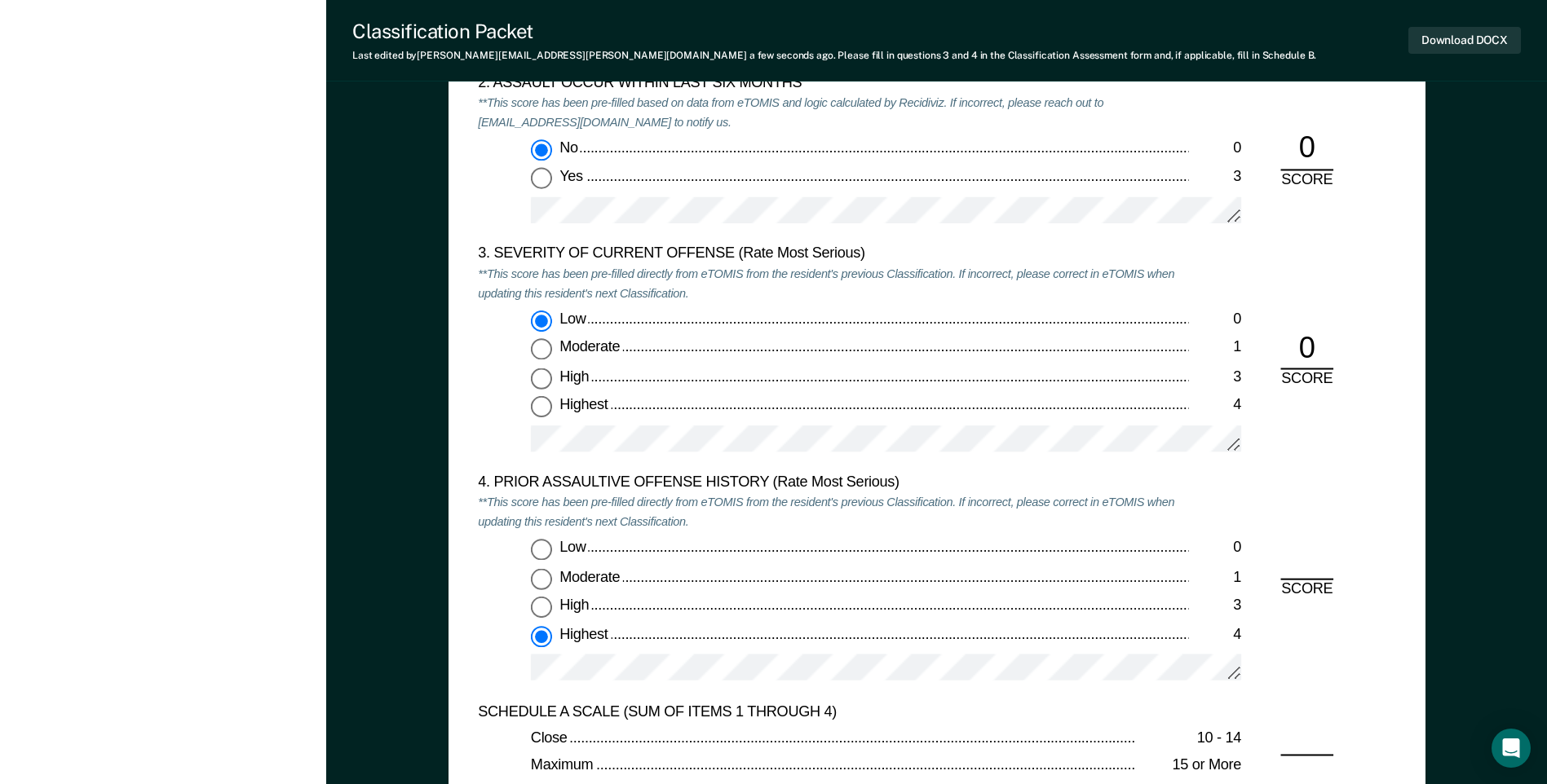
radio input "true"
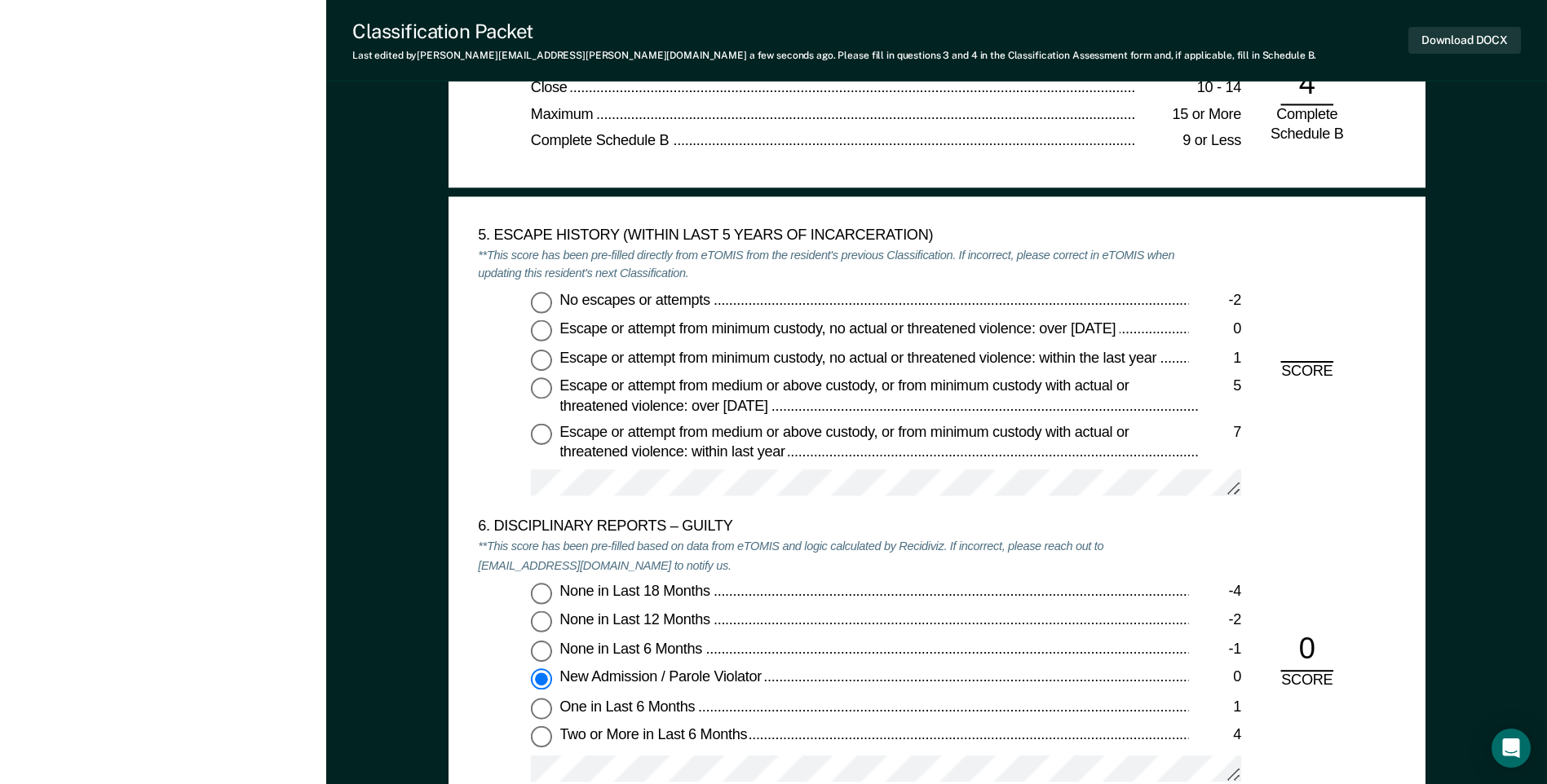
scroll to position [2527, 0]
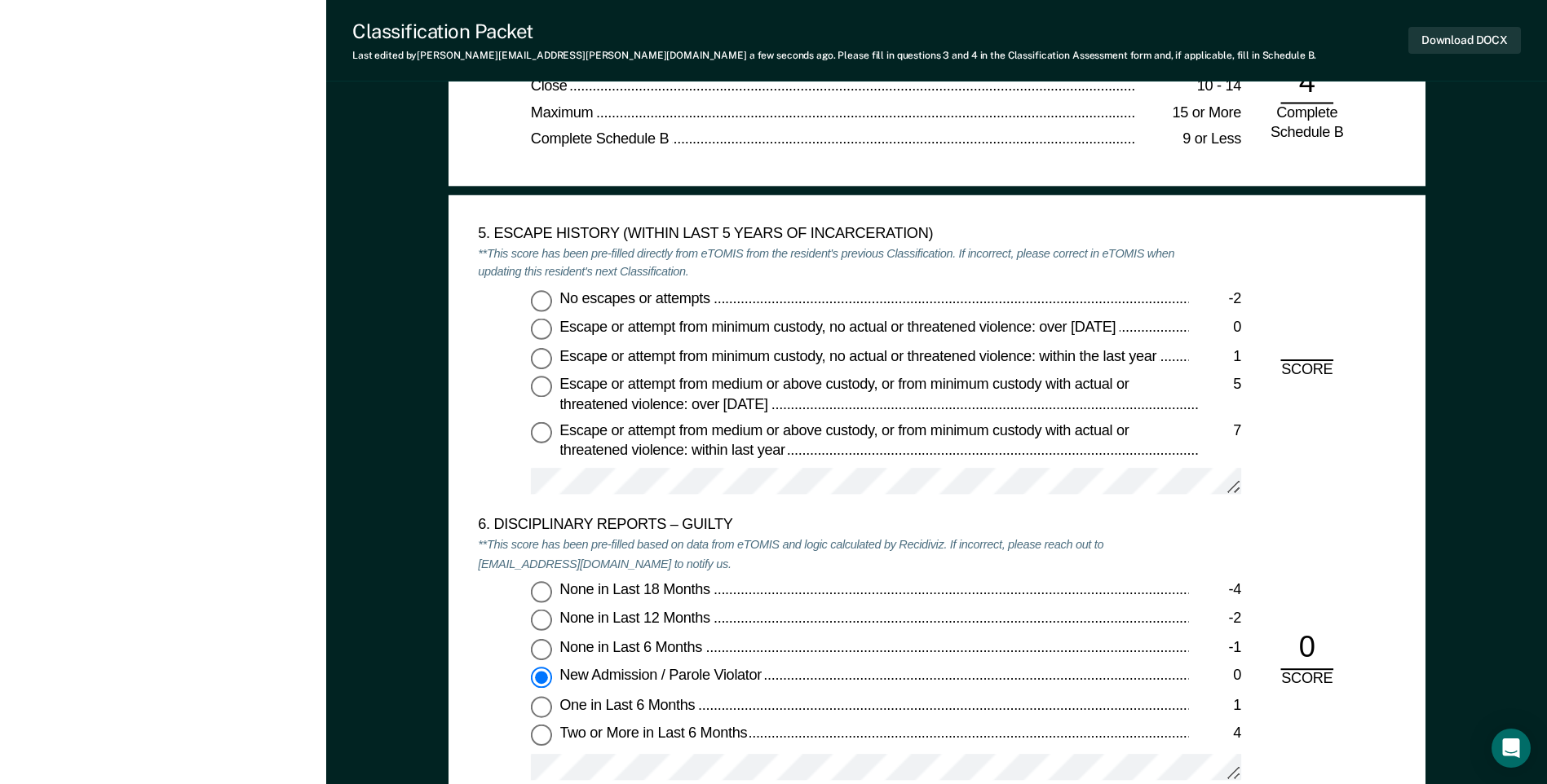
click at [544, 300] on input "No escapes or attempts -2" at bounding box center [541, 300] width 21 height 21
type textarea "x"
radio input "true"
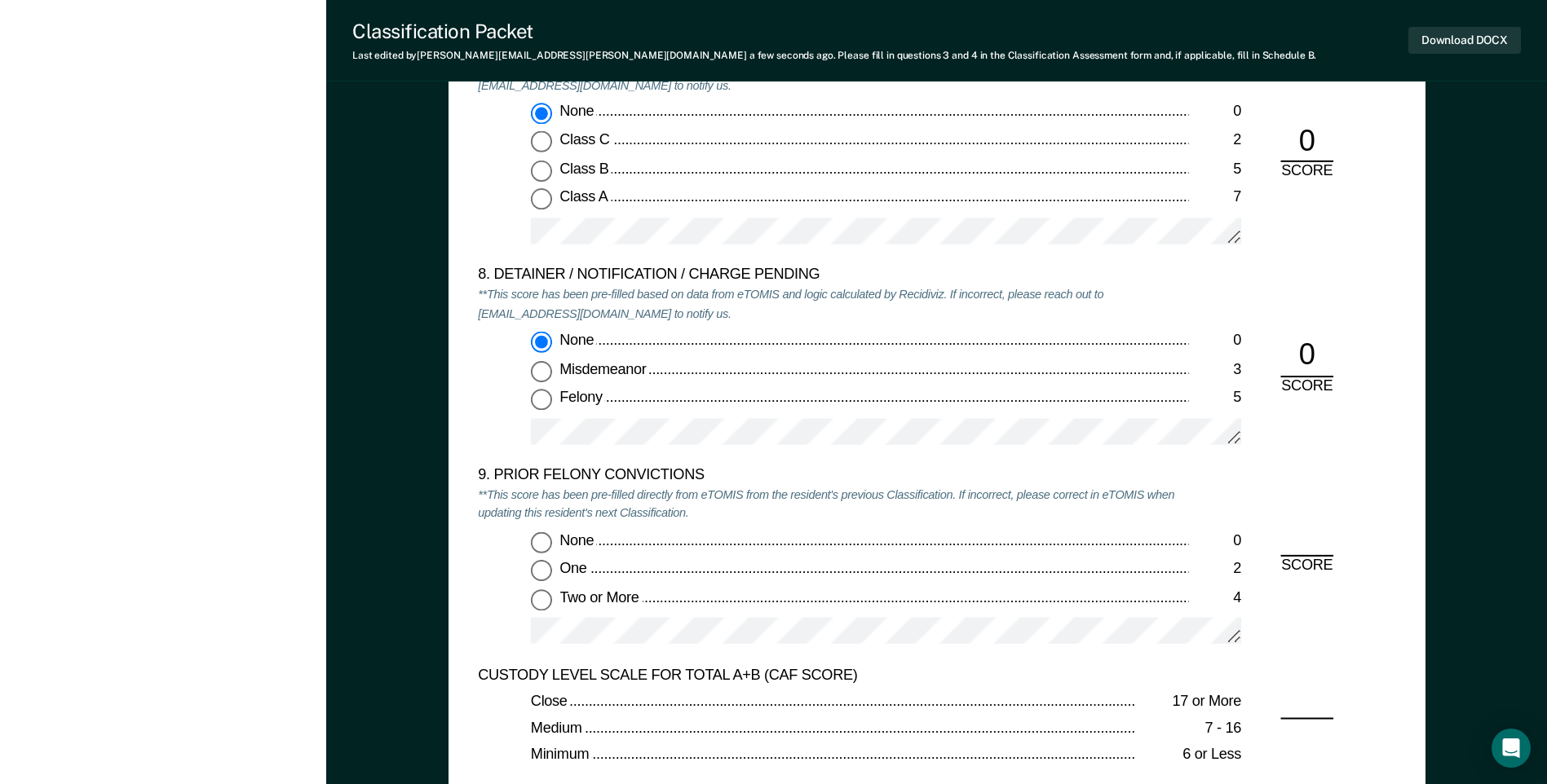
scroll to position [3423, 0]
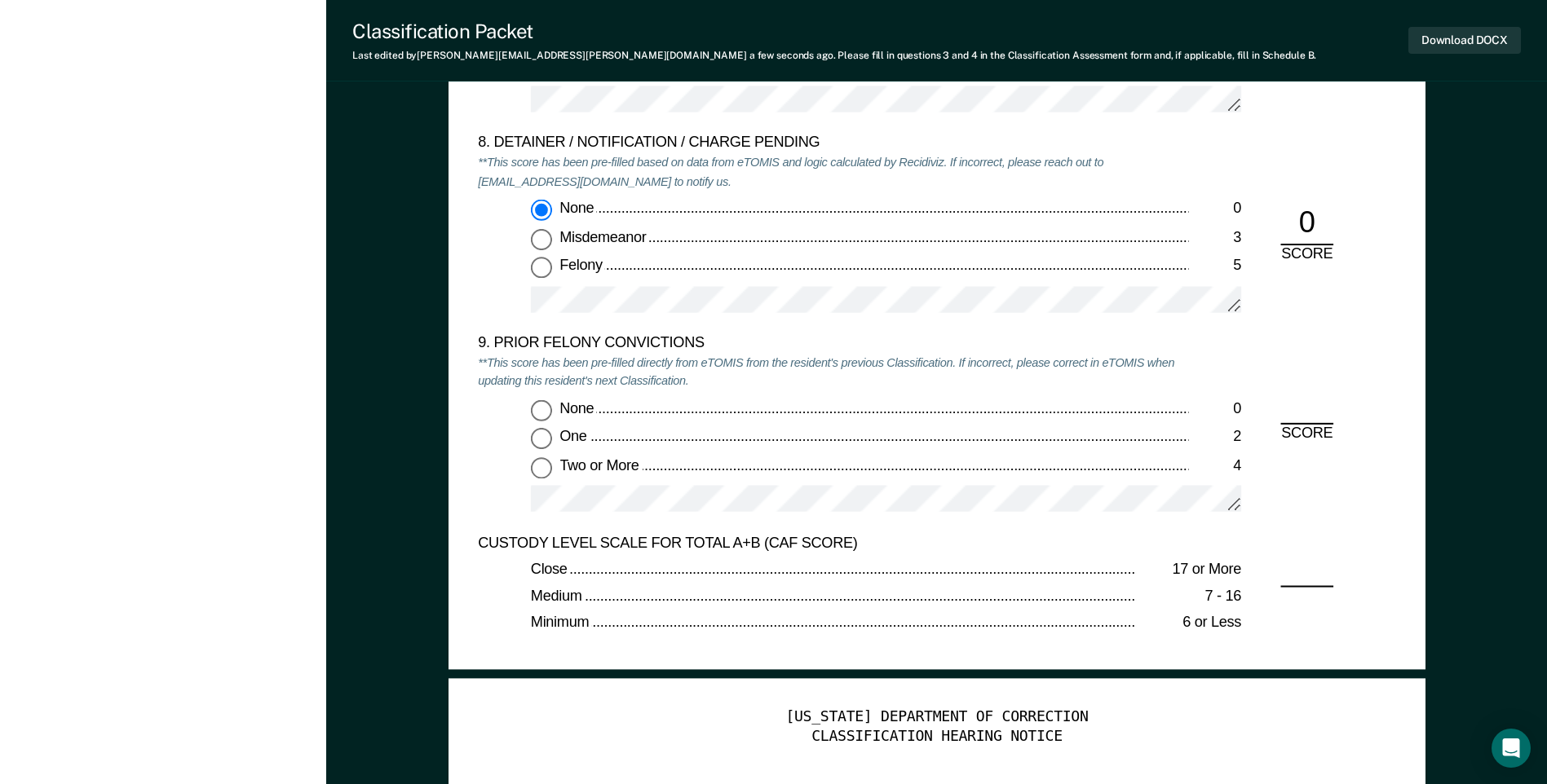
click at [541, 436] on input "One 2" at bounding box center [541, 438] width 21 height 21
type textarea "x"
radio input "true"
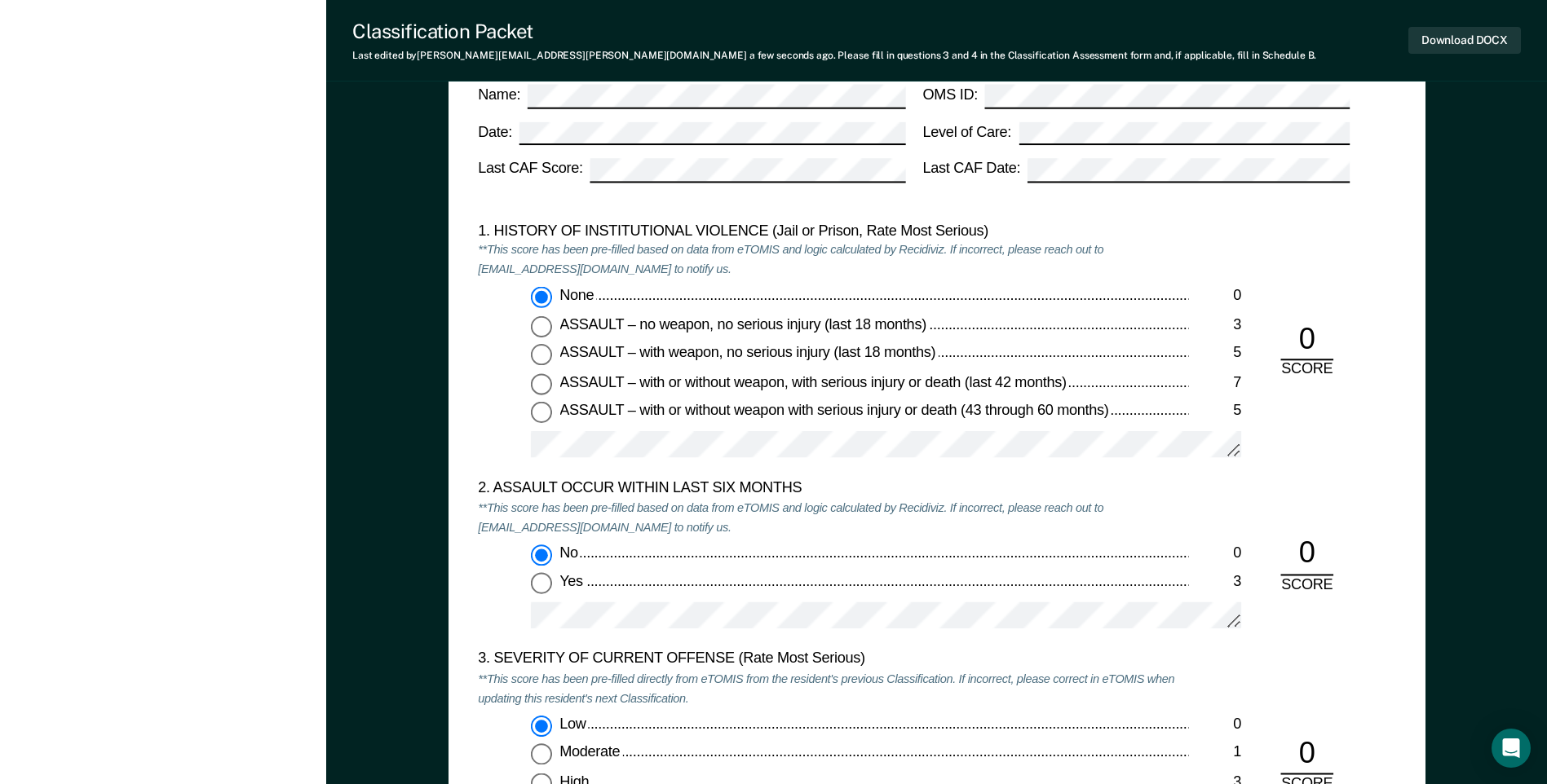
scroll to position [1467, 0]
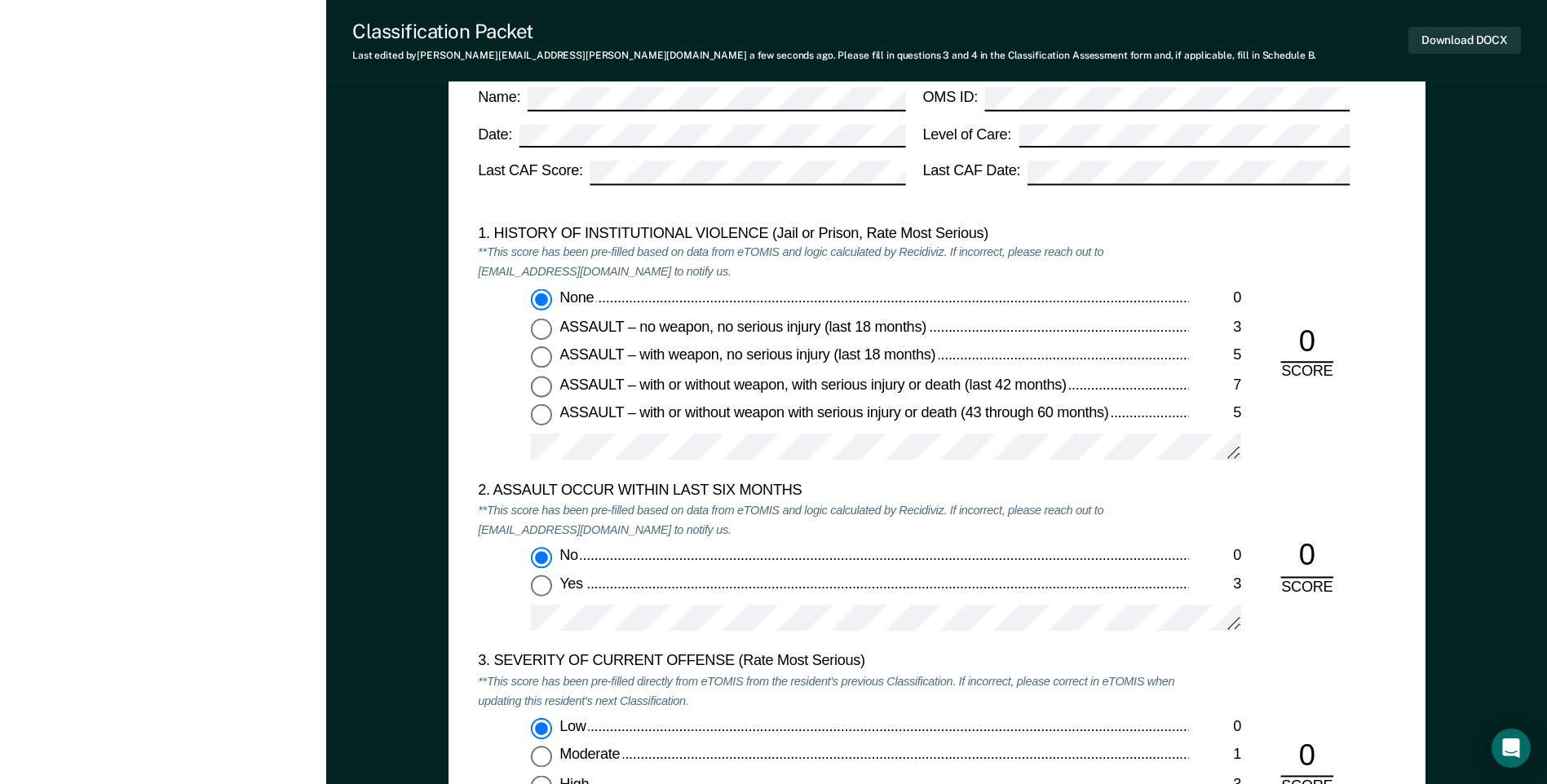
click at [1446, 40] on button "Download DOCX" at bounding box center [1465, 40] width 113 height 27
click at [1043, 398] on div "None 0 ASSAULT – no weapon, no serious injury (last 18 months) 3 ASSAULT – with…" at bounding box center [832, 381] width 710 height 185
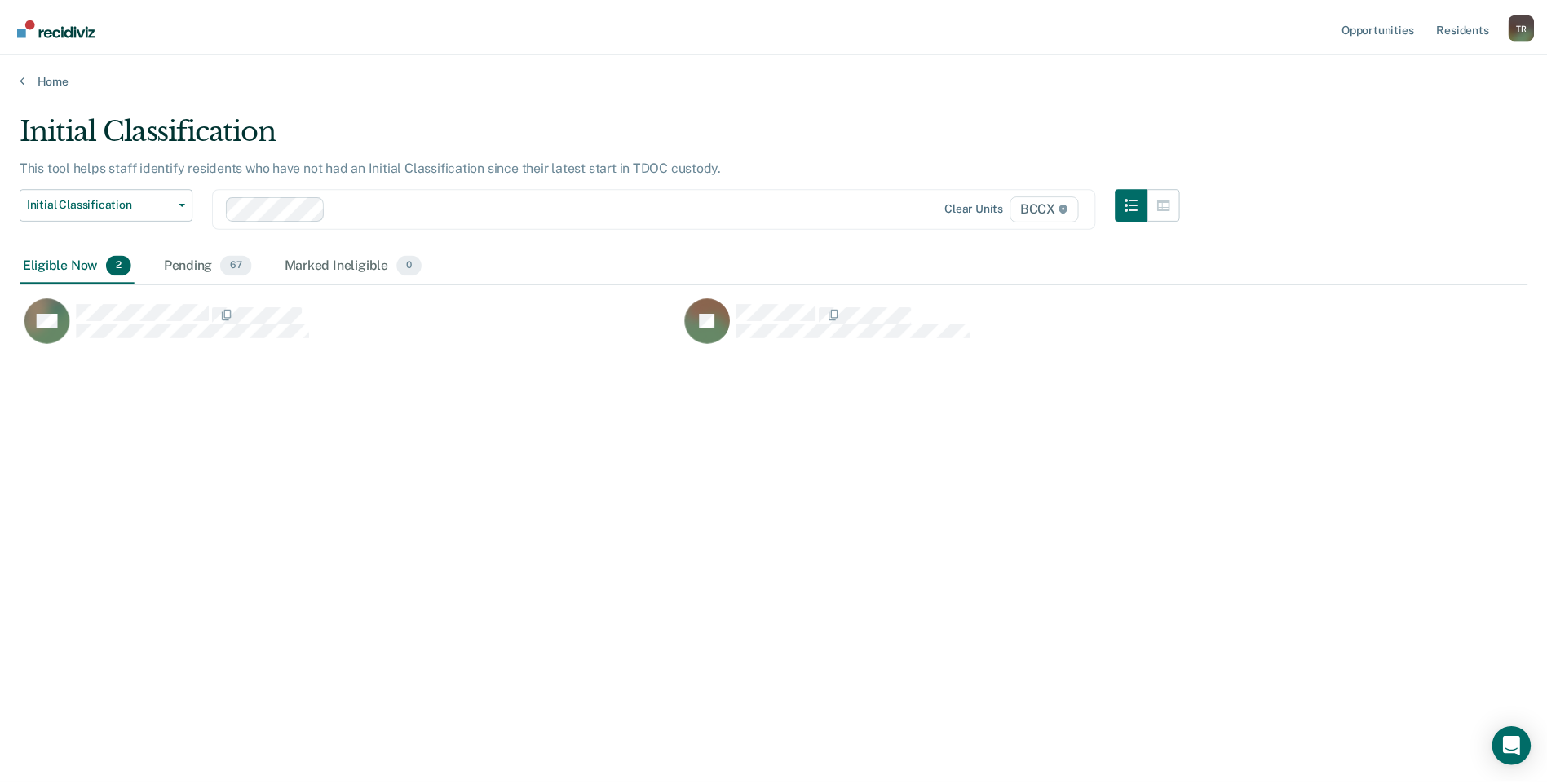
scroll to position [537, 1507]
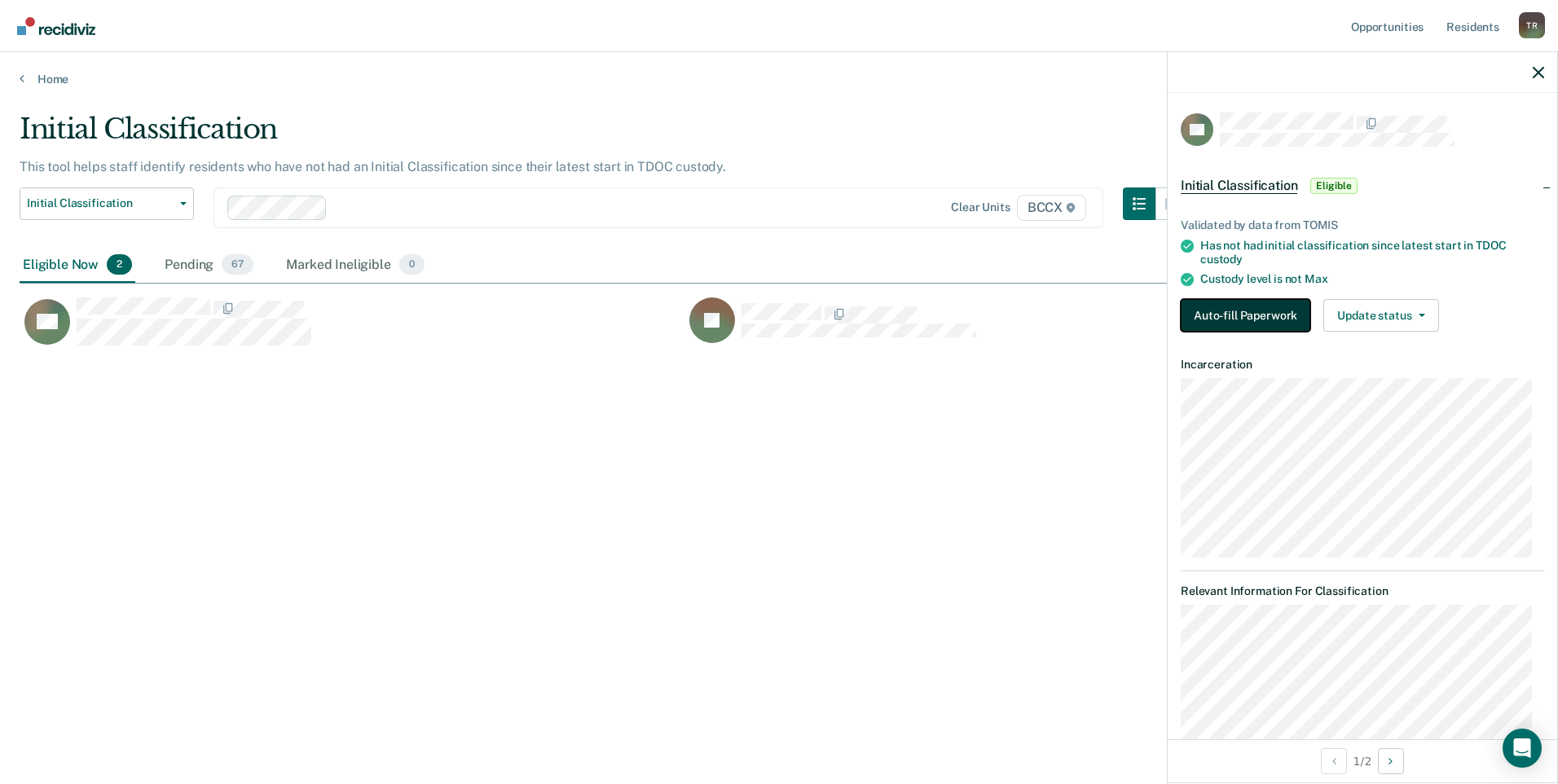
click at [1244, 317] on button "Auto-fill Paperwork" at bounding box center [1245, 315] width 129 height 33
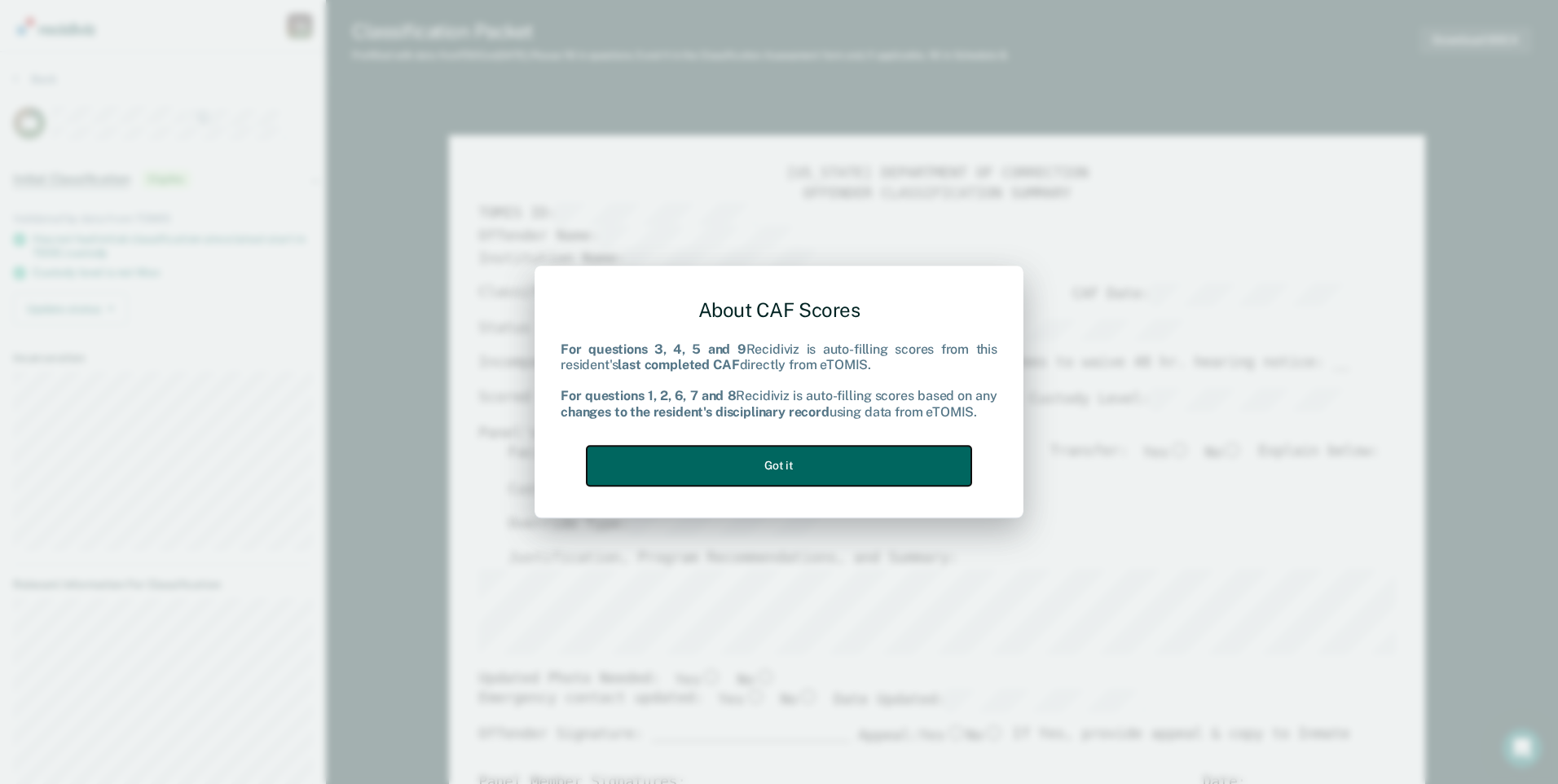
click at [882, 465] on button "Got it" at bounding box center [779, 466] width 385 height 40
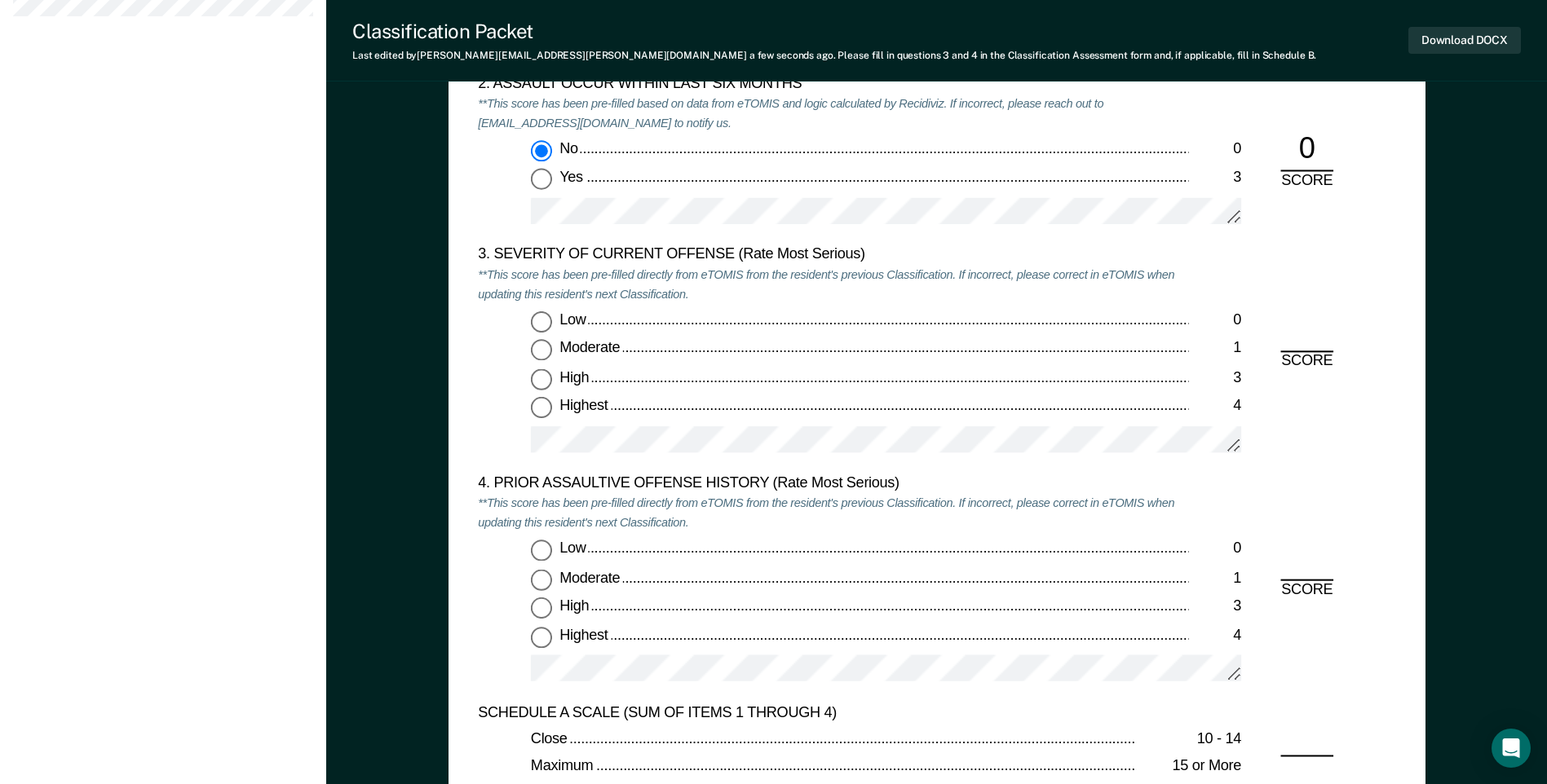
scroll to position [1875, 0]
click at [535, 345] on input "Moderate 1" at bounding box center [541, 349] width 21 height 21
type textarea "x"
radio input "true"
click at [546, 552] on input "Low 0" at bounding box center [541, 550] width 21 height 21
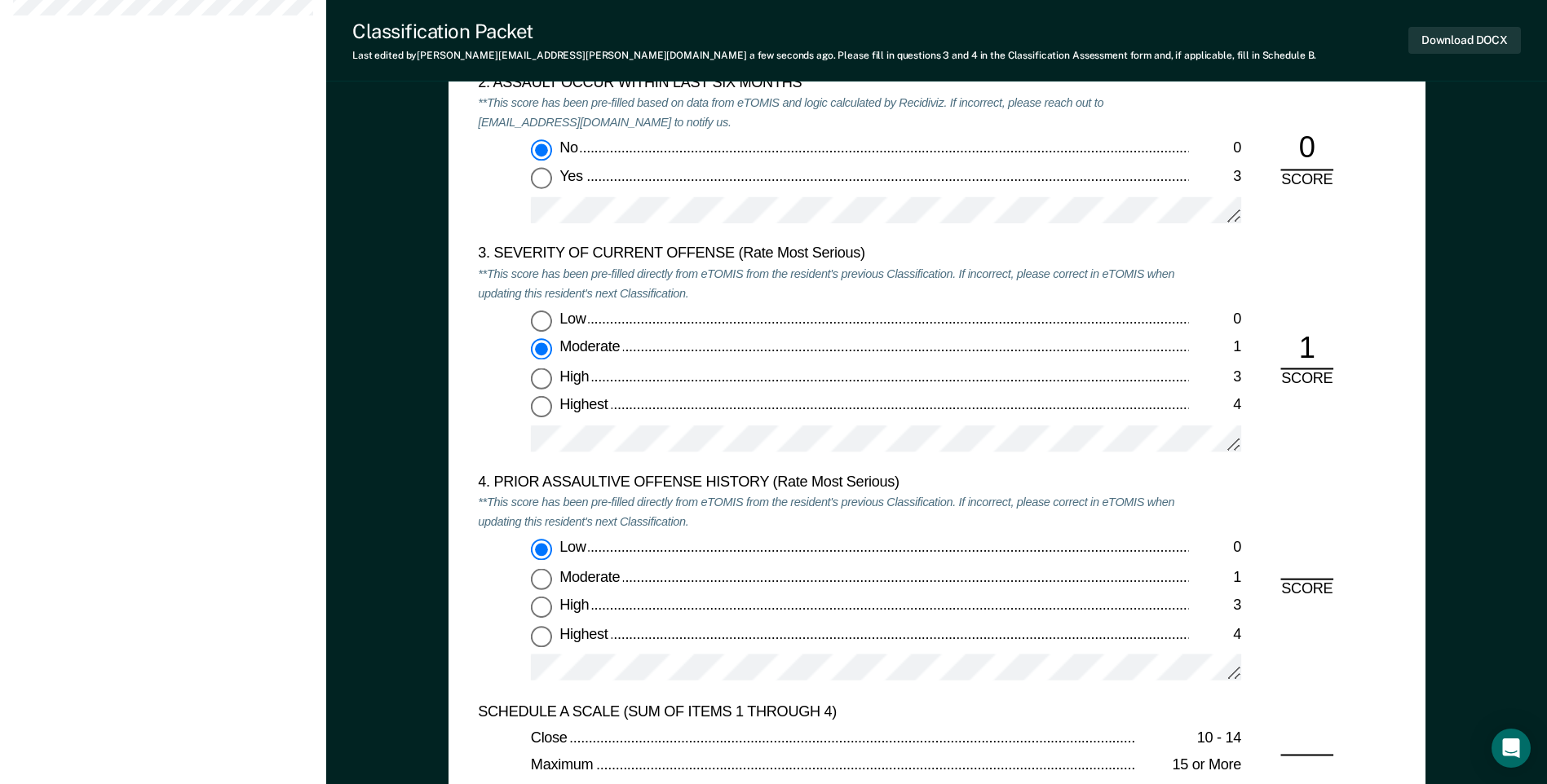
type textarea "x"
radio input "true"
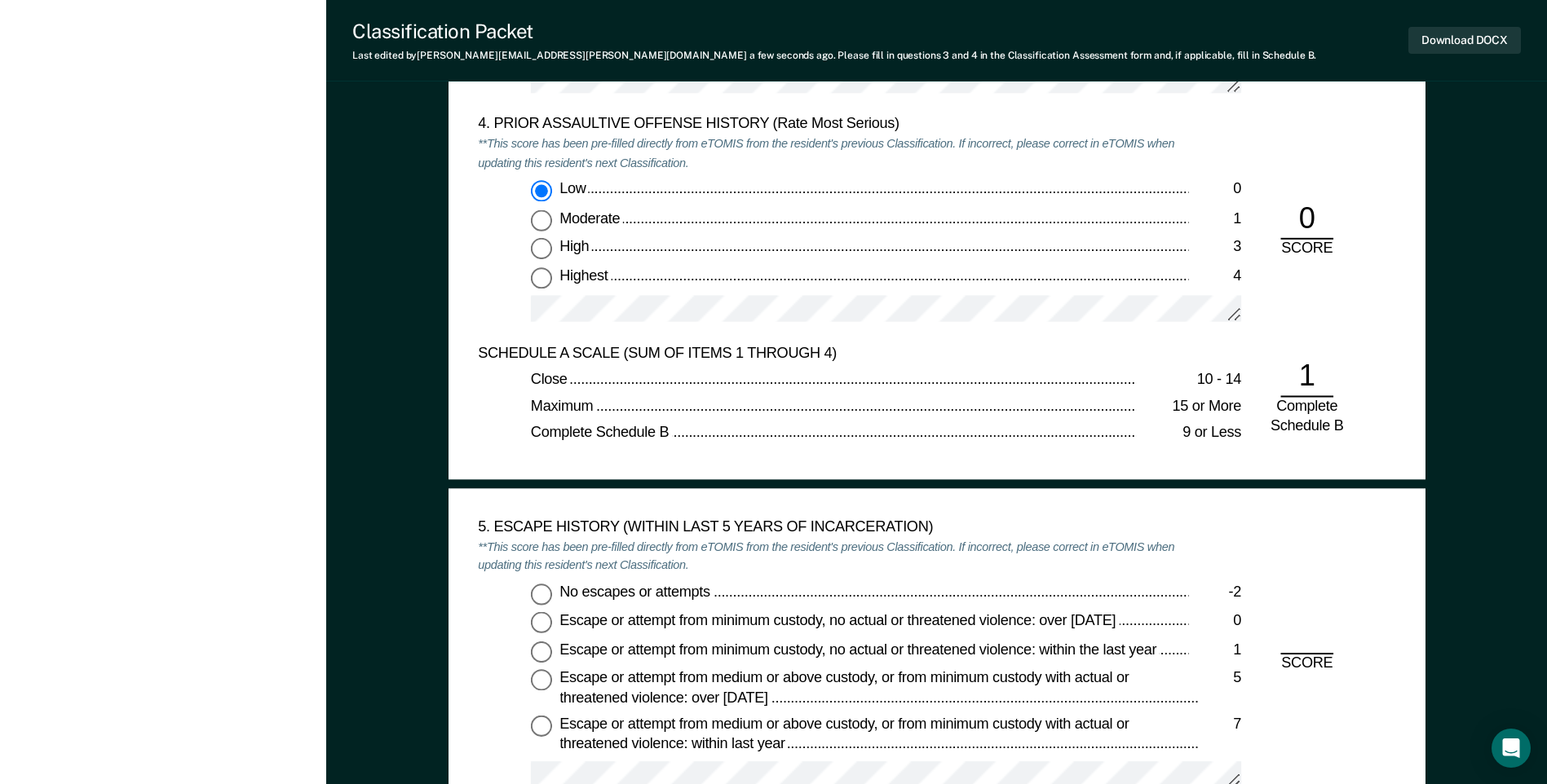
scroll to position [2364, 0]
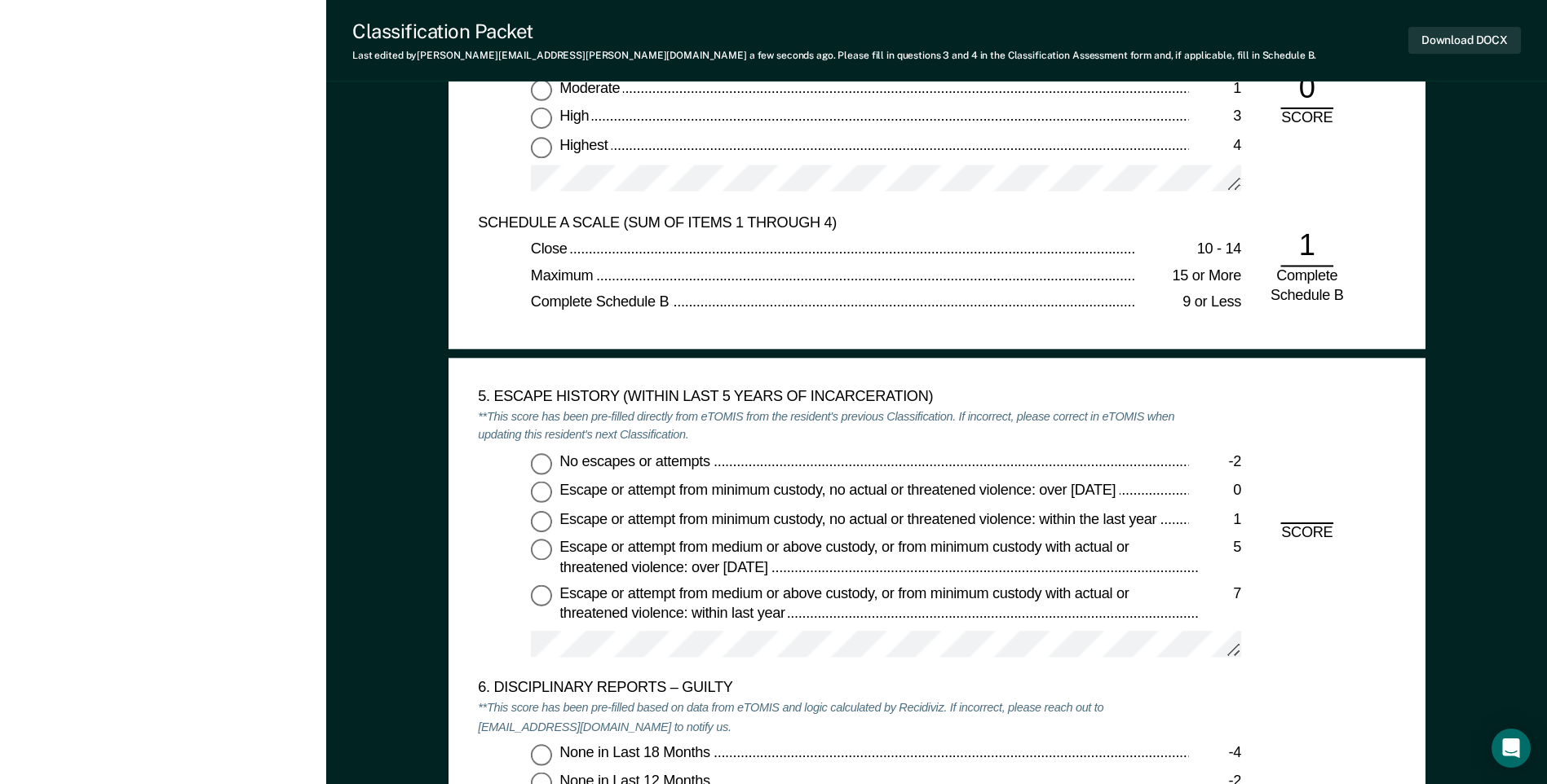
click at [536, 466] on input "No escapes or attempts -2" at bounding box center [541, 463] width 21 height 21
type textarea "x"
radio input "true"
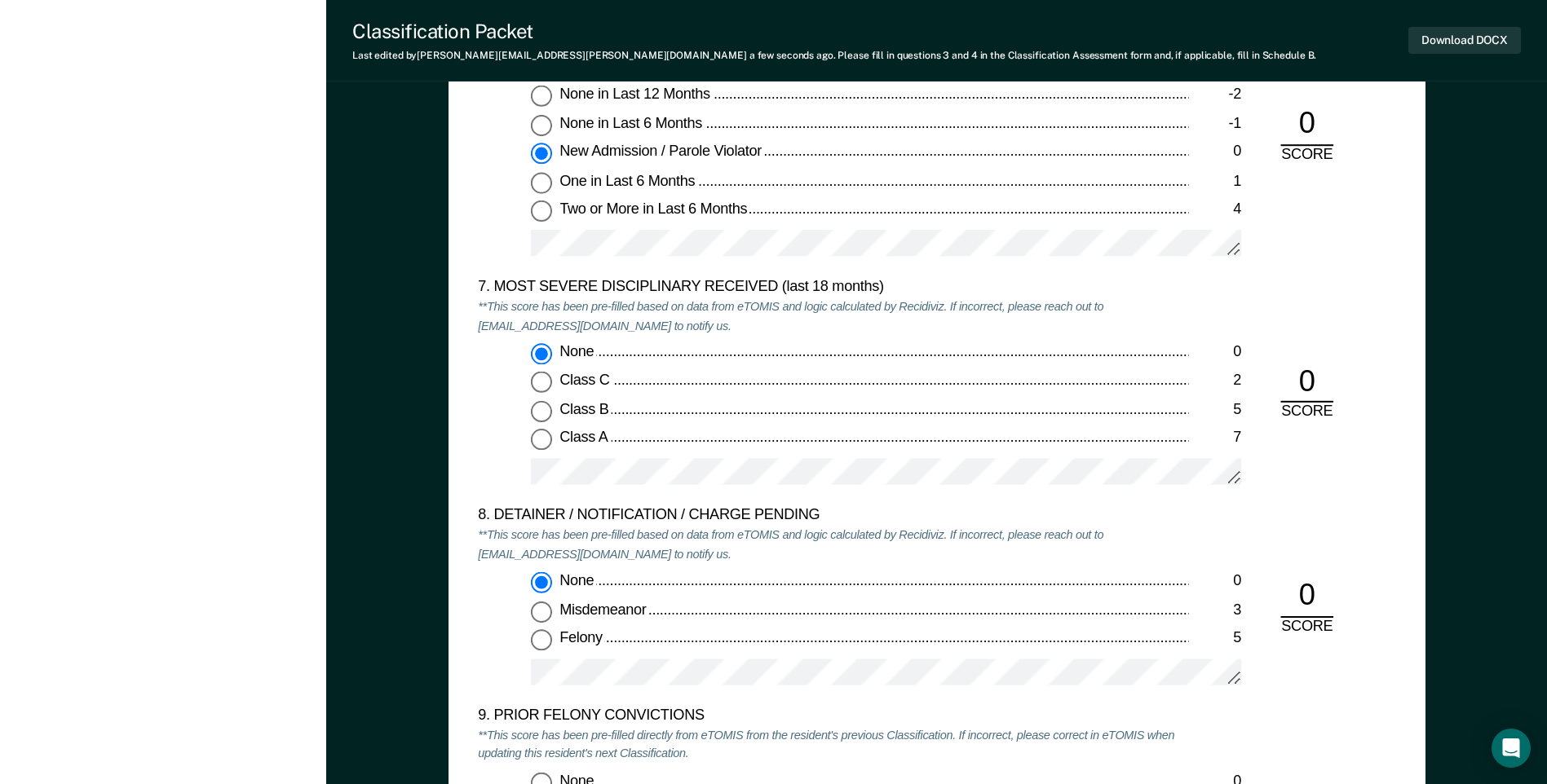
scroll to position [3179, 0]
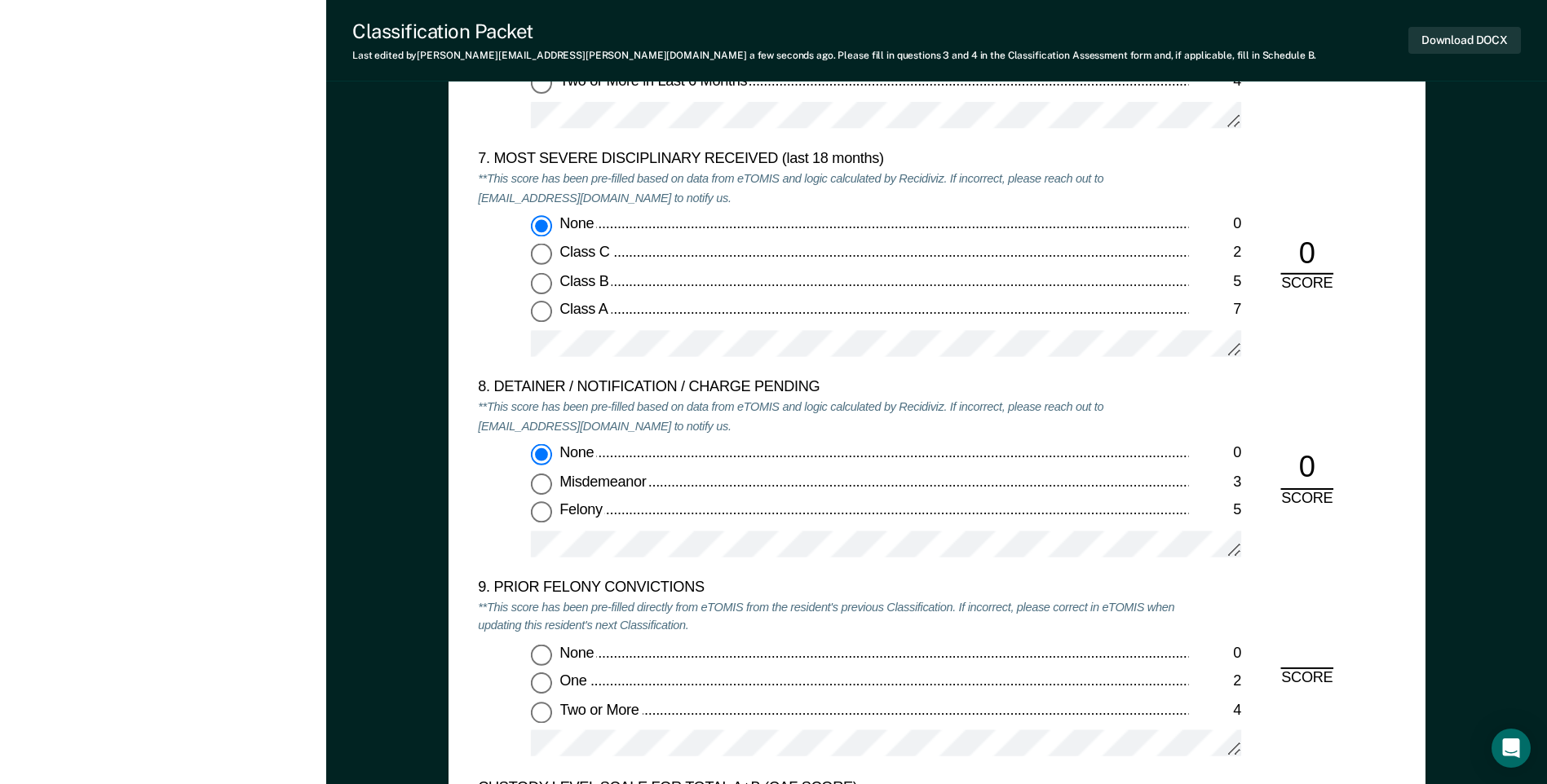
click at [548, 712] on input "Two or More 4" at bounding box center [541, 712] width 21 height 21
type textarea "x"
radio input "true"
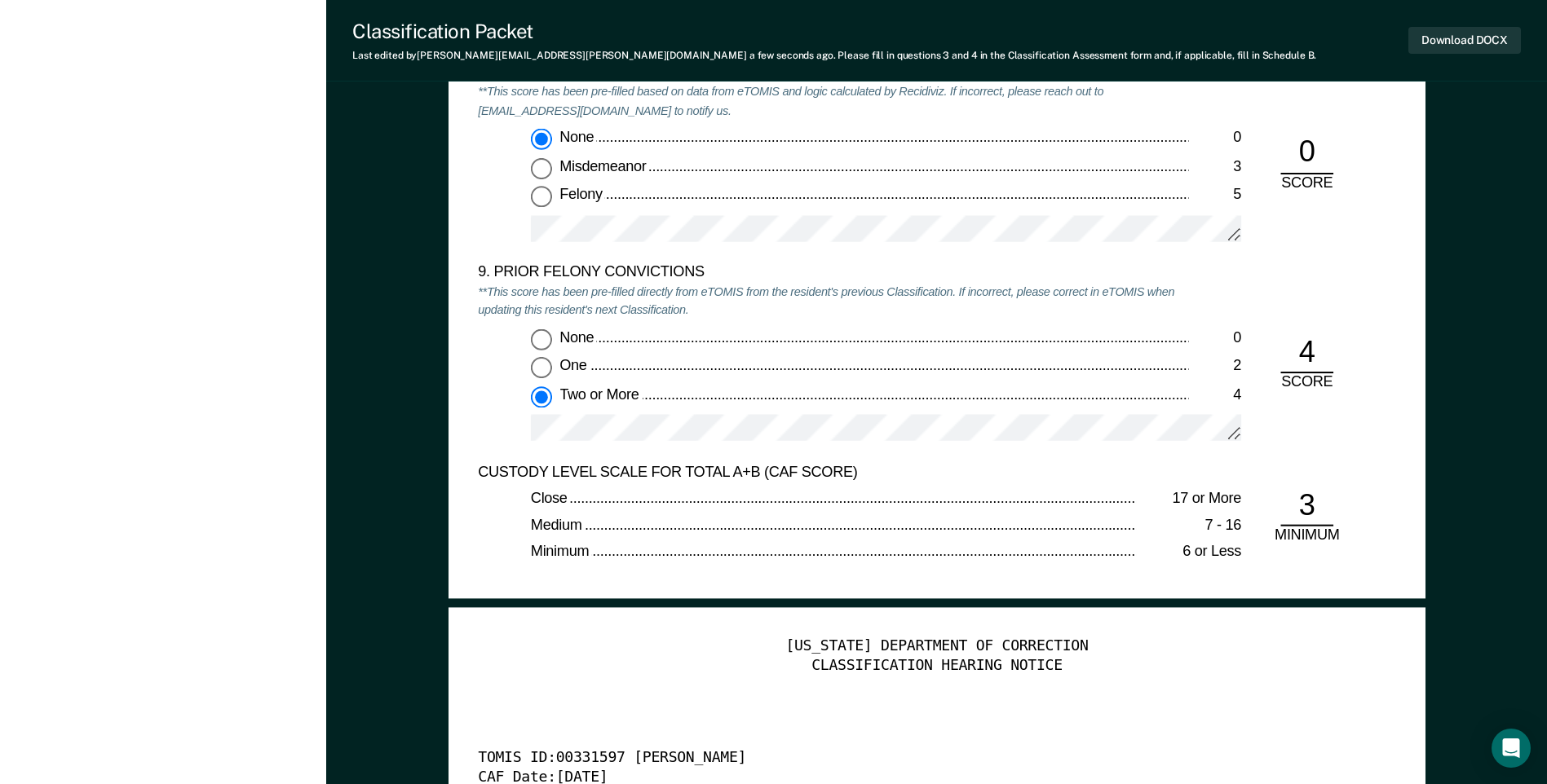
scroll to position [3260, 0]
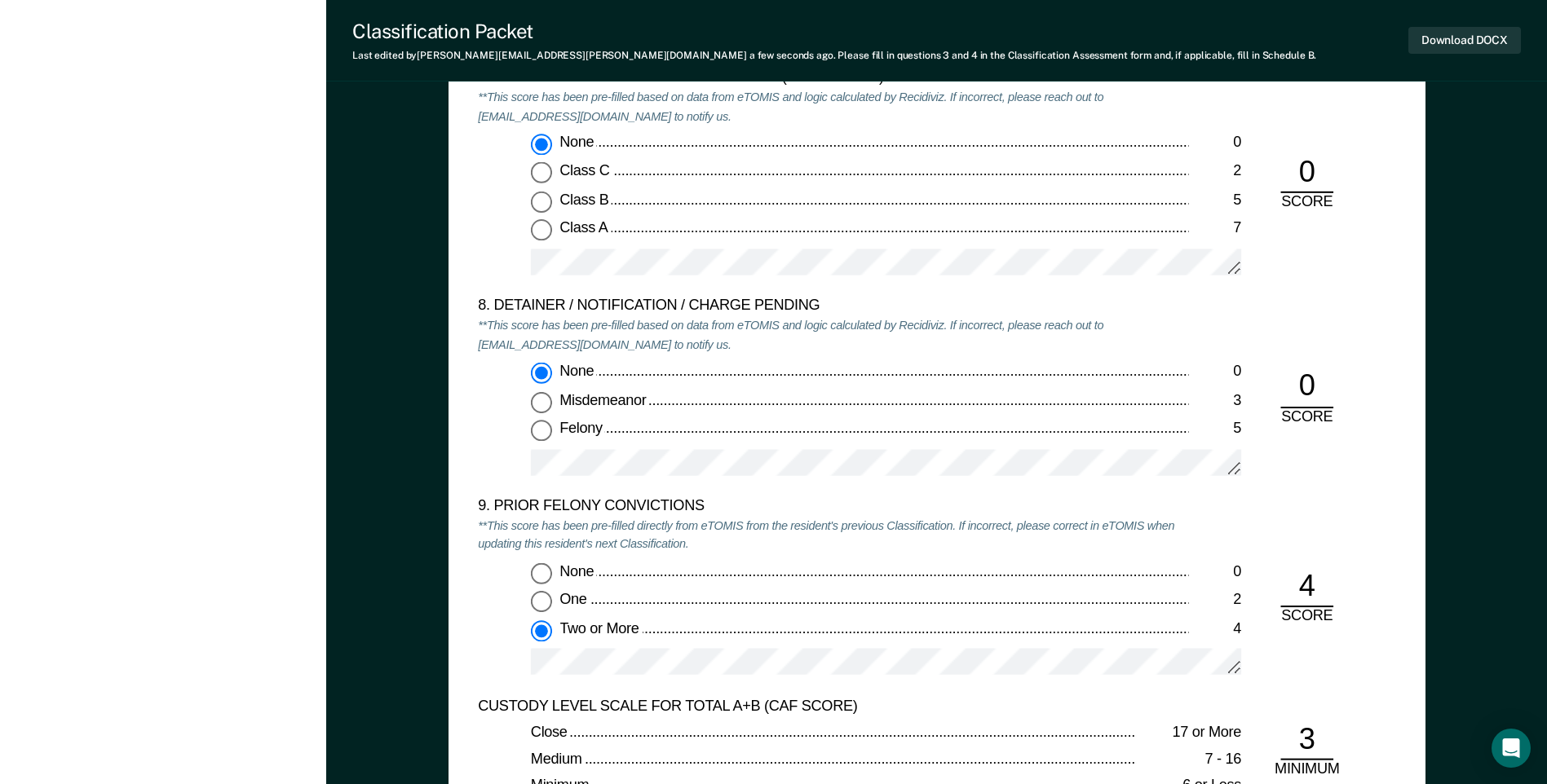
click at [1460, 45] on button "Download DOCX" at bounding box center [1465, 40] width 113 height 27
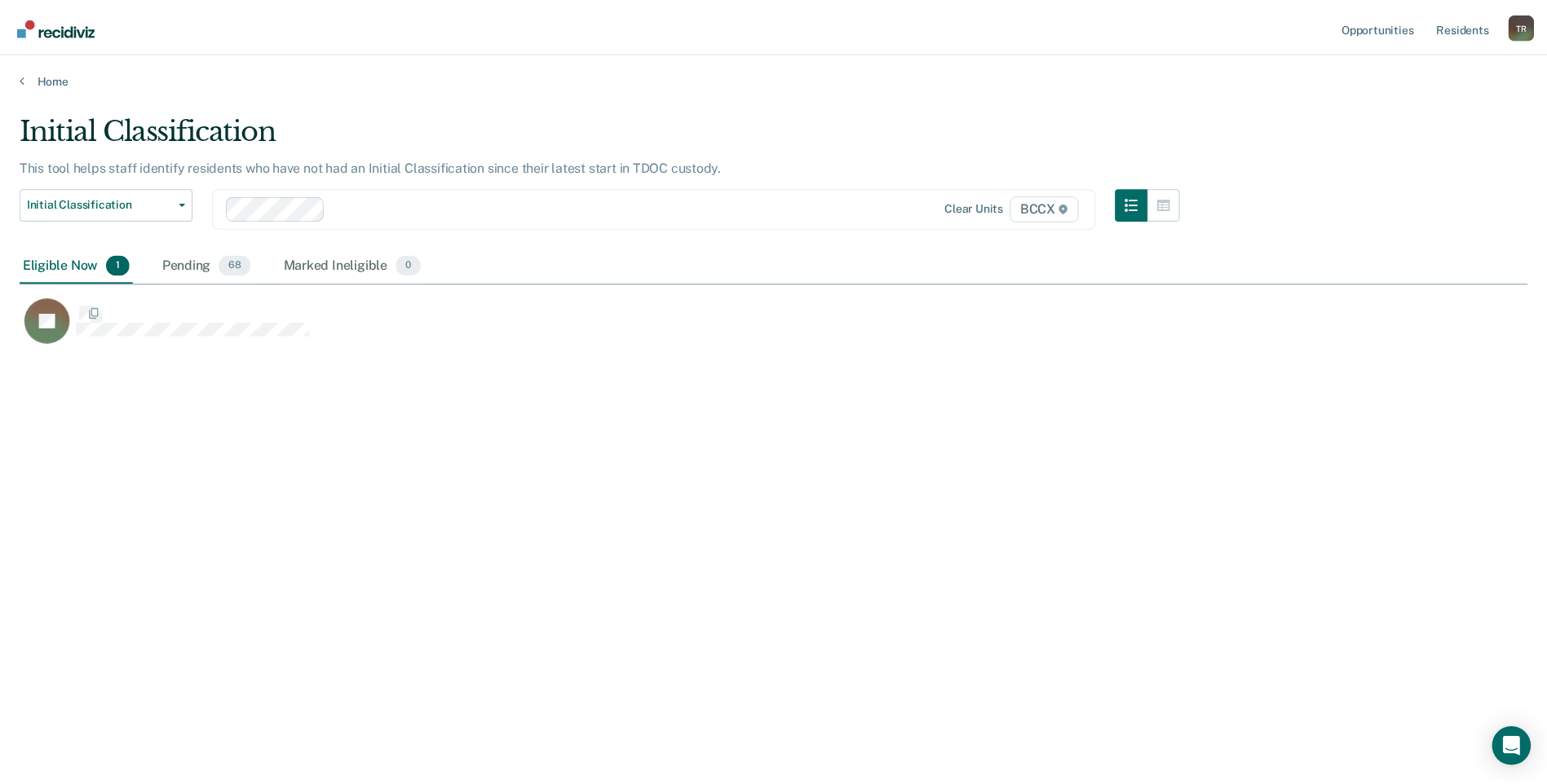
scroll to position [537, 1507]
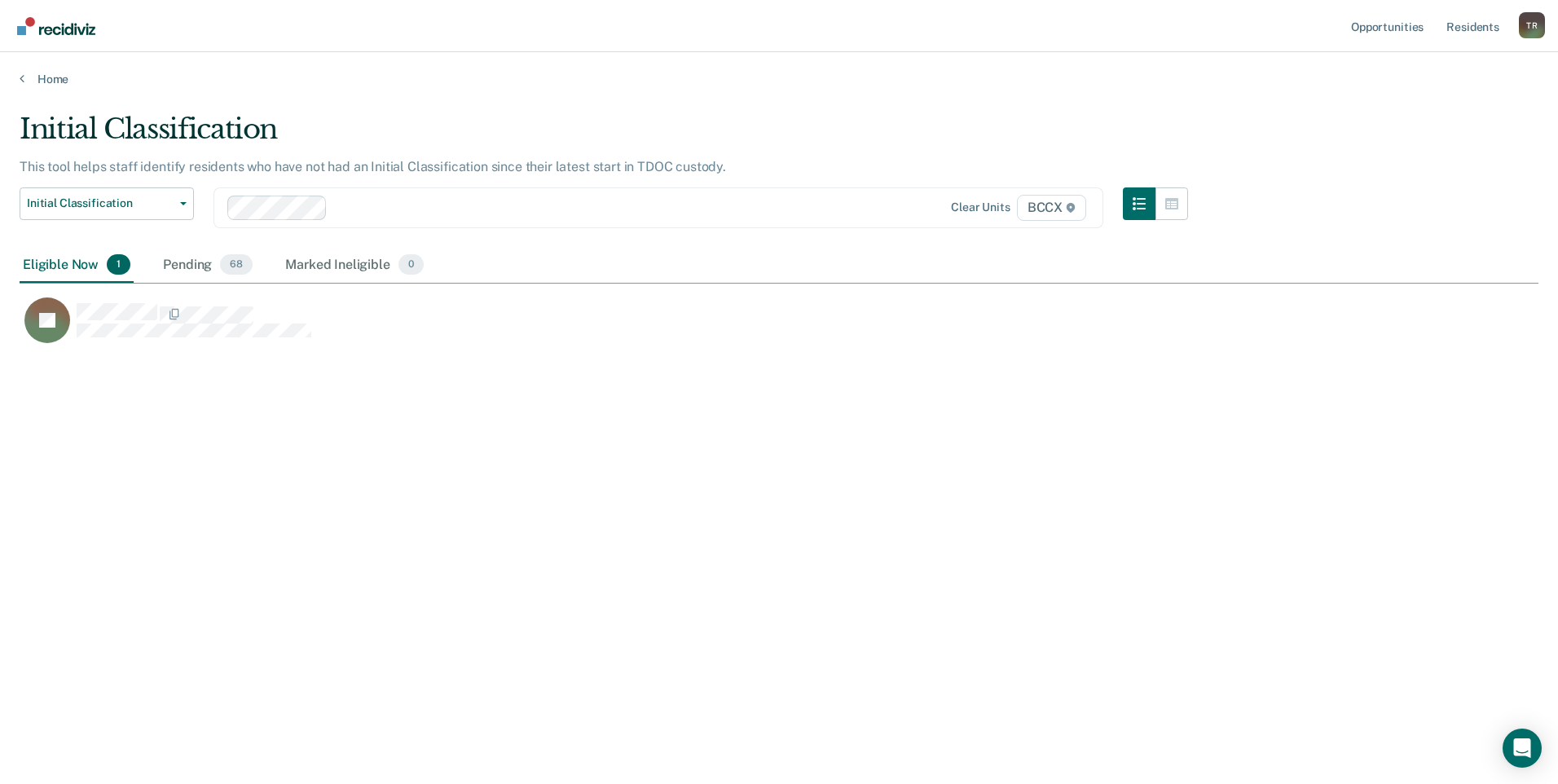
click at [691, 548] on div "Initial Classification This tool helps staff identify residents who have not ha…" at bounding box center [779, 387] width 1519 height 550
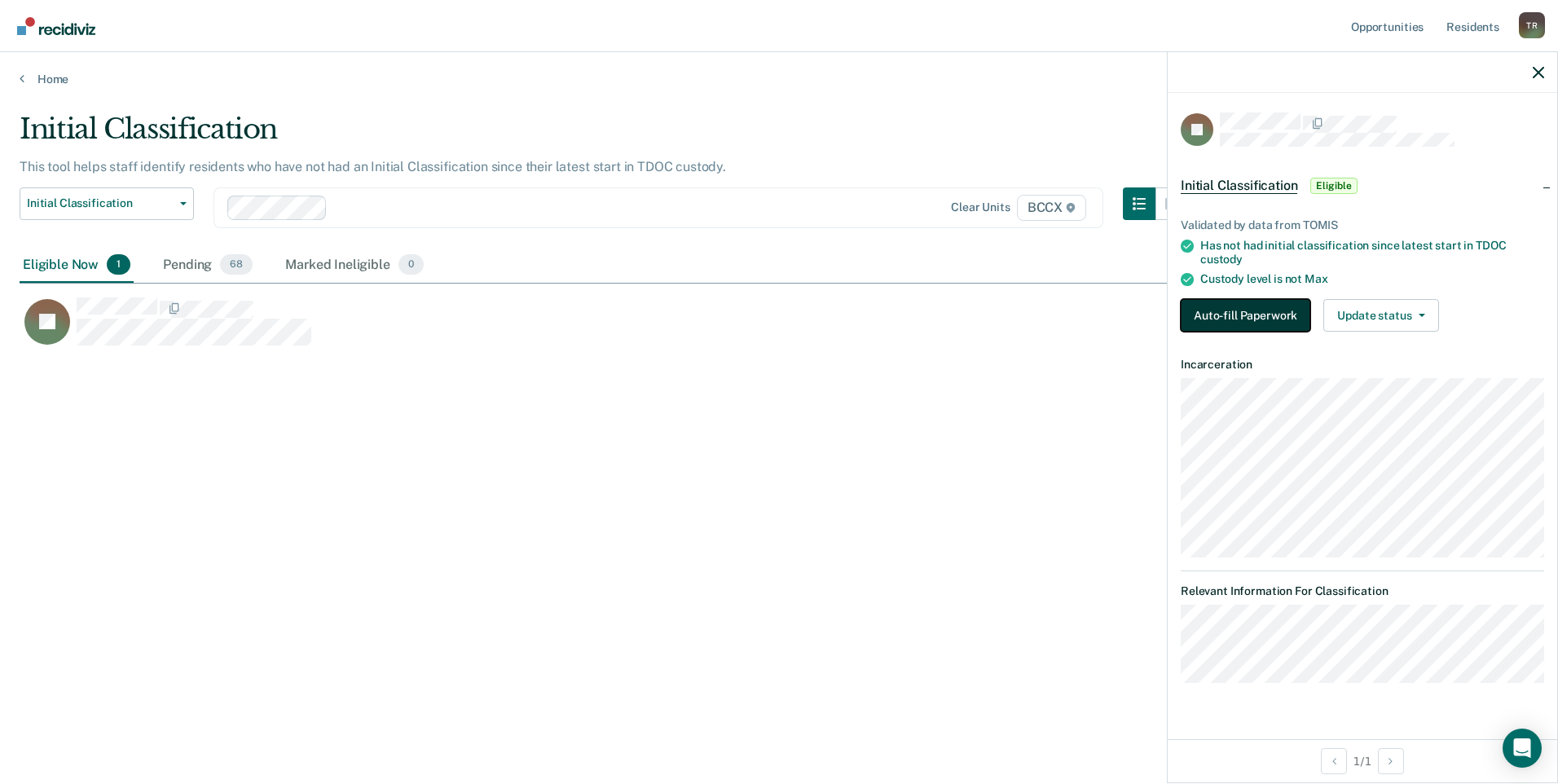
click at [1216, 307] on button "Auto-fill Paperwork" at bounding box center [1245, 315] width 129 height 33
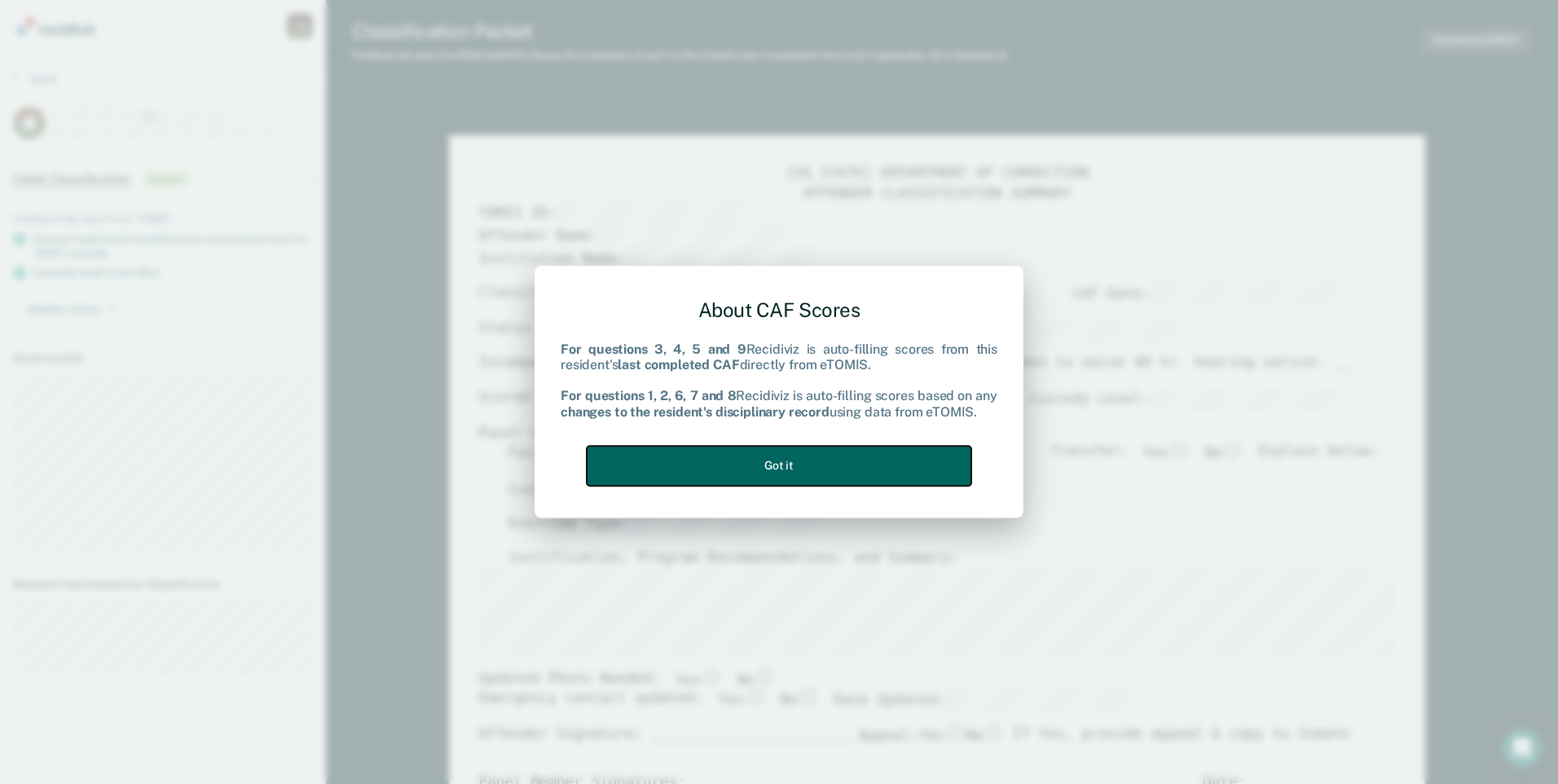
click at [921, 461] on button "Got it" at bounding box center [779, 466] width 385 height 40
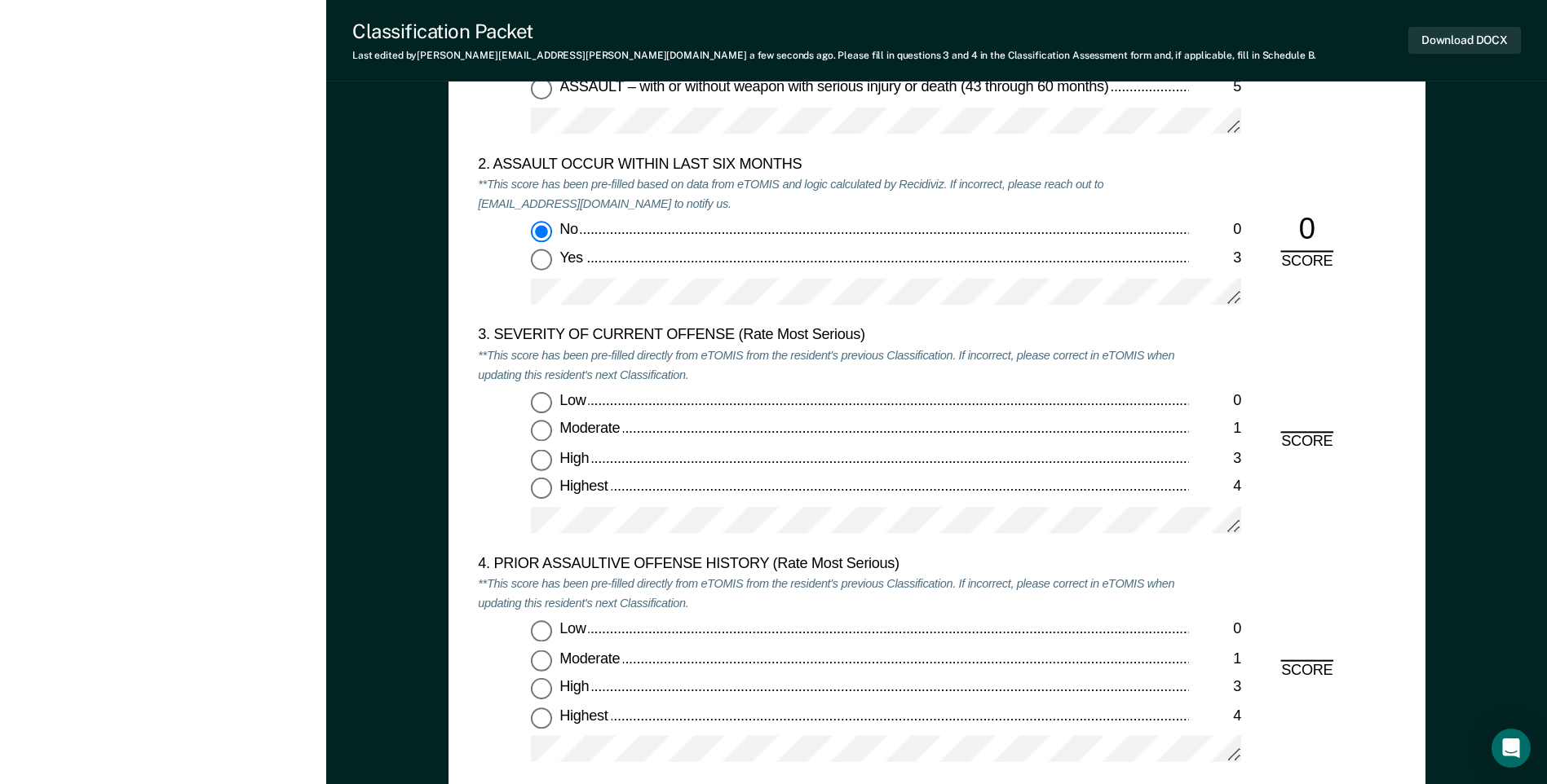
scroll to position [1956, 0]
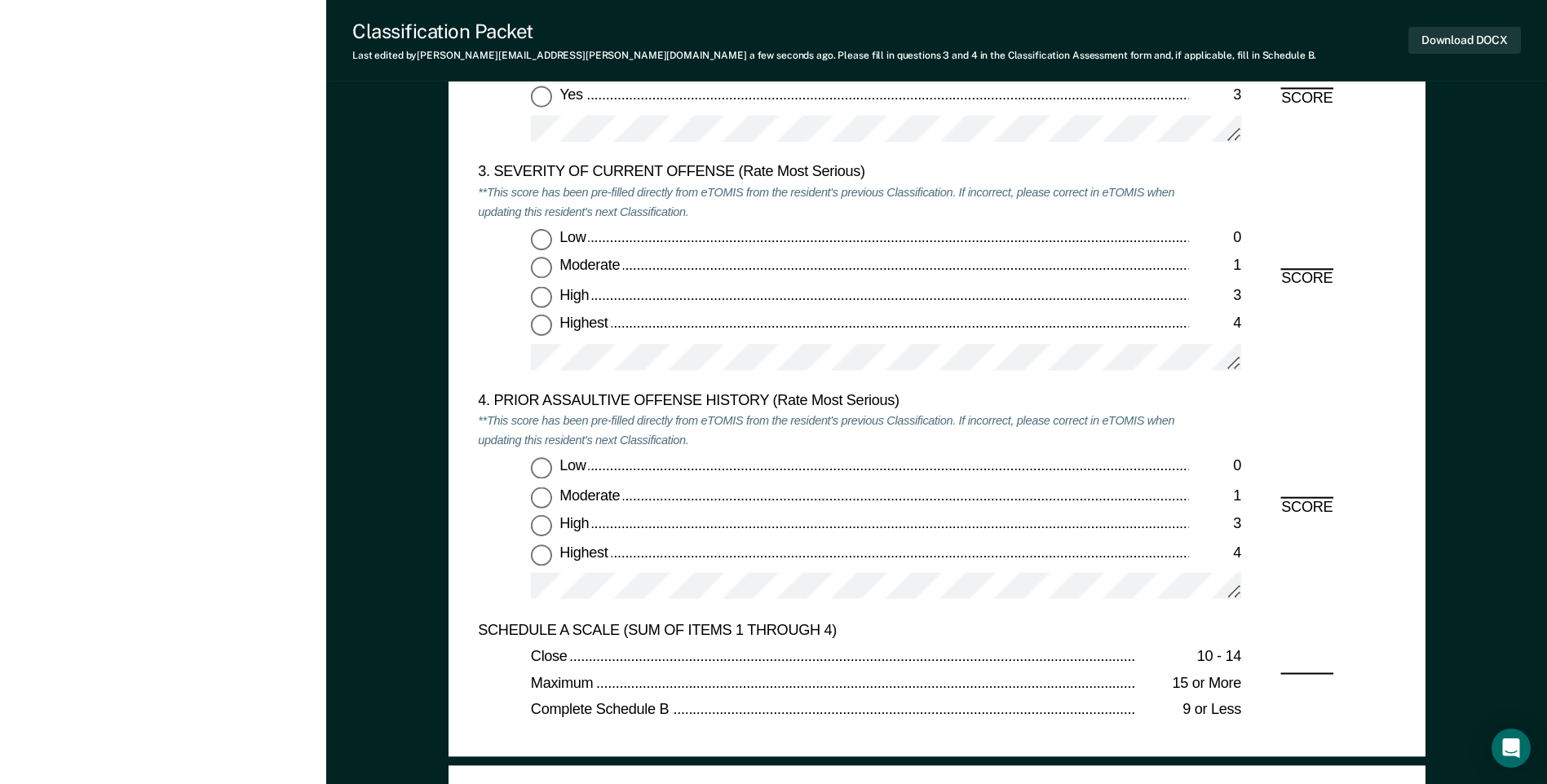
click at [548, 238] on input "Low 0" at bounding box center [541, 239] width 21 height 21
type textarea "x"
radio input "true"
drag, startPoint x: 544, startPoint y: 466, endPoint x: 556, endPoint y: 468, distance: 12.2
click at [545, 467] on input "Low 0" at bounding box center [541, 468] width 21 height 21
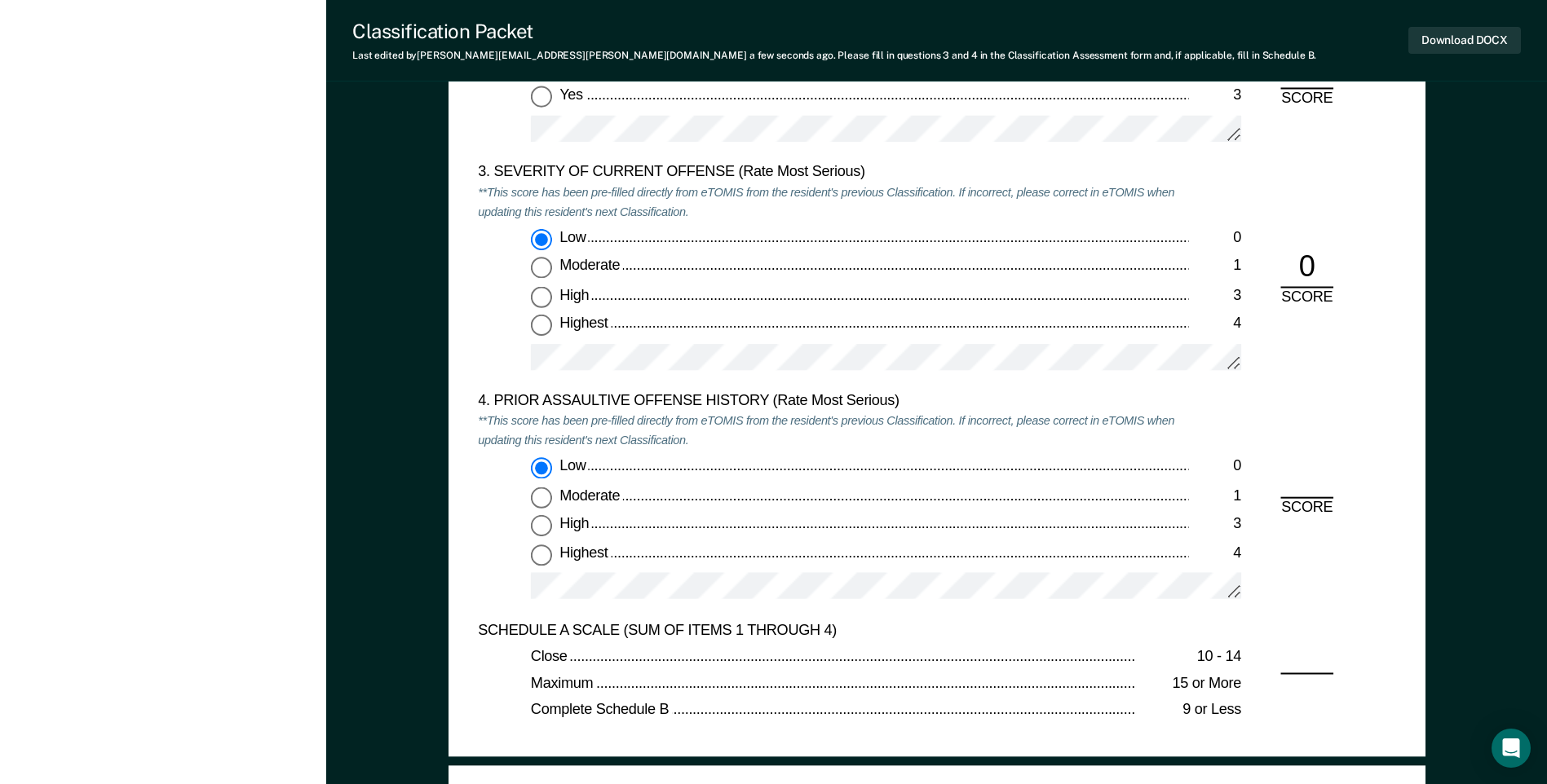
type textarea "x"
radio input "true"
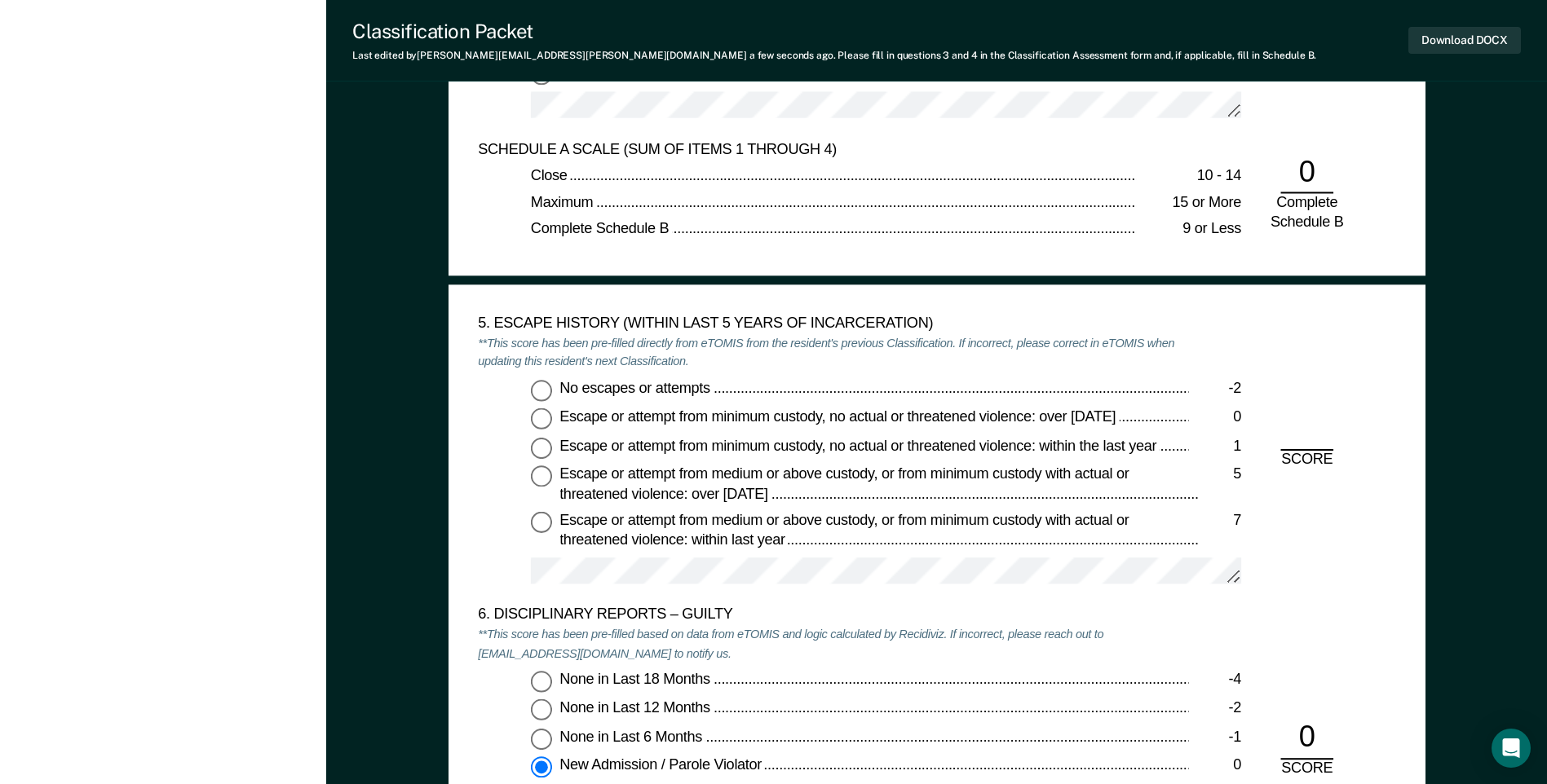
scroll to position [2445, 0]
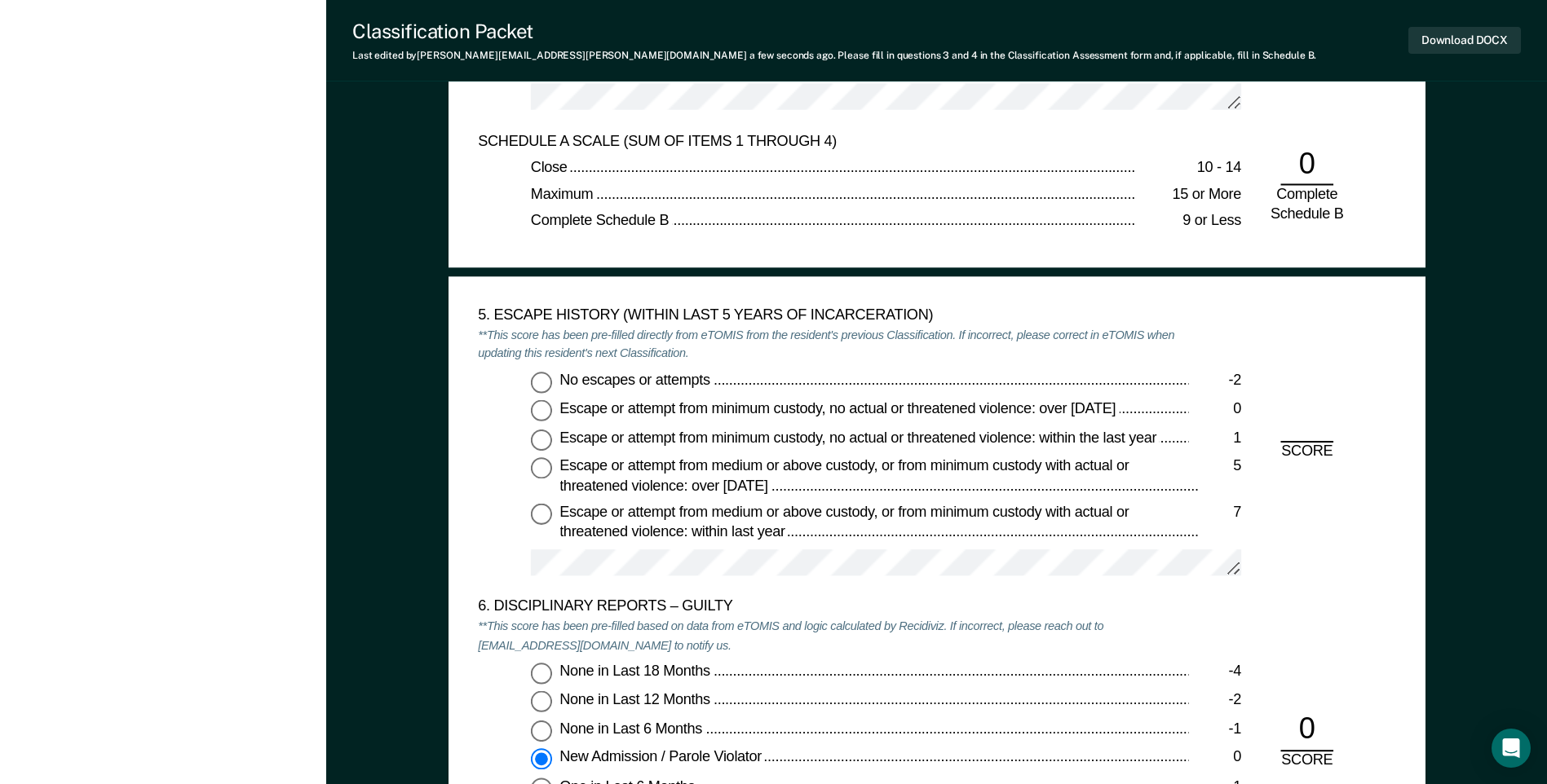
click at [547, 386] on input "No escapes or attempts -2" at bounding box center [541, 381] width 21 height 21
type textarea "x"
radio input "true"
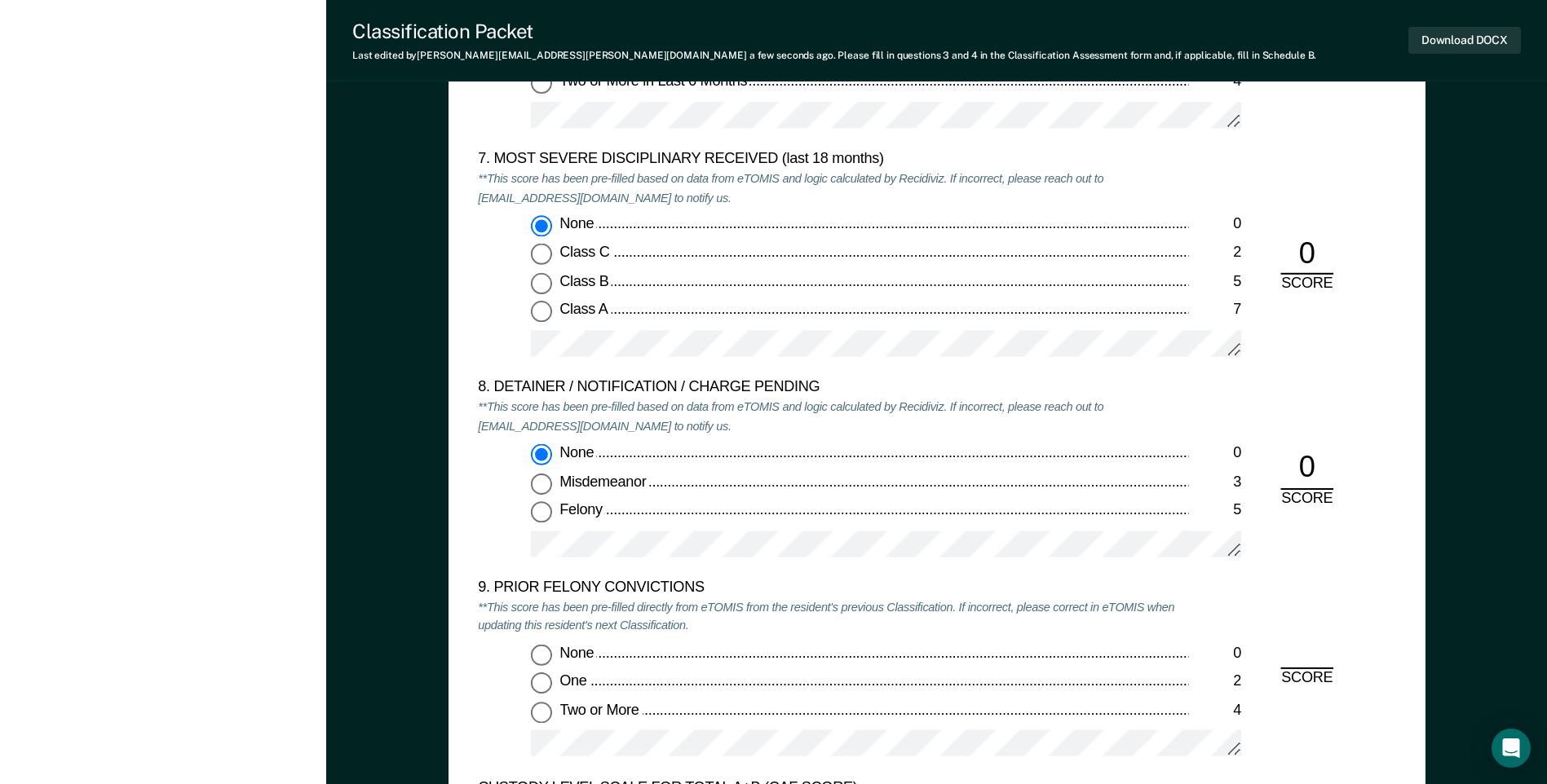
scroll to position [3505, 0]
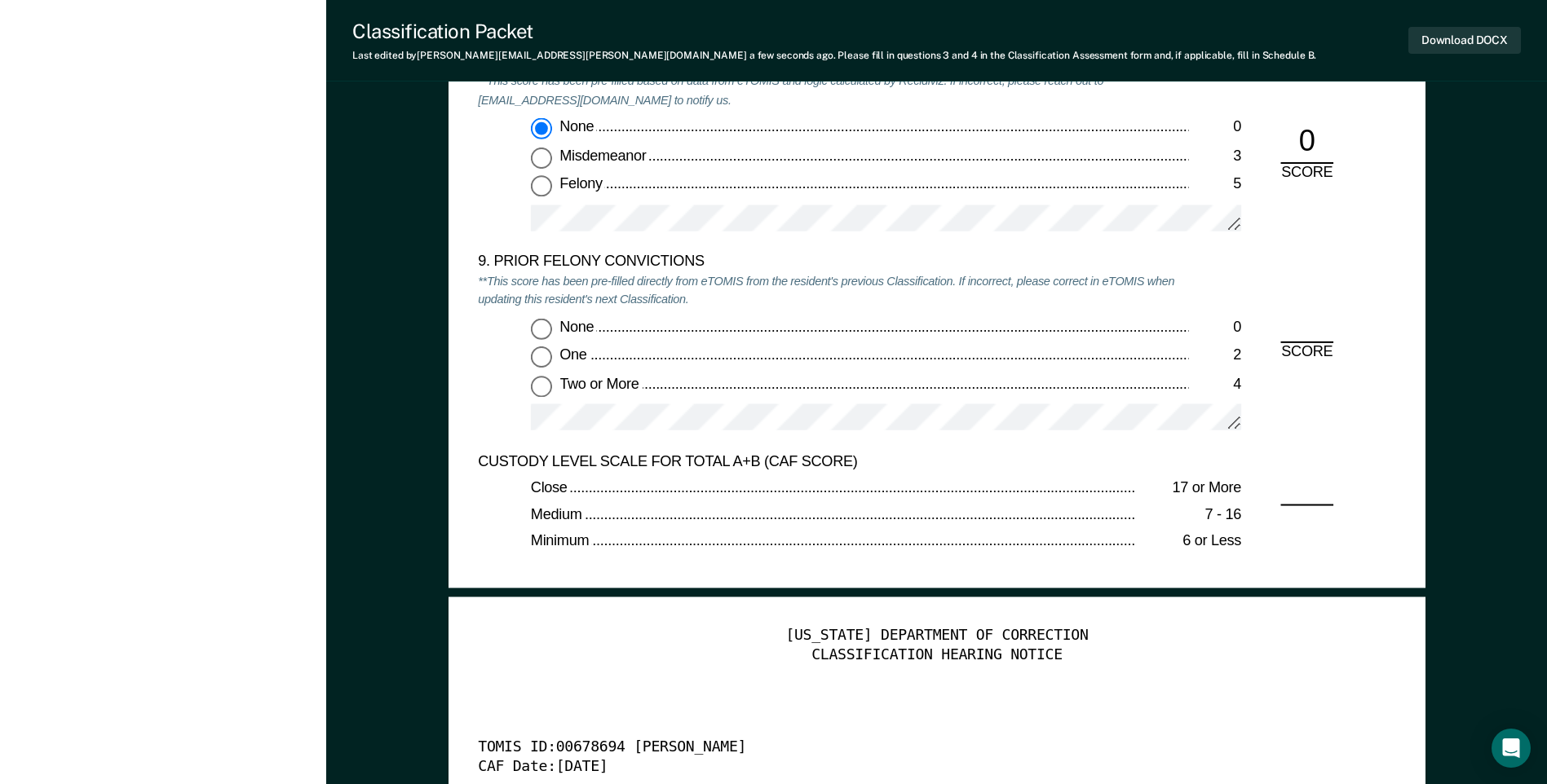
click at [540, 335] on input "None 0" at bounding box center [541, 328] width 21 height 21
type textarea "x"
radio input "true"
click at [1431, 47] on button "Download DOCX" at bounding box center [1465, 40] width 113 height 27
type textarea "x"
